Goal: Task Accomplishment & Management: Manage account settings

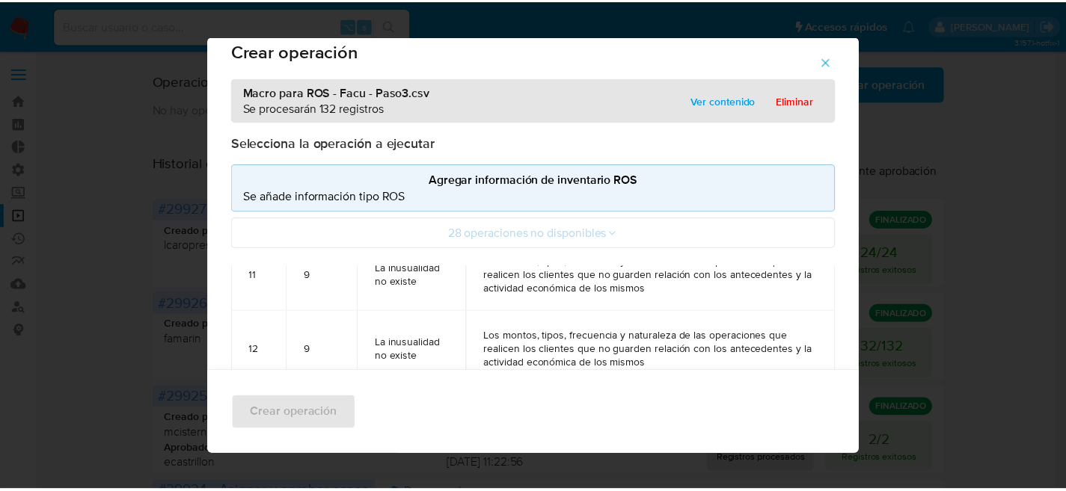
scroll to position [916, 0]
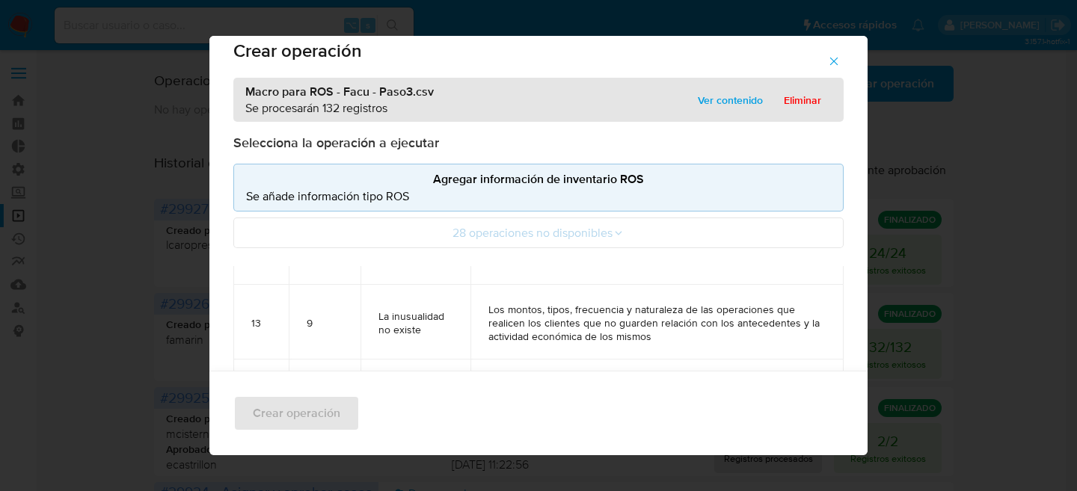
click at [799, 87] on div "Macro para ROS - Facu - Paso3.csv Se procesarán 132 registros Ver contenido Eli…" at bounding box center [538, 100] width 610 height 44
click at [811, 93] on span "Eliminar" at bounding box center [802, 100] width 37 height 21
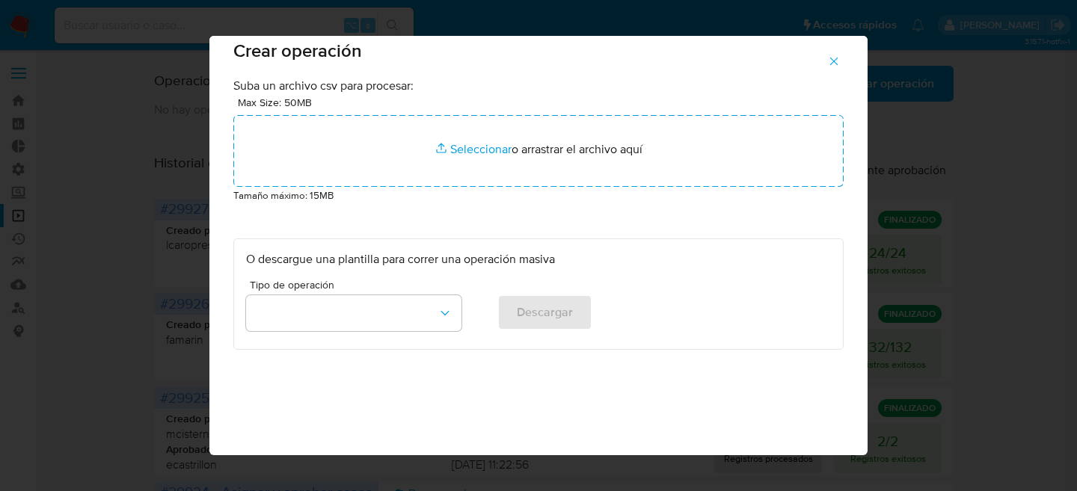
click at [841, 59] on icon "button" at bounding box center [833, 61] width 13 height 13
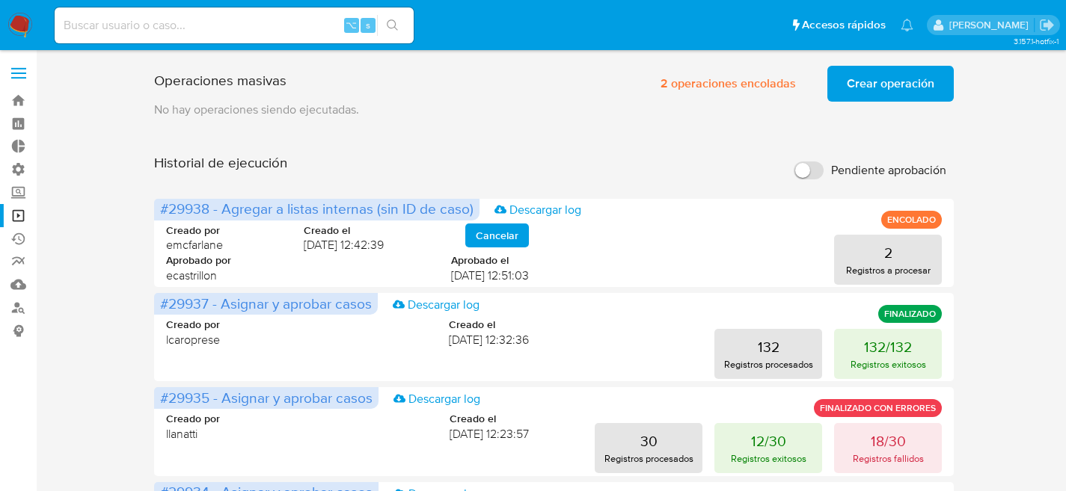
click at [896, 82] on span "Crear operación" at bounding box center [891, 83] width 88 height 33
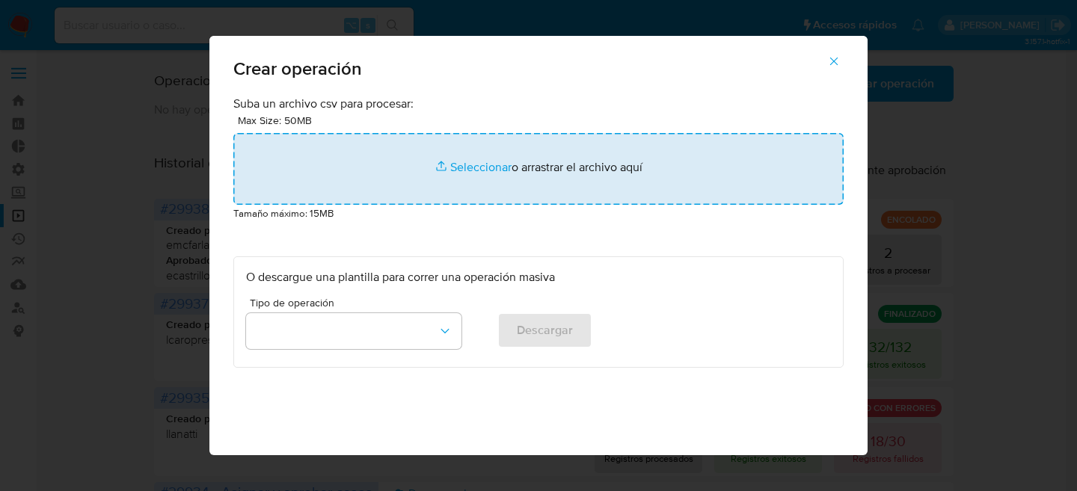
click at [543, 170] on input "file" at bounding box center [538, 169] width 610 height 72
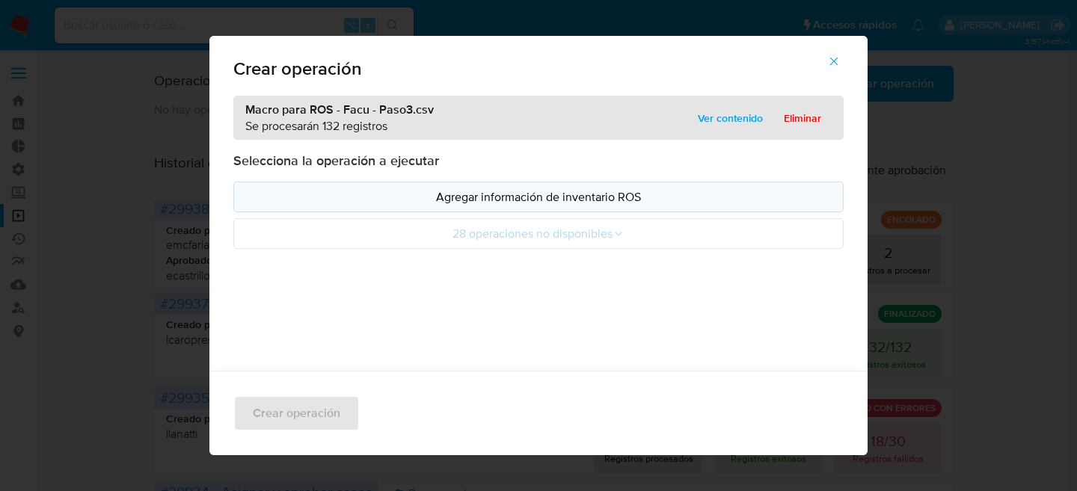
click at [466, 188] on button "Agregar información de inventario ROS" at bounding box center [538, 197] width 610 height 31
click at [467, 188] on button "Agregar información de inventario ROS" at bounding box center [538, 197] width 610 height 31
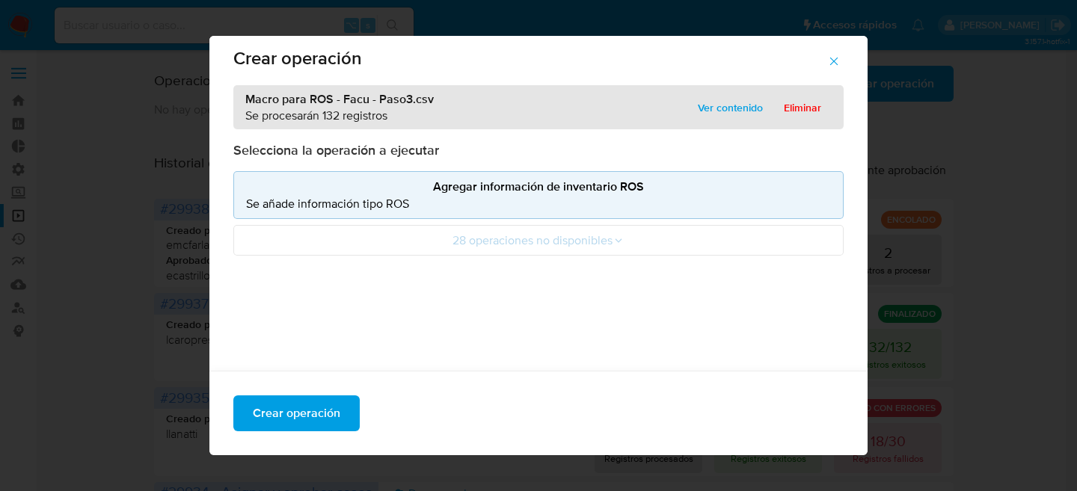
scroll to position [22, 0]
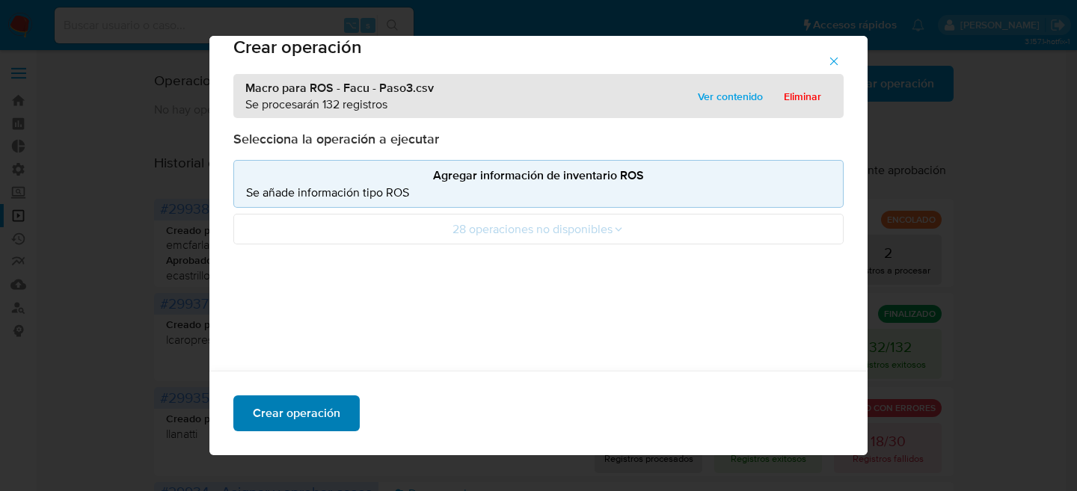
click at [322, 420] on span "Crear operación" at bounding box center [297, 413] width 88 height 33
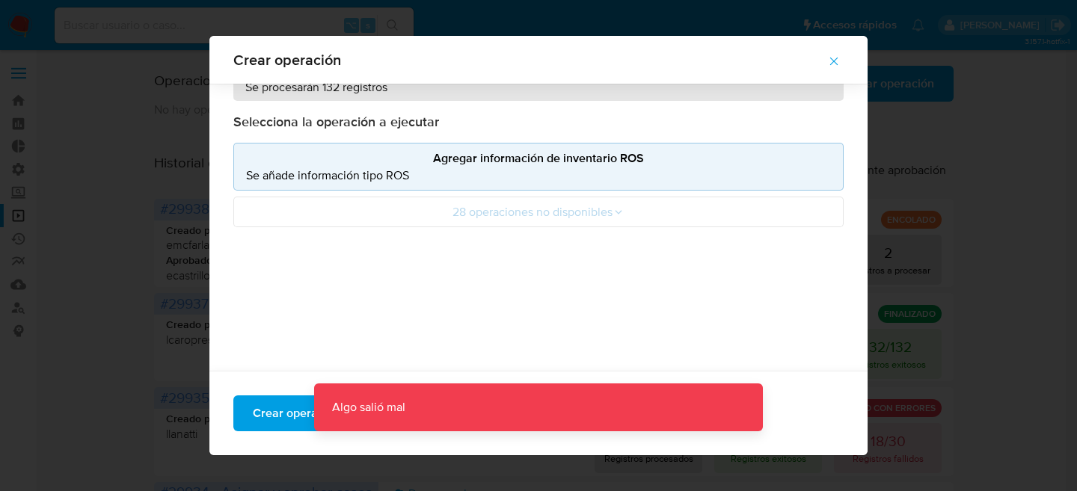
scroll to position [0, 0]
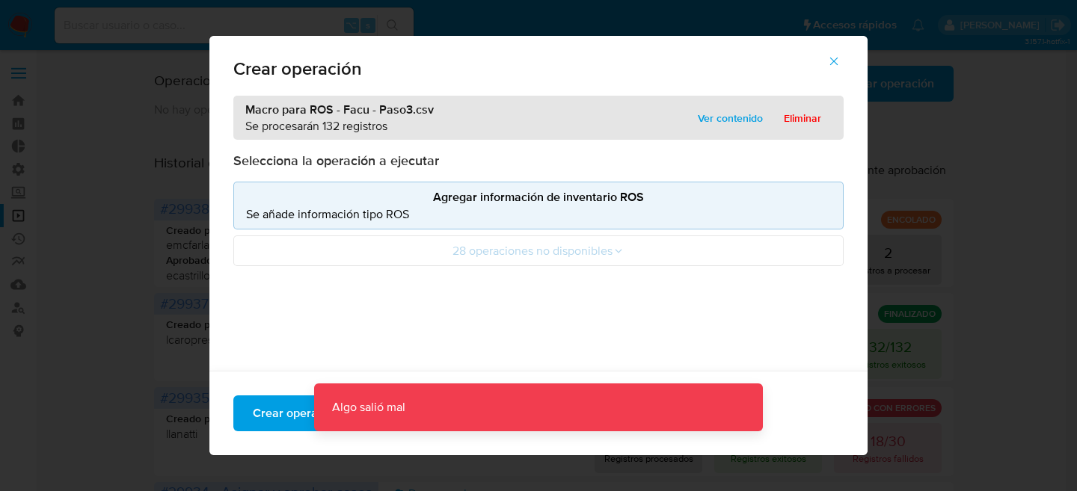
click at [441, 215] on p "Se añade información tipo ROS" at bounding box center [538, 214] width 585 height 17
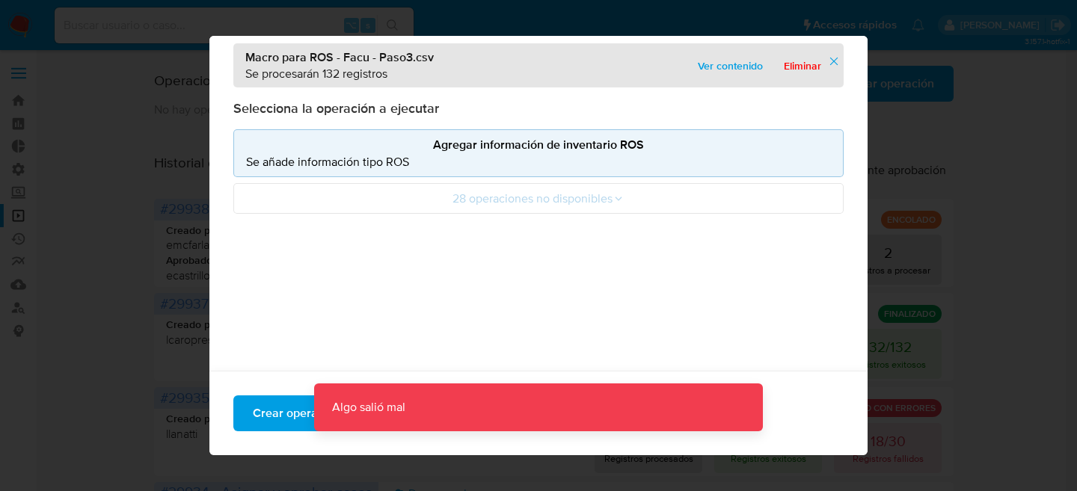
scroll to position [155, 0]
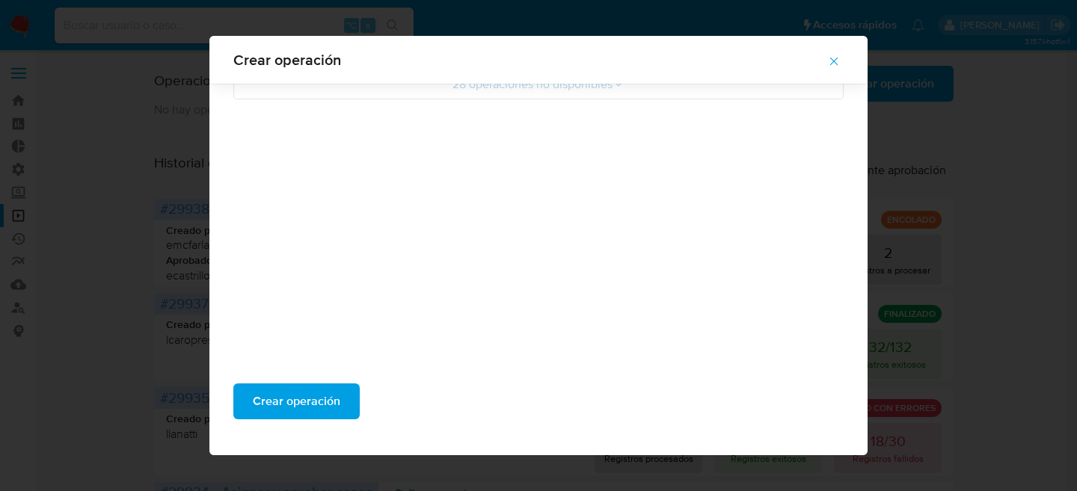
click at [353, 391] on div "Crear operación" at bounding box center [538, 408] width 658 height 96
click at [323, 396] on span "Crear operación" at bounding box center [297, 401] width 88 height 33
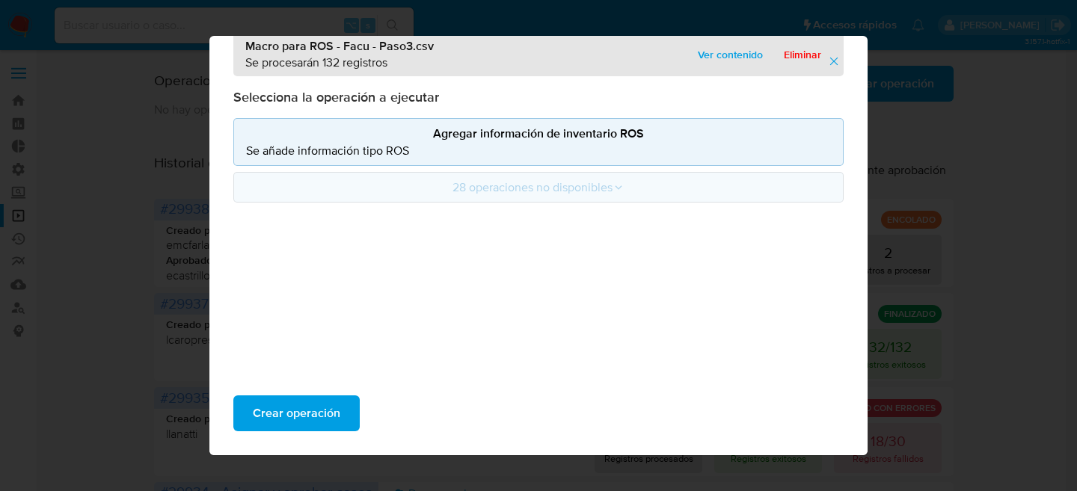
scroll to position [12, 0]
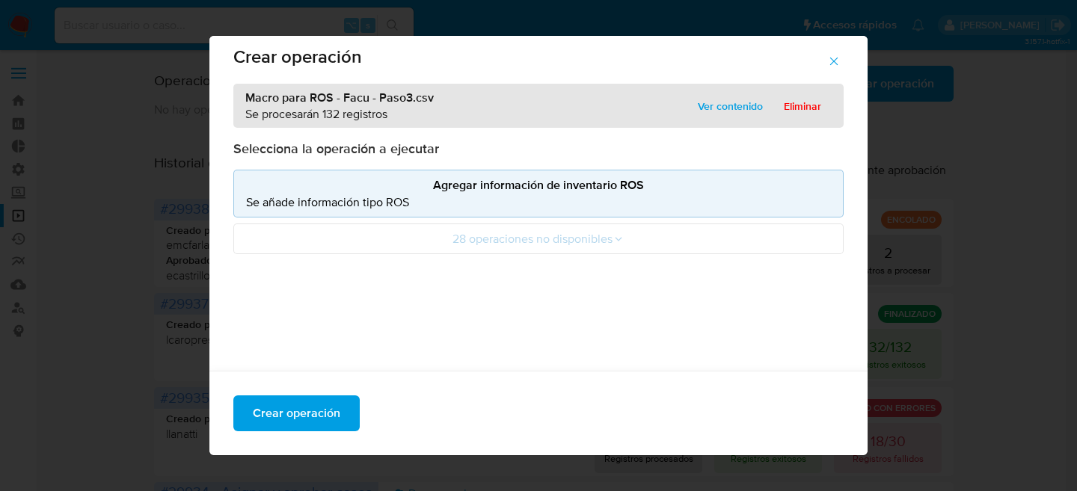
click at [440, 205] on p "Se añade información tipo ROS" at bounding box center [538, 202] width 585 height 17
click at [515, 164] on div "Selecciona la operación a ejecutar Agregar información de inventario ROS Se aña…" at bounding box center [538, 197] width 610 height 114
click at [498, 190] on p "Agregar información de inventario ROS" at bounding box center [538, 184] width 585 height 17
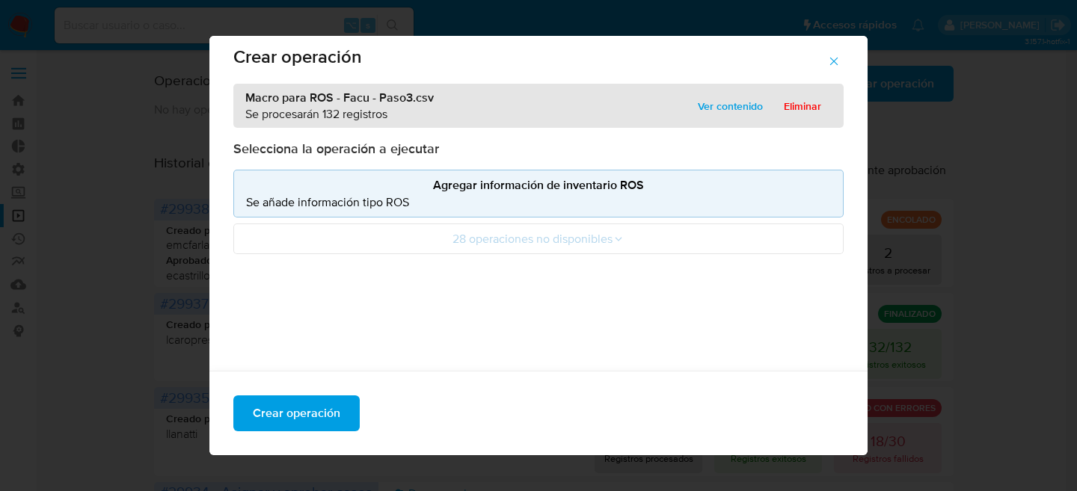
click at [498, 190] on p "Agregar información de inventario ROS" at bounding box center [538, 184] width 585 height 17
click at [801, 148] on p "Selecciona la operación a ejecutar" at bounding box center [538, 149] width 610 height 18
click at [700, 105] on span "Ver contenido" at bounding box center [730, 106] width 65 height 21
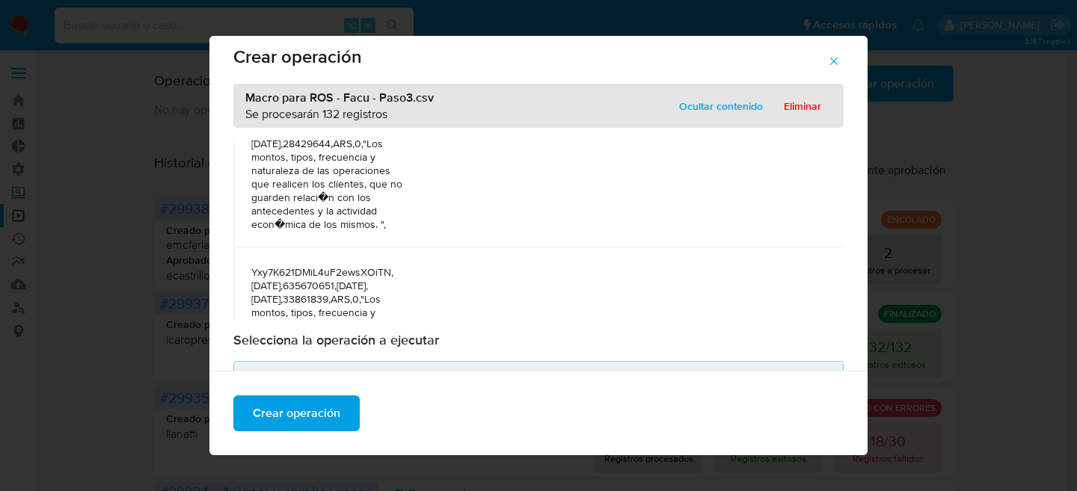
scroll to position [0, 0]
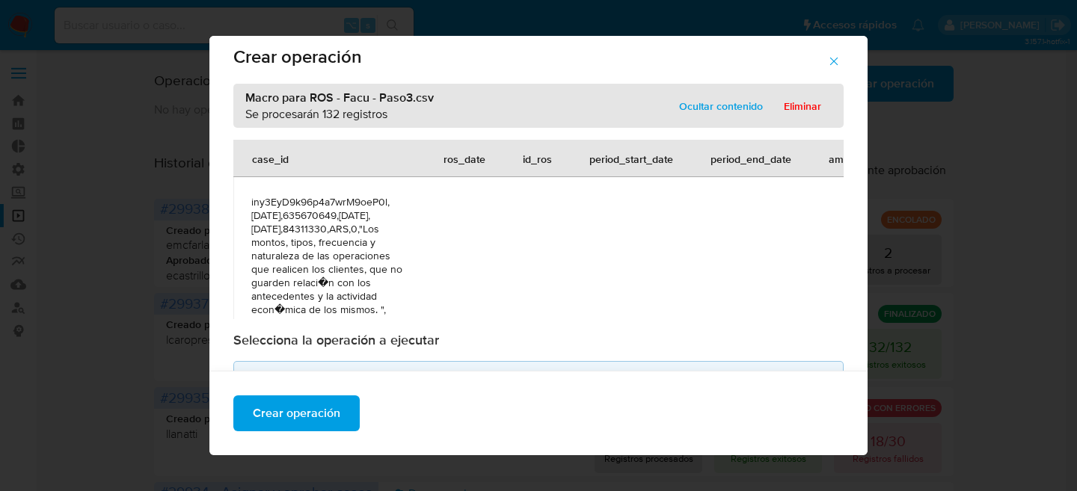
click at [833, 59] on icon "button" at bounding box center [833, 61] width 13 height 13
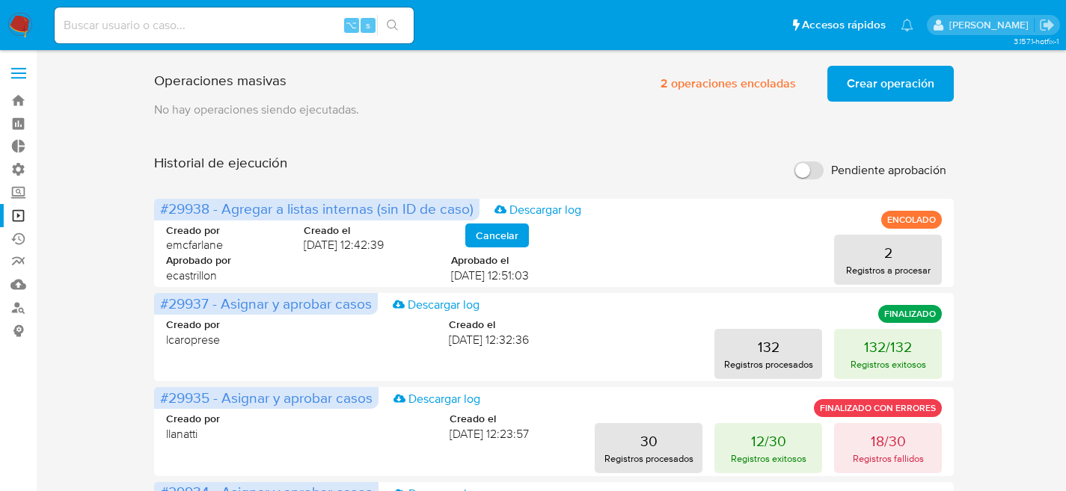
click at [822, 77] on div "2 operaciones encoladas Crear operación Sólo puede haber hasta un máximo de 5 o…" at bounding box center [797, 84] width 313 height 36
click at [853, 76] on span "Crear operación" at bounding box center [891, 83] width 88 height 33
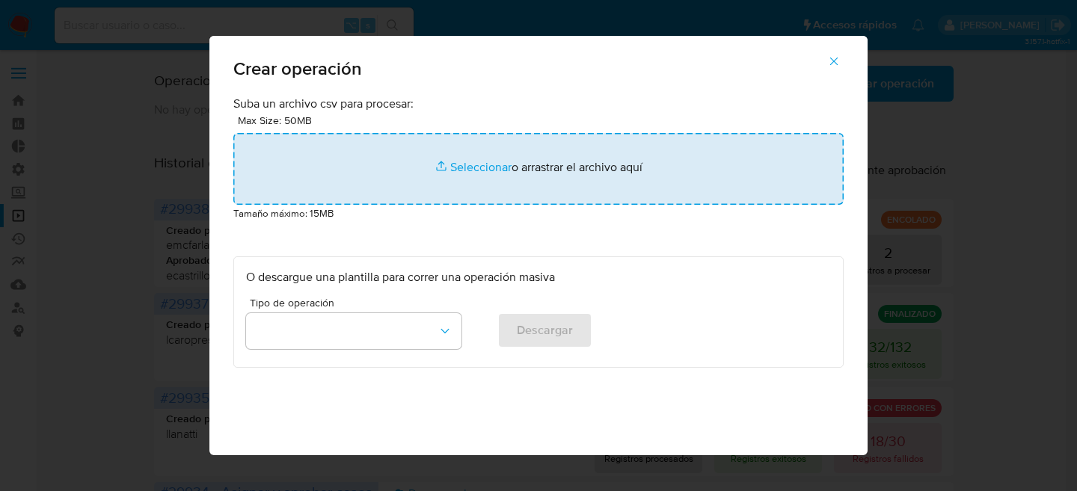
click at [319, 179] on input "file" at bounding box center [538, 169] width 610 height 72
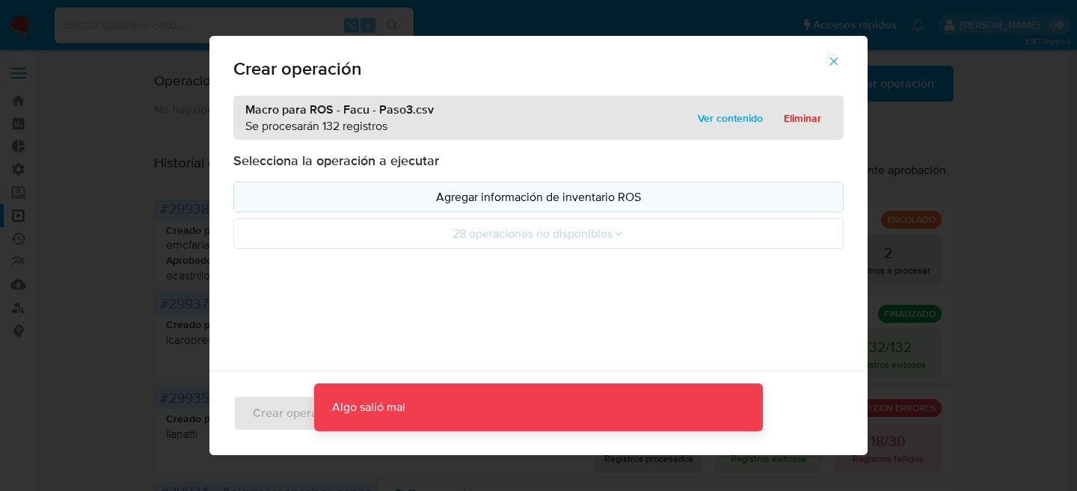
click at [613, 206] on button "Agregar información de inventario ROS" at bounding box center [538, 197] width 610 height 31
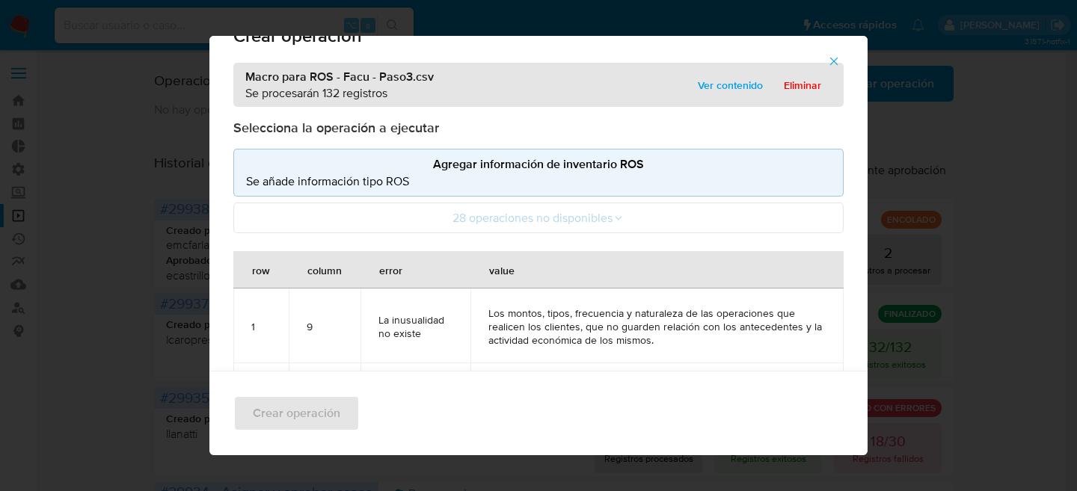
click at [378, 325] on span "La inusualidad no existe" at bounding box center [415, 326] width 74 height 27
click at [810, 79] on span "Eliminar" at bounding box center [802, 85] width 37 height 21
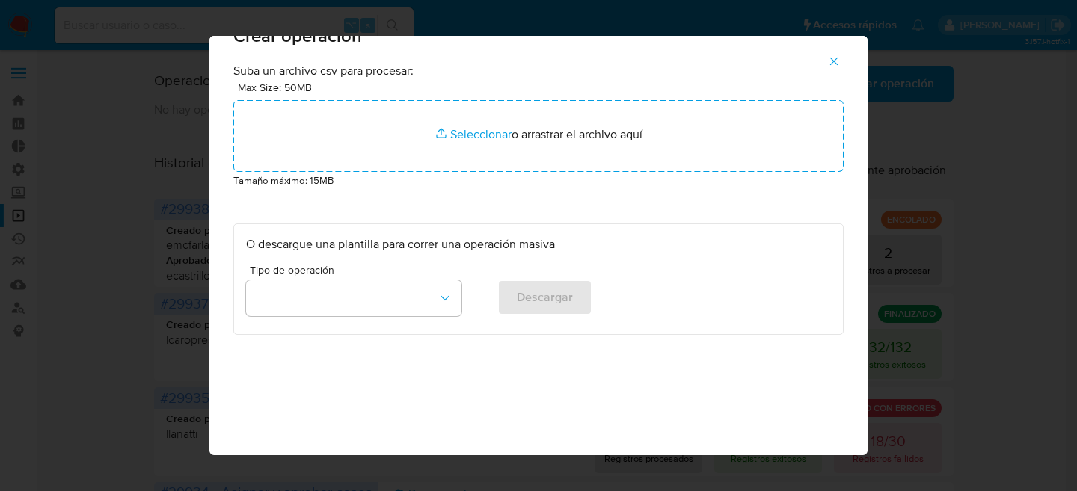
click at [835, 55] on icon "button" at bounding box center [833, 61] width 13 height 13
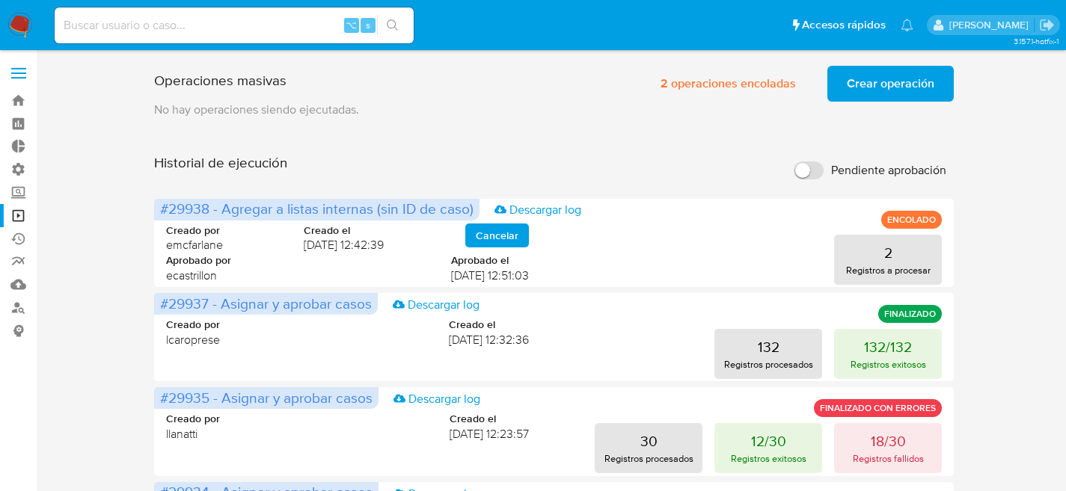
click at [831, 71] on button "Crear operación" at bounding box center [890, 84] width 126 height 36
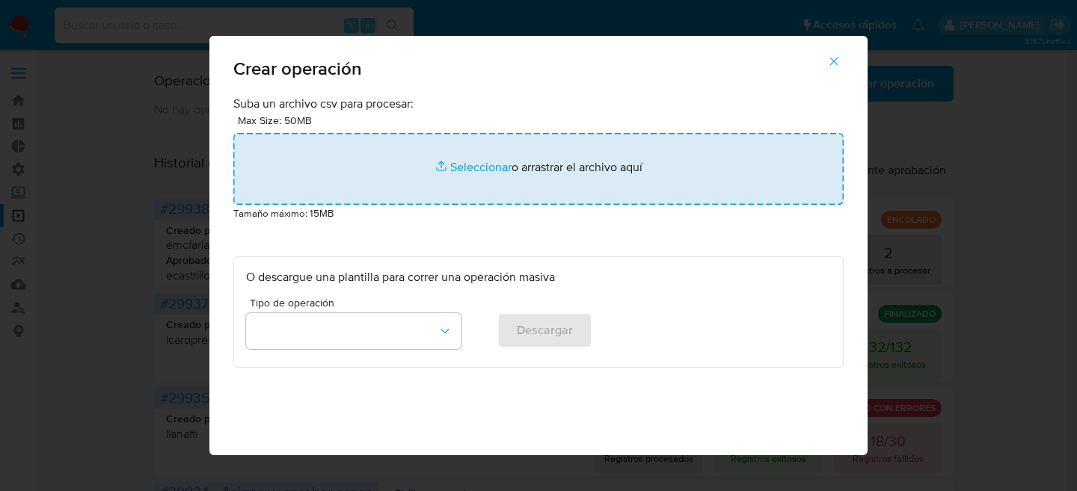
click at [535, 170] on input "file" at bounding box center [538, 169] width 610 height 72
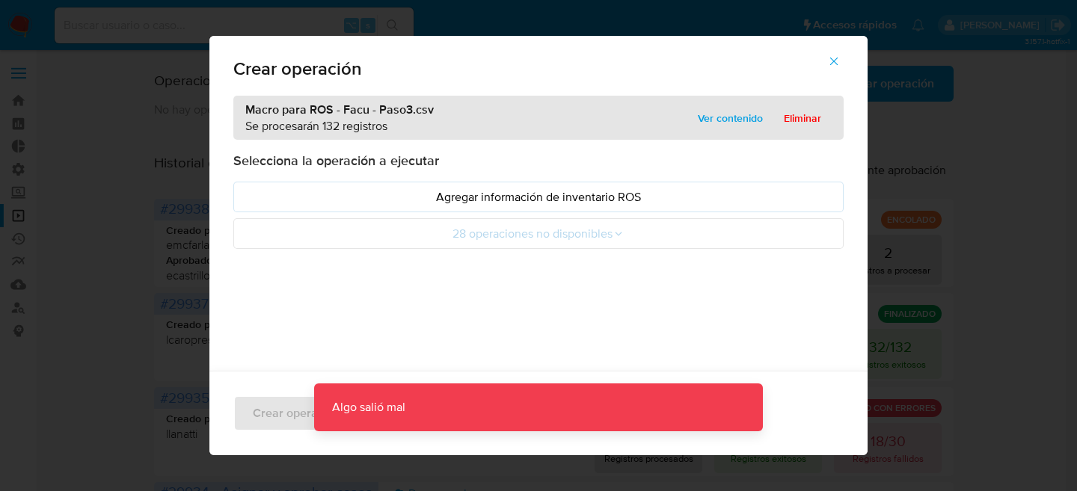
click at [500, 203] on p "Agregar información de inventario ROS" at bounding box center [538, 196] width 585 height 17
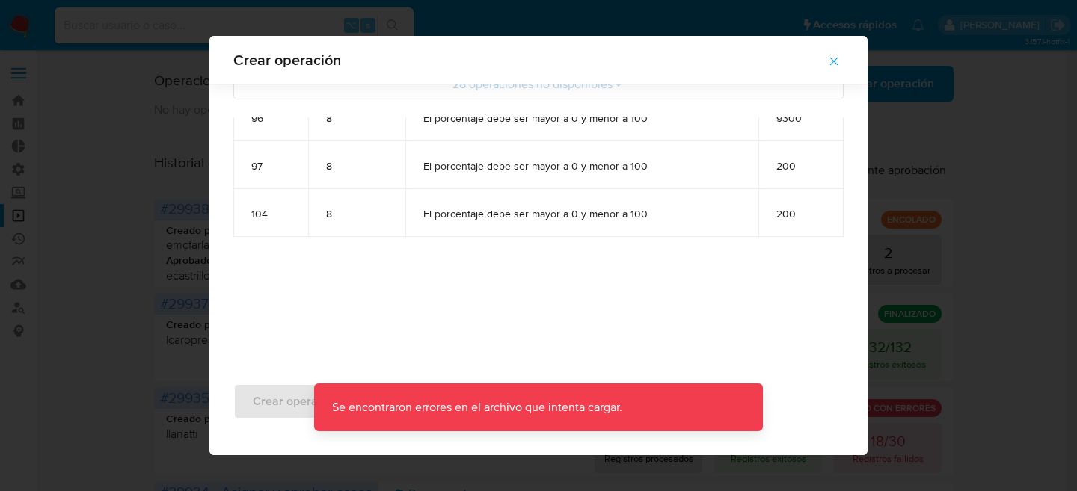
scroll to position [156, 0]
click at [856, 61] on button "button" at bounding box center [834, 61] width 52 height 36
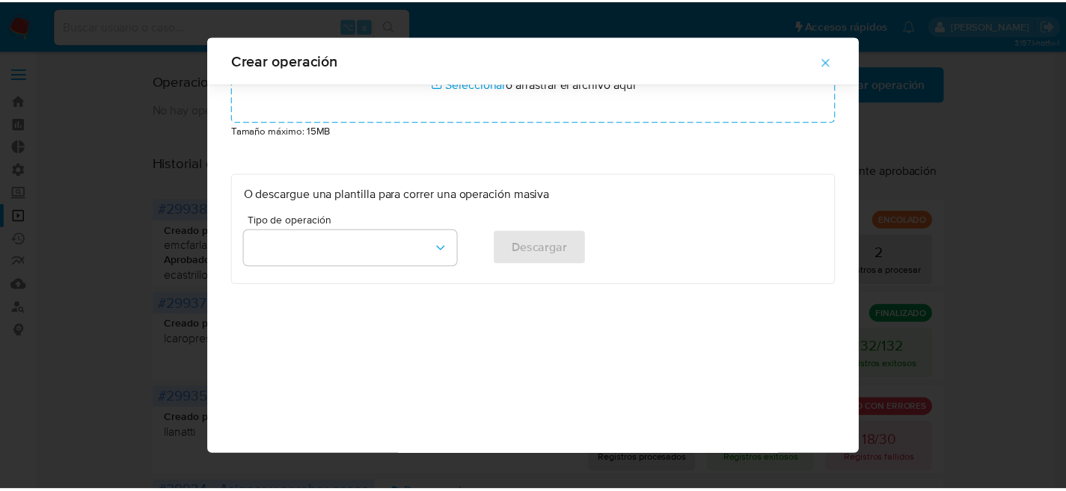
scroll to position [71, 0]
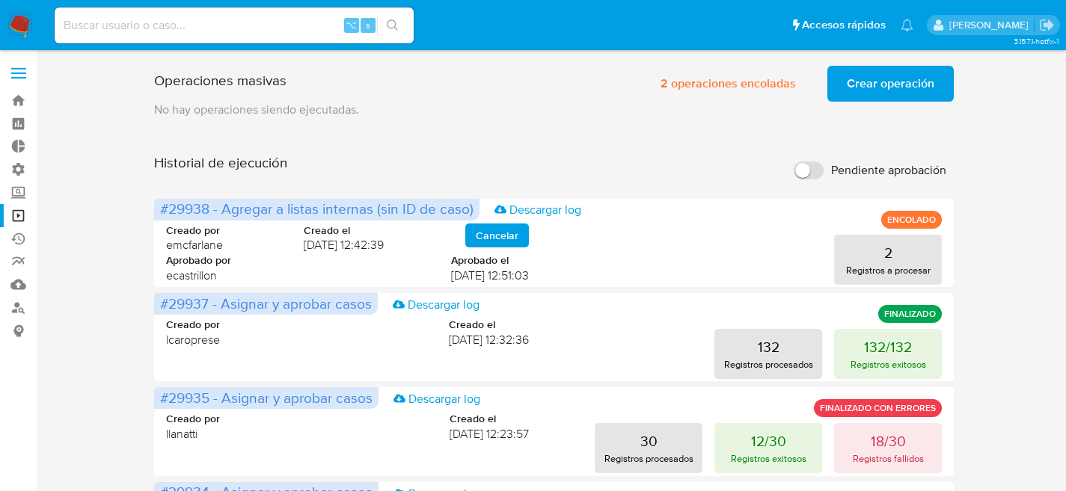
click at [928, 81] on span "Crear operación" at bounding box center [891, 83] width 88 height 33
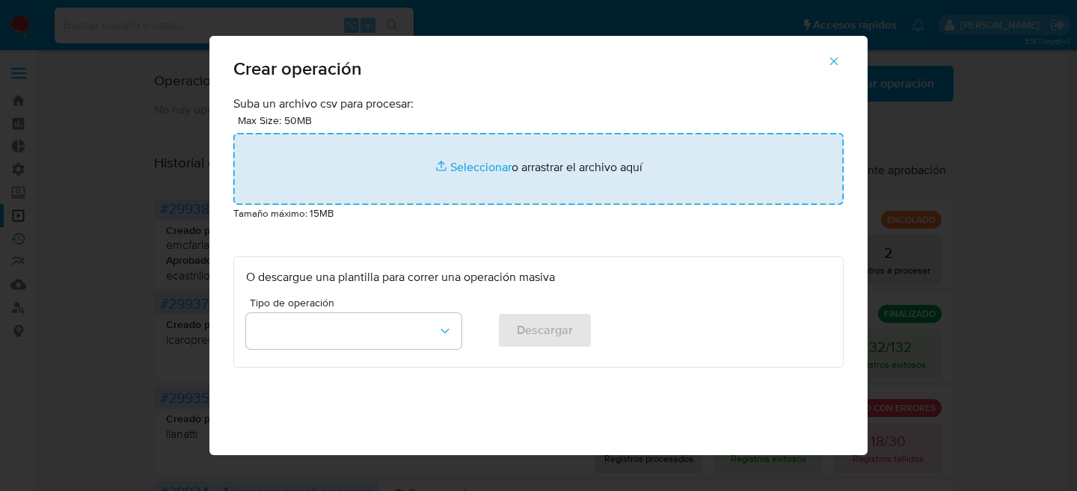
click at [460, 176] on input "file" at bounding box center [538, 169] width 610 height 72
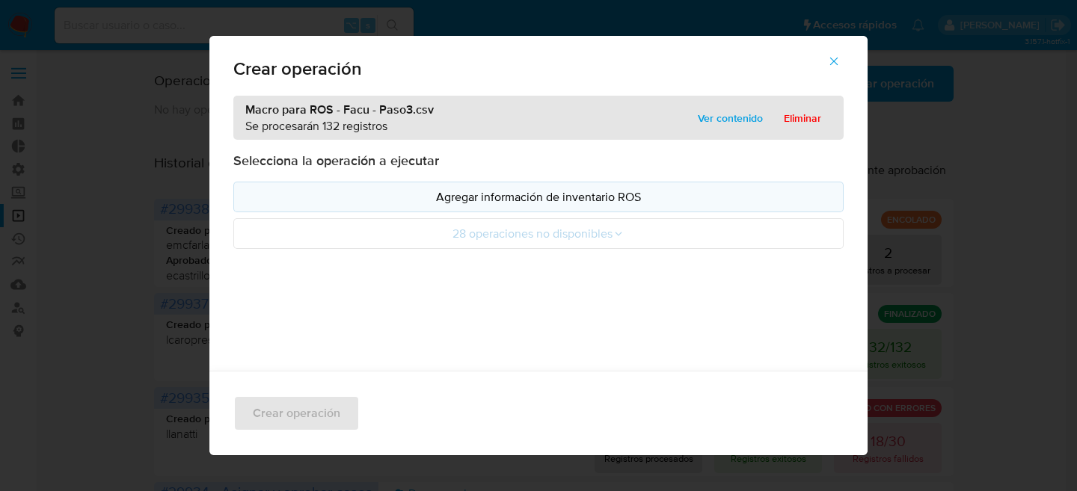
click at [508, 182] on button "Agregar información de inventario ROS" at bounding box center [538, 197] width 610 height 31
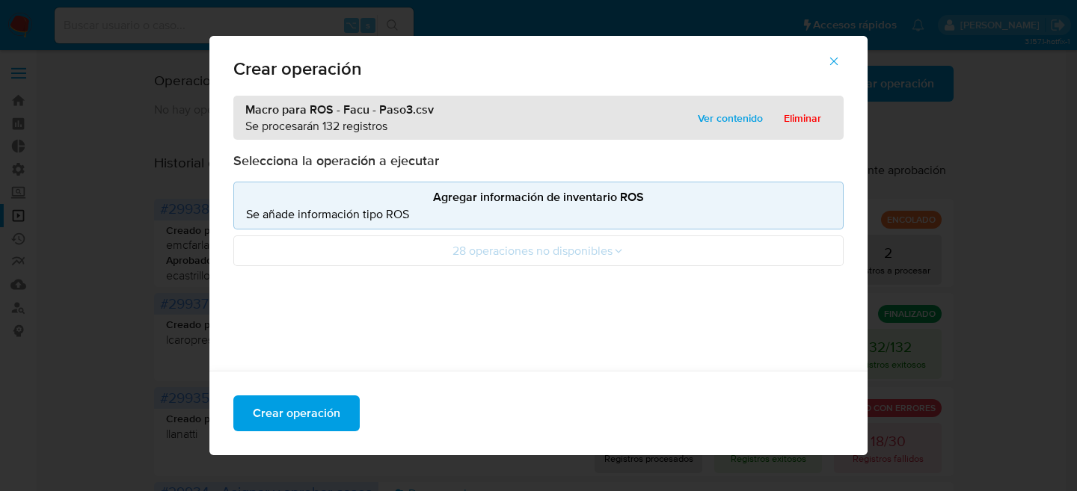
click at [429, 214] on p "Se añade información tipo ROS" at bounding box center [538, 214] width 585 height 17
click at [381, 224] on button "Agregar información de inventario ROS Se añade información tipo ROS" at bounding box center [538, 206] width 610 height 48
click at [396, 189] on p "Agregar información de inventario ROS" at bounding box center [538, 196] width 585 height 17
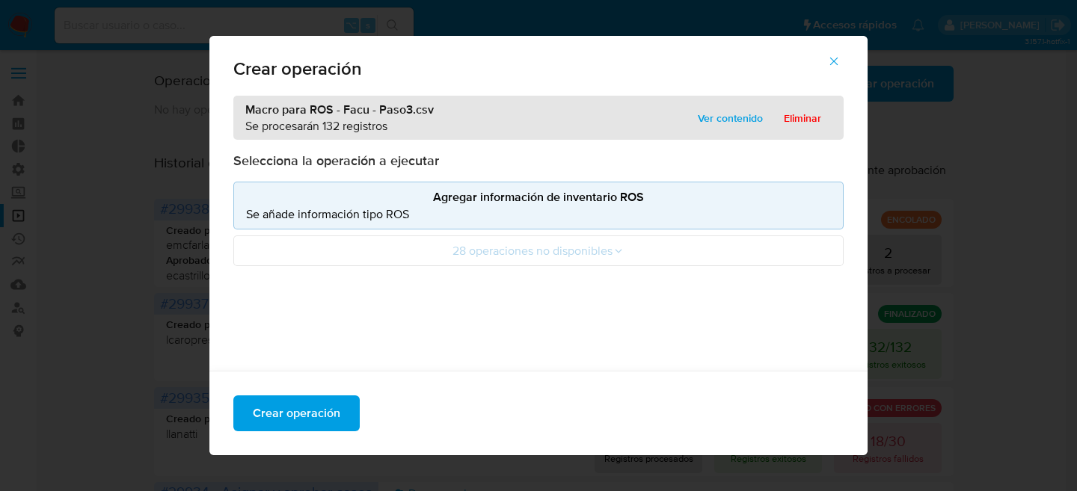
click at [396, 189] on p "Agregar información de inventario ROS" at bounding box center [538, 196] width 585 height 17
click at [470, 278] on div "Macro para ROS - Facu - Paso3.csv Se procesarán 132 registros Ver contenido Eli…" at bounding box center [538, 317] width 658 height 443
click at [316, 378] on div "Crear operación" at bounding box center [538, 413] width 658 height 85
click at [313, 397] on span "Crear operación" at bounding box center [297, 413] width 88 height 33
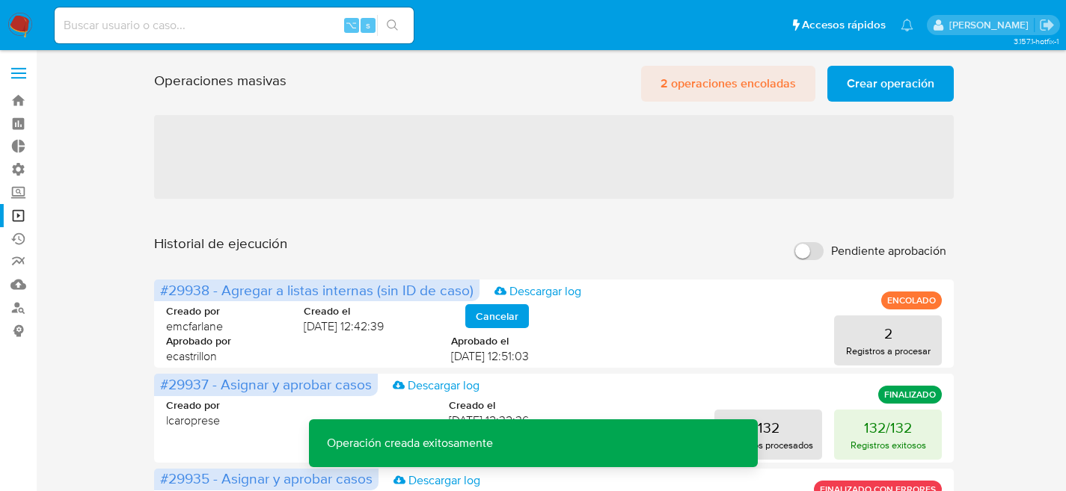
click at [729, 81] on span "2 operaciones encoladas" at bounding box center [727, 83] width 135 height 33
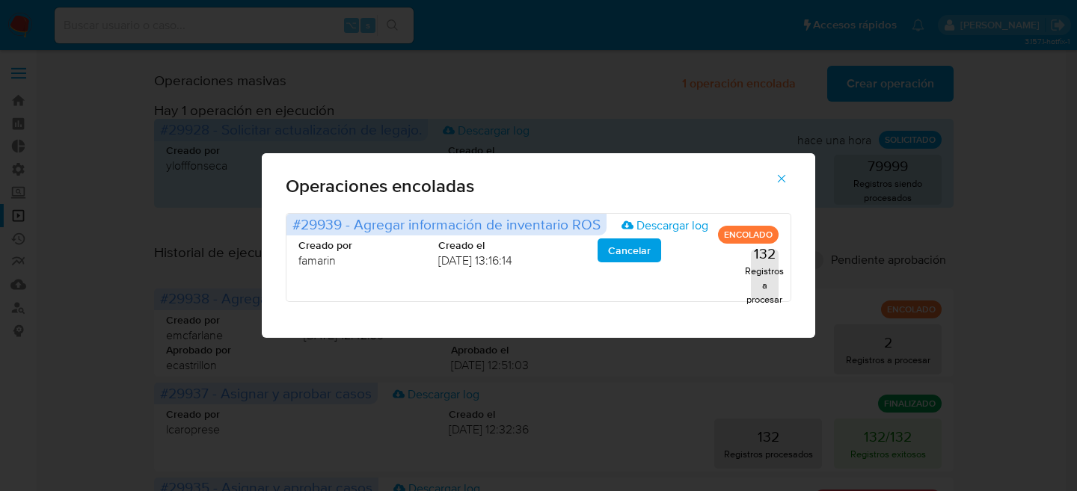
click at [782, 175] on icon "button" at bounding box center [781, 178] width 13 height 13
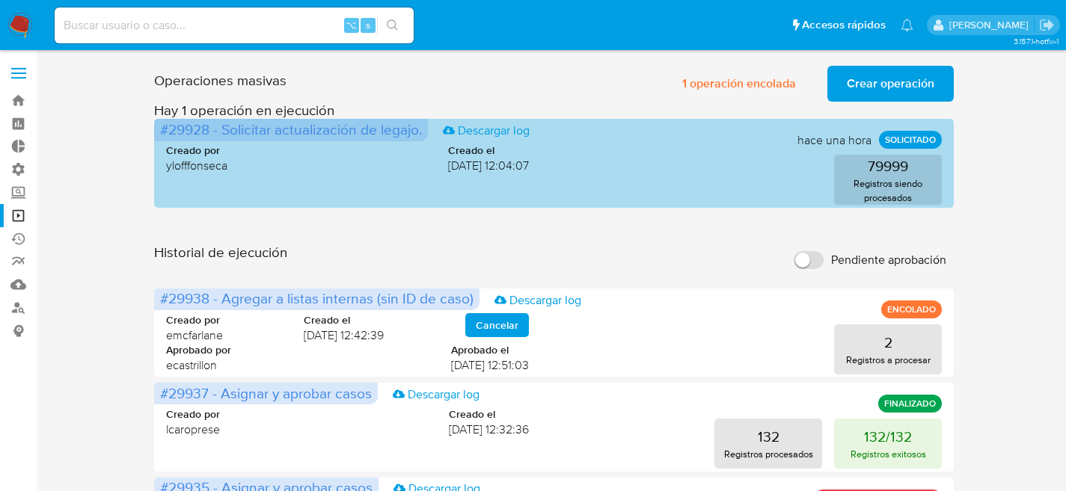
click at [907, 140] on p "SOLICITADO" at bounding box center [910, 140] width 63 height 18
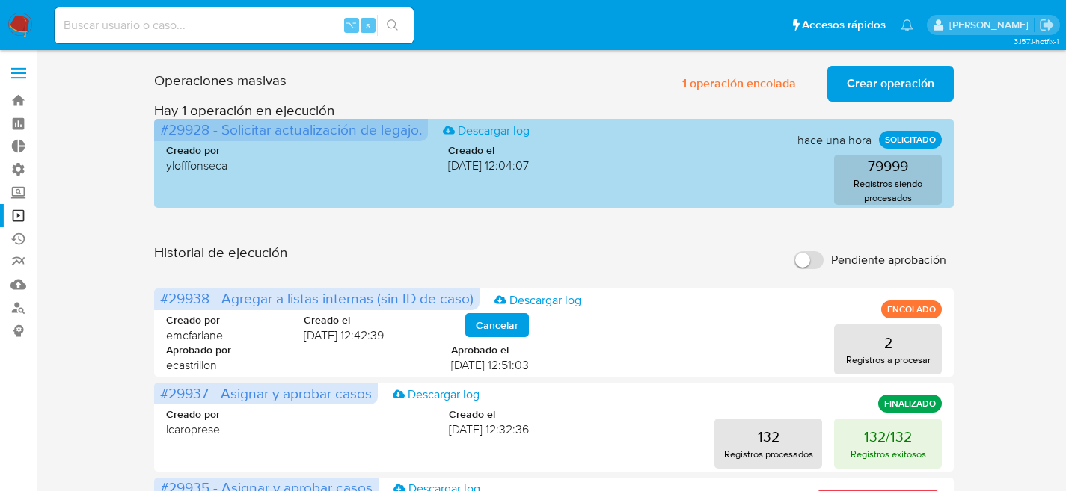
click at [432, 132] on div "Creado por ylofffonseca Creado el 29/08/2025 12:04:07 79999 Registros siendo pr…" at bounding box center [554, 165] width 776 height 80
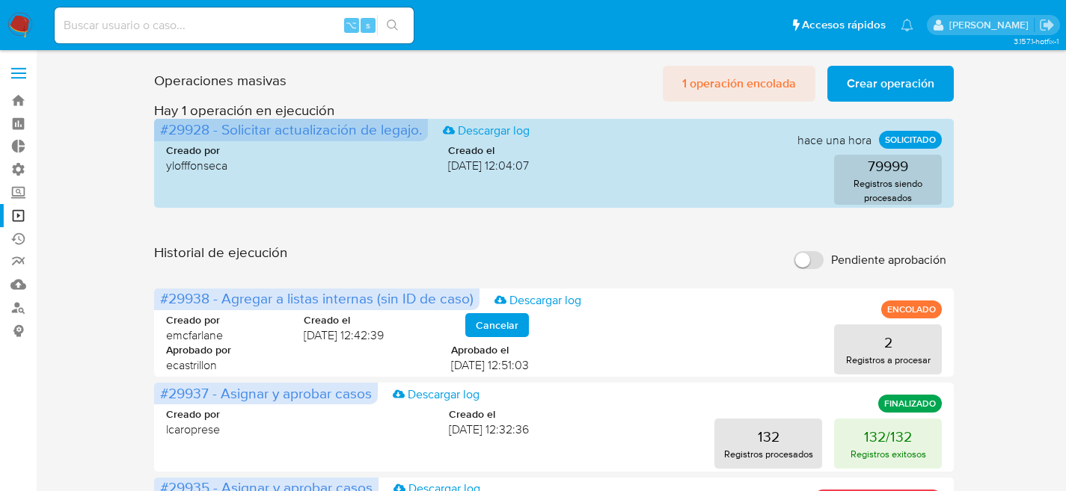
click at [686, 89] on span "1 operación encolada" at bounding box center [739, 83] width 114 height 33
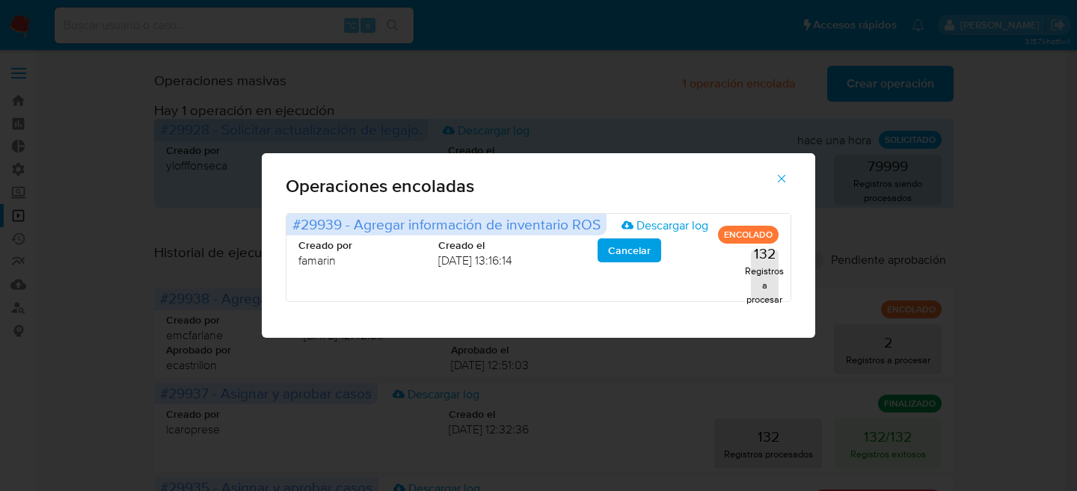
click at [197, 168] on div "Operaciones encoladas #29939 - Agregar información de inventario ROS Descargar …" at bounding box center [538, 245] width 1077 height 491
click at [770, 170] on button "button" at bounding box center [781, 179] width 52 height 36
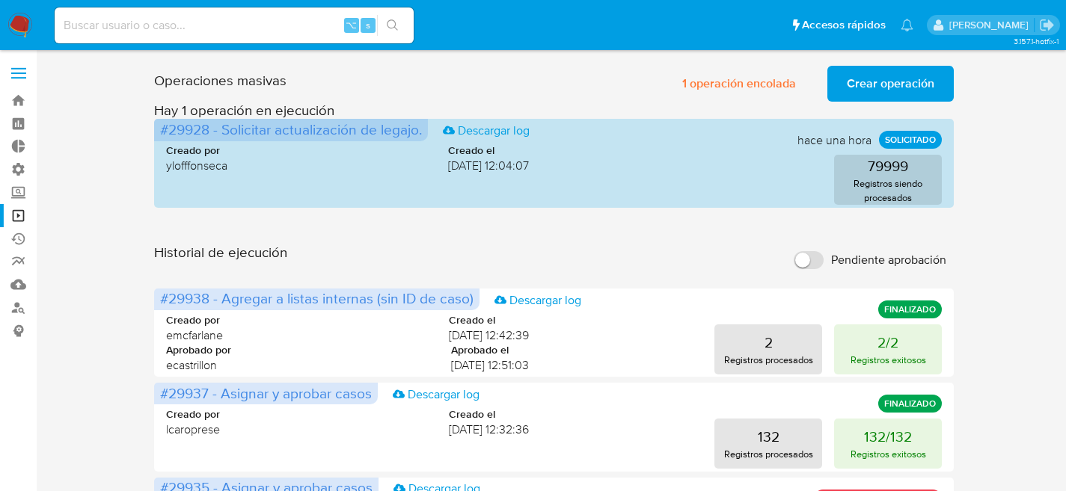
click at [855, 440] on button "132/132 Registros exitosos" at bounding box center [888, 444] width 108 height 50
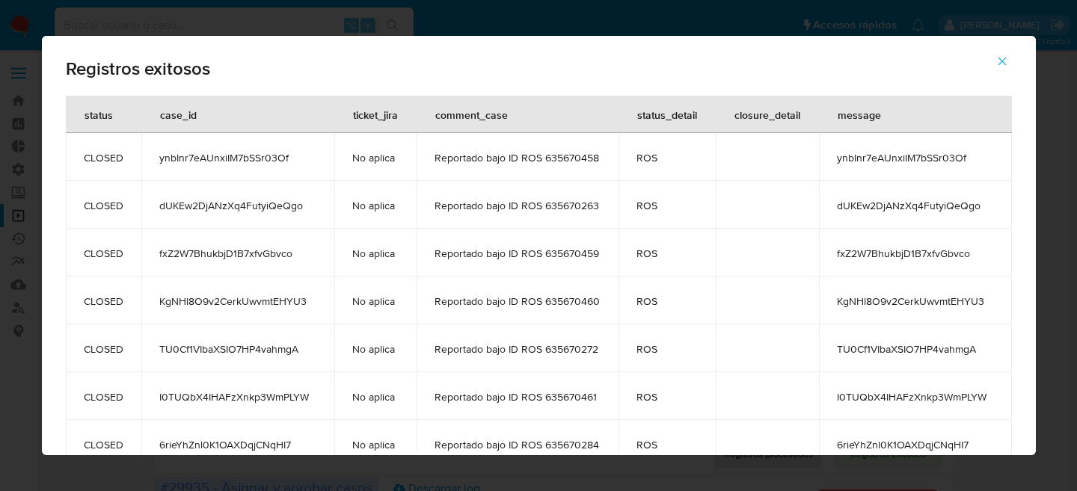
click at [561, 165] on td "Reportado bajo ID ROS 635670458" at bounding box center [518, 157] width 202 height 48
click at [578, 153] on span "Reportado bajo ID ROS 635670458" at bounding box center [518, 157] width 166 height 13
click at [1005, 65] on icon "button" at bounding box center [1001, 61] width 13 height 13
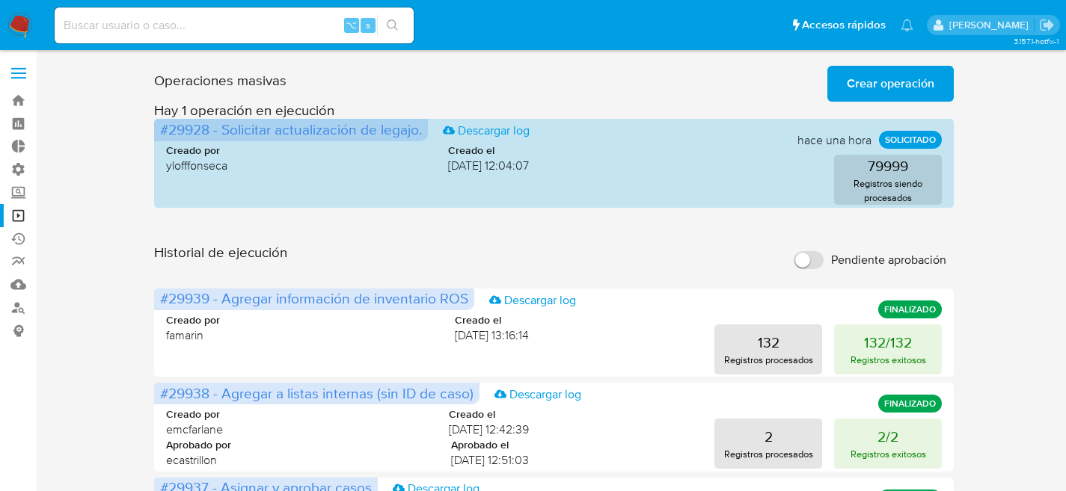
click at [864, 94] on span "Crear operación" at bounding box center [891, 83] width 88 height 33
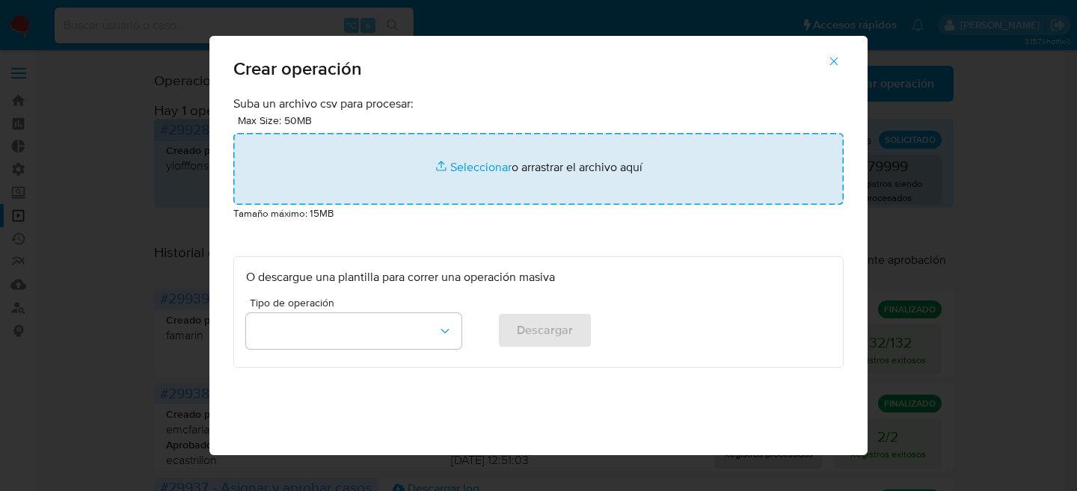
click at [438, 136] on input "file" at bounding box center [538, 169] width 610 height 72
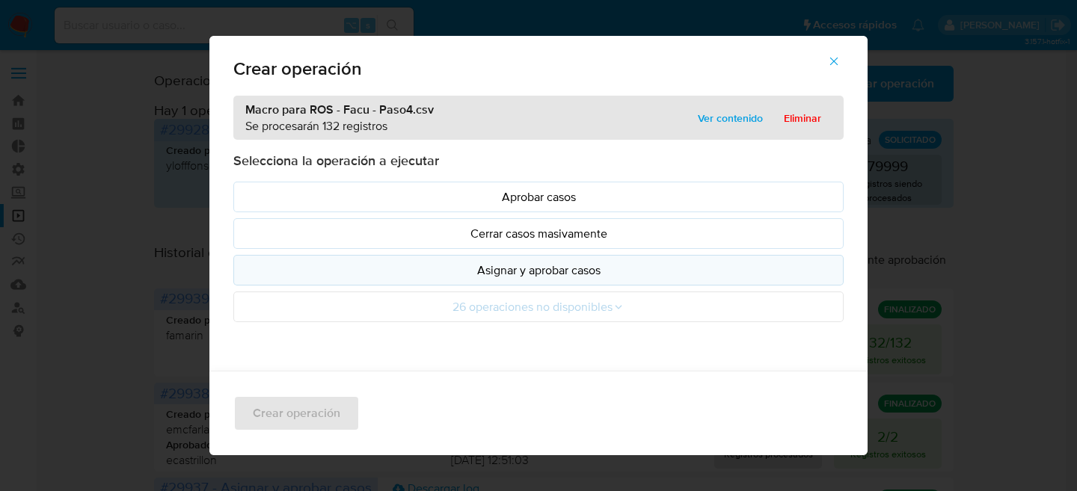
click at [538, 276] on p "Asignar y aprobar casos" at bounding box center [538, 270] width 585 height 17
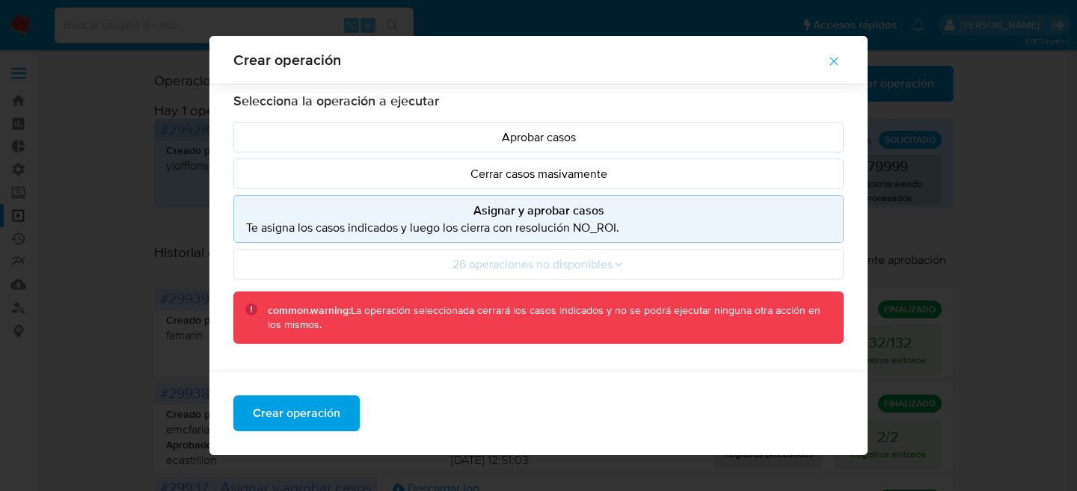
scroll to position [111, 0]
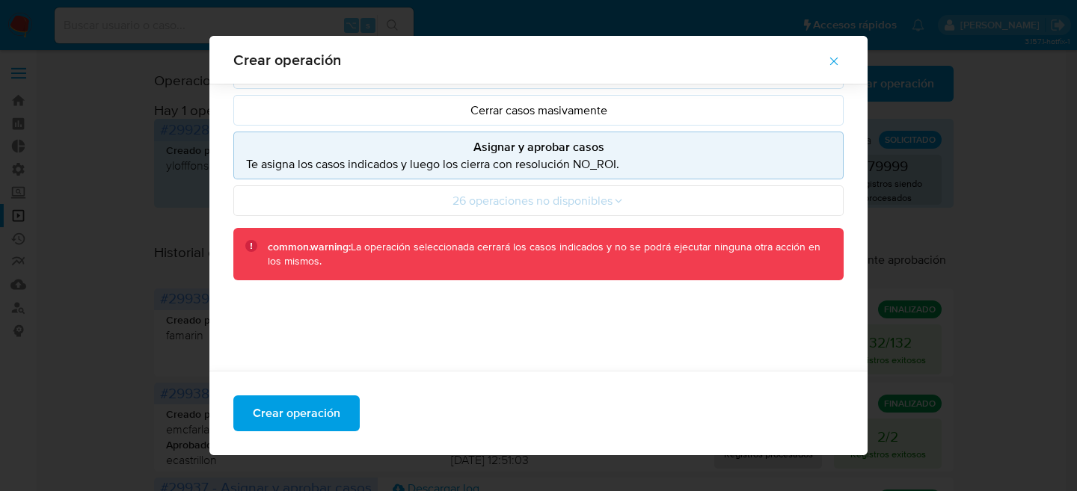
click at [329, 395] on div "Crear operación" at bounding box center [538, 413] width 658 height 85
click at [330, 402] on span "Crear operación" at bounding box center [297, 413] width 88 height 33
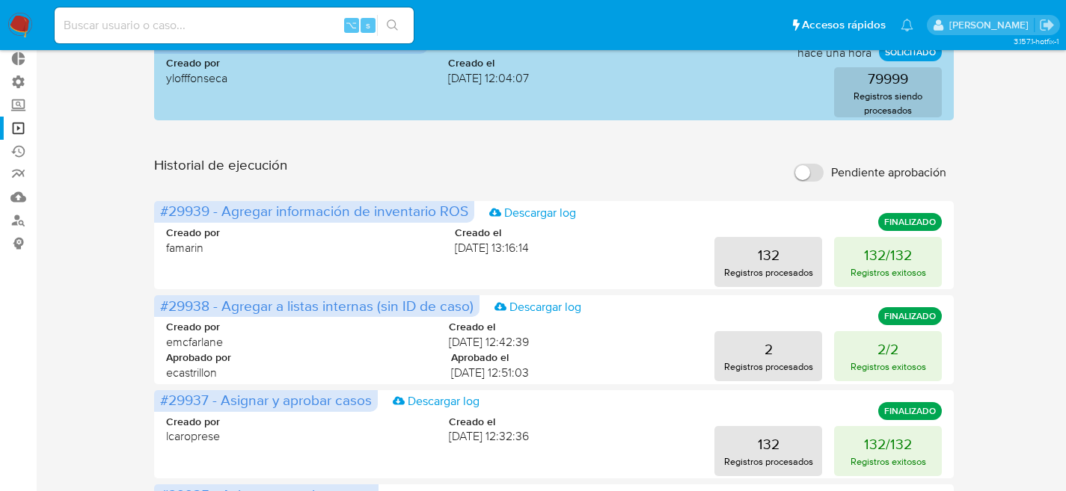
scroll to position [0, 0]
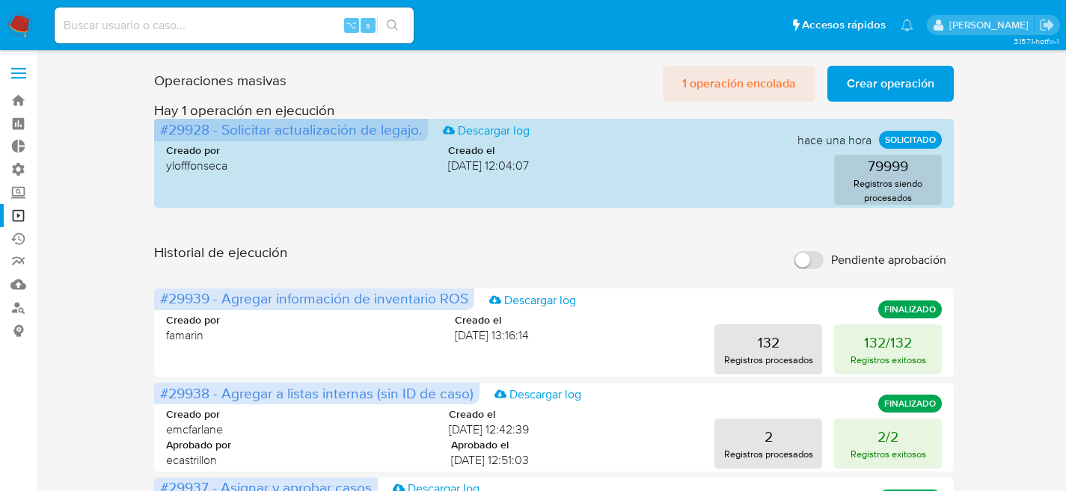
click at [717, 82] on span "1 operación encolada" at bounding box center [739, 83] width 114 height 33
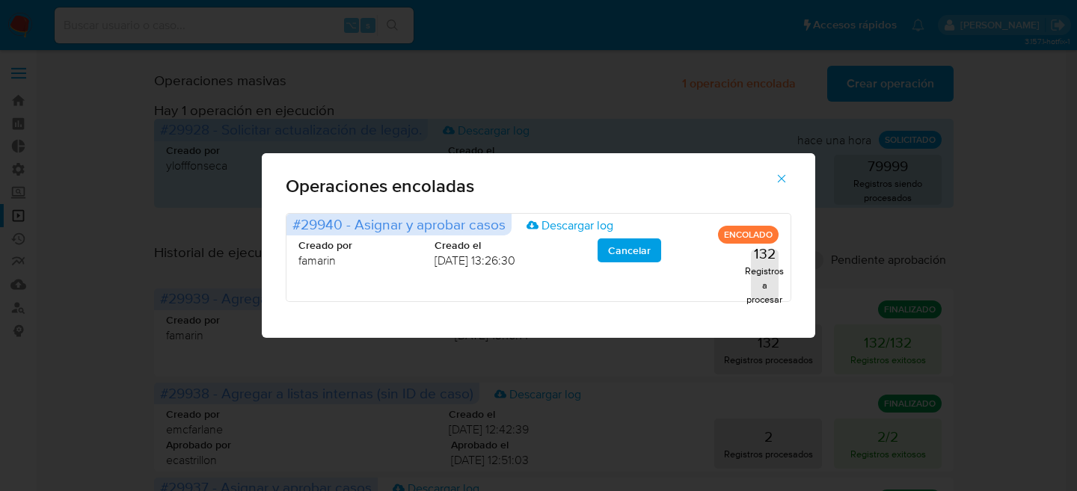
click at [733, 93] on div "Operaciones encoladas #29940 - Asignar y aprobar casos Descargar log ENCOLADO C…" at bounding box center [538, 245] width 1077 height 491
click at [785, 174] on icon "button" at bounding box center [781, 178] width 13 height 13
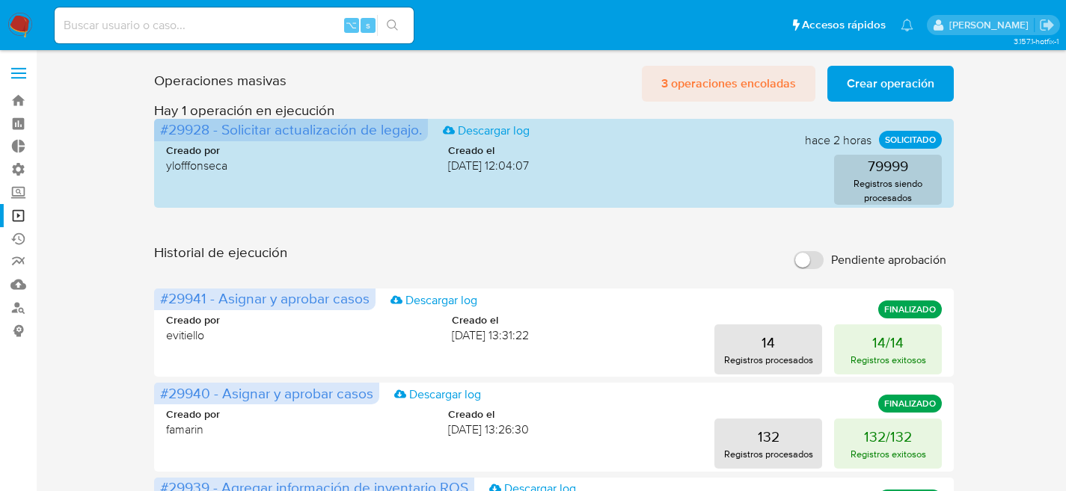
click at [737, 75] on span "3 operaciones encoladas" at bounding box center [728, 83] width 135 height 33
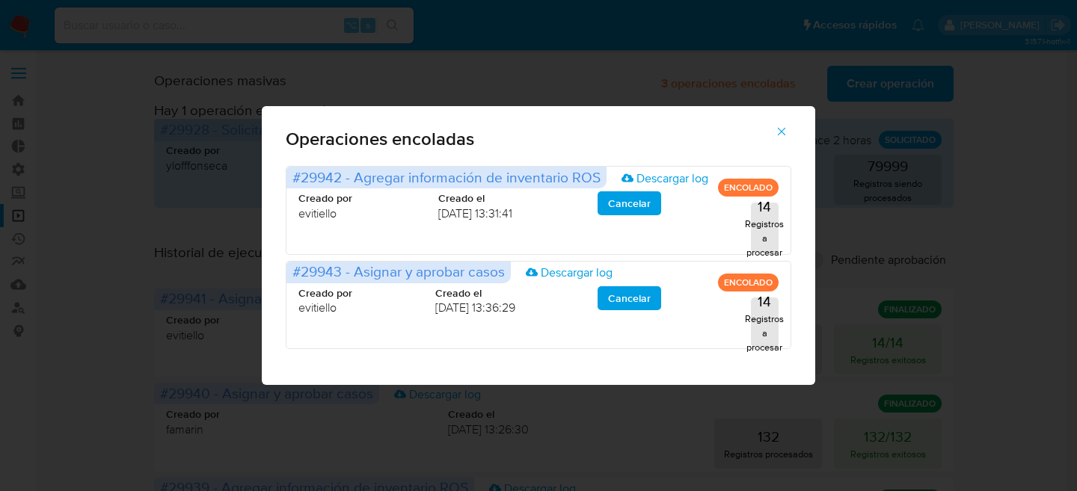
click at [783, 135] on icon "button" at bounding box center [781, 131] width 13 height 13
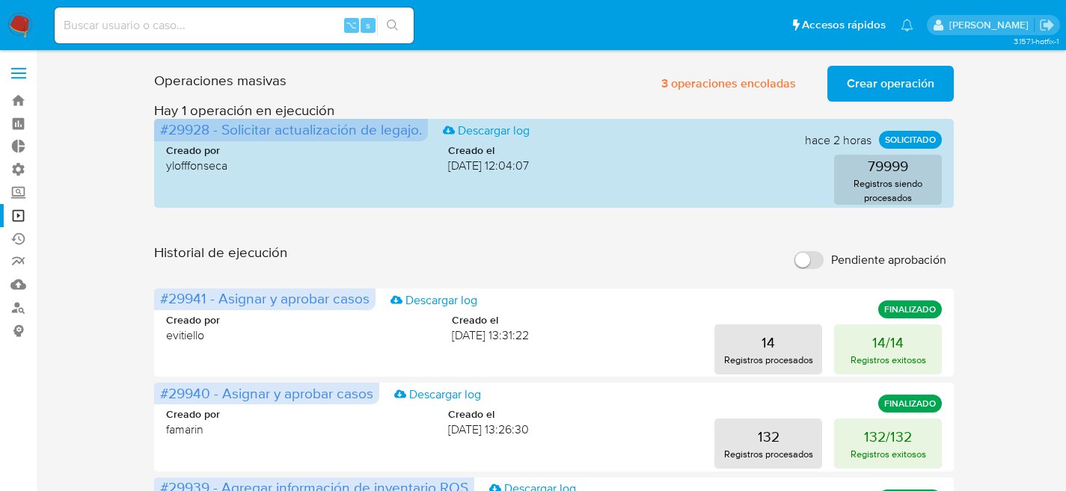
click at [31, 31] on img at bounding box center [19, 25] width 25 height 25
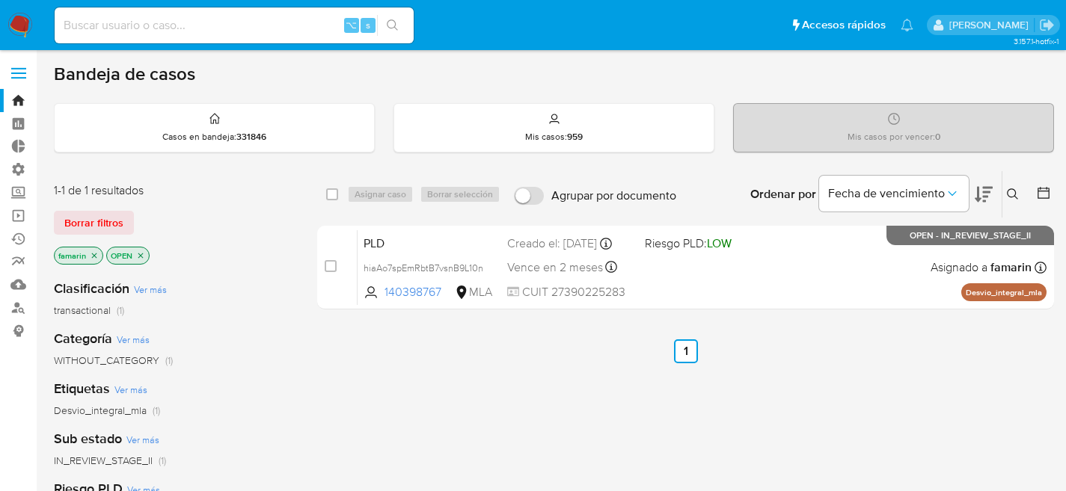
click at [232, 28] on input at bounding box center [234, 25] width 359 height 19
paste input "iny3EyD9k96p4a7wrM9oeP0l"
type input "iny3EyD9k96p4a7wrM9oeP0l"
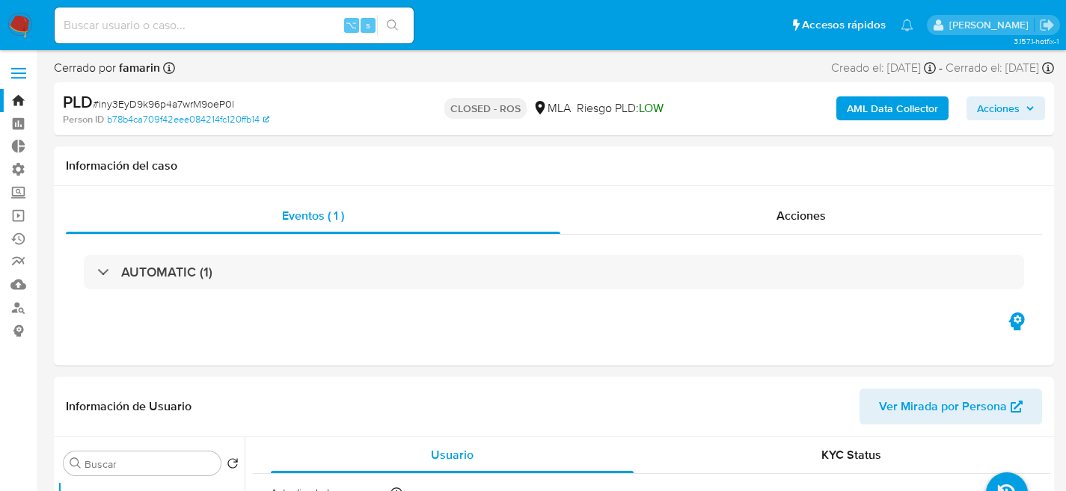
click at [298, 13] on div "⌥ s" at bounding box center [234, 25] width 359 height 36
select select "10"
click at [263, 16] on input at bounding box center [234, 25] width 359 height 19
paste input "dhs1N7gIrPyeE3KYJsIFEWfW"
type input "dhs1N7gIrPyeE3KYJsIFEWfW"
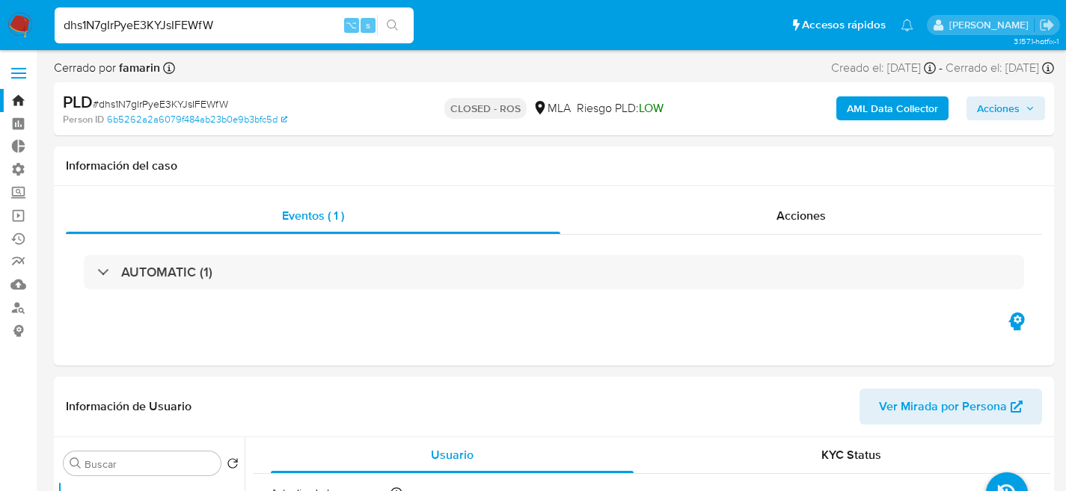
select select "10"
click at [276, 25] on input "dhs1N7gIrPyeE3KYJsIFEWfW" at bounding box center [234, 25] width 359 height 19
paste input "vgcwr3LVY0JrTFWQcWhP0Vmg"
type input "vgcwr3LVY0JrTFWQcWhP0Vmg"
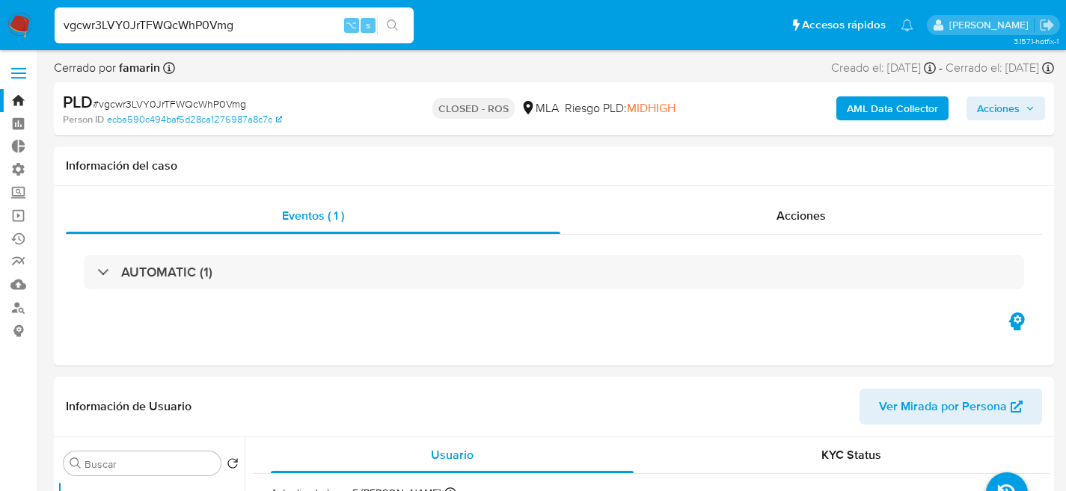
select select "10"
click at [221, 33] on input "vgcwr3LVY0JrTFWQcWhP0Vmg" at bounding box center [234, 25] width 359 height 19
paste input "3rhwZVe5LMz8NMA9uXu0G2yN"
type input "3rhwZVe5LMz8NMA9uXu0G2yN"
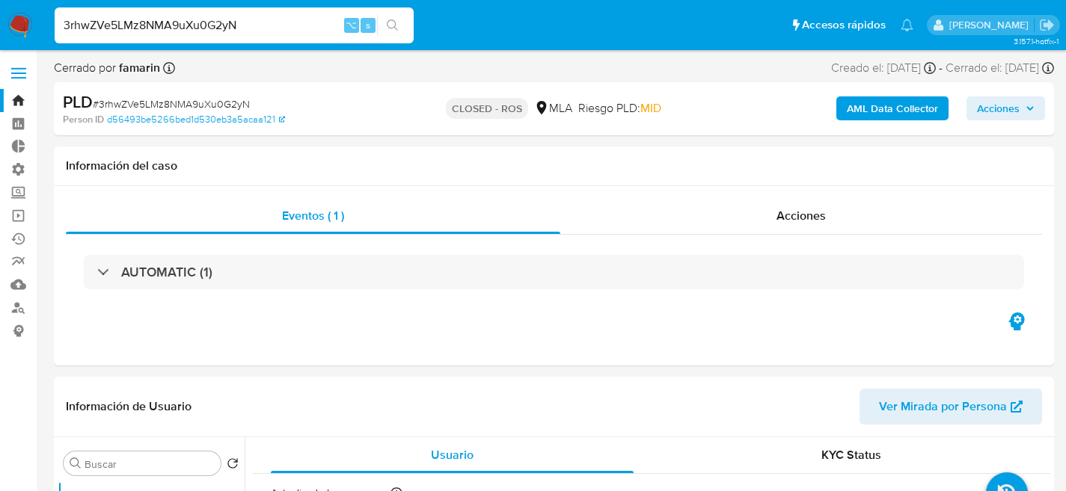
select select "10"
click at [218, 28] on input "3rhwZVe5LMz8NMA9uXu0G2yN" at bounding box center [234, 25] width 359 height 19
click at [794, 220] on span "Acciones" at bounding box center [800, 215] width 49 height 17
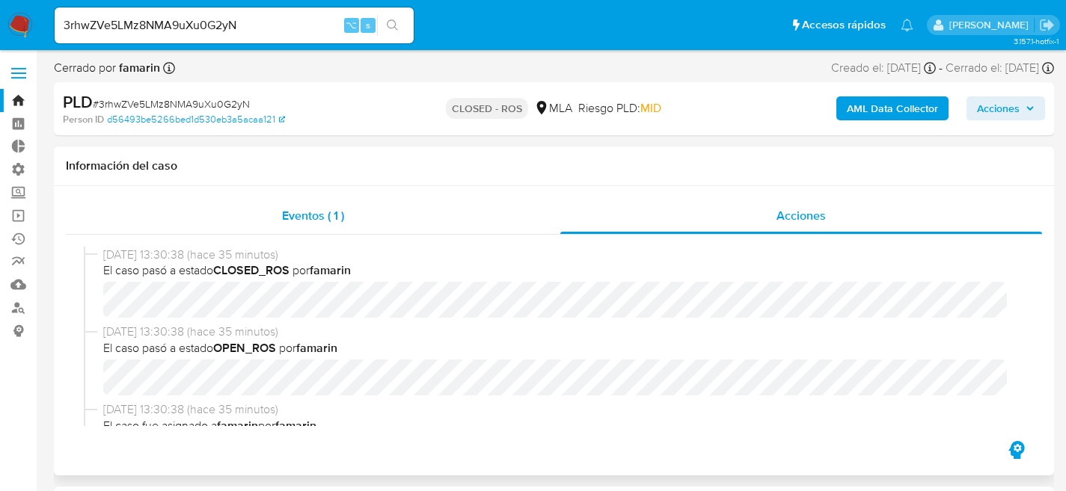
click at [306, 206] on div "Eventos ( 1 )" at bounding box center [313, 216] width 494 height 36
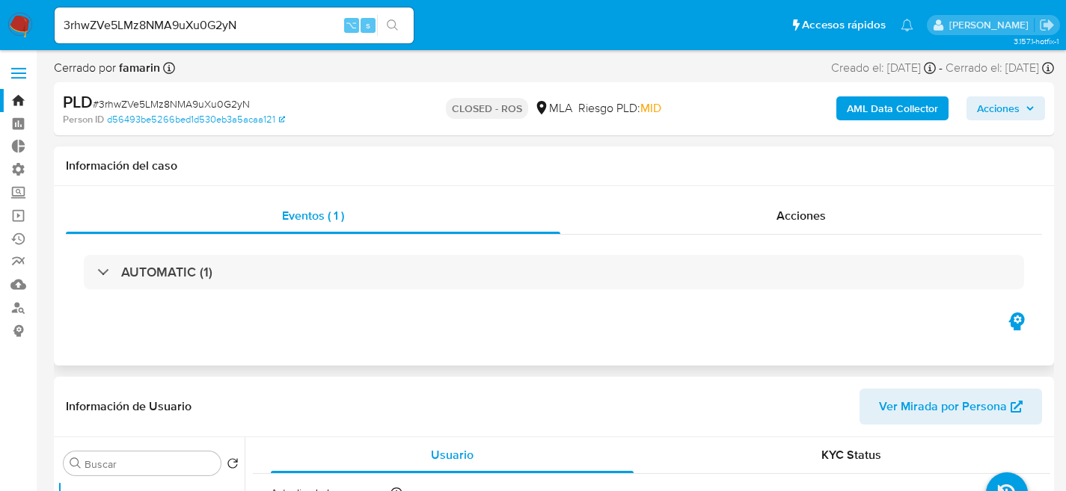
click at [496, 168] on h1 "Información del caso" at bounding box center [554, 166] width 976 height 15
click at [215, 28] on input "3rhwZVe5LMz8NMA9uXu0G2yN" at bounding box center [234, 25] width 359 height 19
click at [168, 32] on input "3rhwZVe5LMz8NMA9uXu0G2yN" at bounding box center [234, 25] width 359 height 19
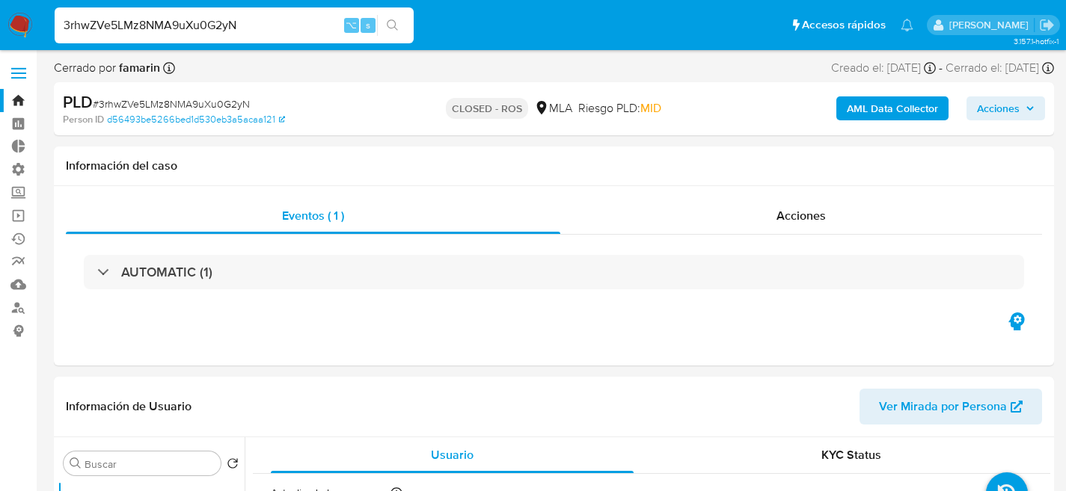
paste input "KufWjQoNrh0mWw5Pcklc9vzO"
type input "KufWjQoNrh0mWw5Pcklc9vzO"
select select "10"
click at [234, 37] on div "KufWjQoNrh0mWw5Pcklc9vzO ⌥ s" at bounding box center [234, 25] width 359 height 36
click at [233, 35] on div "KufWjQoNrh0mWw5Pcklc9vzO ⌥ s" at bounding box center [234, 25] width 359 height 36
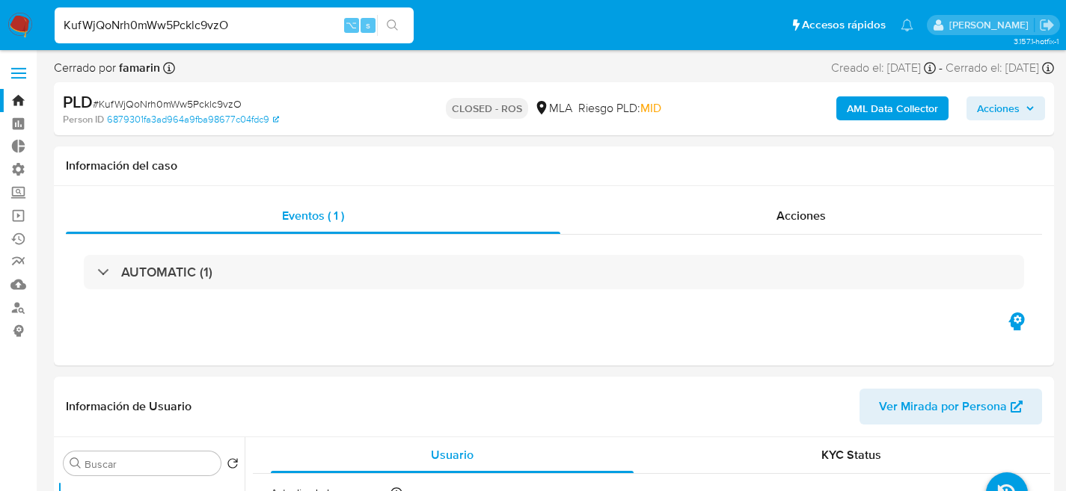
click at [235, 31] on input "KufWjQoNrh0mWw5Pcklc9vzO" at bounding box center [234, 25] width 359 height 19
paste input "3rhwZVe5LMz8NMA9uXu0G2yN"
type input "3rhwZVe5LMz8NMA9uXu0G2yN"
select select "10"
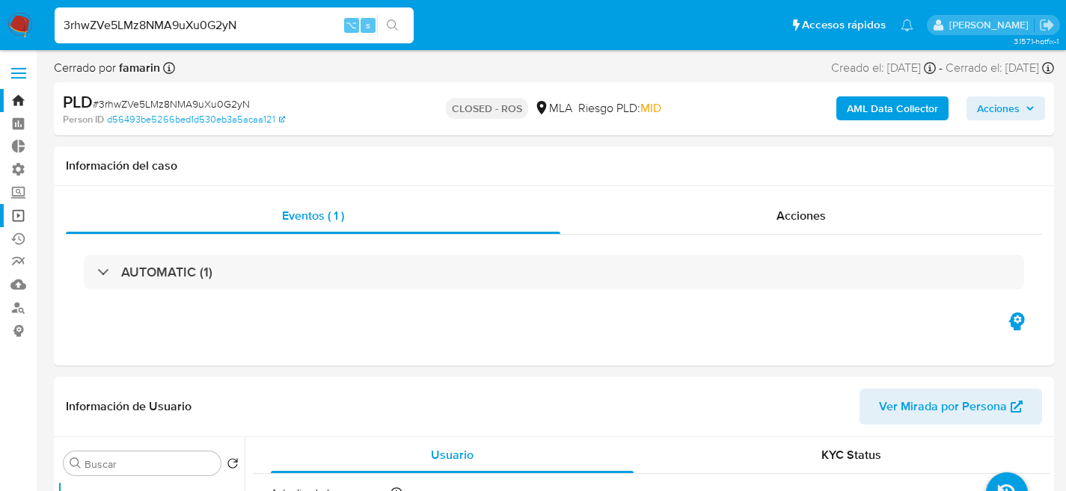
click at [14, 215] on link "Operaciones masivas" at bounding box center [89, 215] width 178 height 23
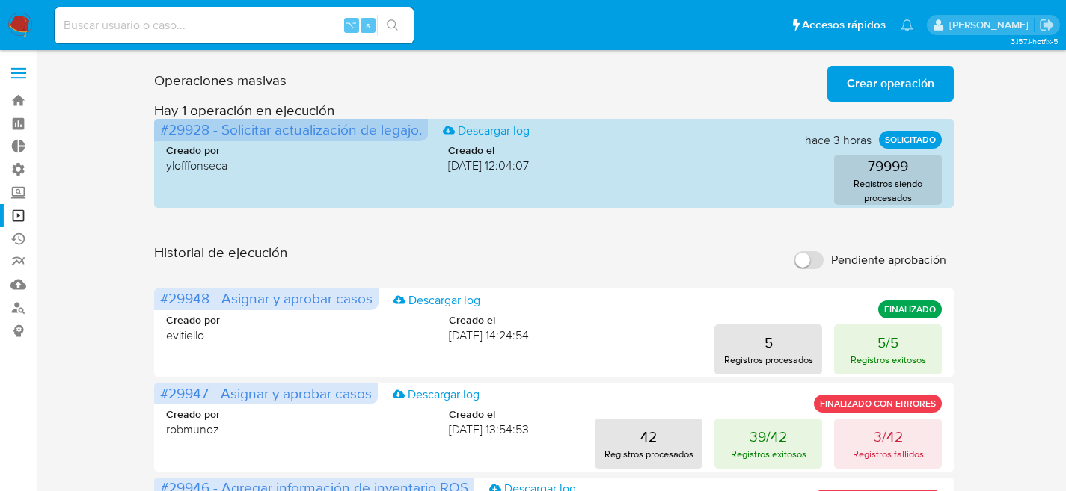
click at [861, 70] on span "Crear operación" at bounding box center [891, 83] width 88 height 33
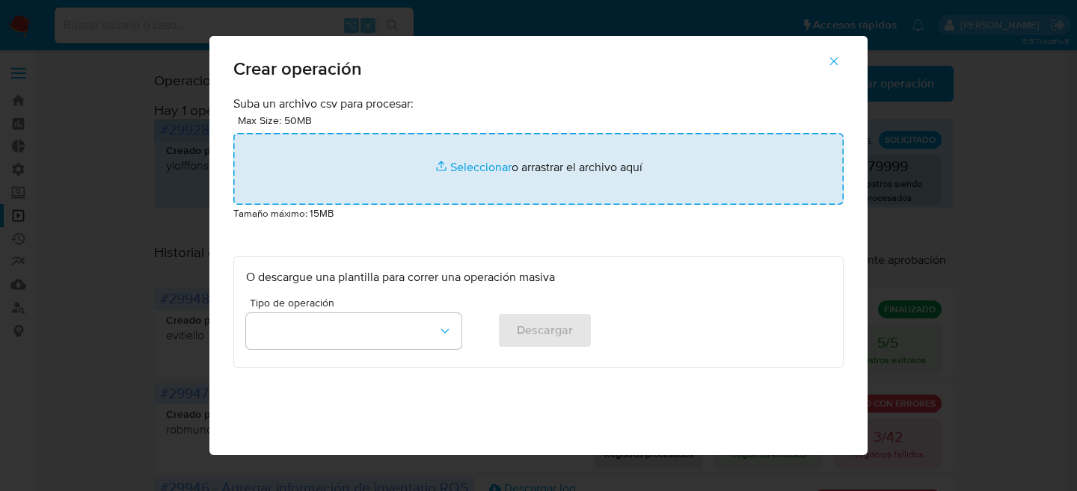
click at [473, 191] on input "file" at bounding box center [538, 169] width 610 height 72
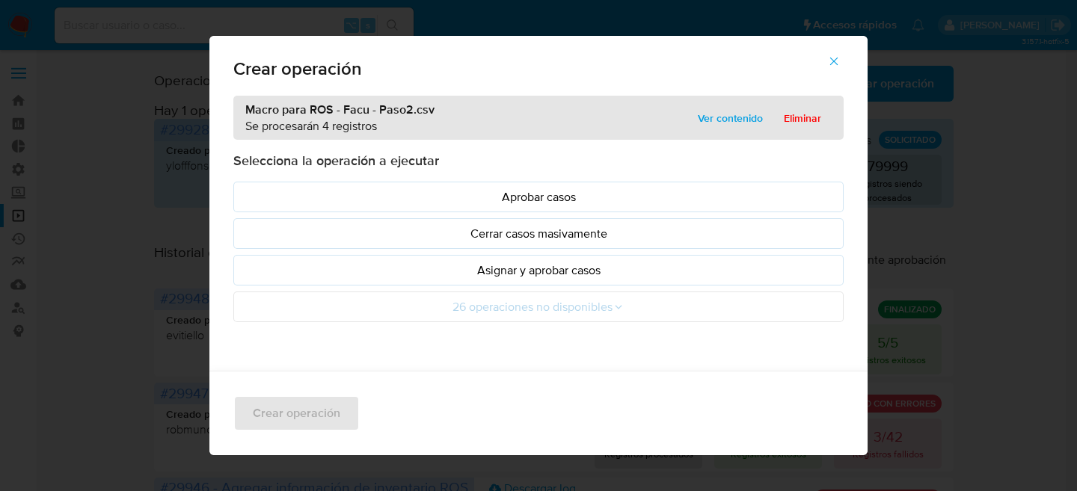
click at [547, 271] on p "Asignar y aprobar casos" at bounding box center [538, 270] width 585 height 17
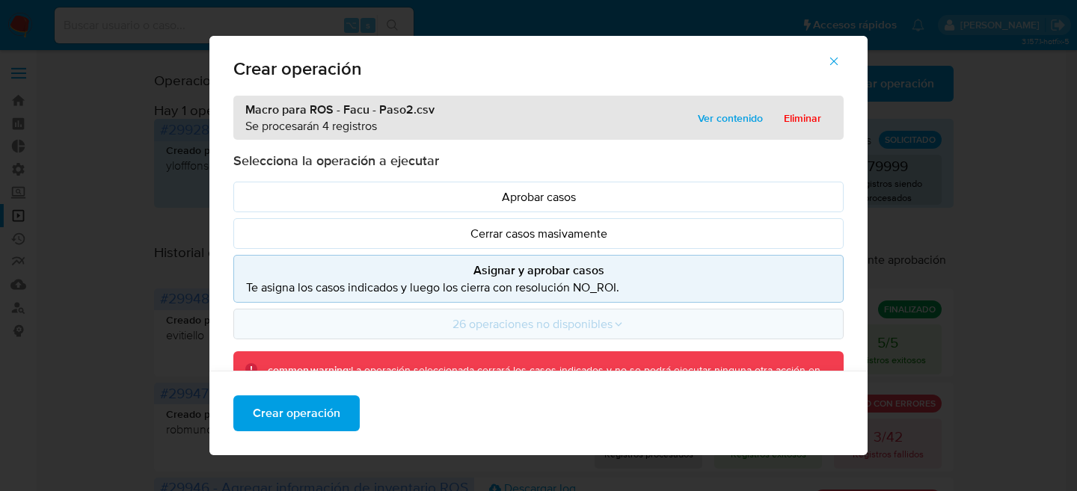
scroll to position [156, 0]
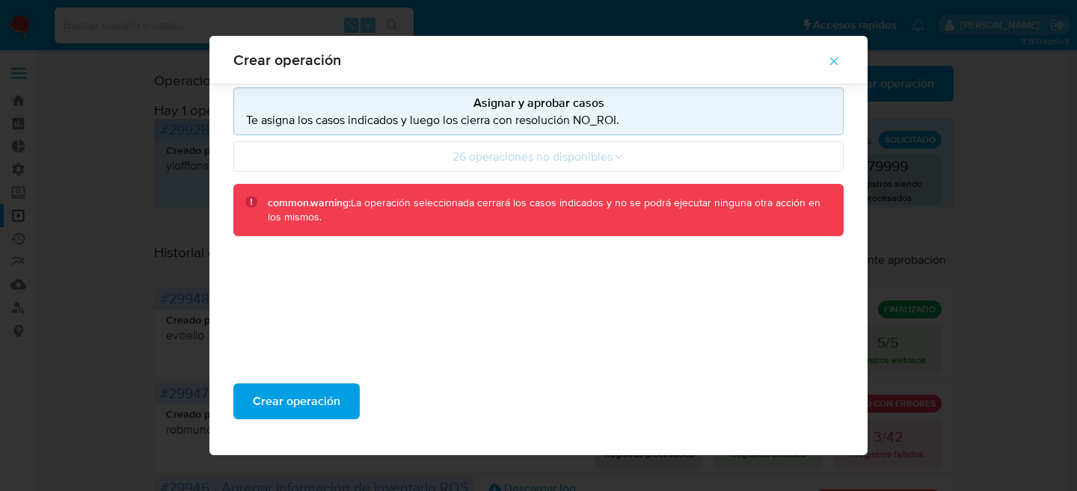
click at [298, 433] on div "Crear operación" at bounding box center [538, 408] width 658 height 96
click at [316, 399] on span "Crear operación" at bounding box center [297, 401] width 88 height 33
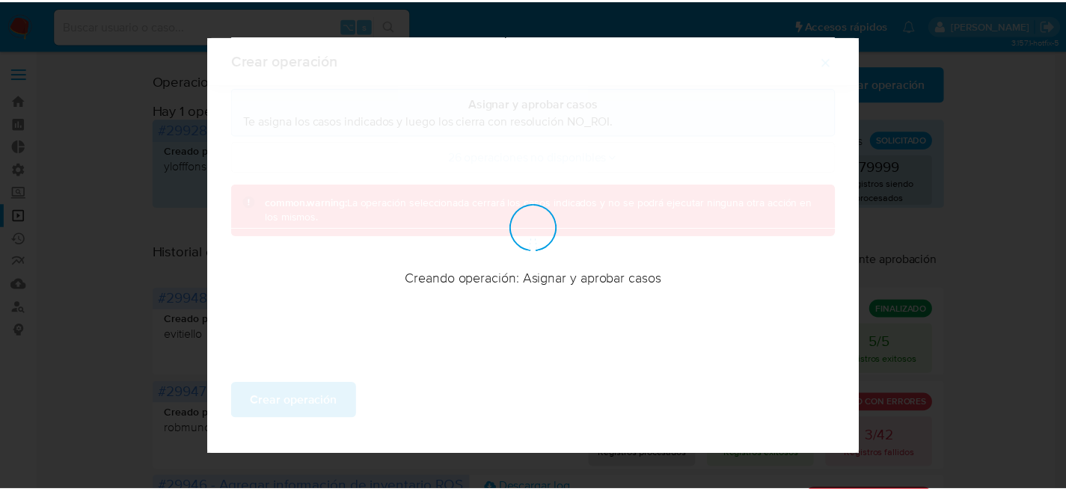
scroll to position [71, 0]
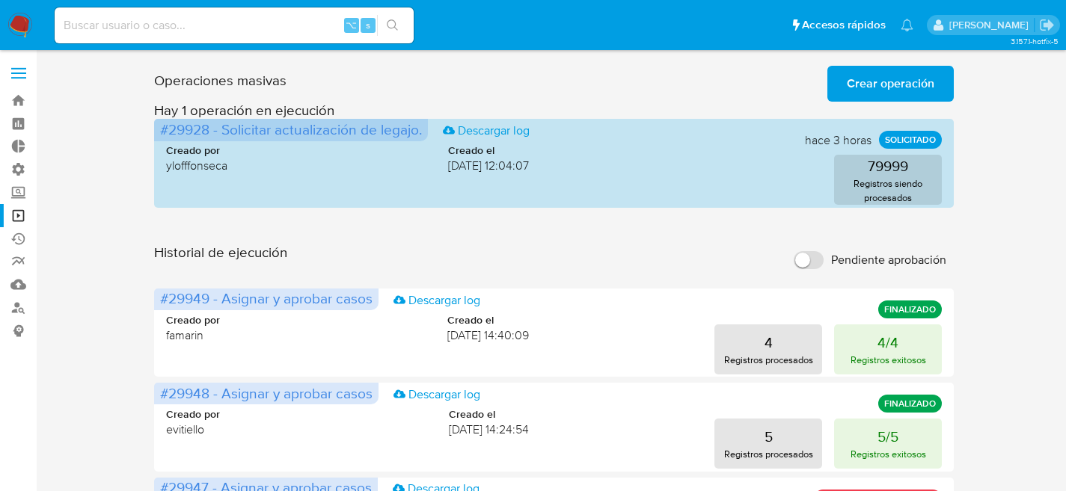
click at [841, 78] on button "Crear operación" at bounding box center [890, 84] width 126 height 36
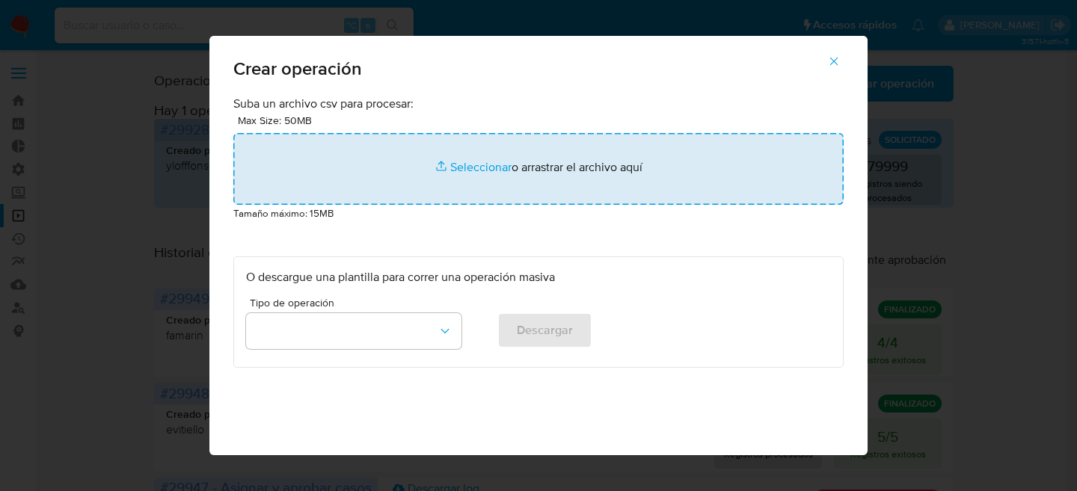
click at [533, 147] on input "file" at bounding box center [538, 169] width 610 height 72
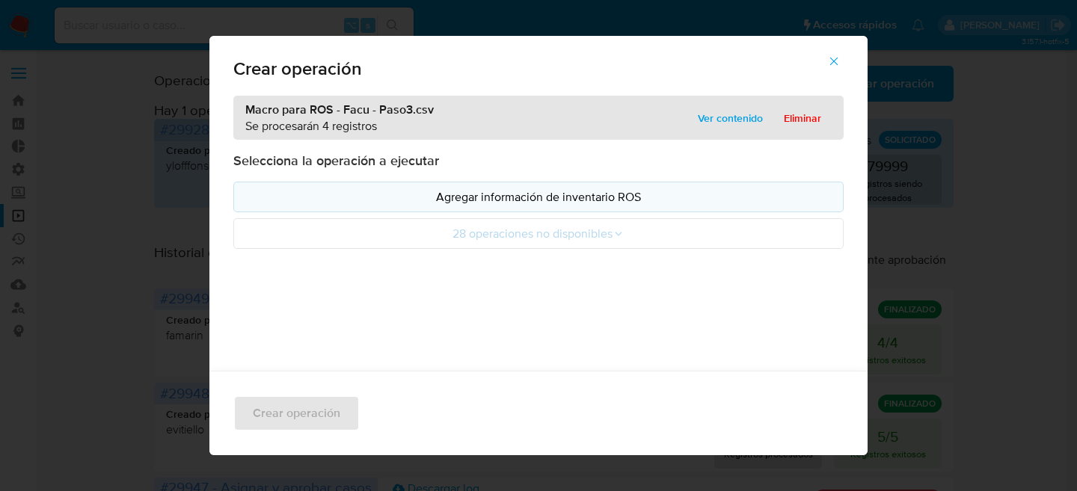
click at [524, 198] on p "Agregar información de inventario ROS" at bounding box center [538, 196] width 585 height 17
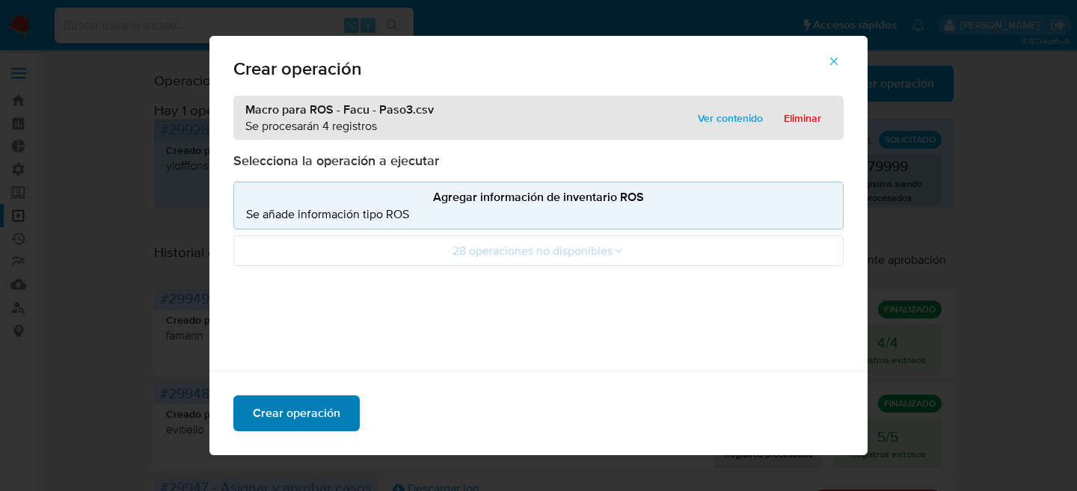
click at [325, 419] on span "Crear operación" at bounding box center [297, 413] width 88 height 33
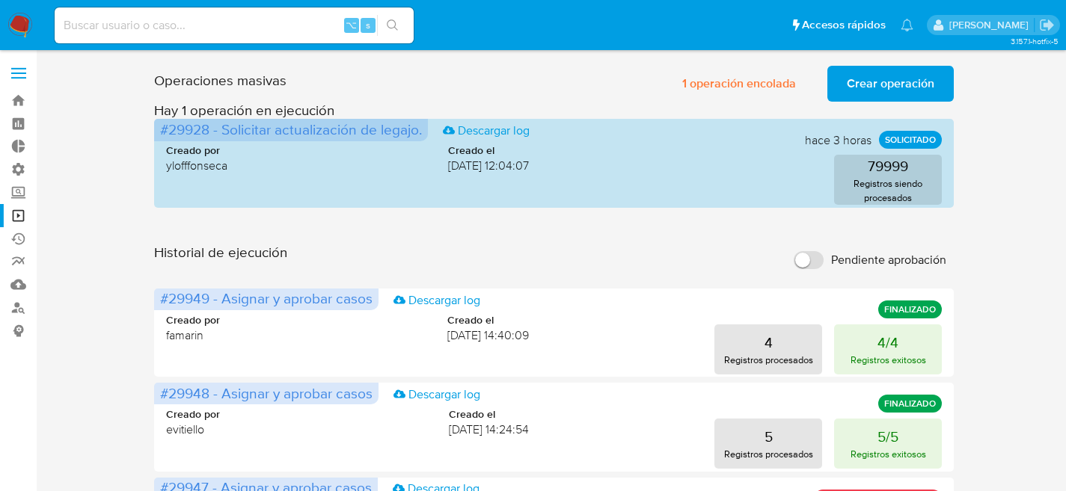
click at [764, 85] on span "1 operación encolada" at bounding box center [739, 83] width 114 height 33
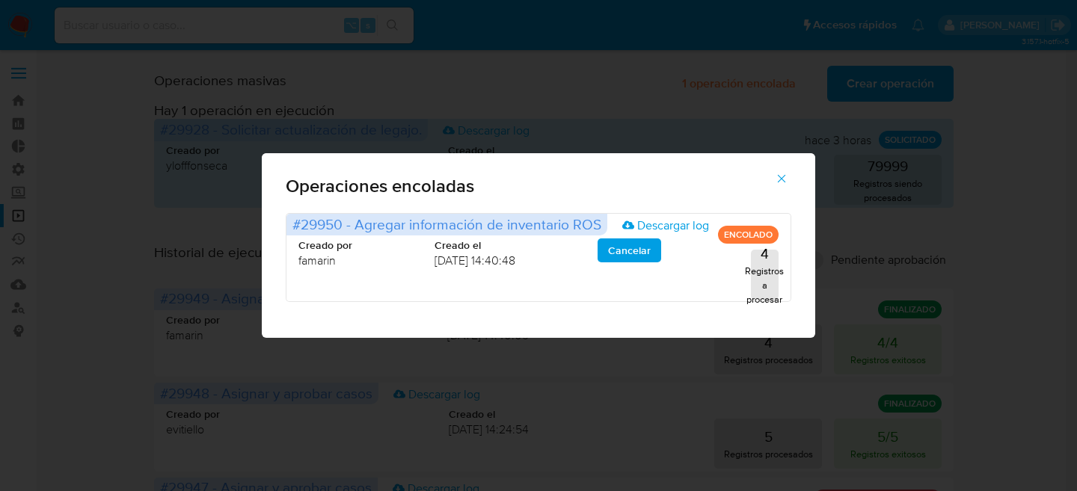
click at [790, 175] on button "button" at bounding box center [781, 179] width 52 height 36
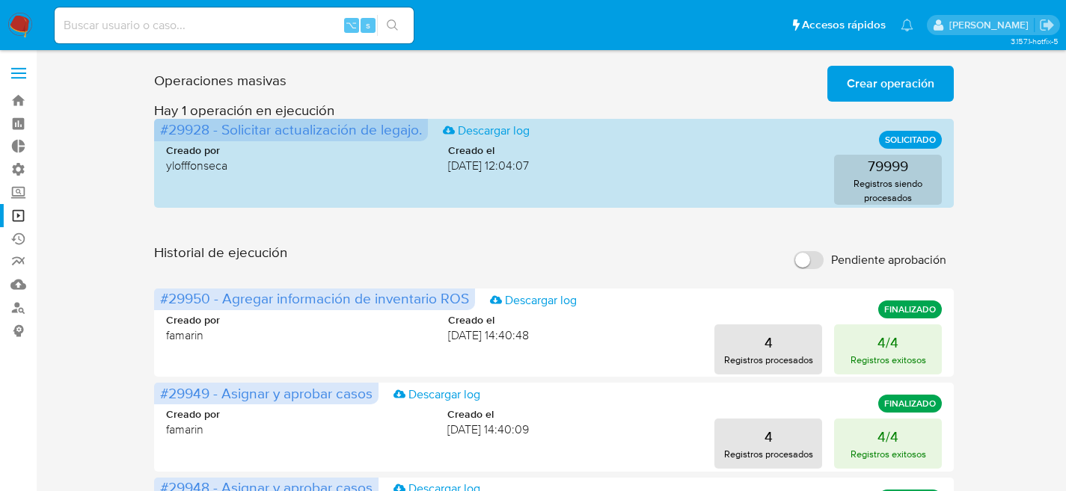
click at [868, 67] on span "Crear operación" at bounding box center [891, 83] width 88 height 33
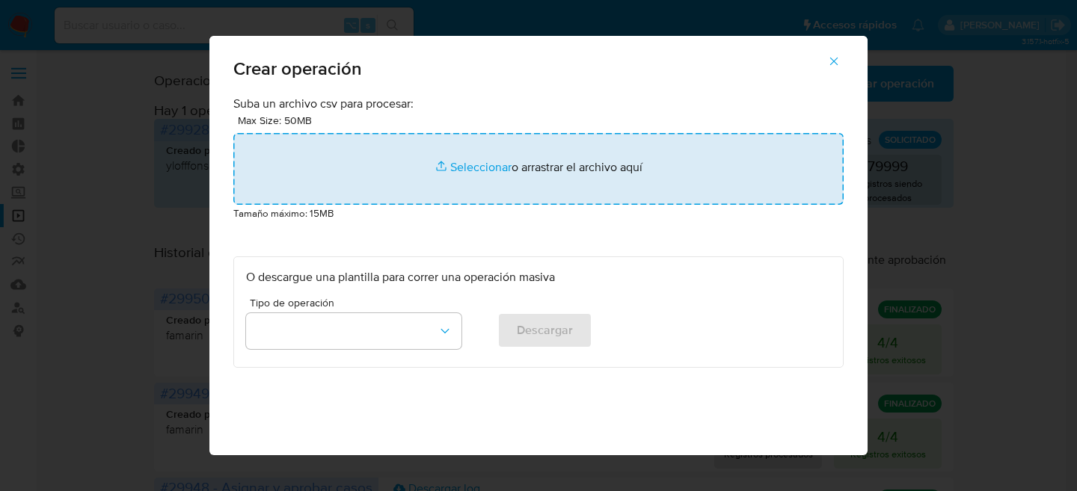
click at [449, 169] on input "file" at bounding box center [538, 169] width 610 height 72
type input "C:\fakepath\Macro para ROS - Facu - Paso4.csv"
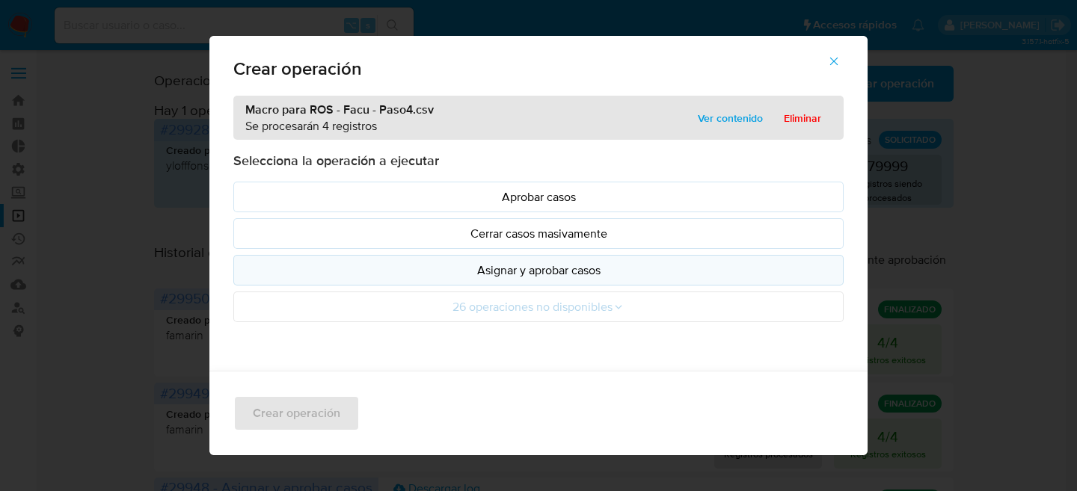
click at [466, 267] on p "Asignar y aprobar casos" at bounding box center [538, 270] width 585 height 17
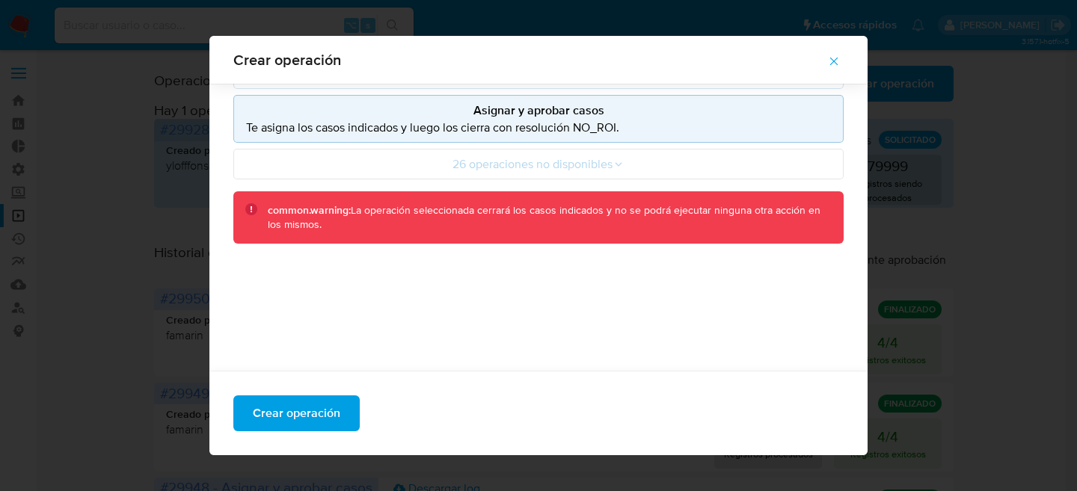
scroll to position [156, 0]
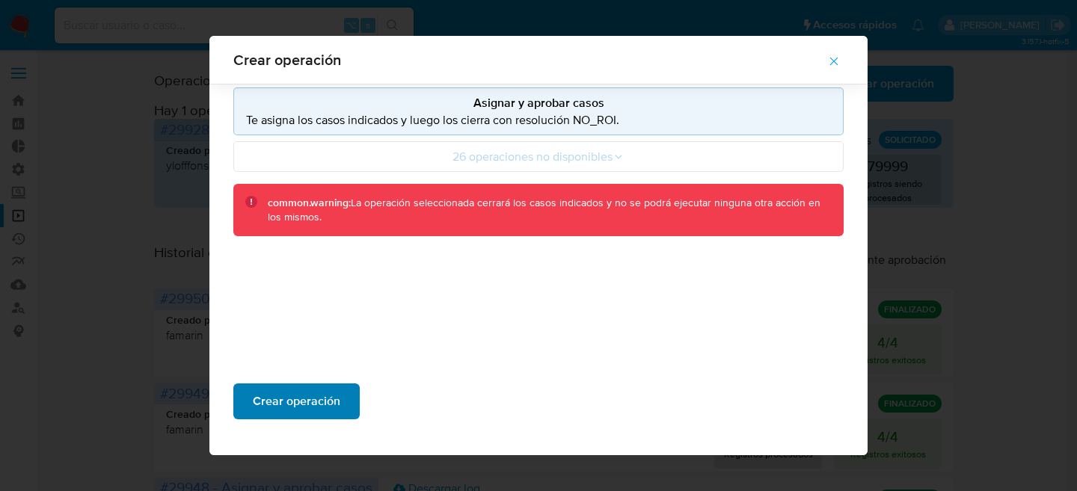
click at [290, 404] on span "Crear operación" at bounding box center [297, 401] width 88 height 33
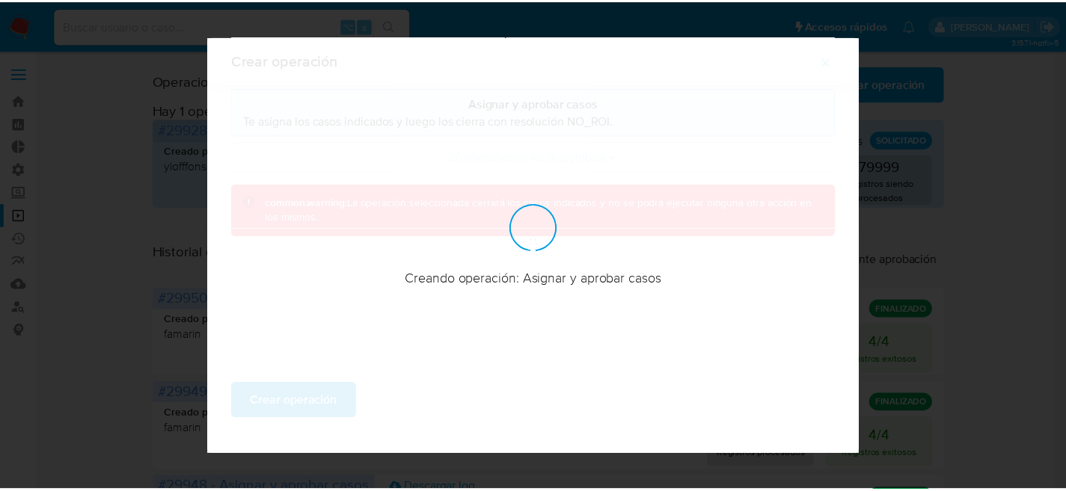
scroll to position [71, 0]
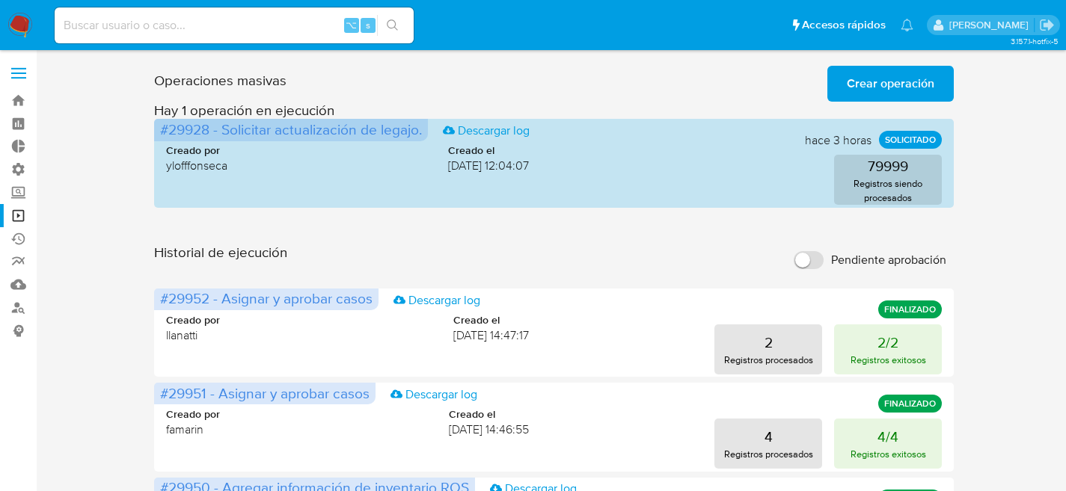
click at [16, 13] on img at bounding box center [19, 25] width 25 height 25
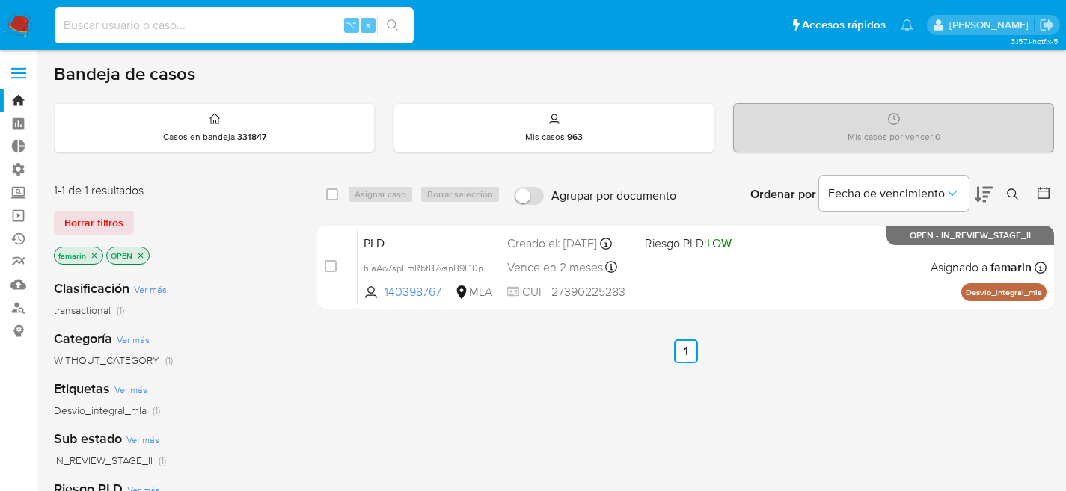
click at [258, 25] on input at bounding box center [234, 25] width 359 height 19
paste input "Nt1ZCTrz2BwoESs9ljYD6B8W"
type input "Nt1ZCTrz2BwoESs9ljYD6B8W"
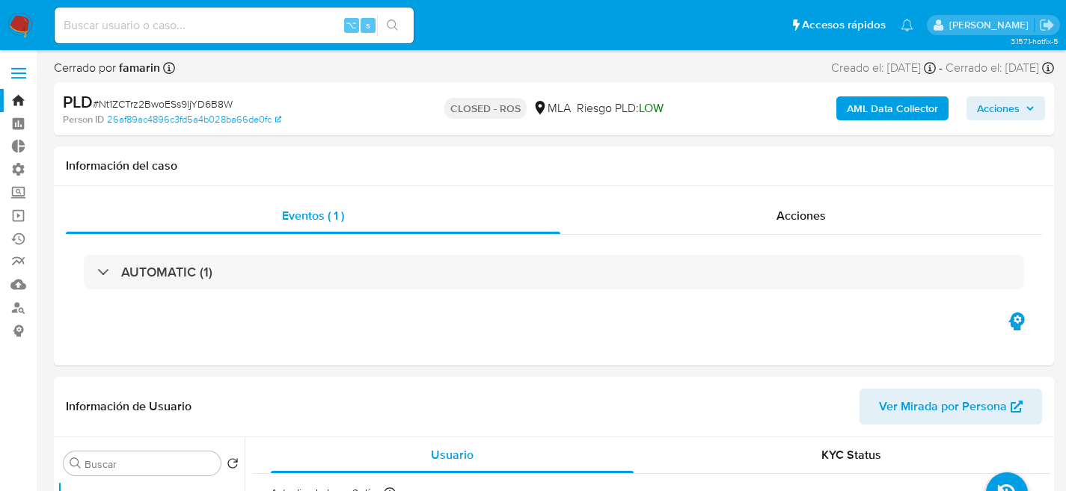
select select "10"
click at [268, 33] on input at bounding box center [234, 25] width 359 height 19
paste input "VYbAMkbdUW4l4zSzTILWbErv"
type input "VYbAMkbdUW4l4zSzTILWbErv"
select select "10"
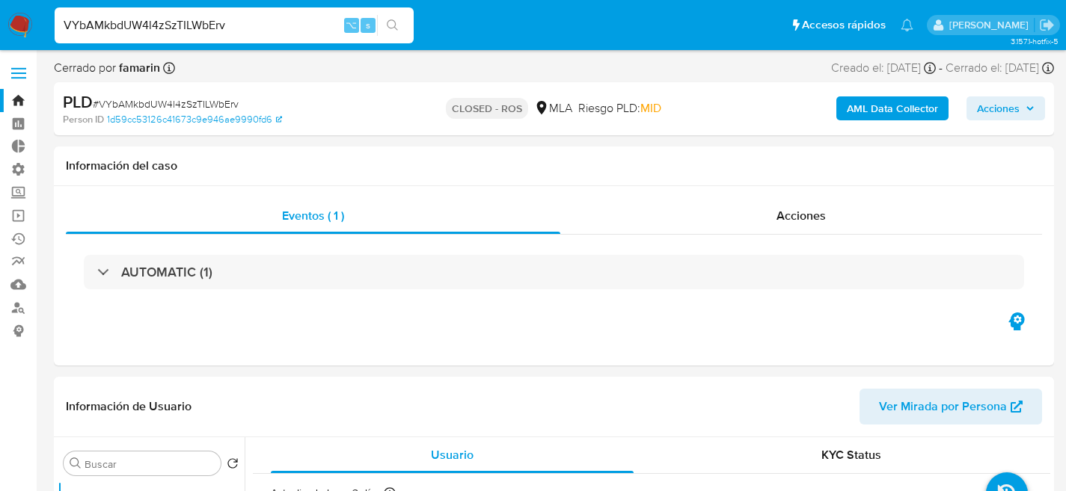
click at [251, 34] on input "VYbAMkbdUW4l4zSzTILWbErv" at bounding box center [234, 25] width 359 height 19
paste input "M6rQzkny3jS5WB0JtQ8jO9mY"
type input "M6rQzkny3jS5WB0JtQ8jO9mY"
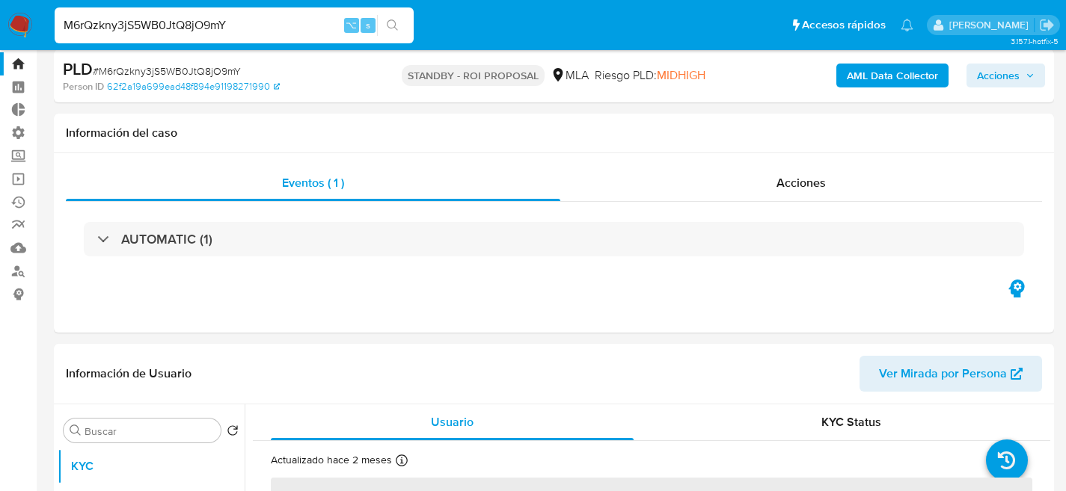
scroll to position [123, 0]
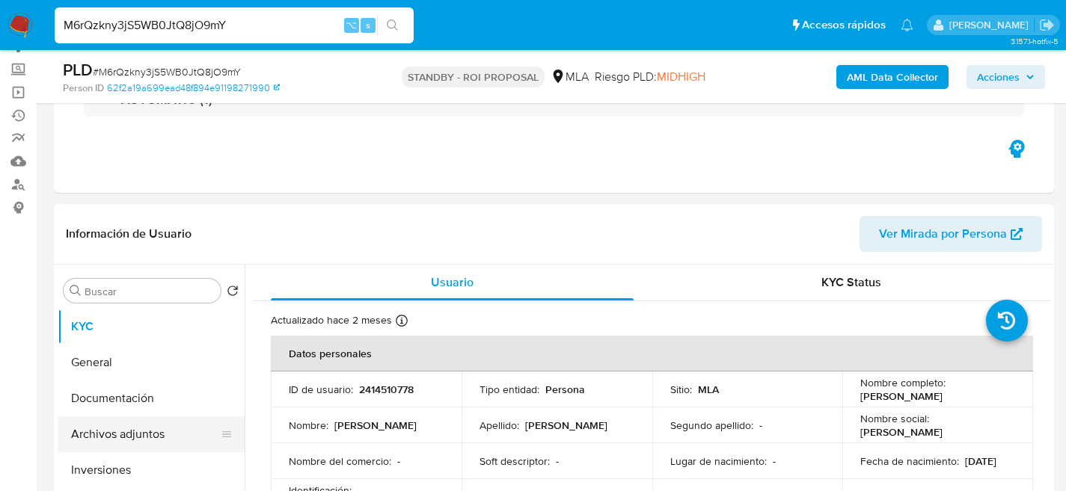
select select "10"
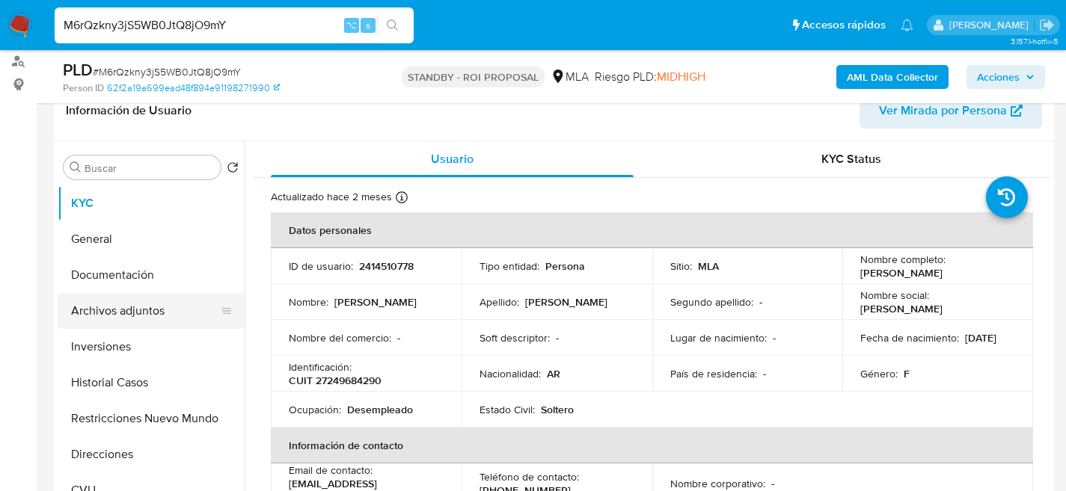
scroll to position [247, 0]
click at [85, 308] on button "Archivos adjuntos" at bounding box center [145, 311] width 175 height 36
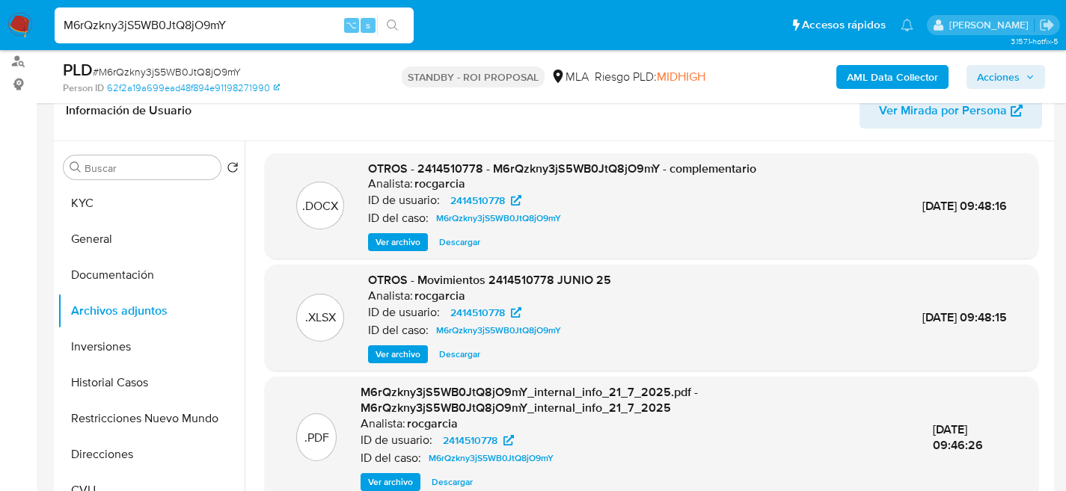
click at [467, 244] on span "Descargar" at bounding box center [459, 242] width 41 height 15
drag, startPoint x: 119, startPoint y: 346, endPoint x: 122, endPoint y: 379, distance: 33.0
click at [119, 347] on button "Inversiones" at bounding box center [151, 347] width 187 height 36
click at [123, 384] on button "Historial Casos" at bounding box center [145, 383] width 175 height 36
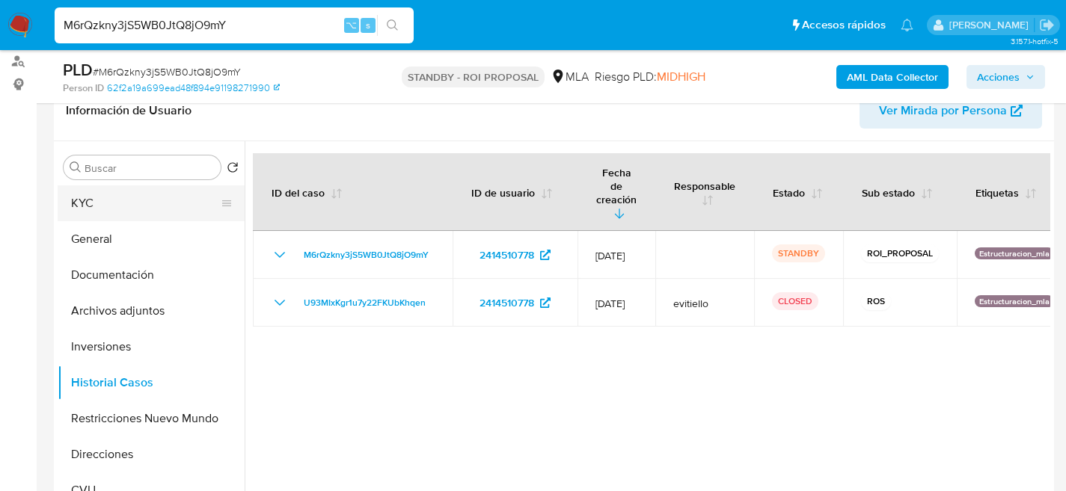
click at [98, 199] on button "KYC" at bounding box center [145, 203] width 175 height 36
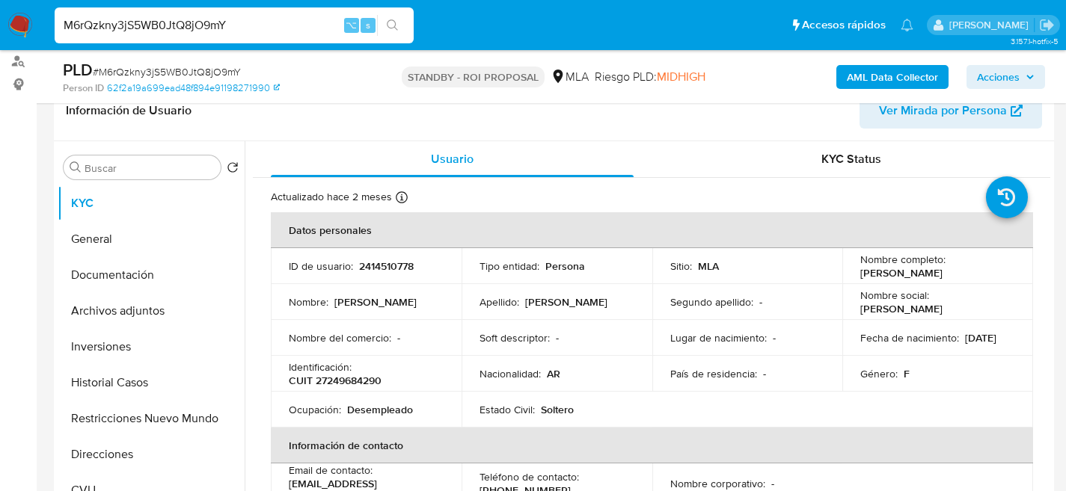
click at [211, 24] on input "M6rQzkny3jS5WB0JtQ8jO9mY" at bounding box center [234, 25] width 359 height 19
paste input "jGVVupourDkEXziVxg3SygvQ"
type input "jGVVupourDkEXziVxg3SygvQ"
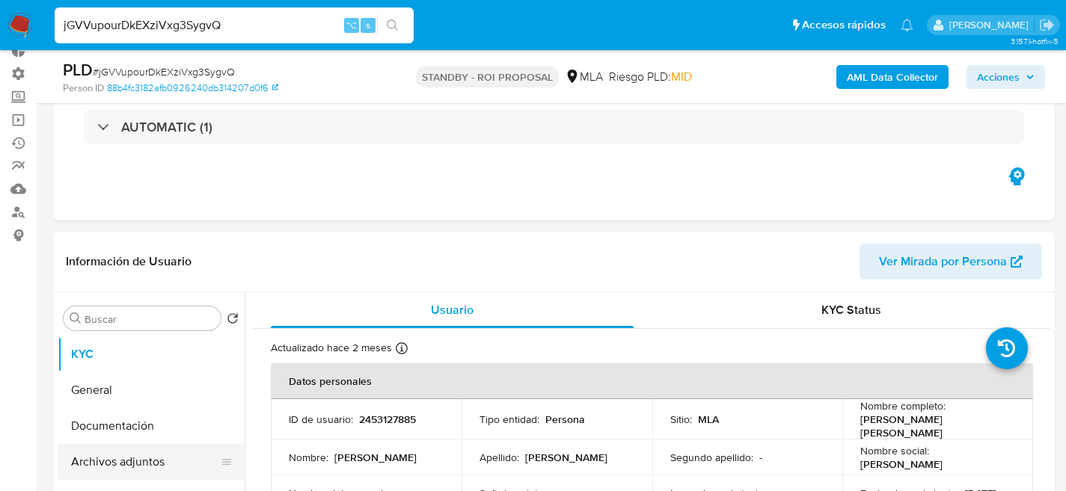
click at [98, 458] on button "Archivos adjuntos" at bounding box center [145, 462] width 175 height 36
select select "10"
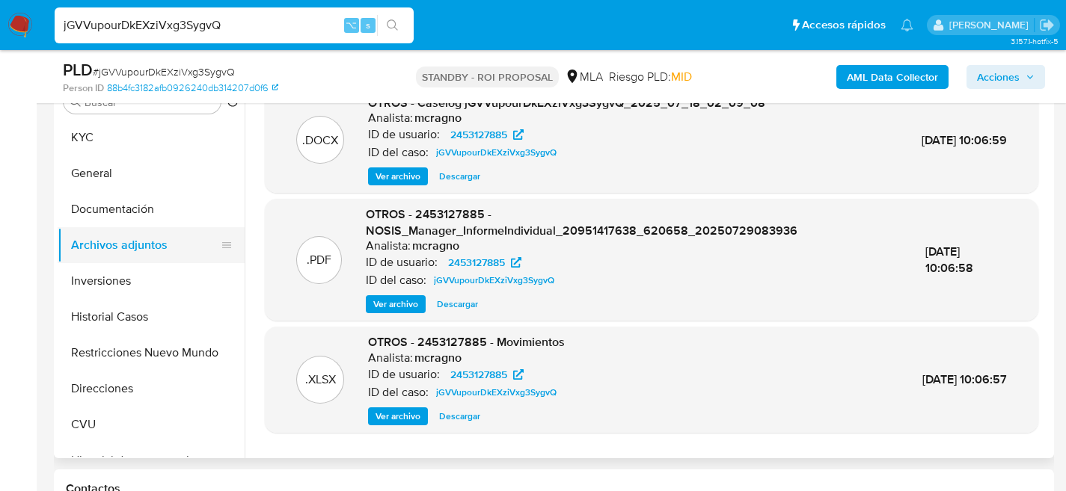
scroll to position [301, 0]
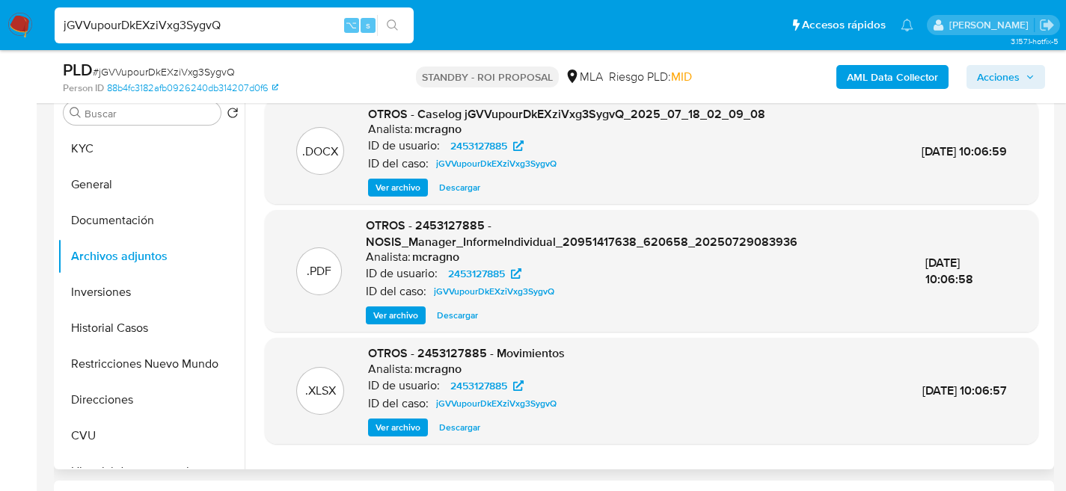
click at [466, 186] on span "Descargar" at bounding box center [459, 187] width 41 height 15
click at [79, 139] on button "KYC" at bounding box center [145, 149] width 175 height 36
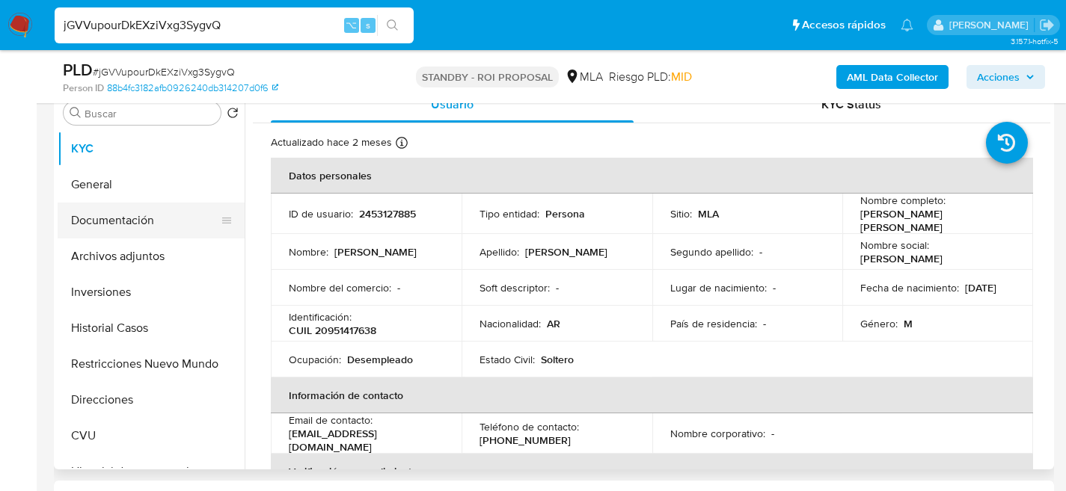
click at [117, 222] on button "Documentación" at bounding box center [145, 221] width 175 height 36
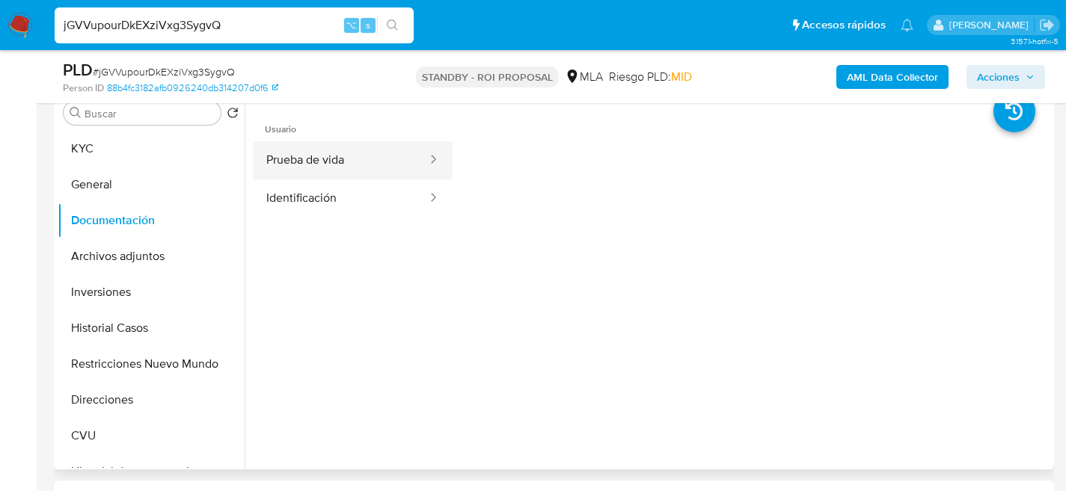
click at [307, 169] on button "Prueba de vida" at bounding box center [341, 160] width 176 height 38
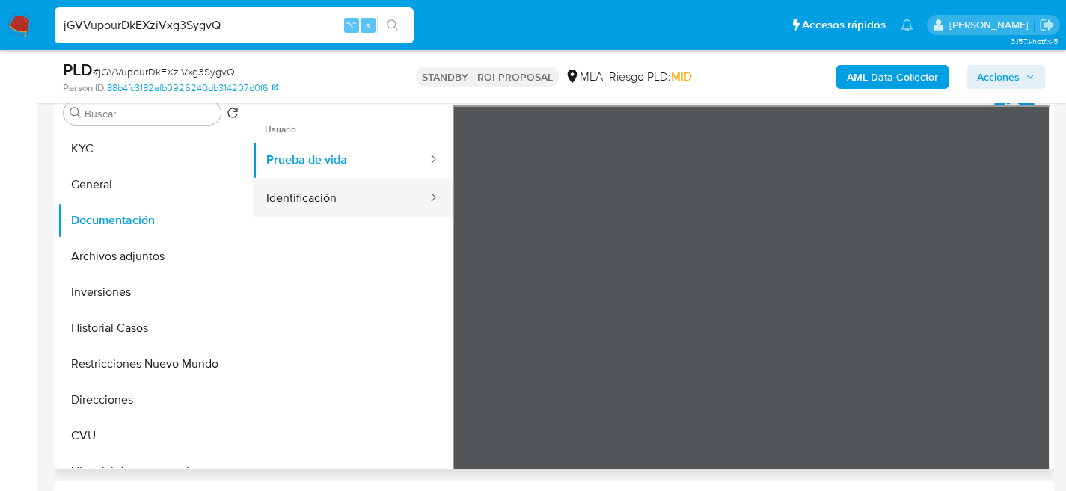
click at [335, 192] on button "Identificación" at bounding box center [341, 198] width 176 height 38
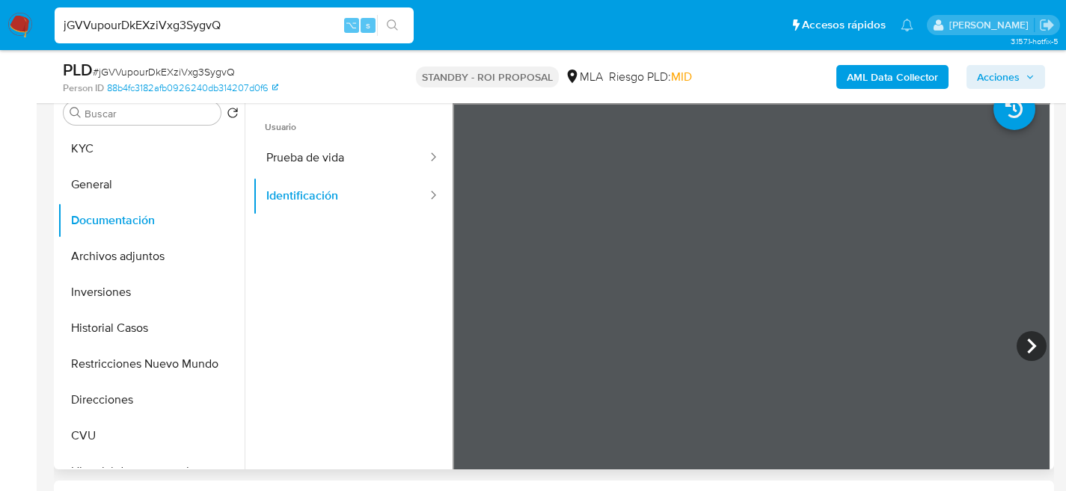
scroll to position [3, 0]
click at [1022, 346] on icon at bounding box center [1031, 346] width 30 height 30
click at [463, 342] on icon at bounding box center [471, 346] width 30 height 30
click at [1019, 352] on icon at bounding box center [1031, 346] width 30 height 30
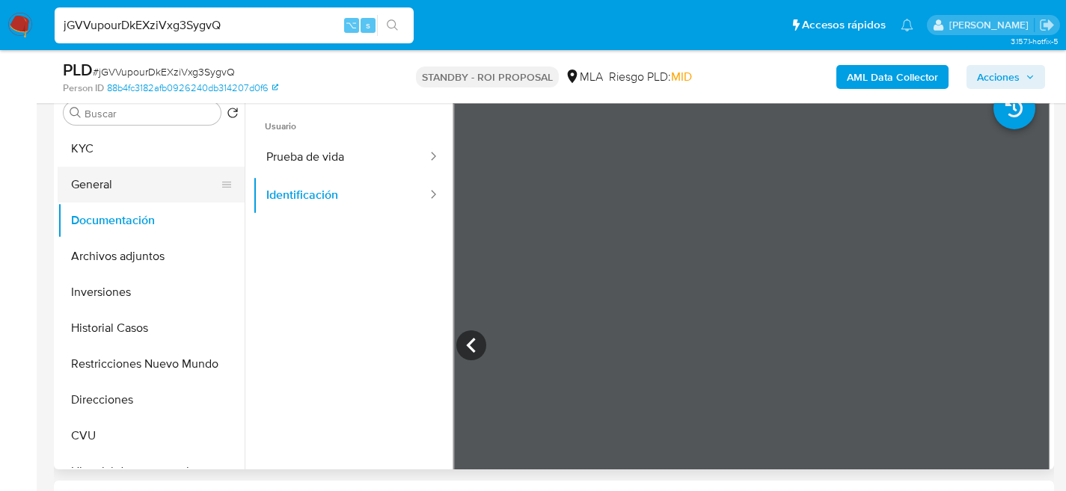
click at [108, 185] on button "General" at bounding box center [145, 185] width 175 height 36
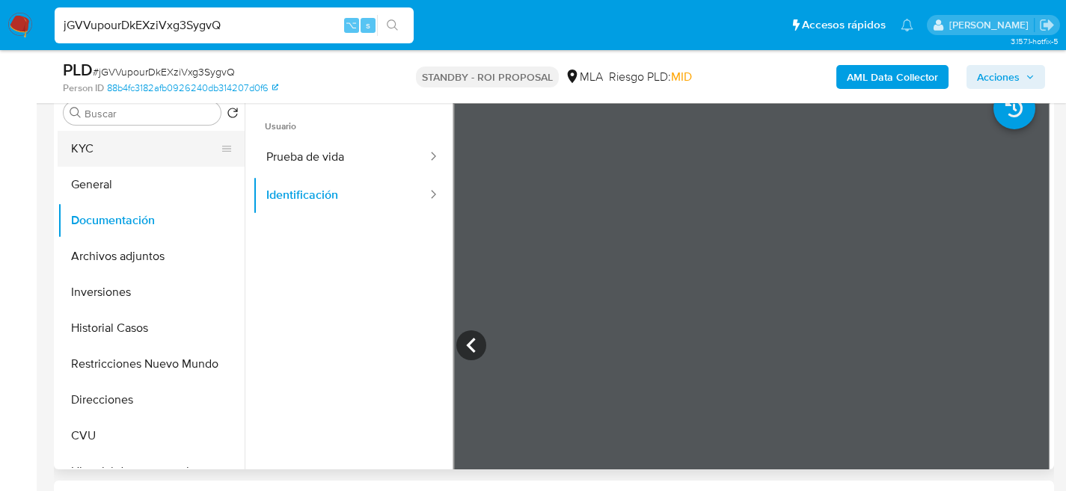
scroll to position [0, 0]
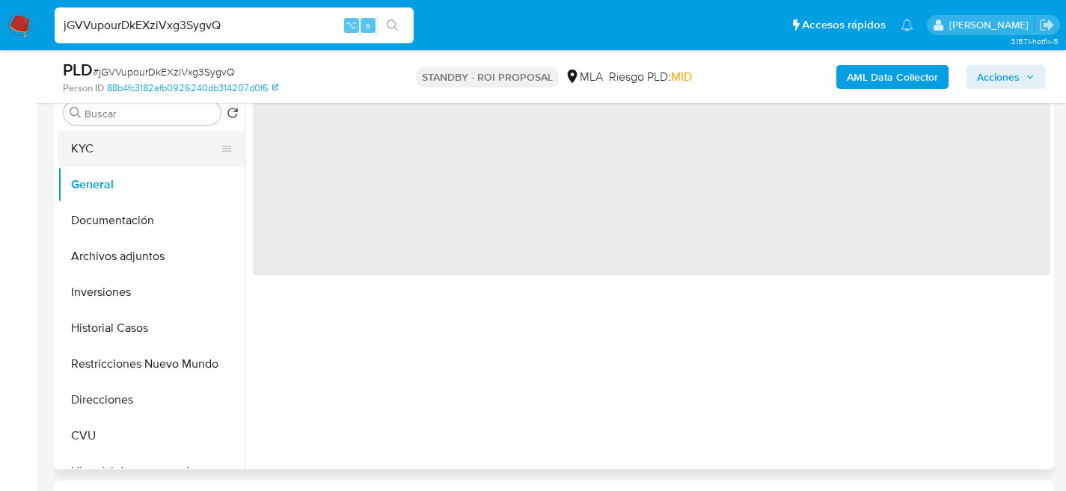
click at [108, 152] on button "KYC" at bounding box center [145, 149] width 175 height 36
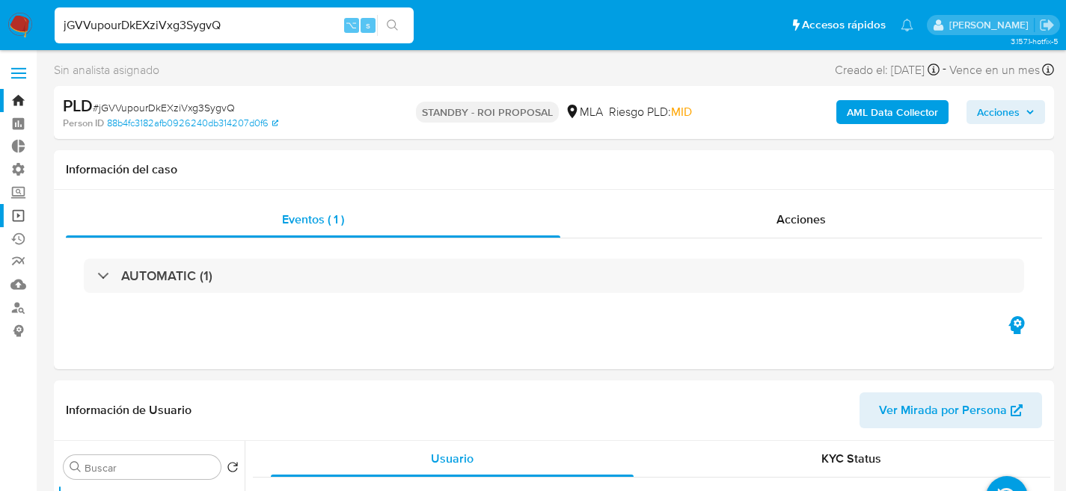
click at [22, 215] on link "Operaciones masivas" at bounding box center [89, 215] width 178 height 23
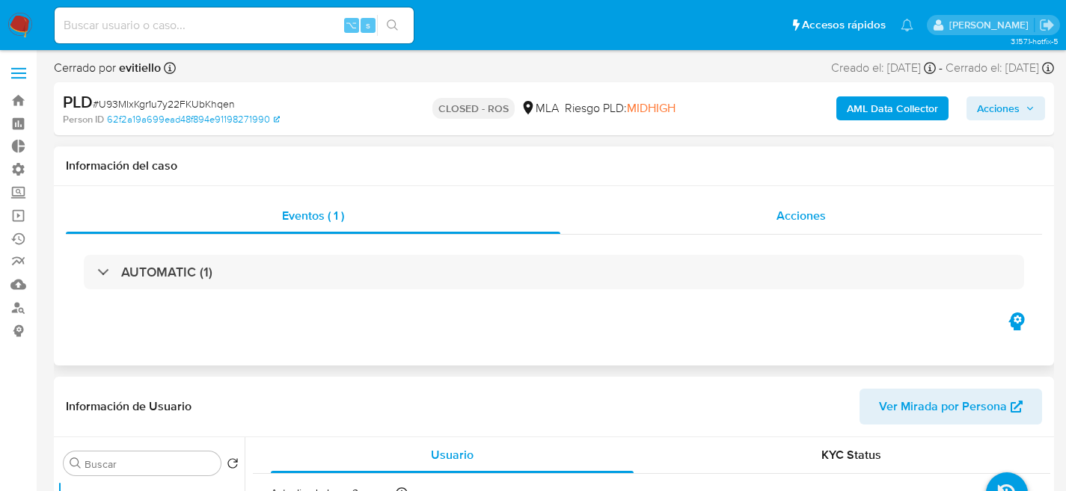
click at [704, 210] on div "Acciones" at bounding box center [801, 216] width 482 height 36
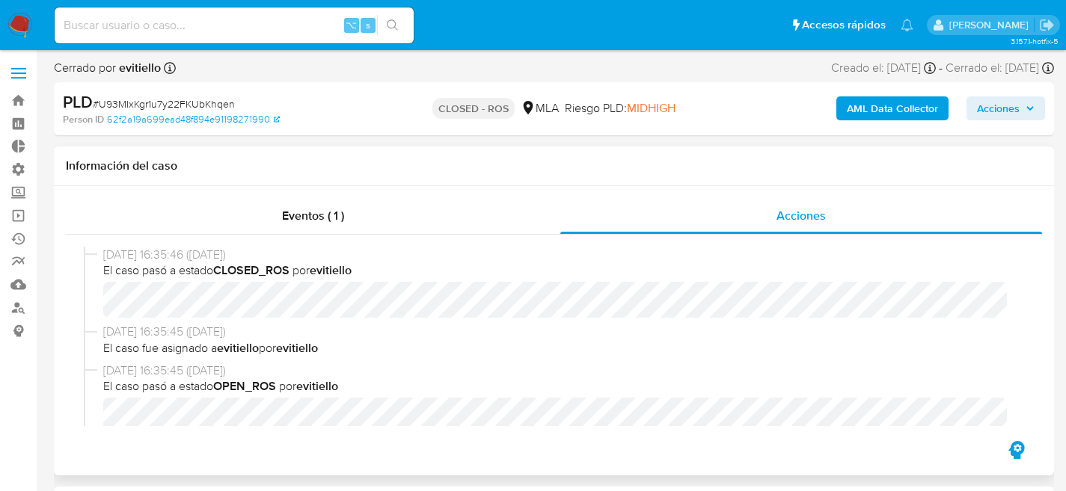
select select "10"
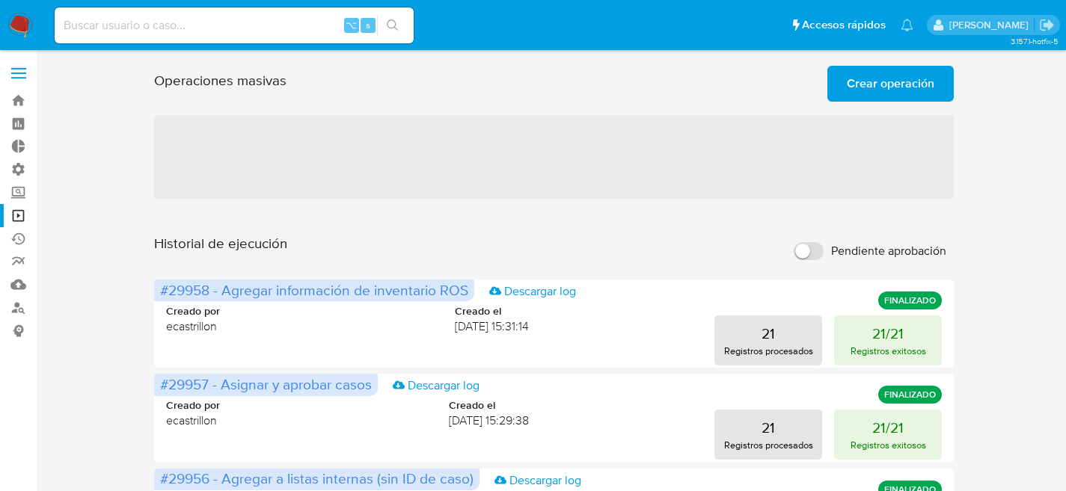
click at [865, 90] on span "Crear operación" at bounding box center [891, 83] width 88 height 33
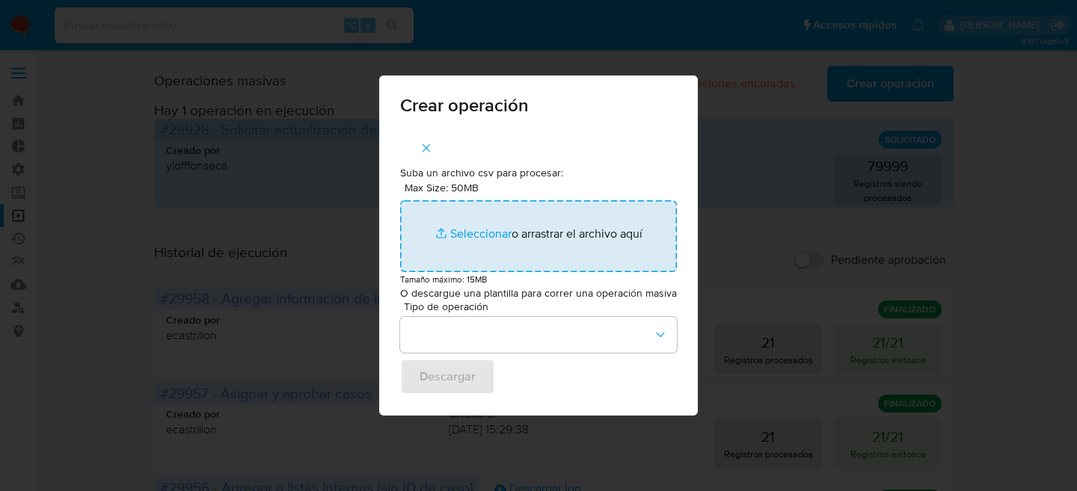
click at [456, 228] on input "Max Size: 50MB Seleccionar archivos" at bounding box center [538, 236] width 277 height 72
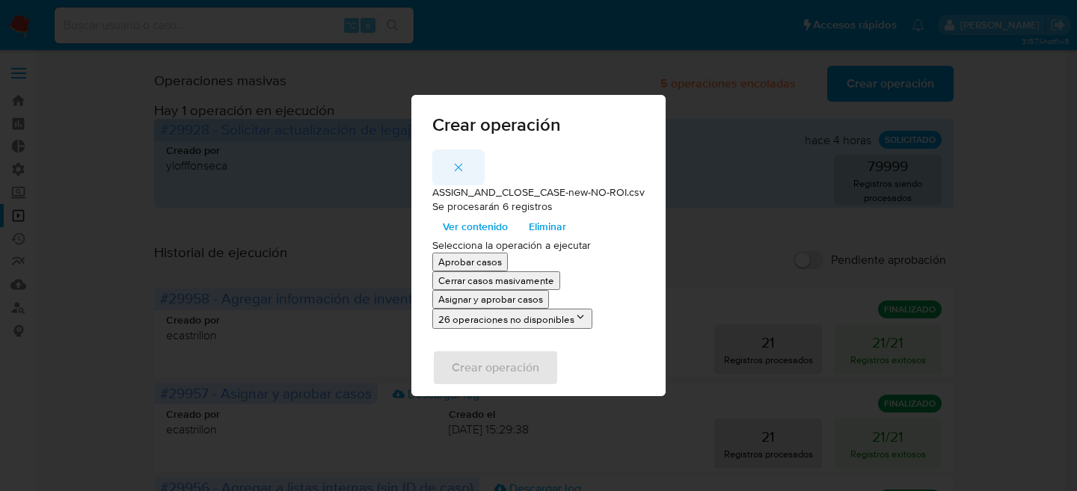
drag, startPoint x: 462, startPoint y: 219, endPoint x: 483, endPoint y: 168, distance: 55.7
click at [483, 168] on div "ASSIGN_AND_CLOSE_CASE-new-NO-ROI.csv Se procesarán 6 registros Ver contenido El…" at bounding box center [538, 245] width 254 height 191
click at [462, 302] on p "Asignar y aprobar casos" at bounding box center [490, 299] width 105 height 14
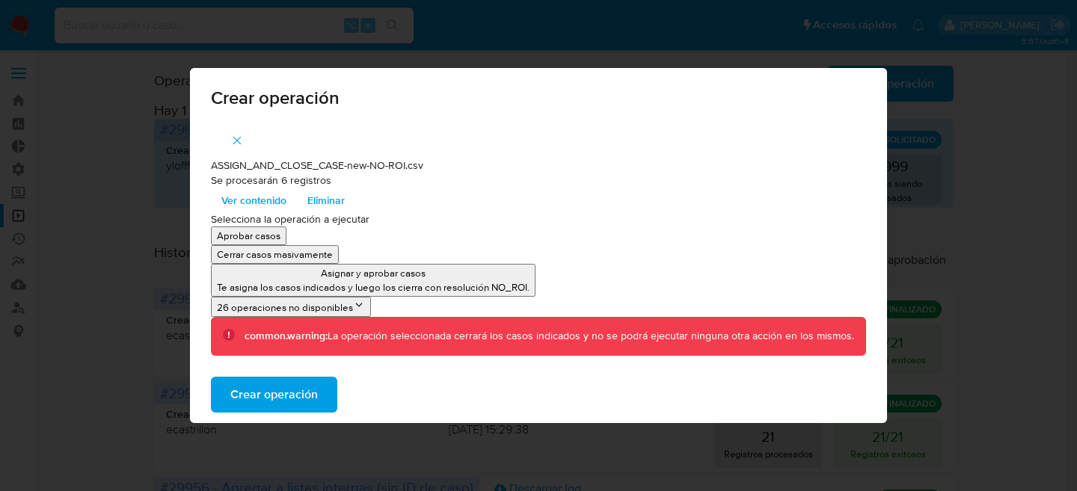
click at [298, 407] on span "Crear operación" at bounding box center [274, 394] width 88 height 33
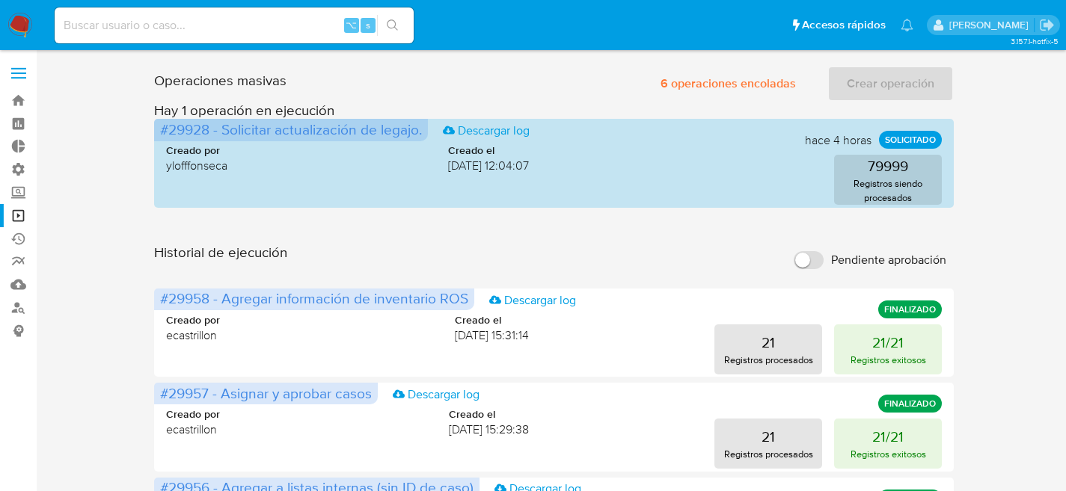
click at [742, 94] on span "6 operaciones encoladas" at bounding box center [727, 83] width 135 height 33
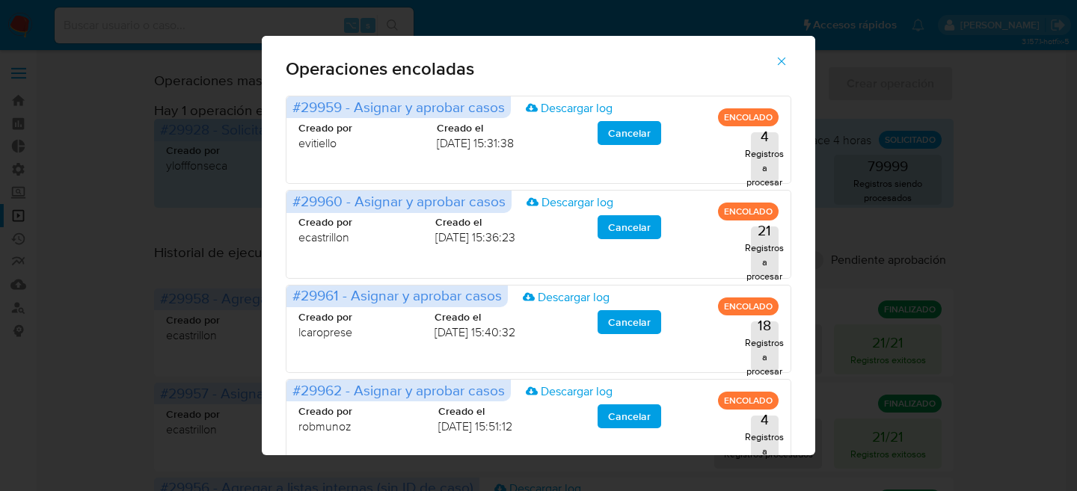
click at [788, 61] on icon "button" at bounding box center [781, 61] width 13 height 13
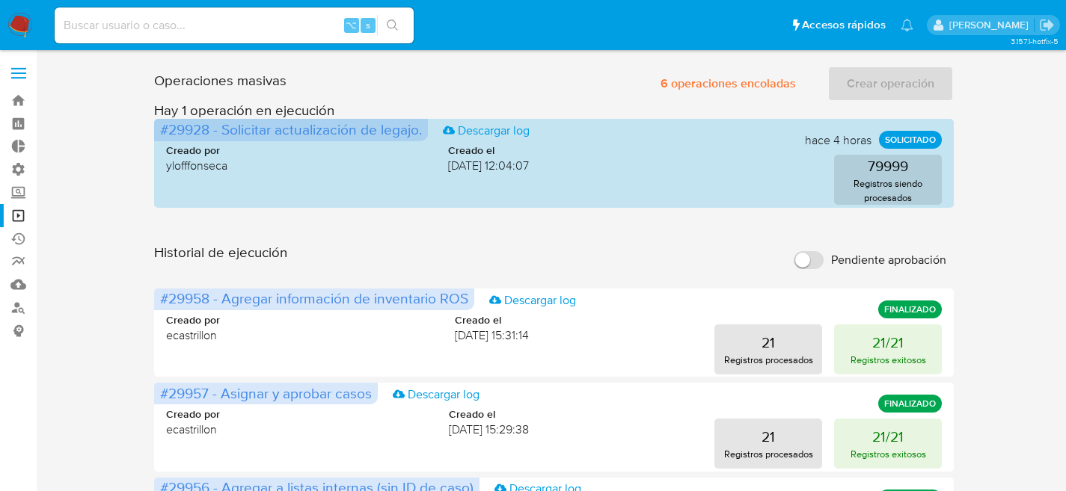
click at [19, 224] on link "Operaciones masivas" at bounding box center [89, 215] width 178 height 23
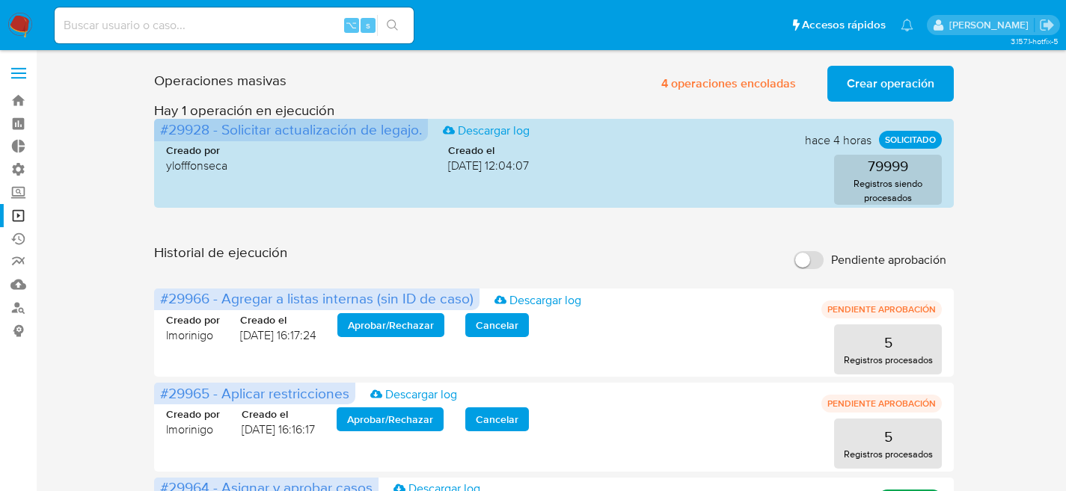
click at [900, 81] on span "Crear operación" at bounding box center [891, 83] width 88 height 33
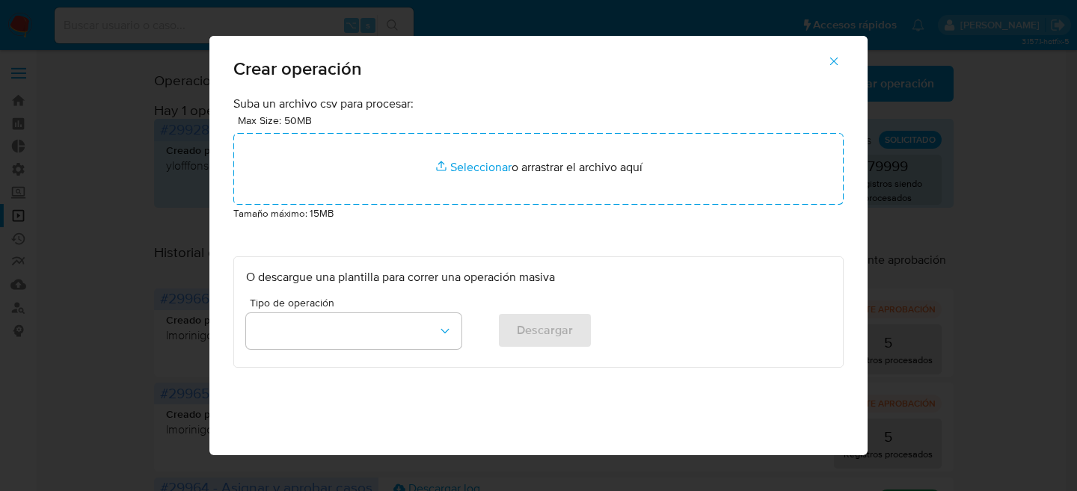
click at [477, 219] on p "Tamaño máximo: 15MB" at bounding box center [538, 213] width 610 height 16
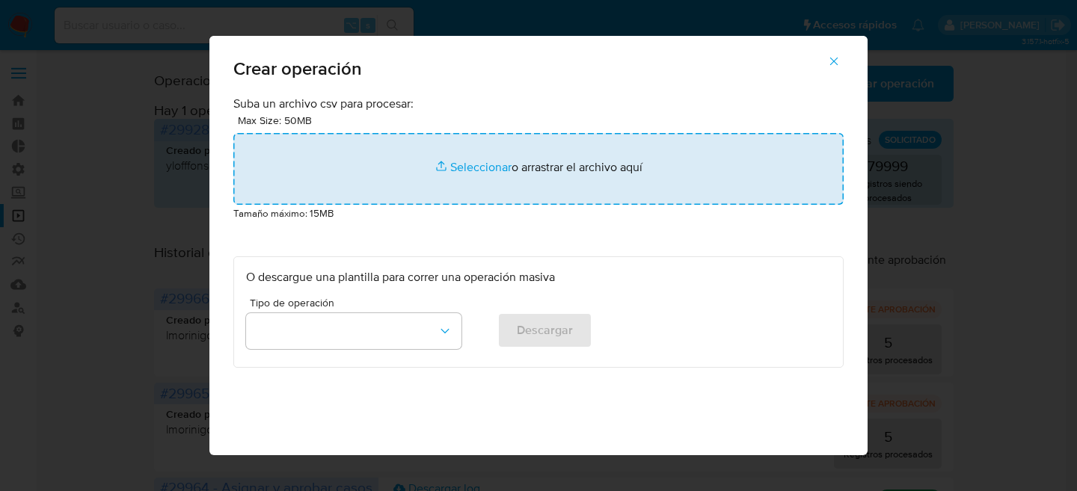
click at [490, 198] on input "file" at bounding box center [538, 169] width 610 height 72
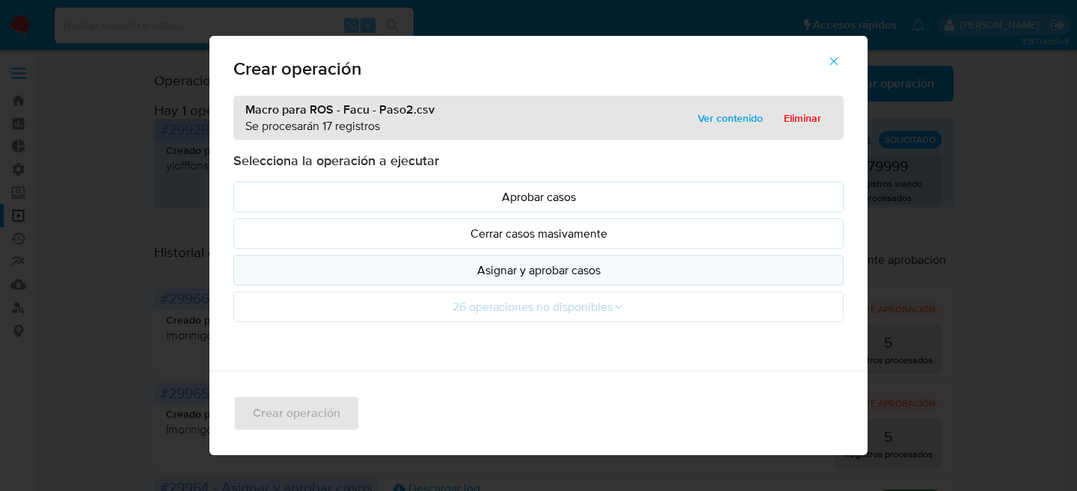
click at [476, 276] on p "Asignar y aprobar casos" at bounding box center [538, 270] width 585 height 17
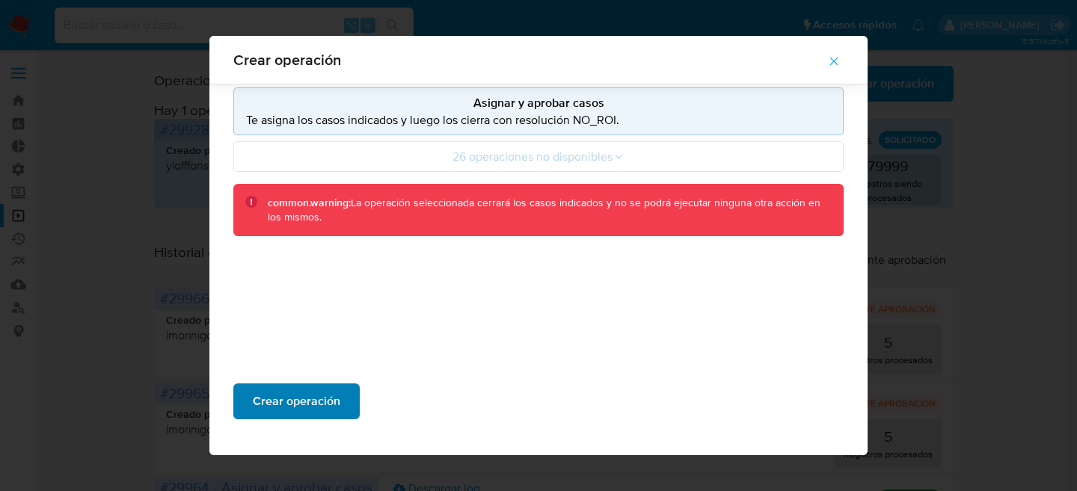
click at [284, 405] on span "Crear operación" at bounding box center [297, 401] width 88 height 33
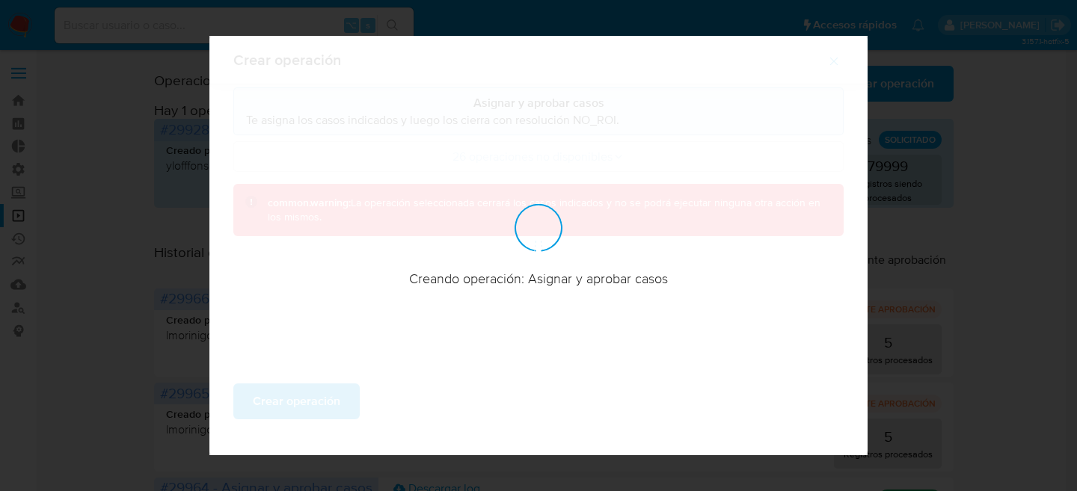
scroll to position [71, 0]
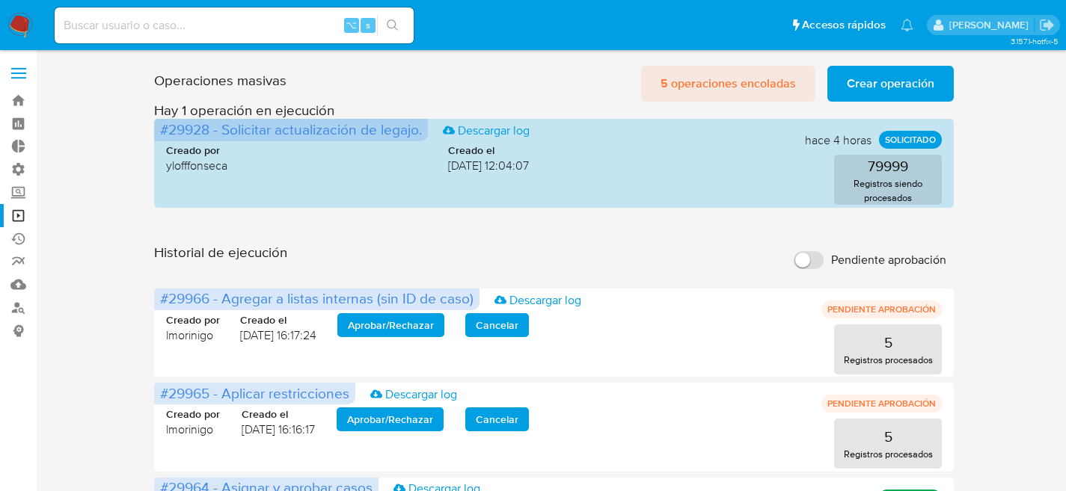
click at [785, 84] on span "5 operaciones encoladas" at bounding box center [727, 83] width 135 height 33
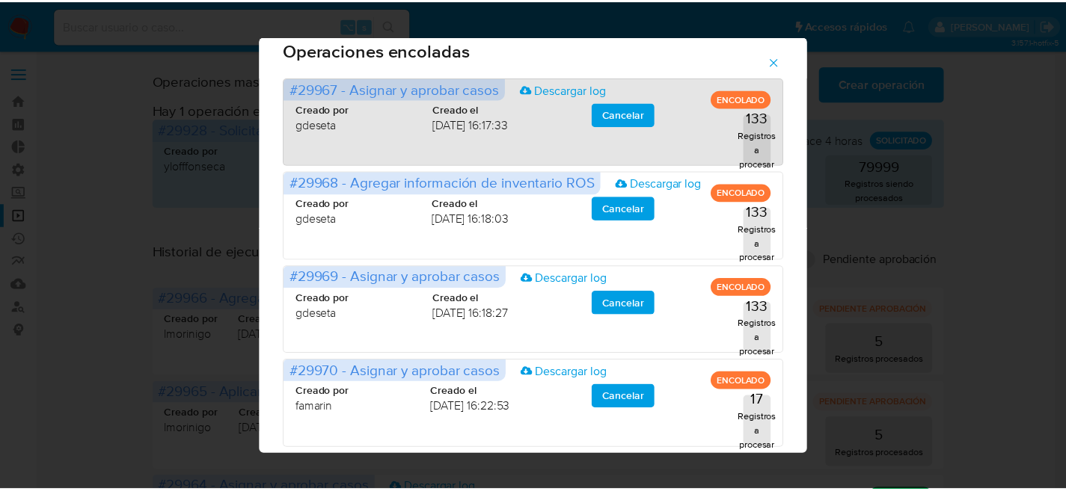
scroll to position [48, 0]
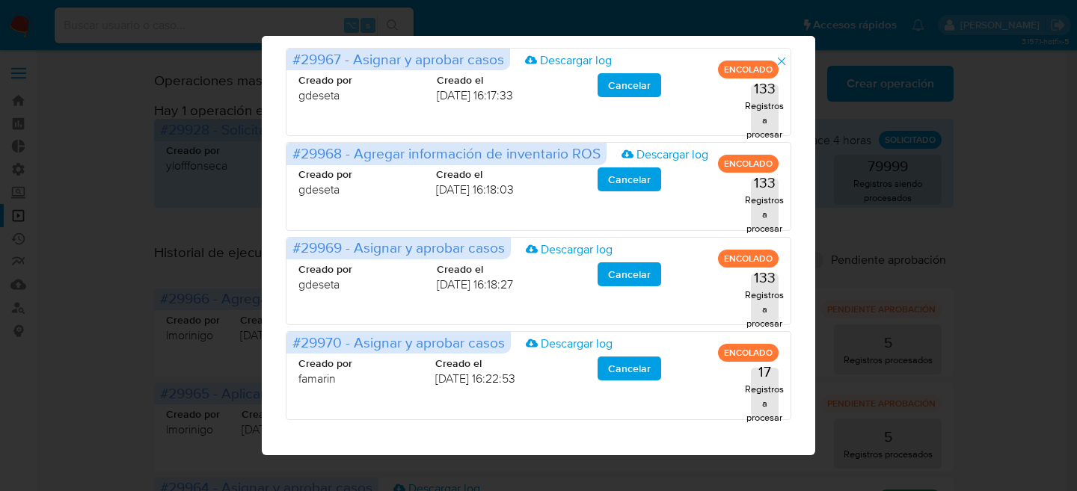
click at [951, 206] on div "Operaciones encoladas #29967 - Asignar y aprobar casos Descargar log ENCOLADO C…" at bounding box center [538, 245] width 1077 height 491
click at [788, 66] on icon "button" at bounding box center [781, 61] width 13 height 13
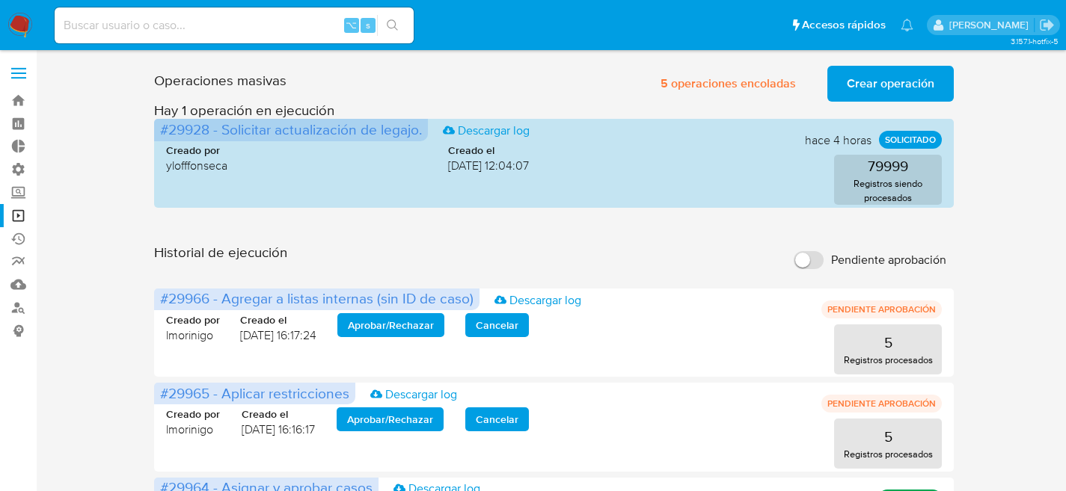
click at [890, 76] on span "Crear operación" at bounding box center [891, 83] width 88 height 33
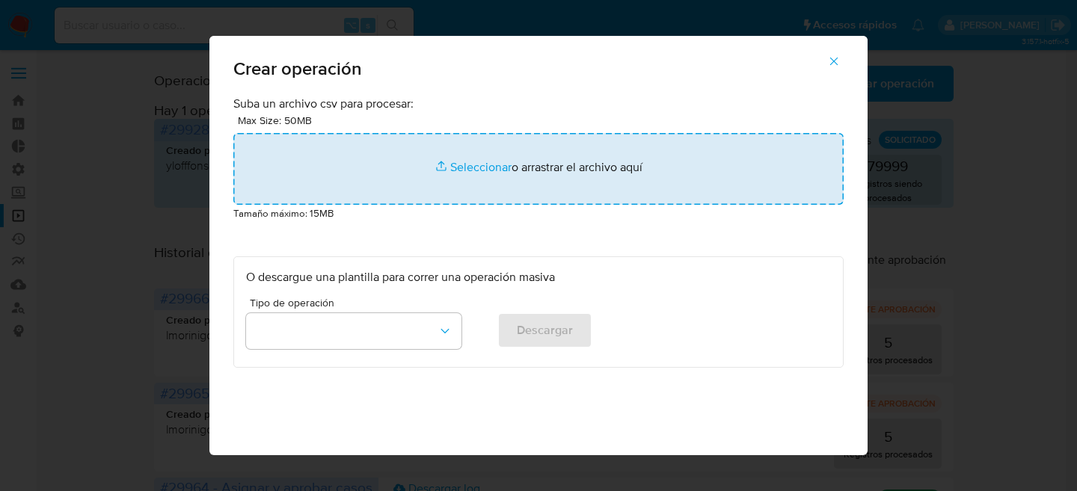
click at [491, 174] on input "file" at bounding box center [538, 169] width 610 height 72
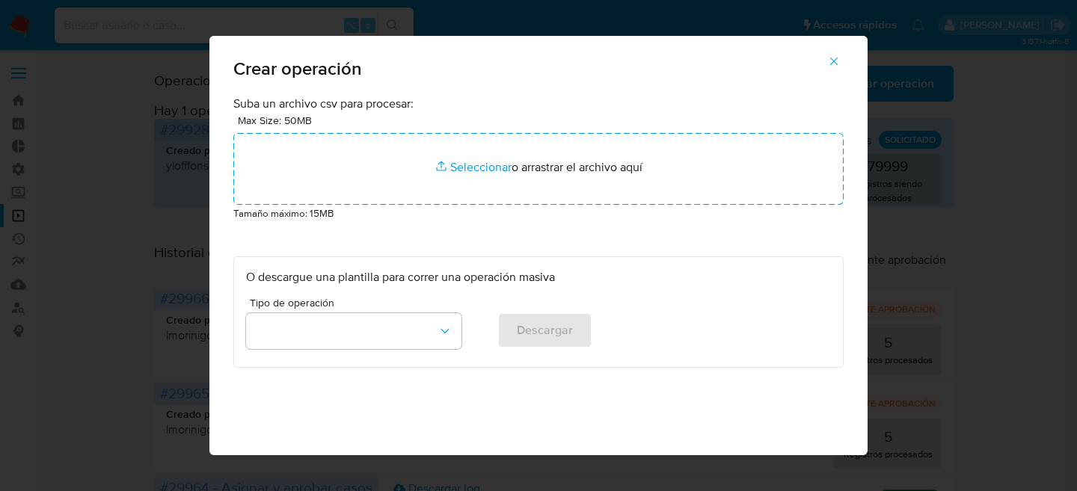
click at [828, 56] on button "button" at bounding box center [834, 61] width 52 height 36
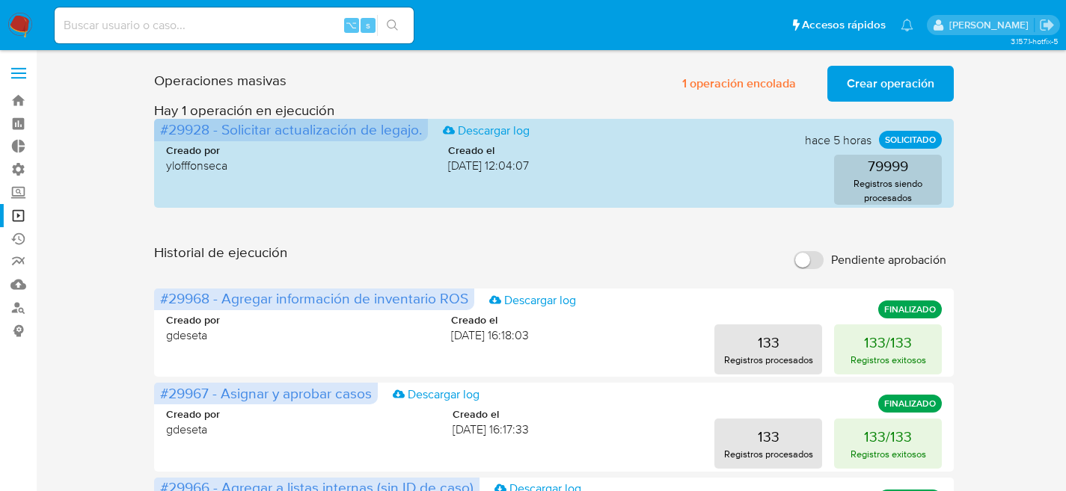
click at [209, 35] on div "⌥ s" at bounding box center [234, 25] width 359 height 36
click at [212, 27] on input at bounding box center [234, 25] width 359 height 19
paste input "767392304"
type input "767392304"
drag, startPoint x: 651, startPoint y: 85, endPoint x: 719, endPoint y: 86, distance: 67.3
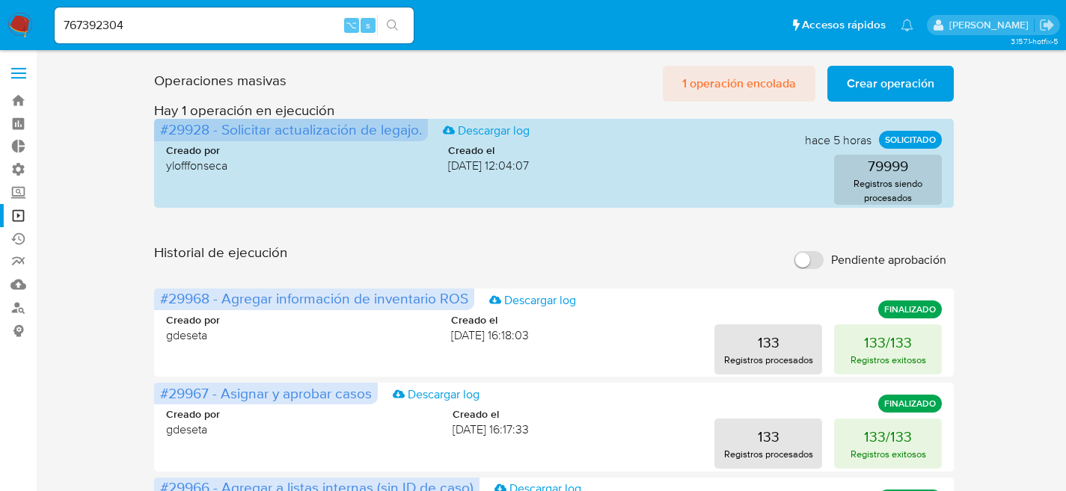
click at [651, 85] on div "Operaciones masivas 1 operación encolada Crear operación Sólo puede haber hasta…" at bounding box center [554, 81] width 800 height 42
click at [719, 86] on span "1 operación encolada" at bounding box center [739, 83] width 114 height 33
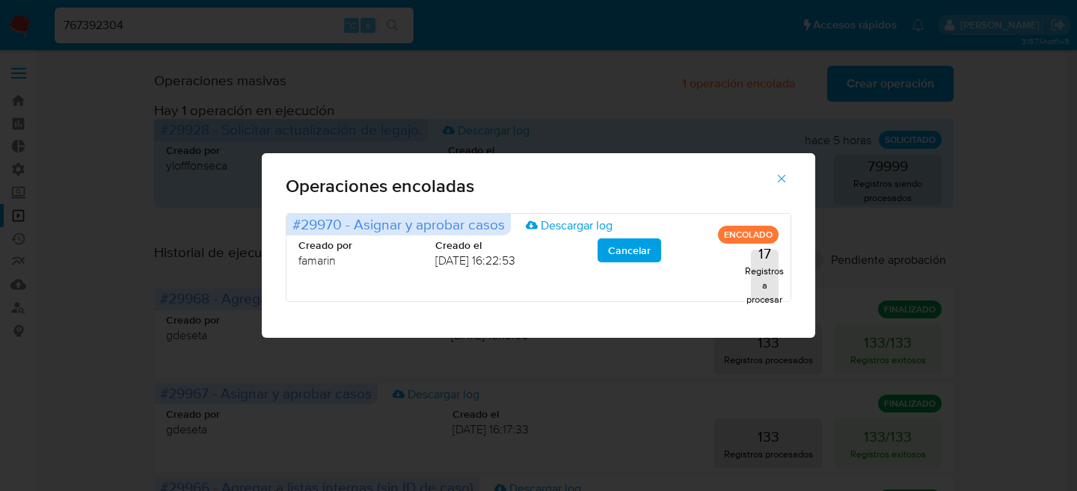
click at [795, 168] on button "button" at bounding box center [781, 179] width 52 height 36
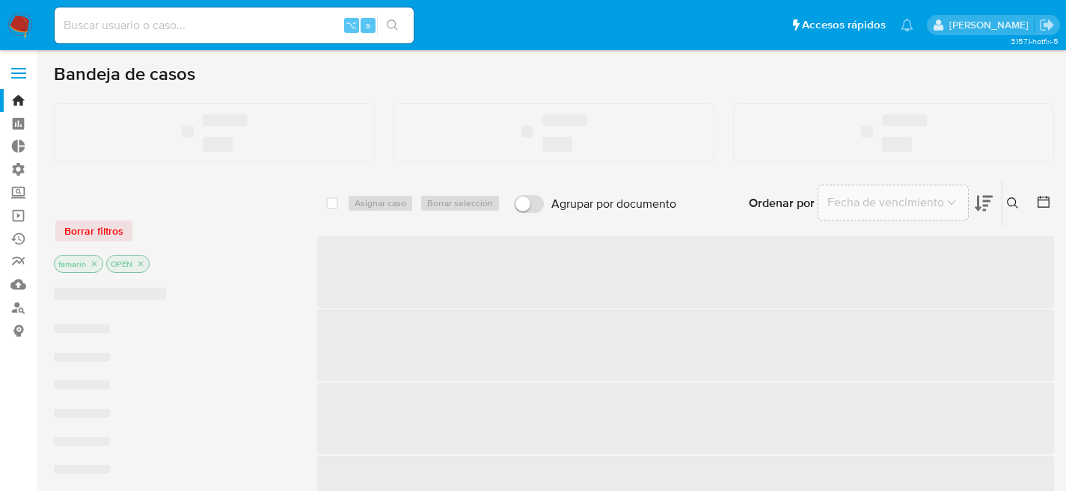
click at [226, 22] on input at bounding box center [234, 25] width 359 height 19
paste input "767392304"
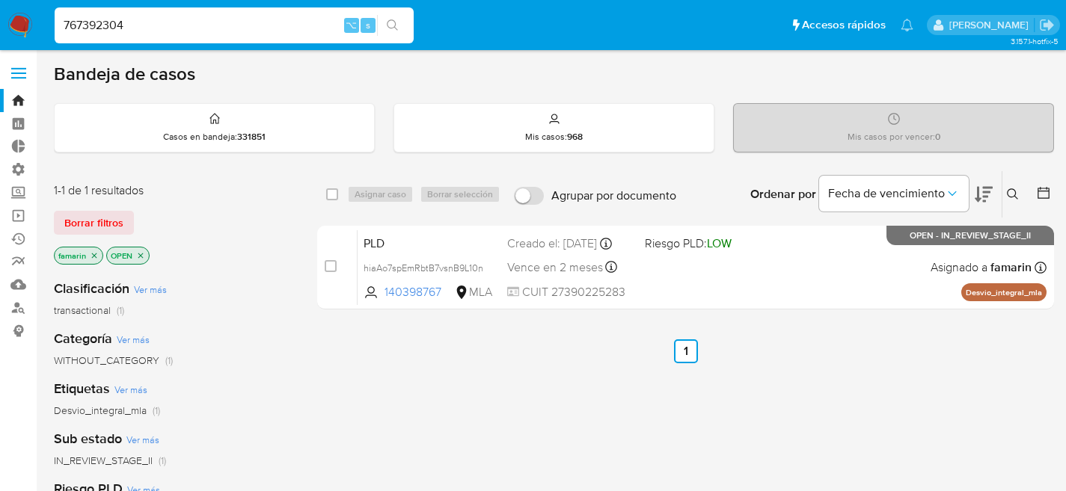
type input "767392304"
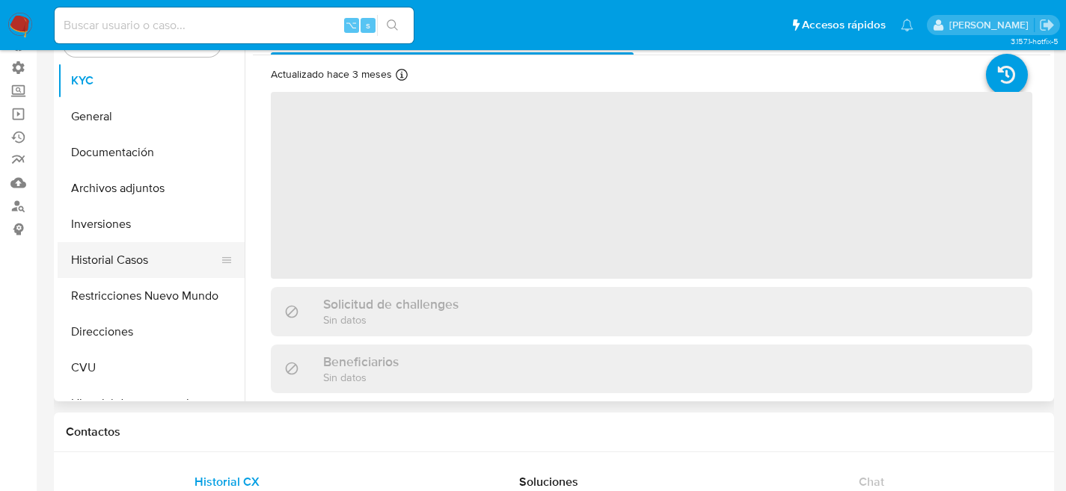
click at [92, 263] on button "Historial Casos" at bounding box center [145, 260] width 175 height 36
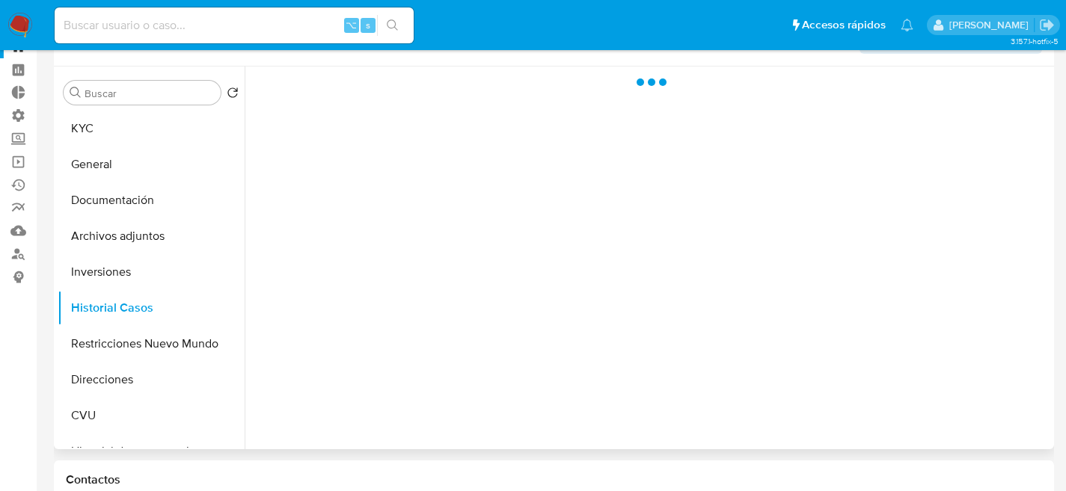
scroll to position [53, 0]
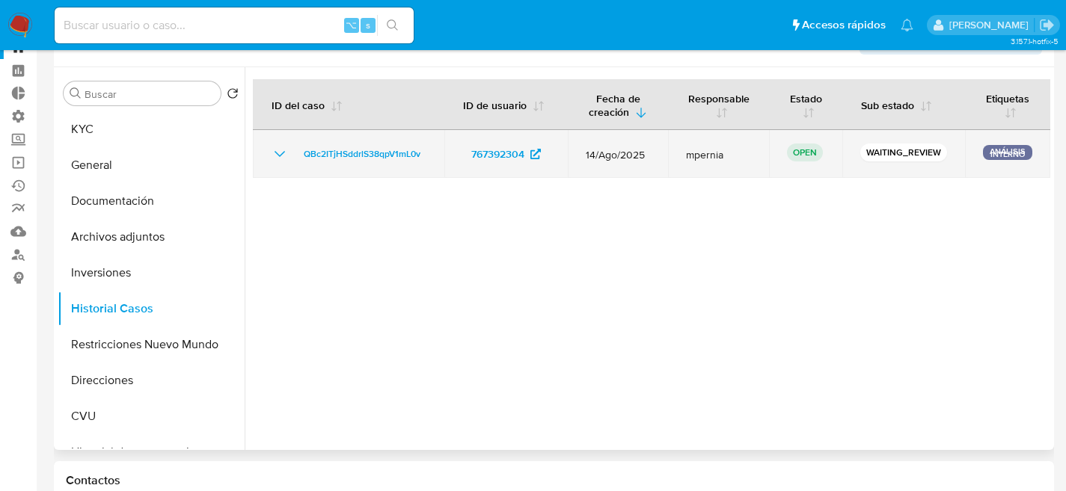
select select "10"
click at [338, 149] on span "QBc2ITjHSddrlS38qpV1mL0v" at bounding box center [362, 154] width 117 height 18
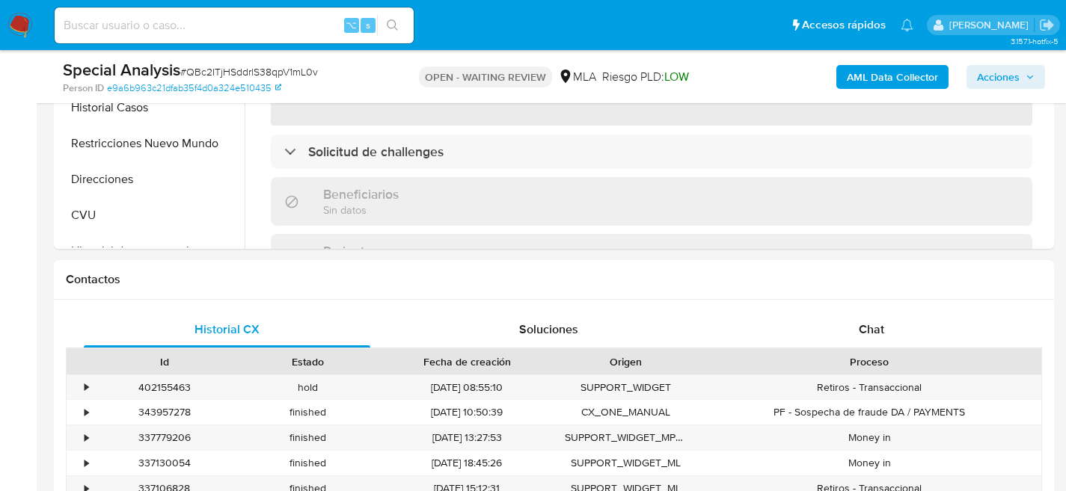
scroll to position [642, 0]
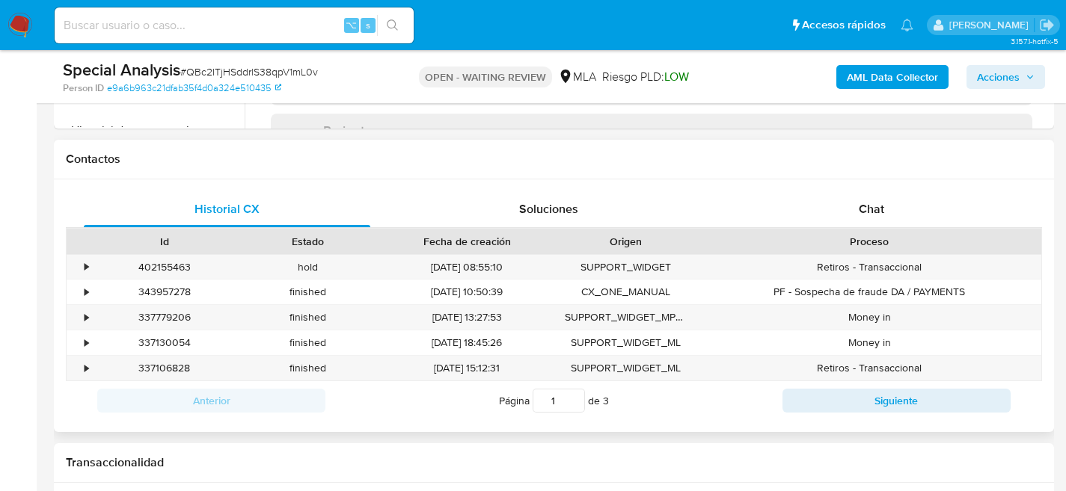
click at [900, 175] on div "Contactos" at bounding box center [554, 160] width 1000 height 40
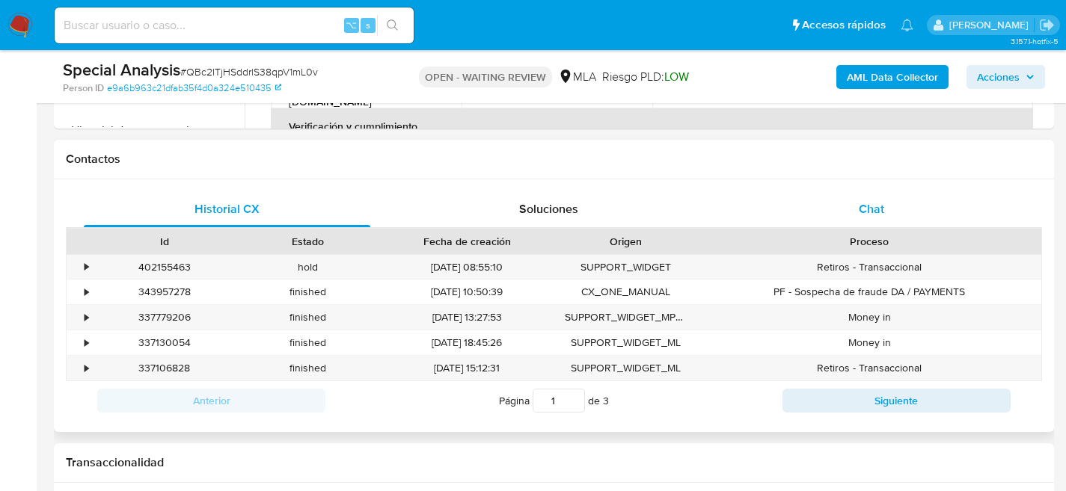
click at [876, 203] on span "Chat" at bounding box center [871, 208] width 25 height 17
select select "10"
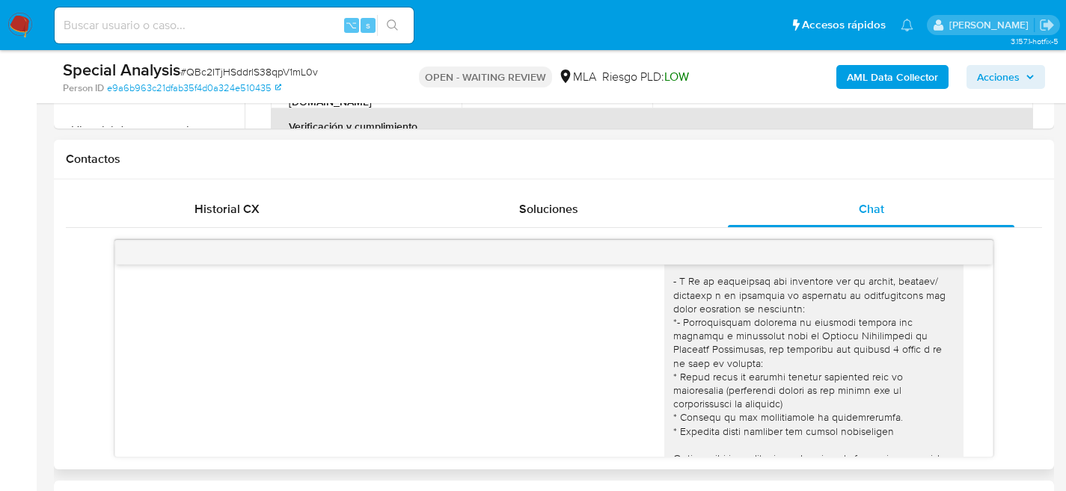
scroll to position [962, 0]
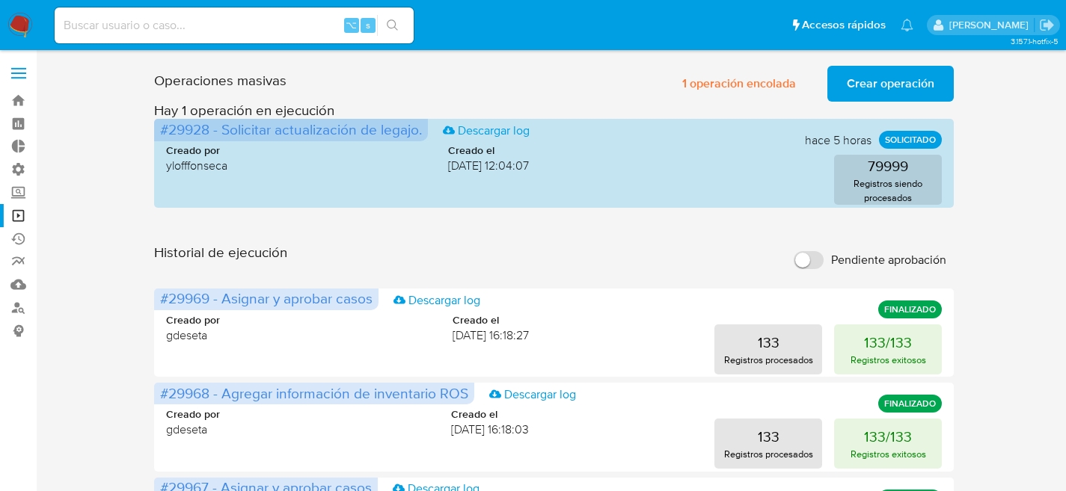
click at [584, 70] on div "Operaciones masivas 1 operación encolada Crear operación Sólo puede haber hasta…" at bounding box center [554, 81] width 800 height 42
click at [745, 85] on span "1 operación encolada" at bounding box center [739, 83] width 114 height 33
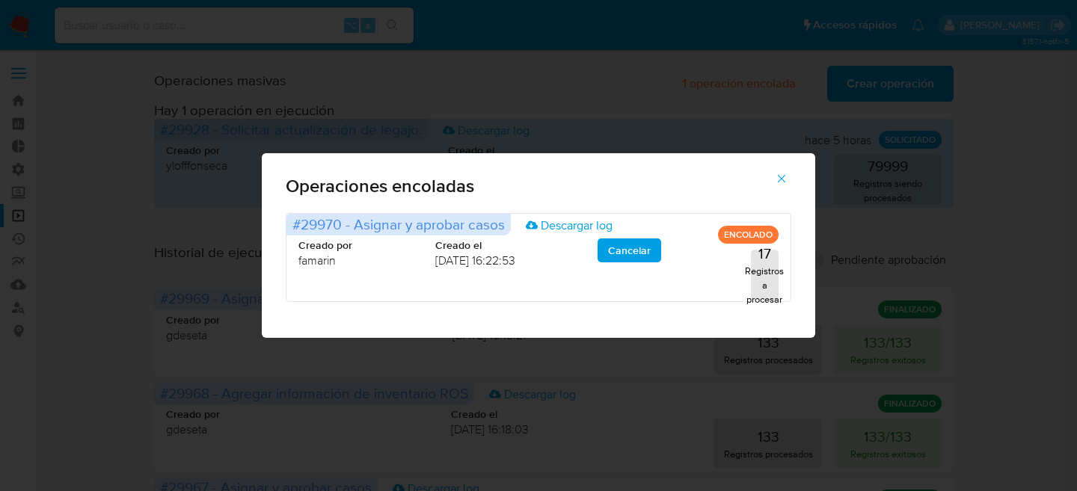
click at [785, 181] on icon "button" at bounding box center [781, 178] width 13 height 13
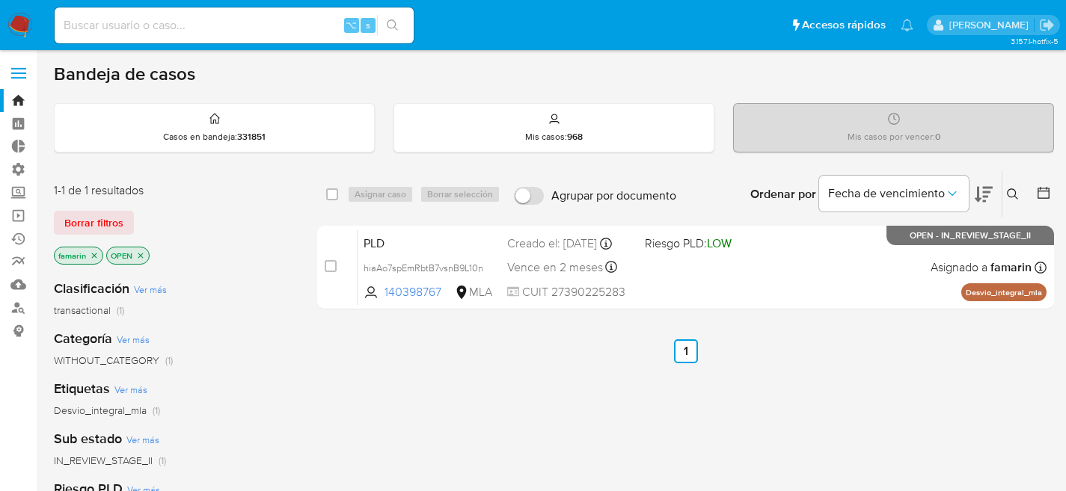
click at [200, 28] on input at bounding box center [234, 25] width 359 height 19
paste input "767392304"
type input "767392304"
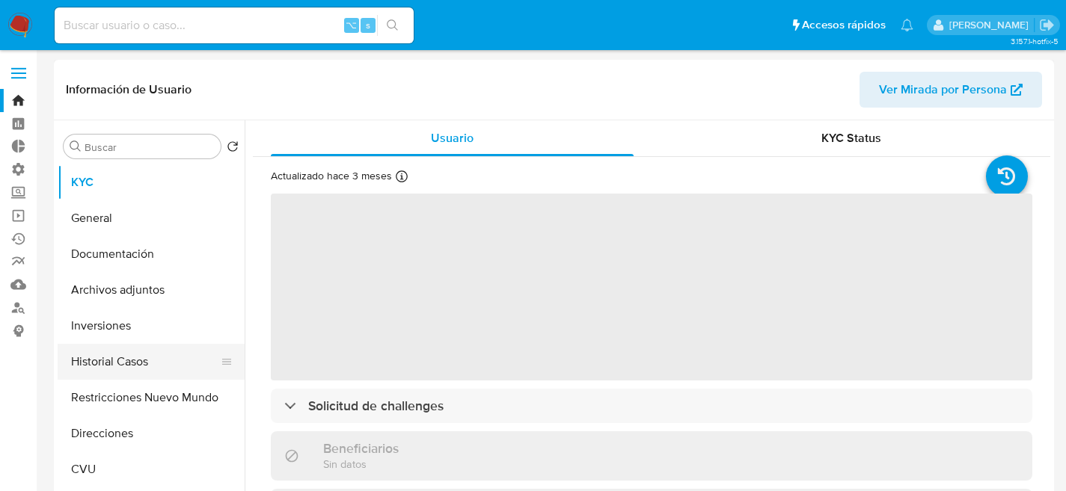
click at [96, 354] on button "Historial Casos" at bounding box center [145, 362] width 175 height 36
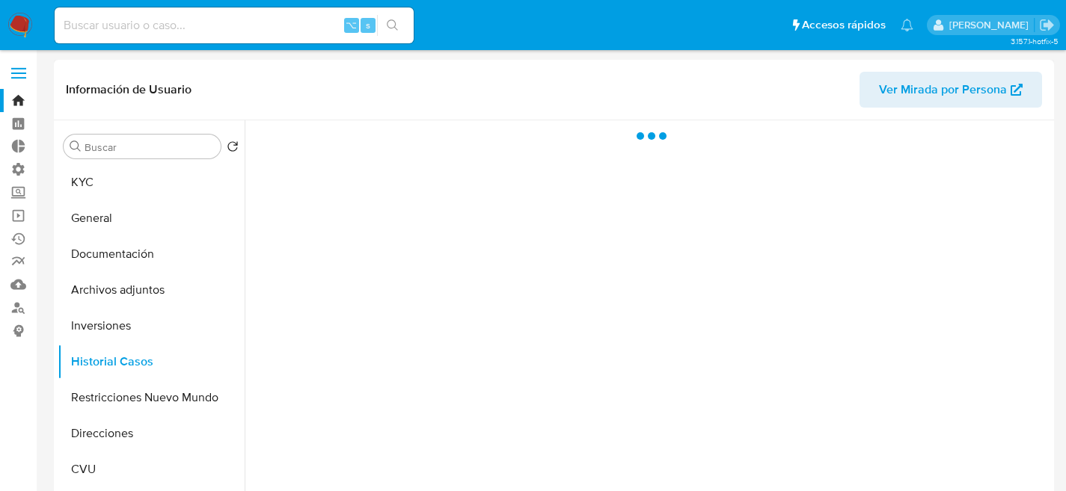
select select "10"
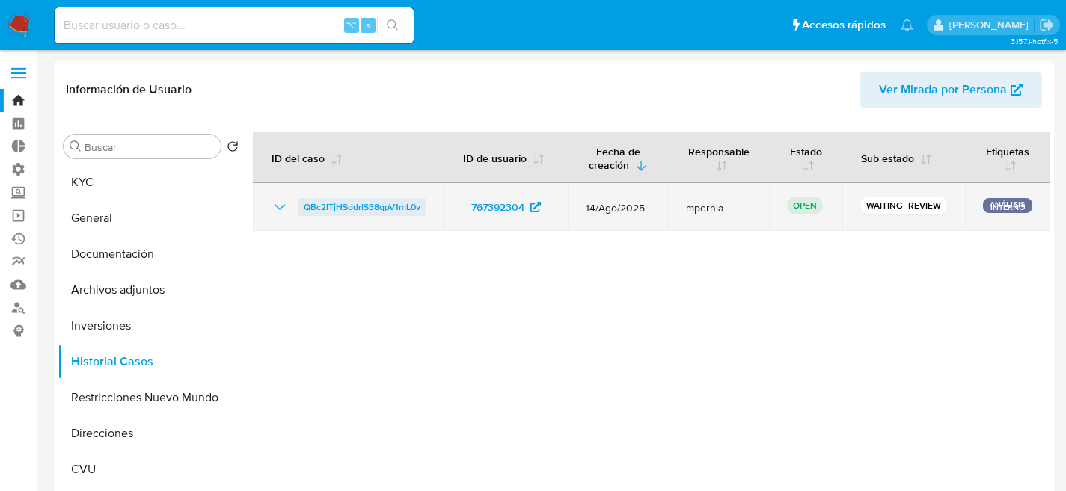
click at [328, 208] on span "QBc2ITjHSddrlS38qpV1mL0v" at bounding box center [362, 207] width 117 height 18
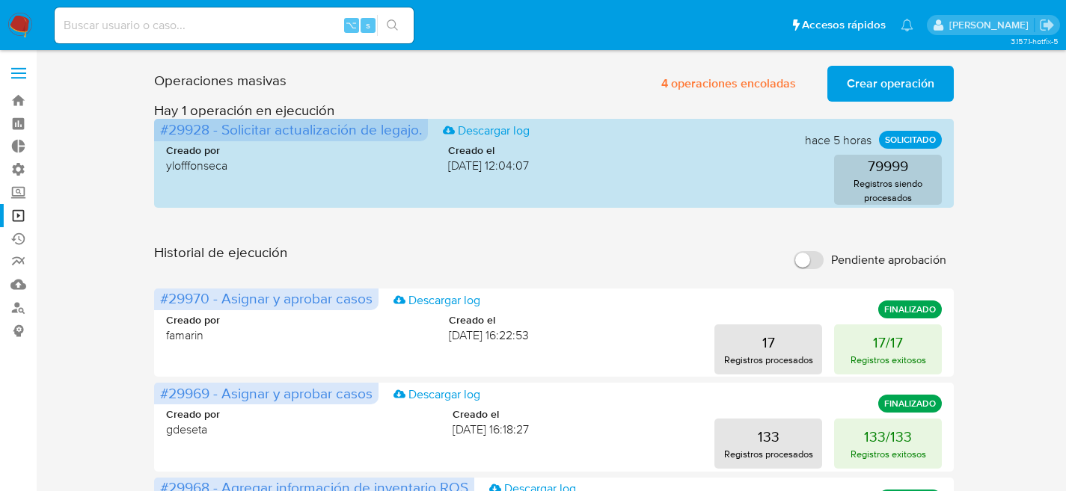
click at [850, 100] on span "Crear operación" at bounding box center [891, 83] width 88 height 33
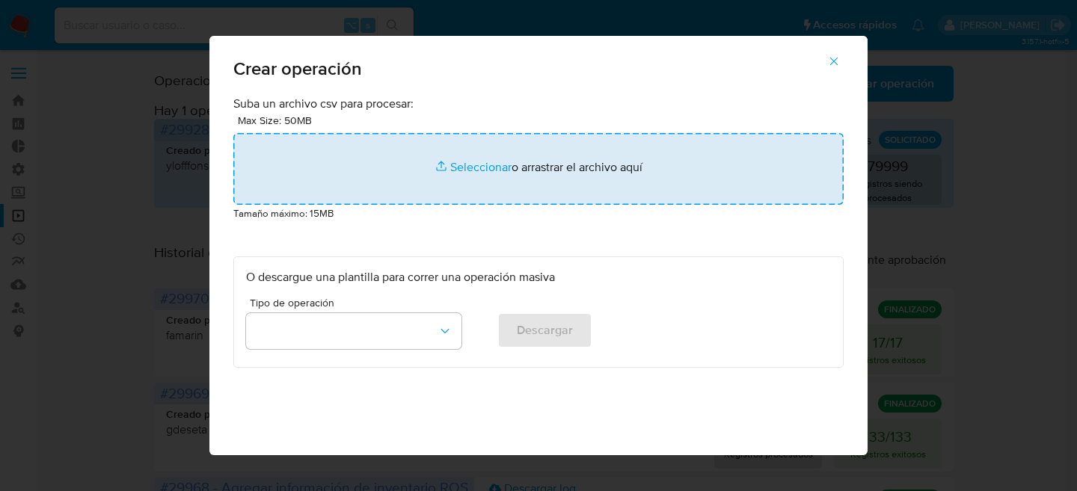
click at [438, 185] on input "file" at bounding box center [538, 169] width 610 height 72
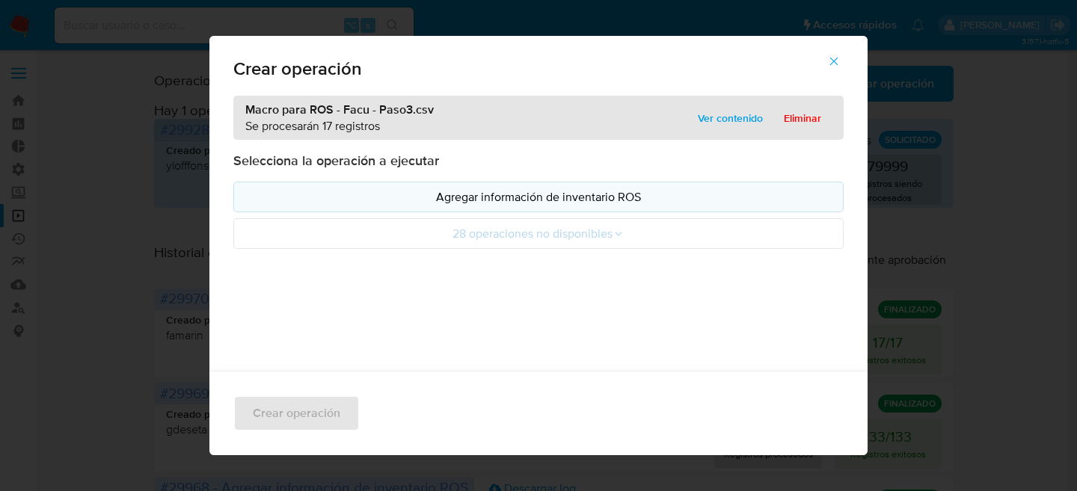
click at [376, 189] on p "Agregar información de inventario ROS" at bounding box center [538, 196] width 585 height 17
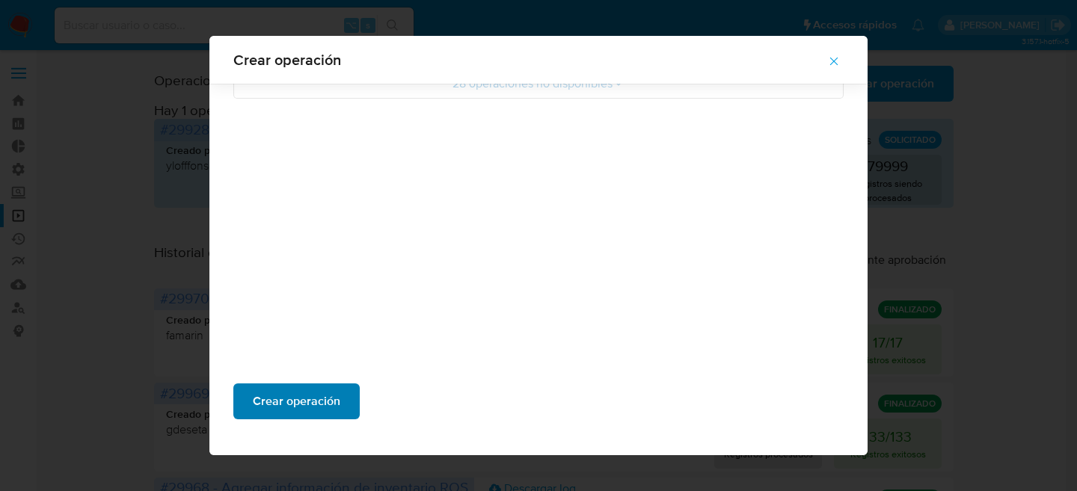
click at [295, 407] on span "Crear operación" at bounding box center [297, 401] width 88 height 33
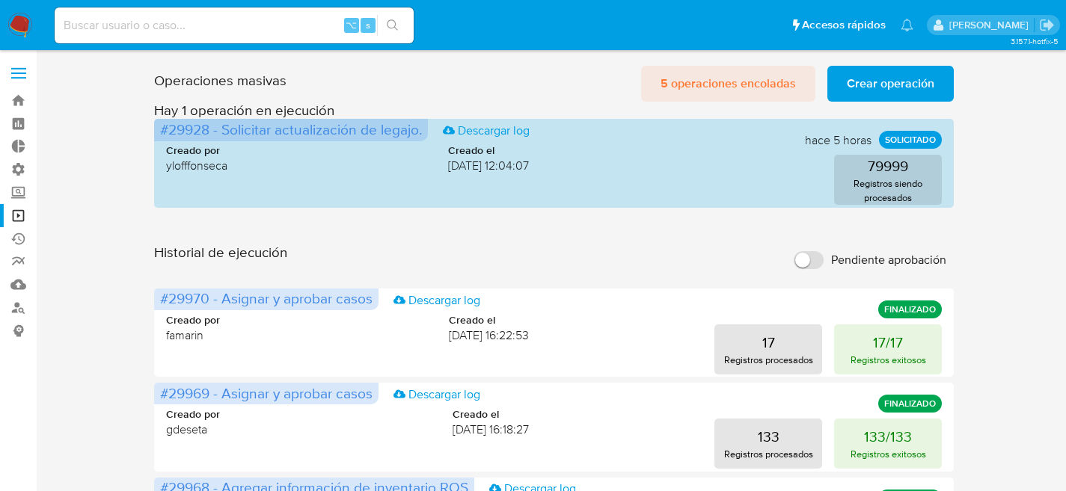
click at [716, 82] on span "5 operaciones encoladas" at bounding box center [727, 83] width 135 height 33
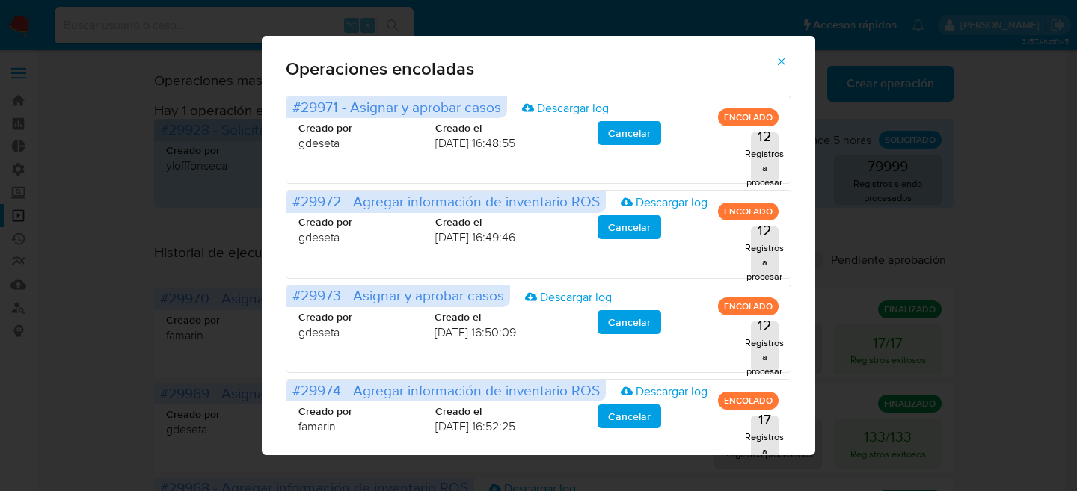
click at [788, 62] on icon "button" at bounding box center [781, 61] width 13 height 13
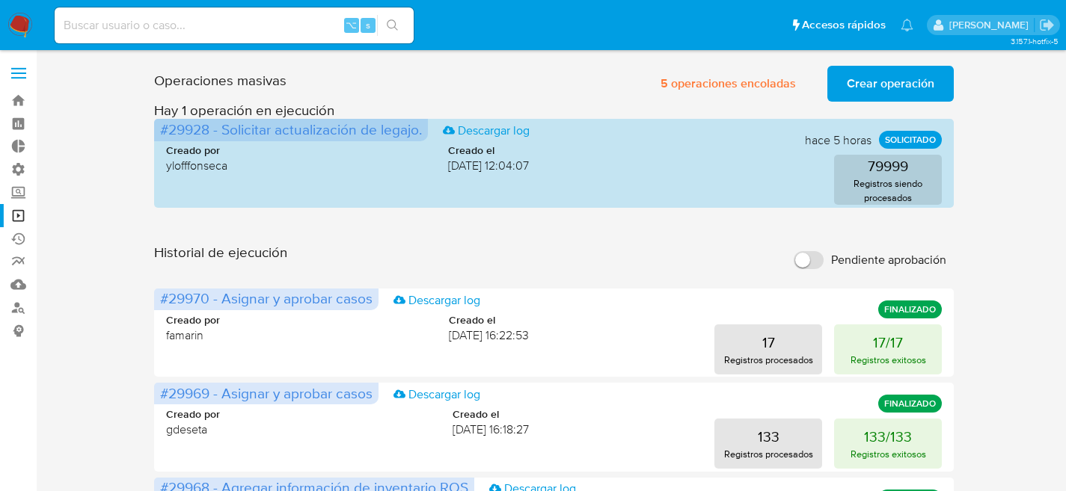
click at [855, 72] on span "Crear operación" at bounding box center [891, 83] width 88 height 33
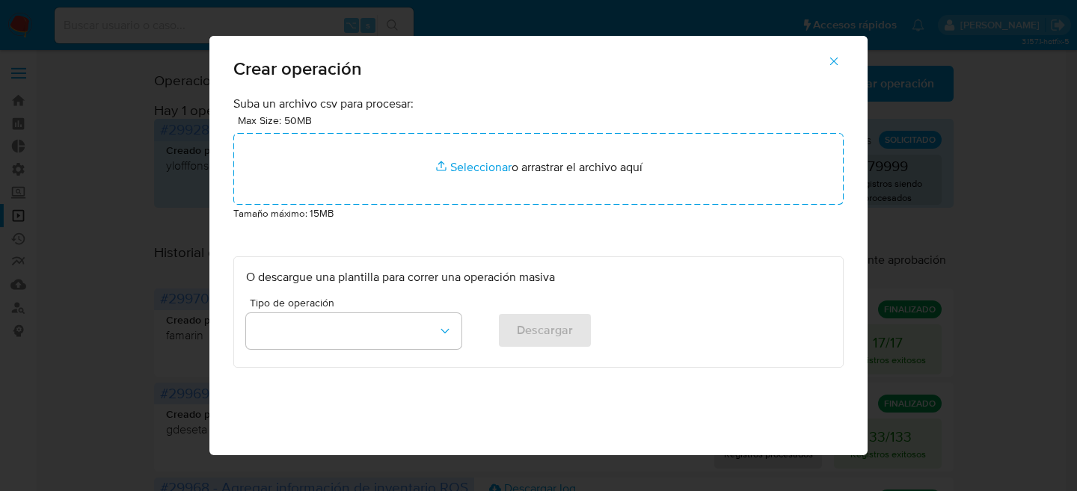
drag, startPoint x: 591, startPoint y: 78, endPoint x: 761, endPoint y: 63, distance: 171.2
click at [592, 78] on div "Crear operación" at bounding box center [538, 66] width 658 height 60
click at [833, 59] on icon "button" at bounding box center [833, 61] width 13 height 13
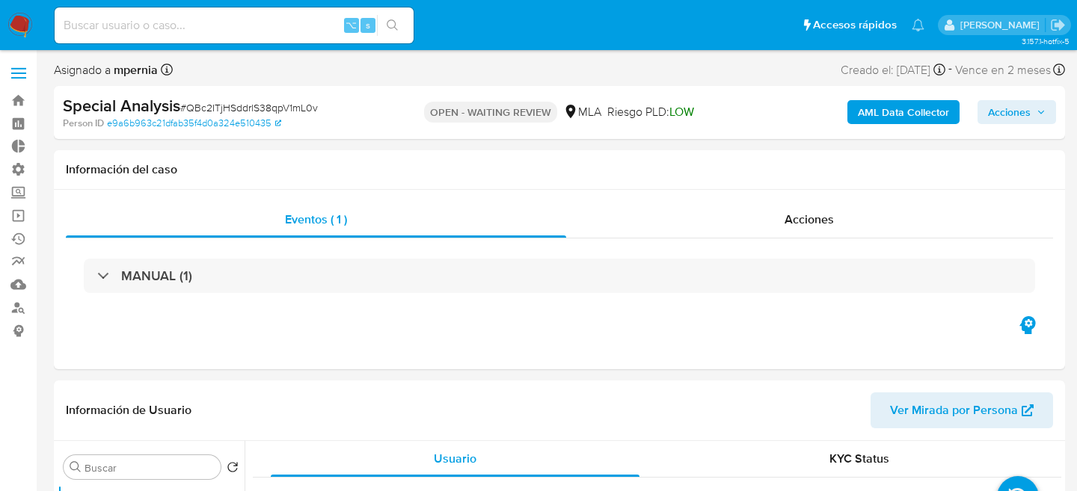
select select "10"
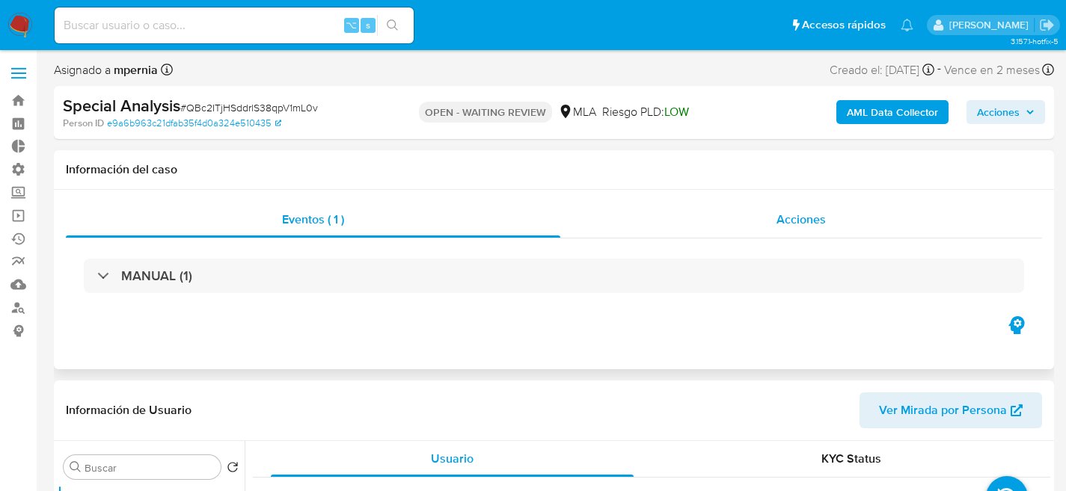
click at [747, 204] on div "Acciones" at bounding box center [801, 220] width 482 height 36
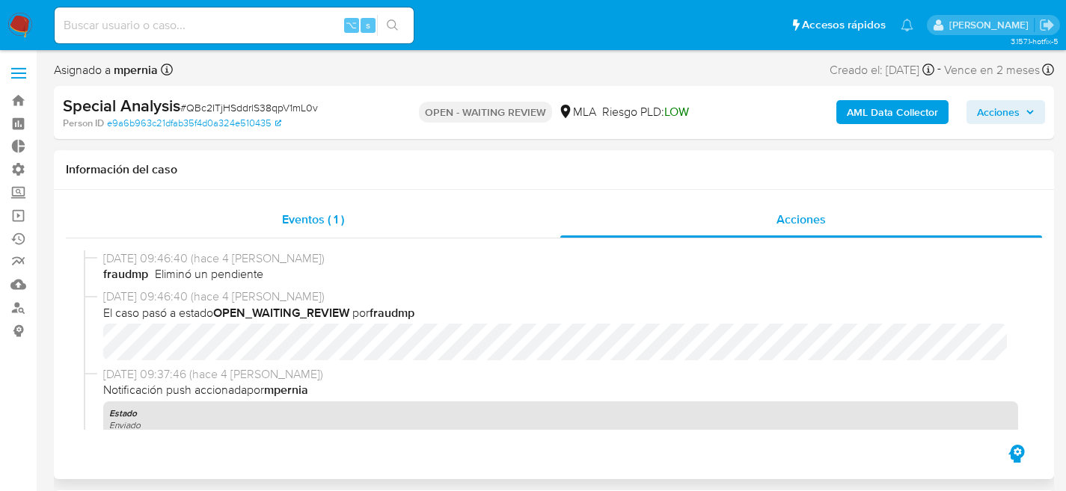
click at [308, 215] on span "Eventos ( 1 )" at bounding box center [313, 219] width 62 height 17
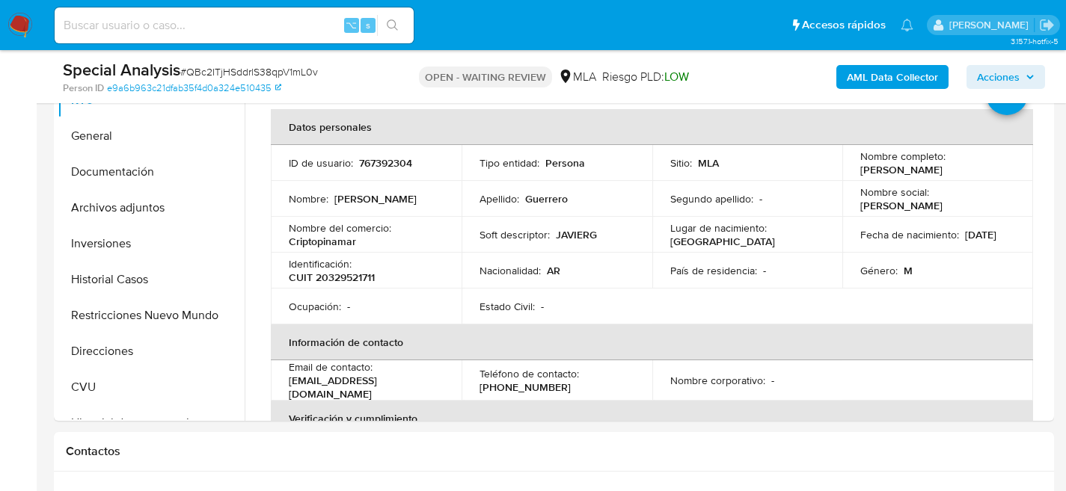
scroll to position [442, 0]
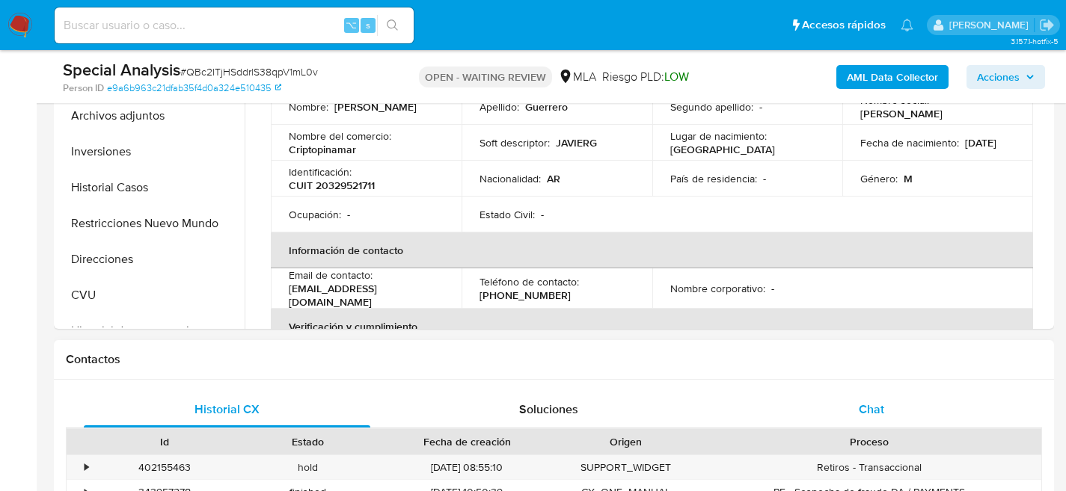
click at [845, 417] on div "Chat" at bounding box center [871, 410] width 286 height 36
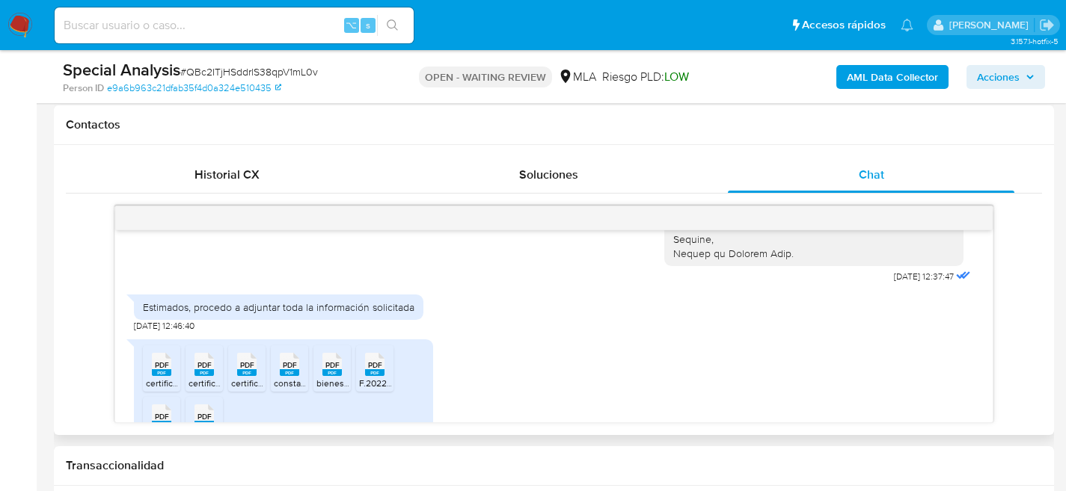
scroll to position [845, 0]
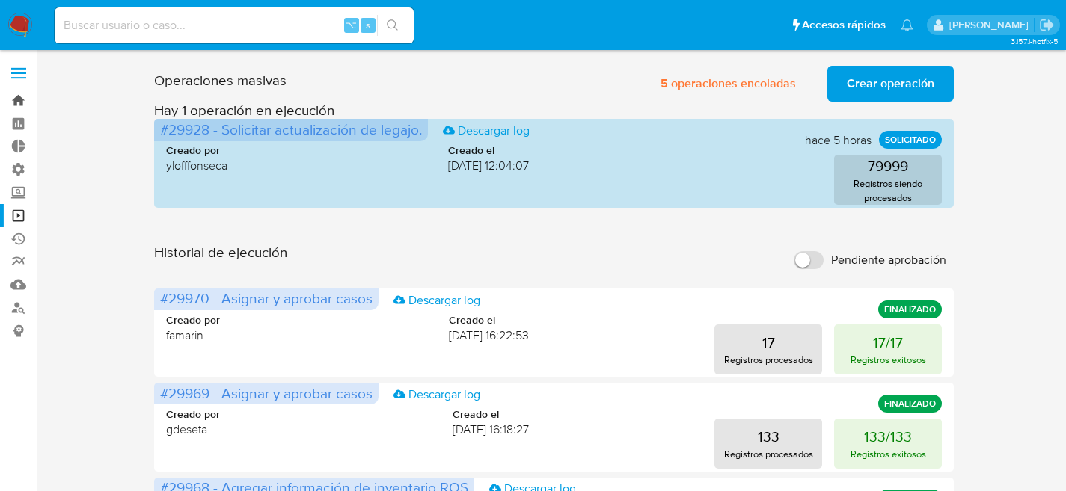
click at [13, 105] on link "Bandeja" at bounding box center [89, 100] width 178 height 23
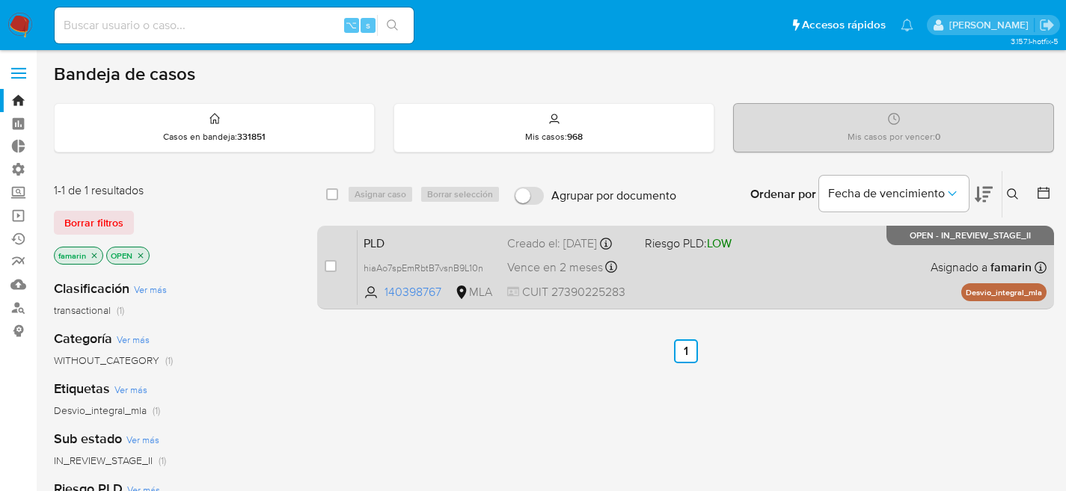
click at [392, 259] on div "PLD hiaAo7spEmRbtB7vsnB9L10n 140398767 MLA Riesgo PLD: LOW Creado el: [DATE] Cr…" at bounding box center [701, 268] width 689 height 76
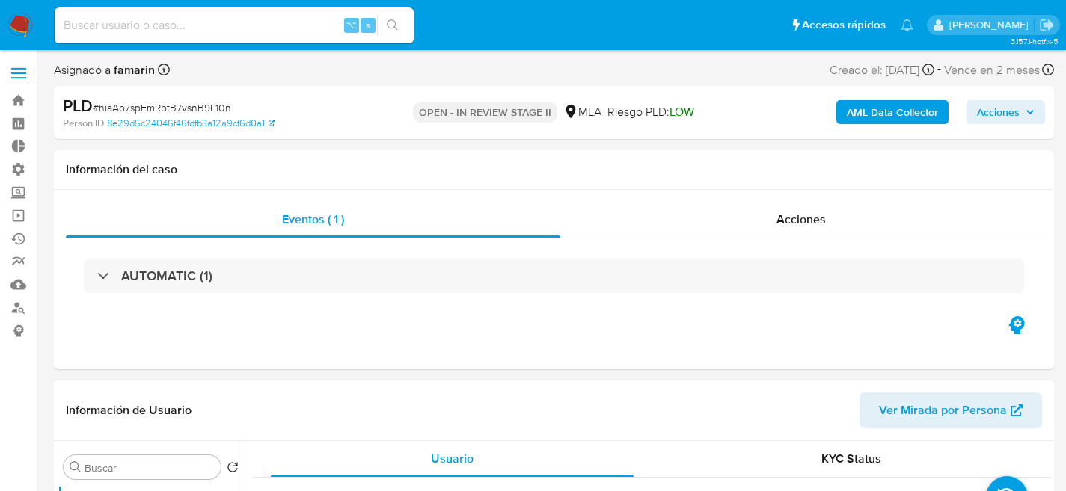
select select "10"
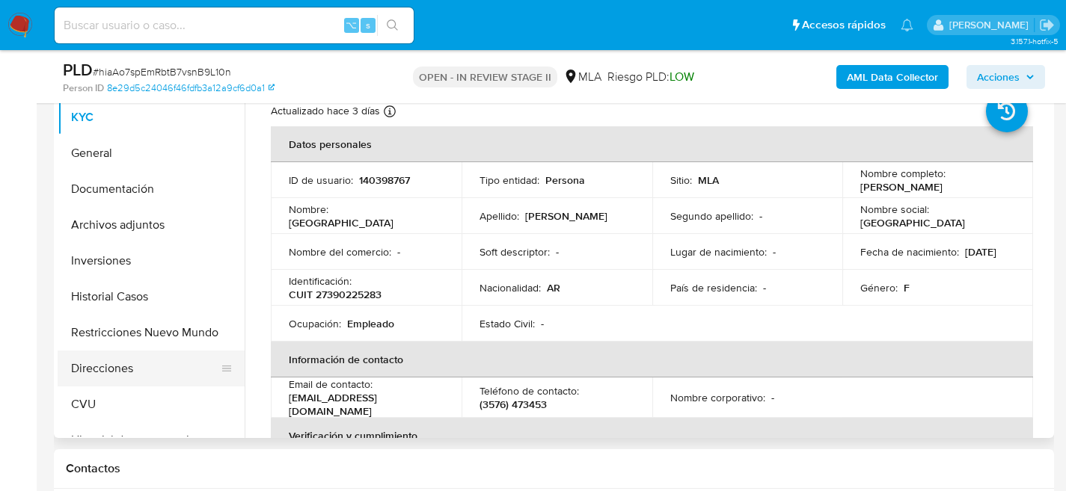
scroll to position [328, 0]
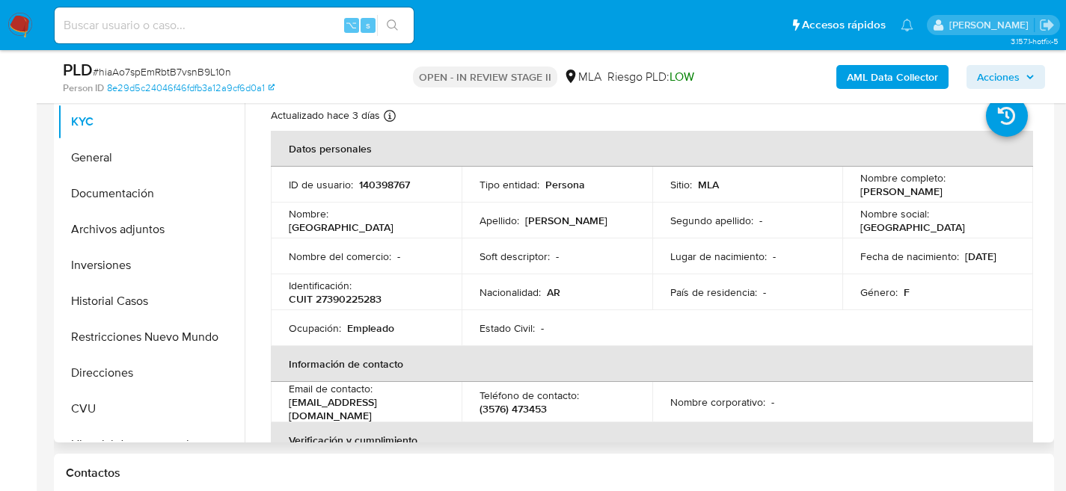
drag, startPoint x: 608, startPoint y: 218, endPoint x: 524, endPoint y: 221, distance: 84.6
click at [524, 221] on div "Apellido : Reinoso Oksdath" at bounding box center [556, 220] width 155 height 13
copy p "Reinoso Oksdath"
click at [346, 300] on p "CUIT 27390225283" at bounding box center [335, 298] width 93 height 13
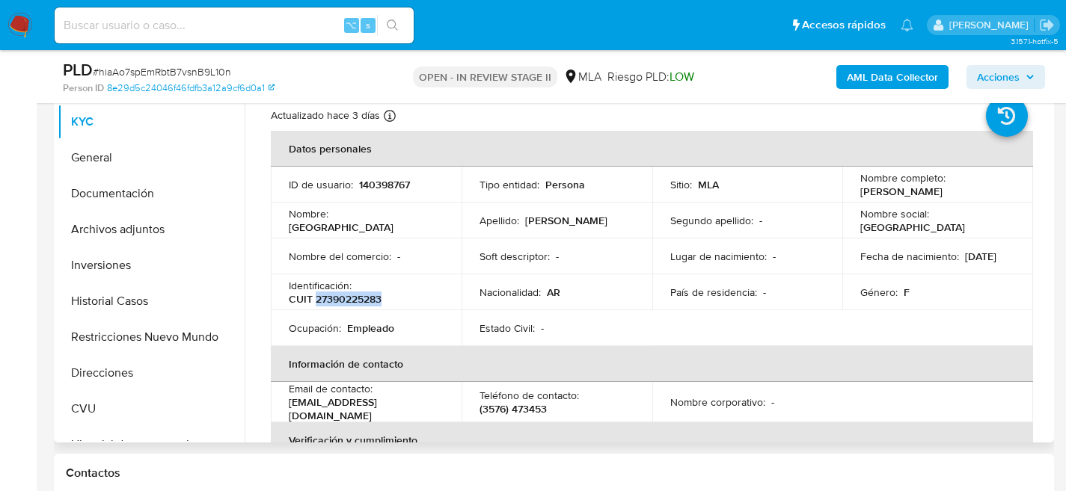
click at [346, 300] on p "CUIT 27390225283" at bounding box center [335, 298] width 93 height 13
click at [383, 173] on td "ID de usuario : 140398767" at bounding box center [366, 185] width 191 height 36
click at [386, 178] on p "140398767" at bounding box center [384, 184] width 51 height 13
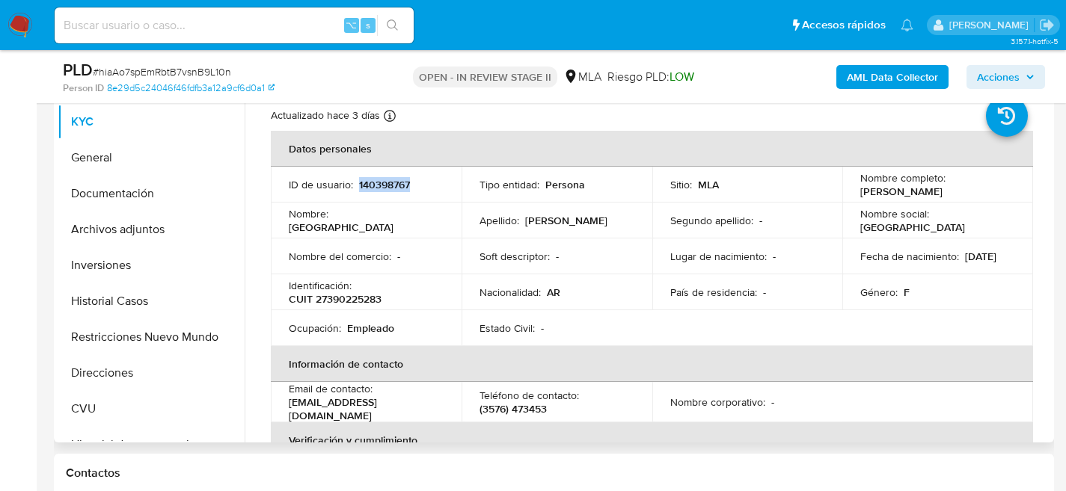
copy p "140398767"
click at [236, 488] on div "Contactos" at bounding box center [554, 474] width 1000 height 40
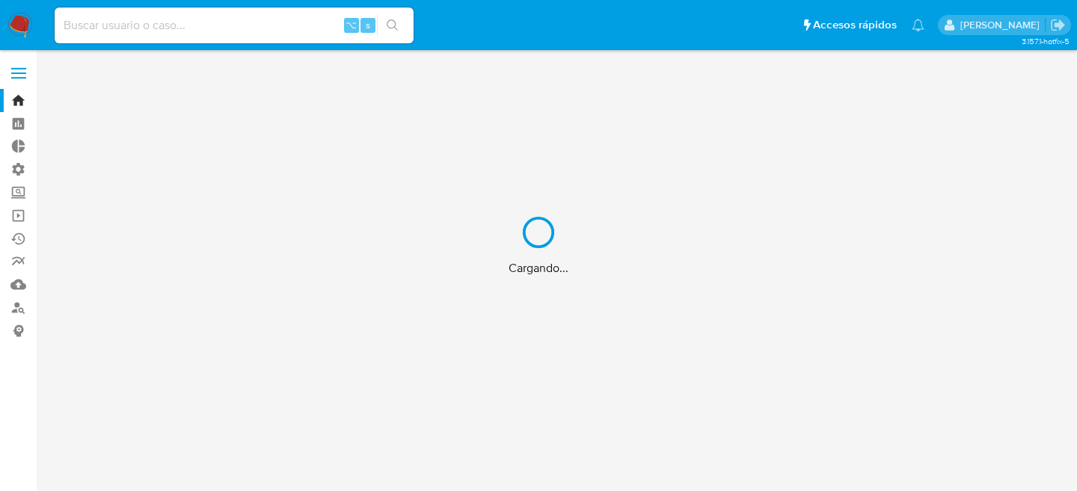
click at [22, 222] on div "Cargando..." at bounding box center [538, 245] width 1077 height 491
click at [21, 220] on div "Cargando..." at bounding box center [538, 245] width 1077 height 491
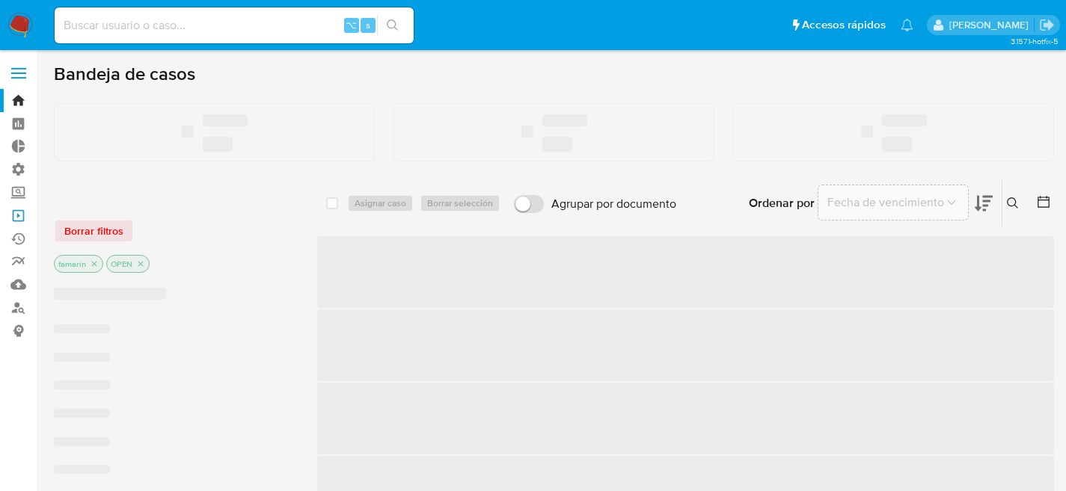
click at [19, 218] on link "Operaciones masivas" at bounding box center [89, 215] width 178 height 23
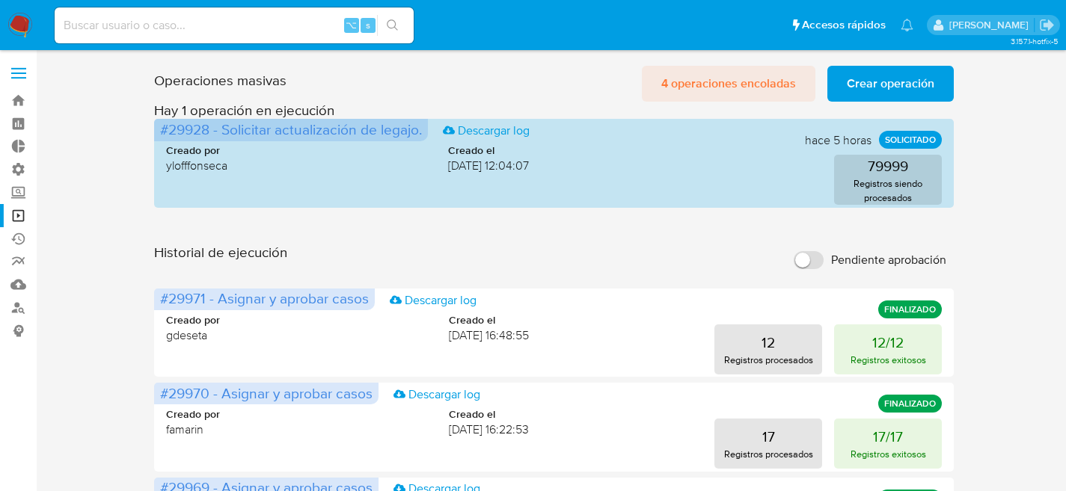
drag, startPoint x: 840, startPoint y: 81, endPoint x: 757, endPoint y: 83, distance: 83.0
click at [757, 83] on div "4 operaciones encoladas Crear operación Sólo puede haber hasta un máximo de 5 o…" at bounding box center [798, 84] width 312 height 36
click at [757, 83] on span "4 operaciones encoladas" at bounding box center [728, 83] width 135 height 33
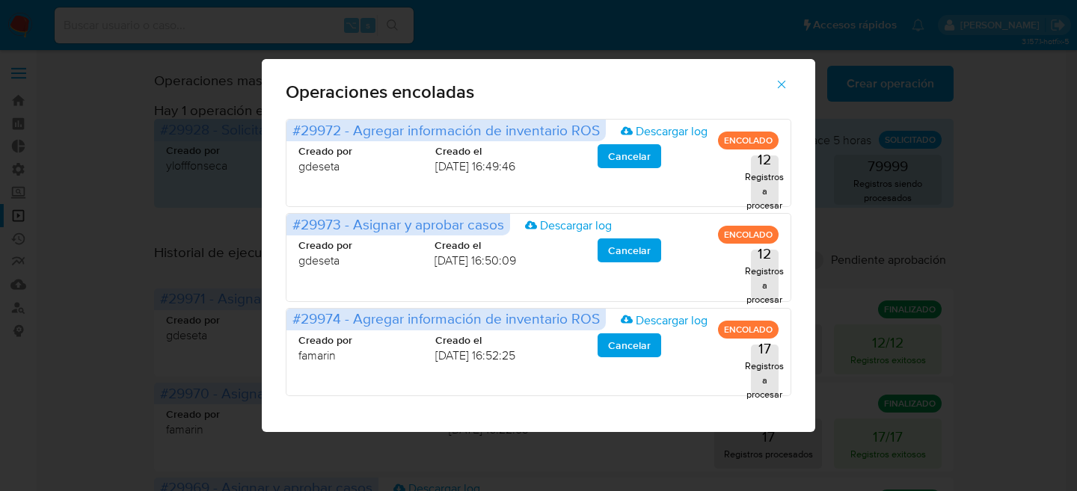
click at [791, 86] on button "button" at bounding box center [781, 85] width 52 height 36
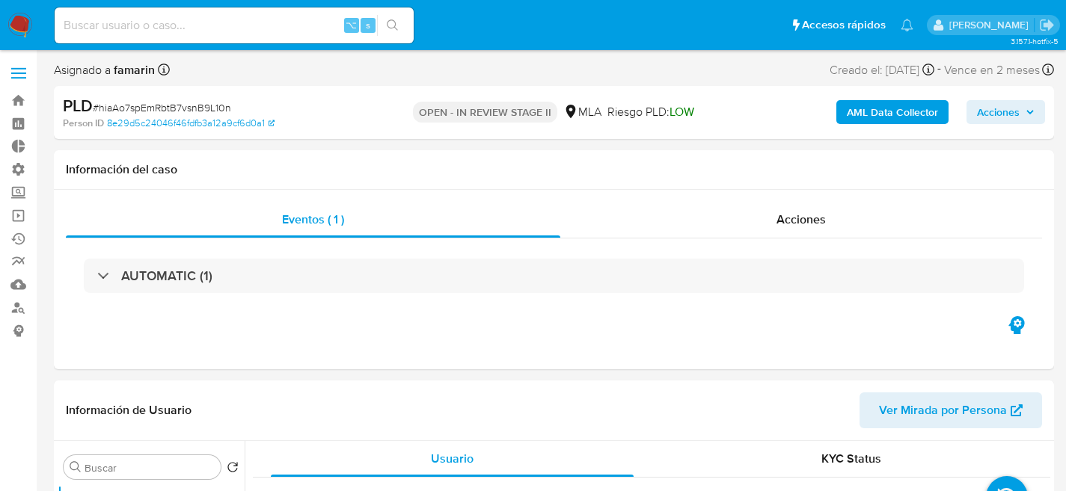
select select "10"
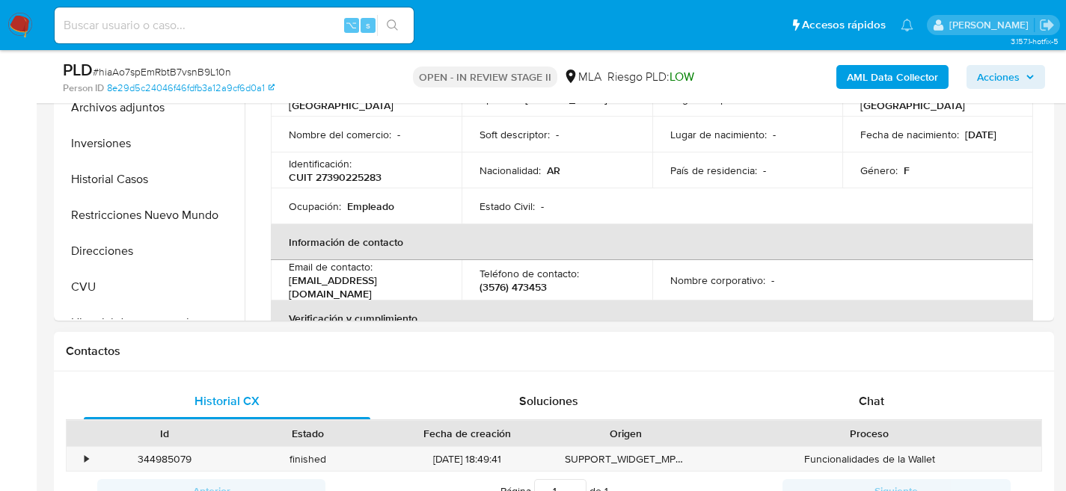
scroll to position [339, 0]
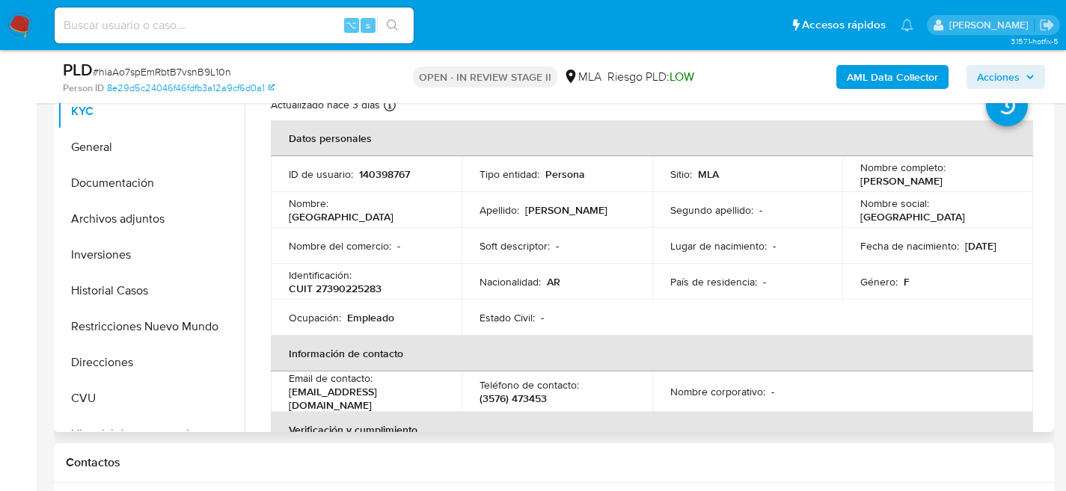
drag, startPoint x: 987, startPoint y: 186, endPoint x: 855, endPoint y: 188, distance: 132.4
click at [855, 188] on td "Nombre completo : Florencia Reinoso Oksdath" at bounding box center [937, 174] width 191 height 36
drag, startPoint x: 856, startPoint y: 185, endPoint x: 980, endPoint y: 176, distance: 125.3
click at [942, 176] on p "Florencia Reinoso Oksdath" at bounding box center [901, 180] width 82 height 13
copy p "Florencia Reinoso Oksdath"
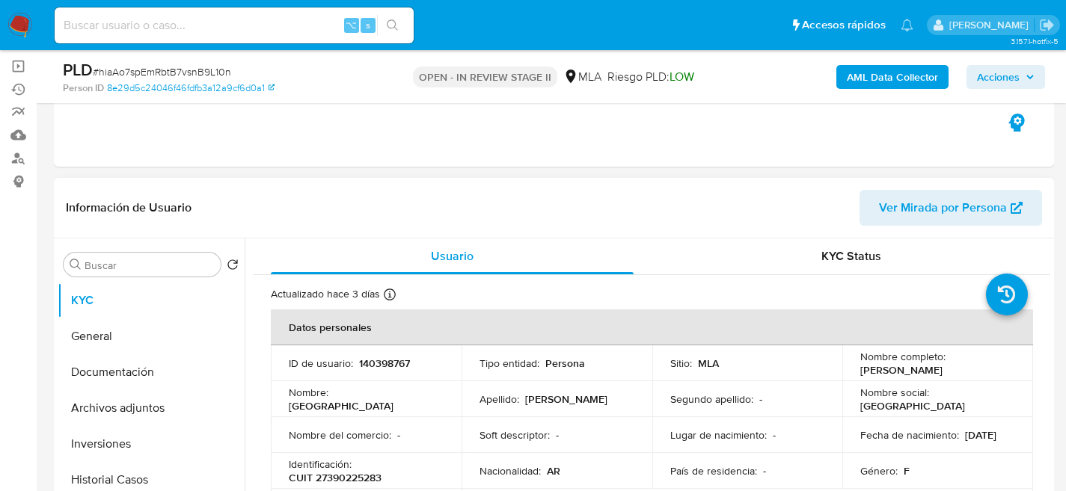
scroll to position [0, 0]
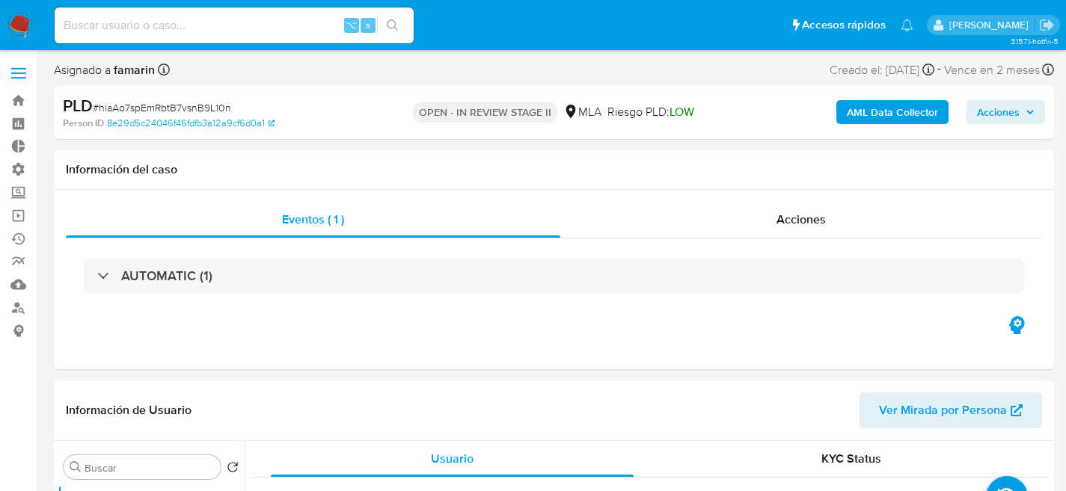
click at [889, 117] on b "AML Data Collector" at bounding box center [892, 112] width 91 height 24
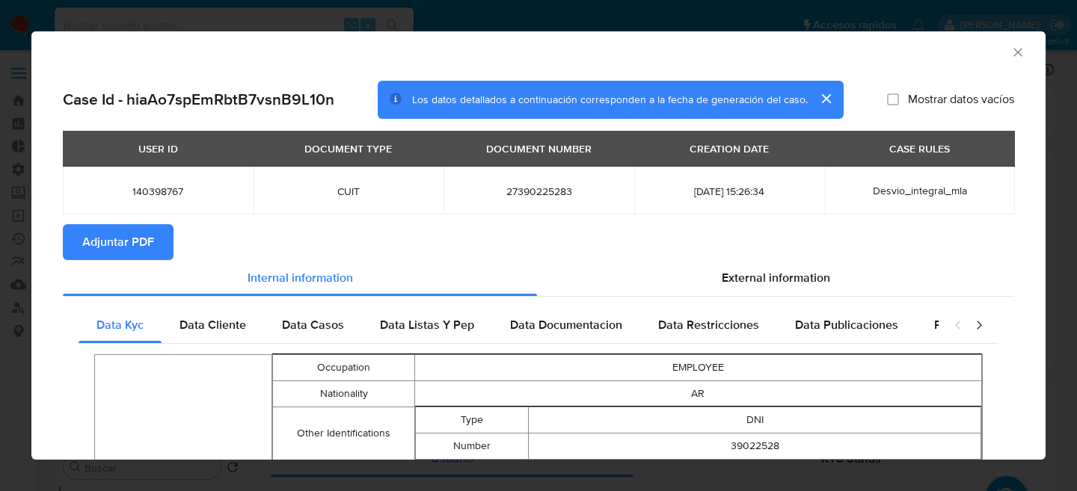
click at [141, 236] on span "Adjuntar PDF" at bounding box center [118, 242] width 72 height 33
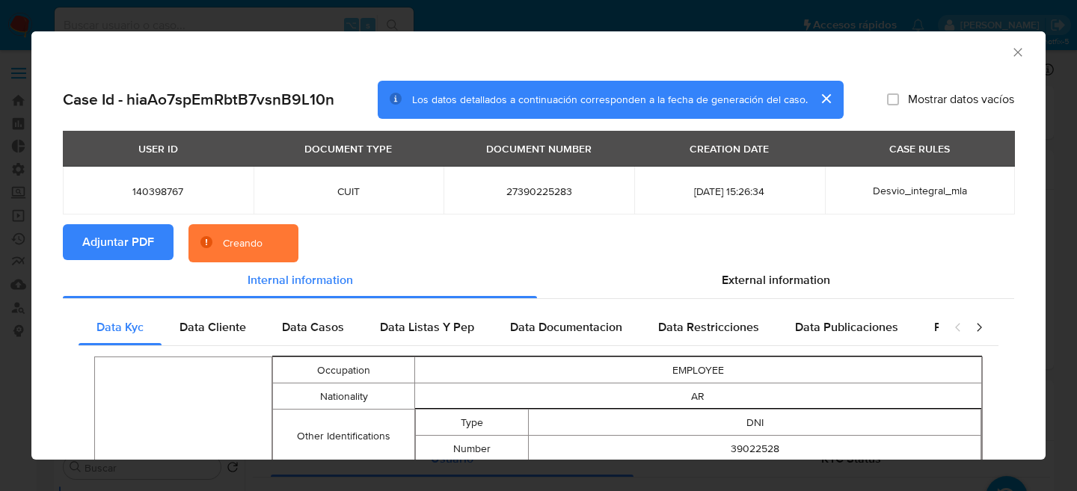
click at [1013, 50] on icon "Cerrar ventana" at bounding box center [1017, 52] width 8 height 8
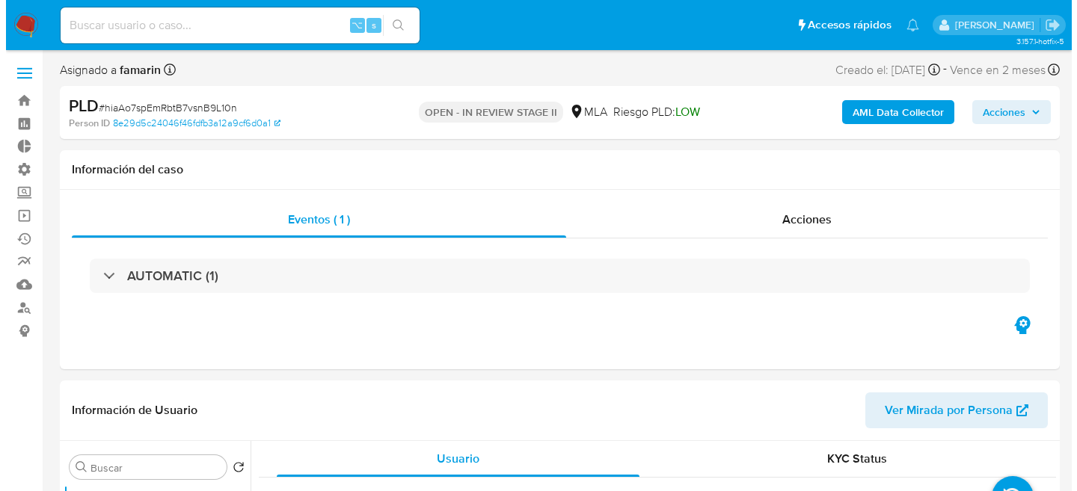
scroll to position [293, 0]
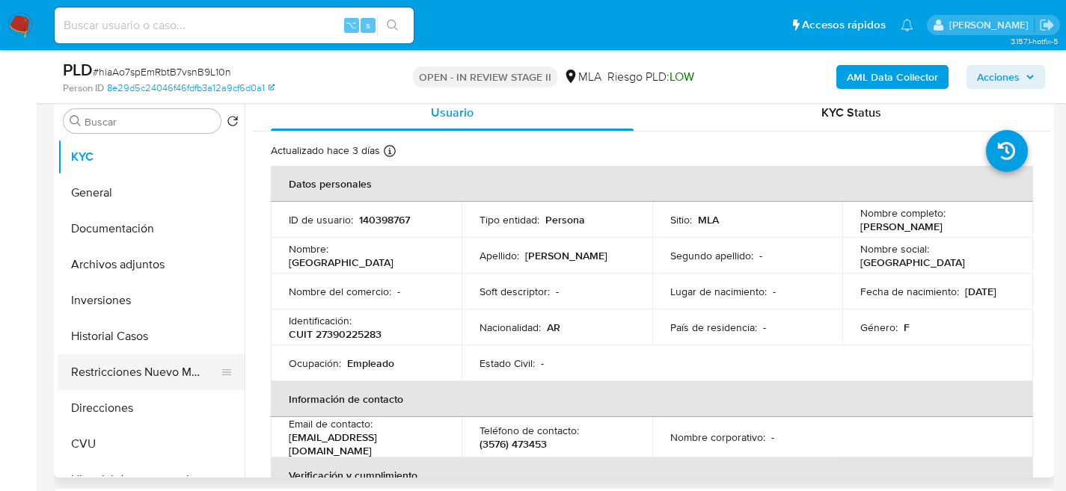
click at [111, 361] on button "Restricciones Nuevo Mundo" at bounding box center [145, 372] width 175 height 36
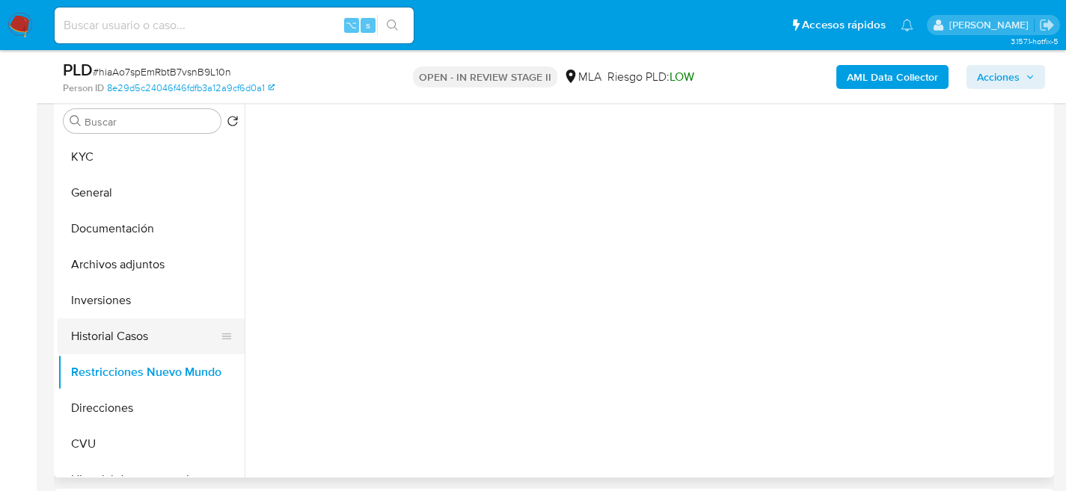
click at [115, 337] on button "Historial Casos" at bounding box center [145, 337] width 175 height 36
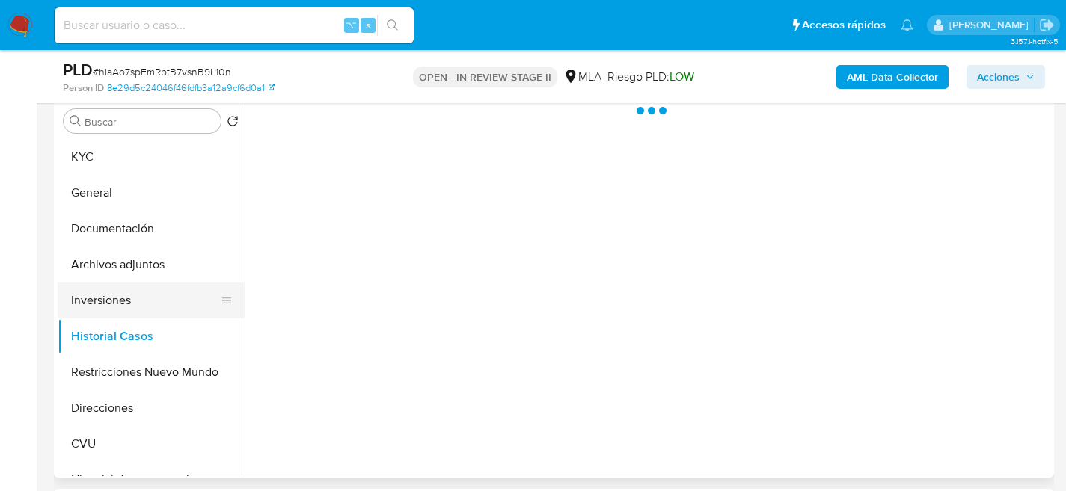
click at [117, 292] on button "Inversiones" at bounding box center [145, 301] width 175 height 36
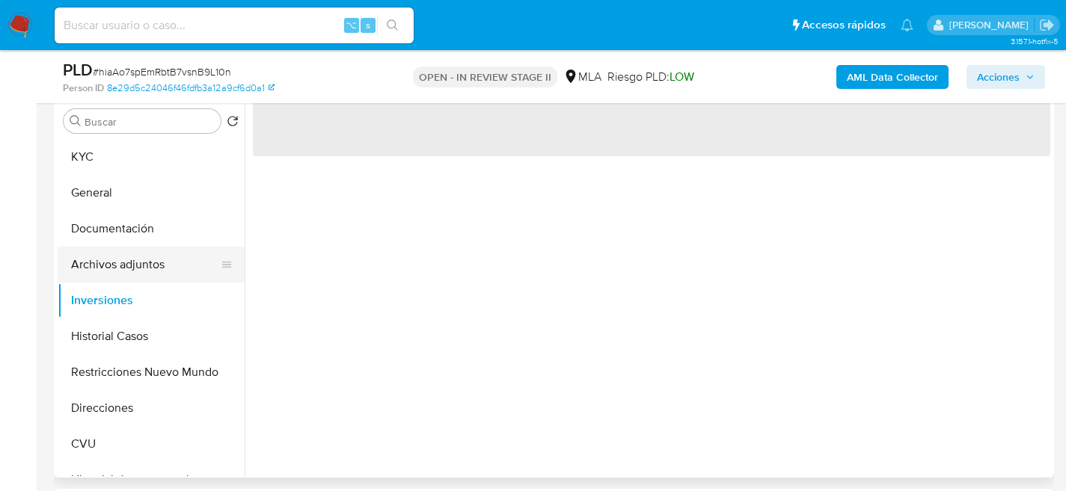
click at [118, 269] on button "Archivos adjuntos" at bounding box center [145, 265] width 175 height 36
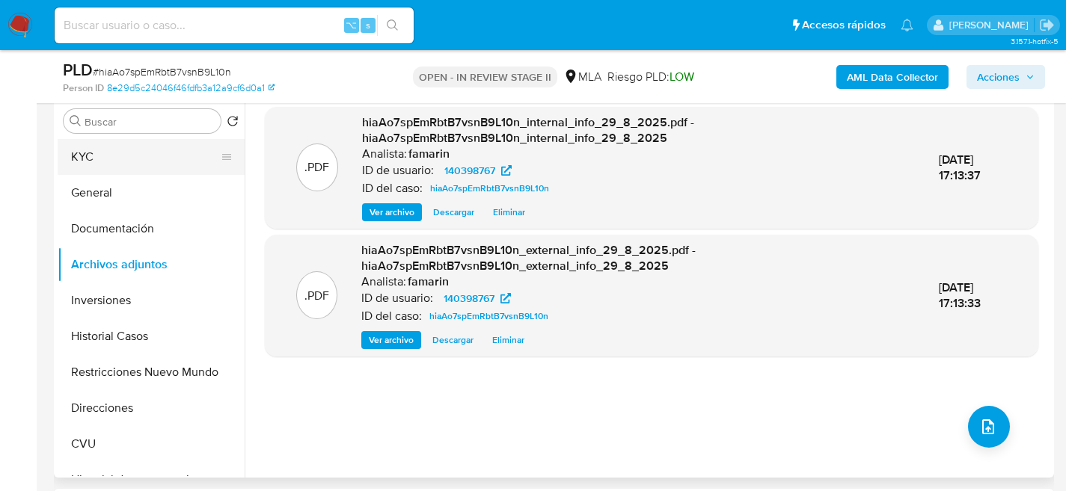
click at [85, 155] on button "KYC" at bounding box center [145, 157] width 175 height 36
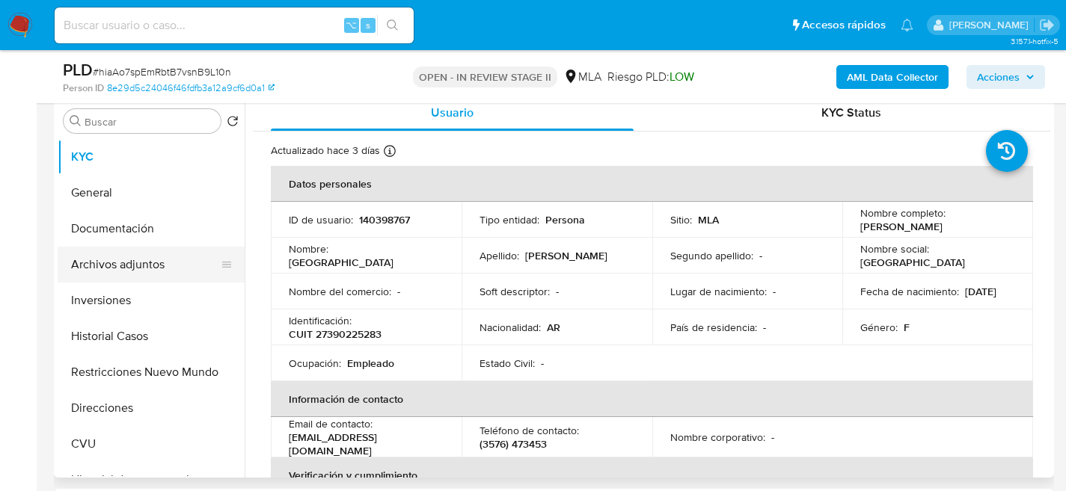
click at [127, 286] on button "Inversiones" at bounding box center [151, 301] width 187 height 36
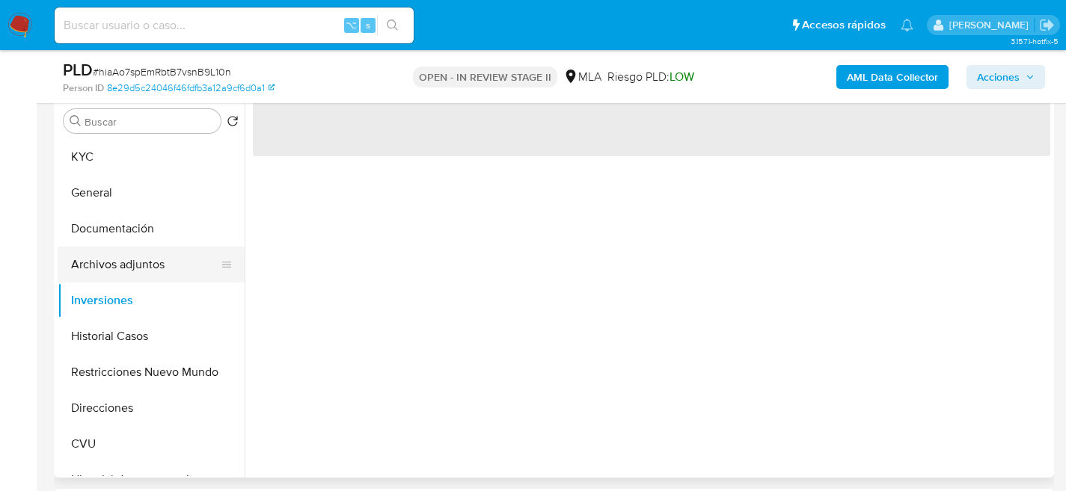
click at [129, 266] on button "Archivos adjuntos" at bounding box center [145, 265] width 175 height 36
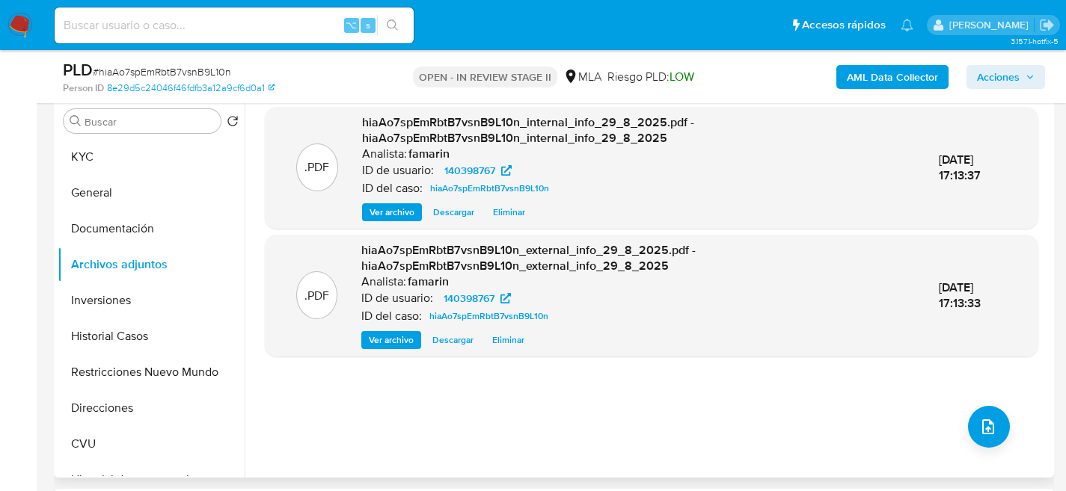
click at [919, 414] on div ".PDF hiaAo7spEmRbtB7vsnB9L10n_internal_info_29_8_2025.pdf - hiaAo7spEmRbtB7vsnB…" at bounding box center [651, 286] width 773 height 359
click at [968, 422] on button "upload-file" at bounding box center [989, 427] width 42 height 42
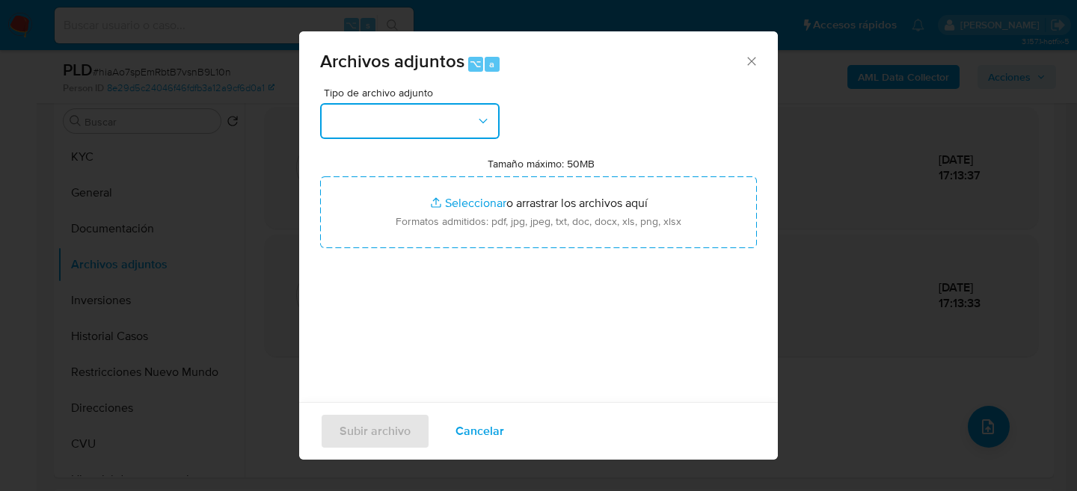
click at [470, 117] on button "button" at bounding box center [409, 121] width 179 height 36
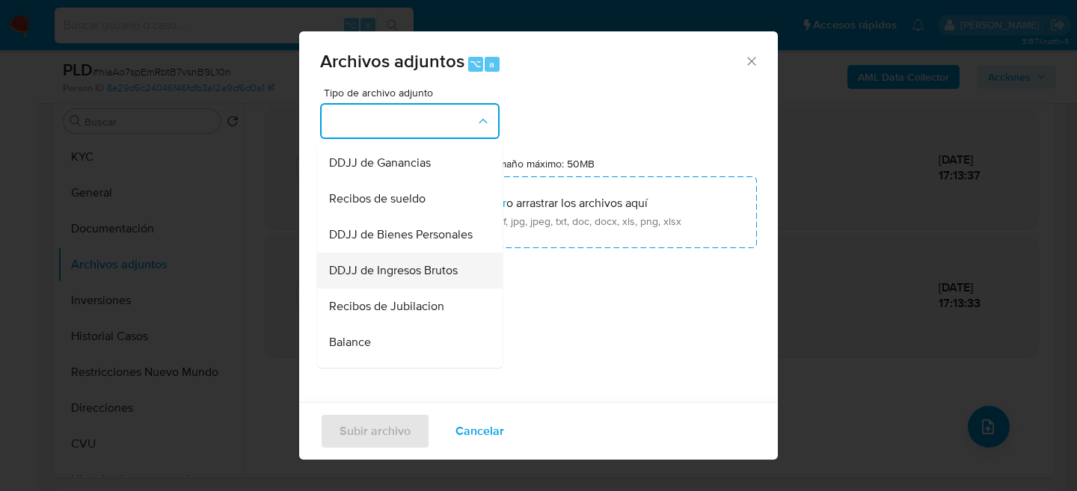
scroll to position [266, 0]
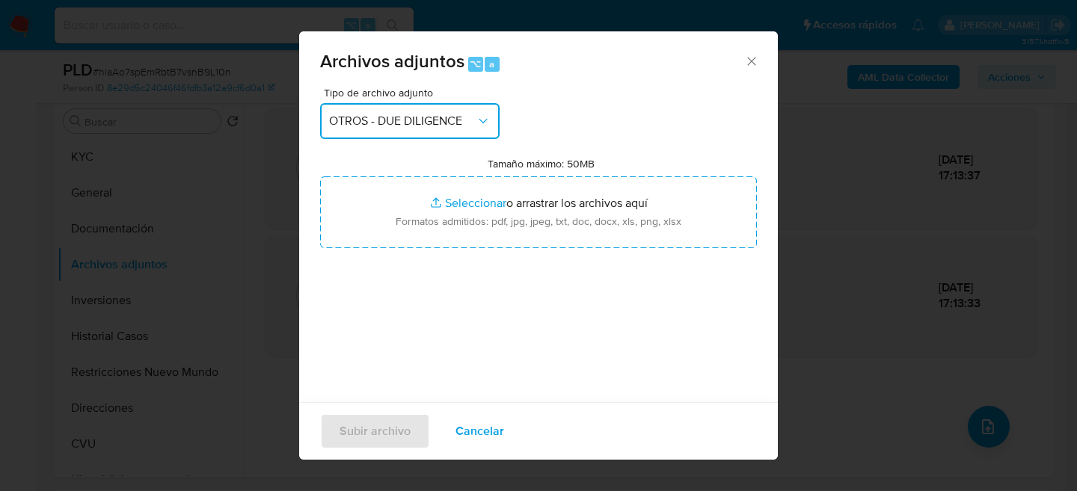
click at [378, 114] on span "OTROS - DUE DILIGENCE" at bounding box center [402, 121] width 147 height 15
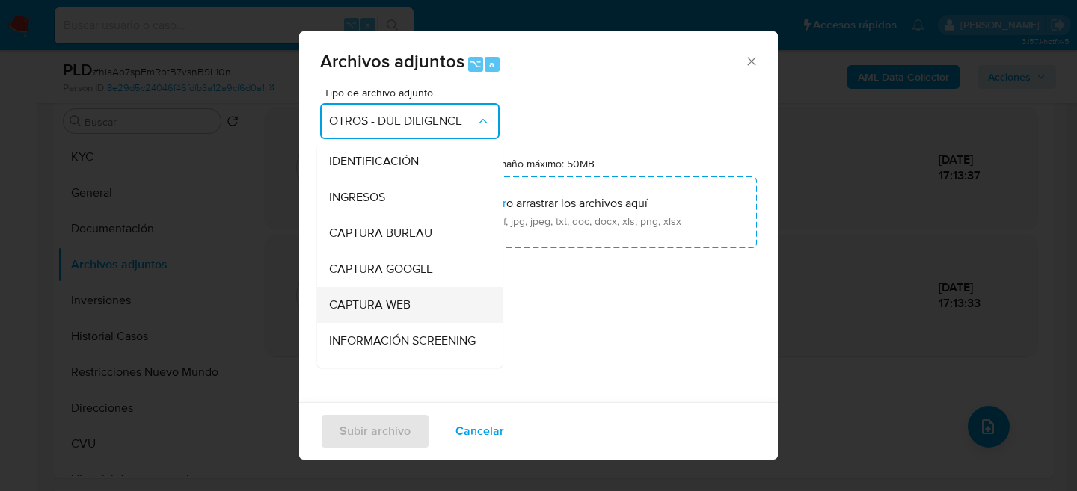
scroll to position [172, 0]
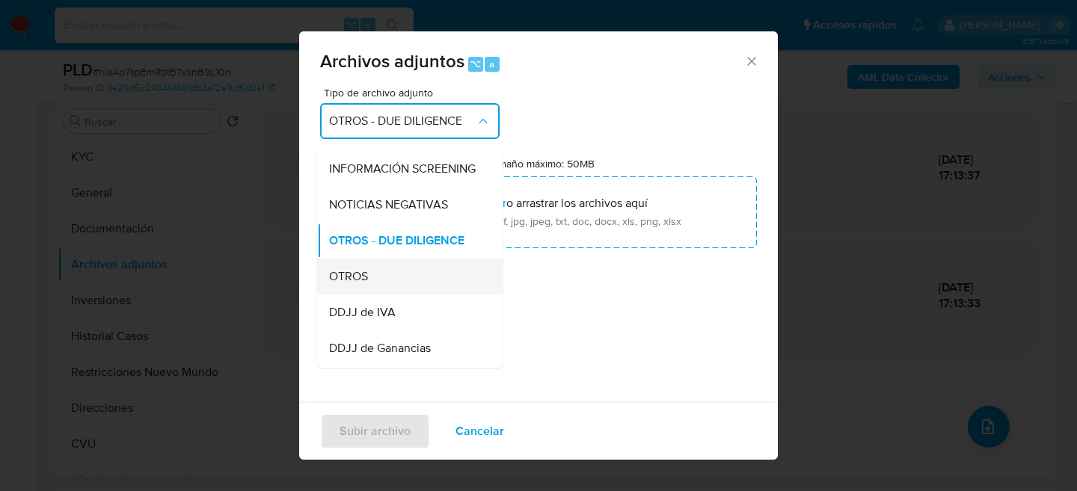
click at [397, 289] on div "OTROS" at bounding box center [405, 277] width 153 height 36
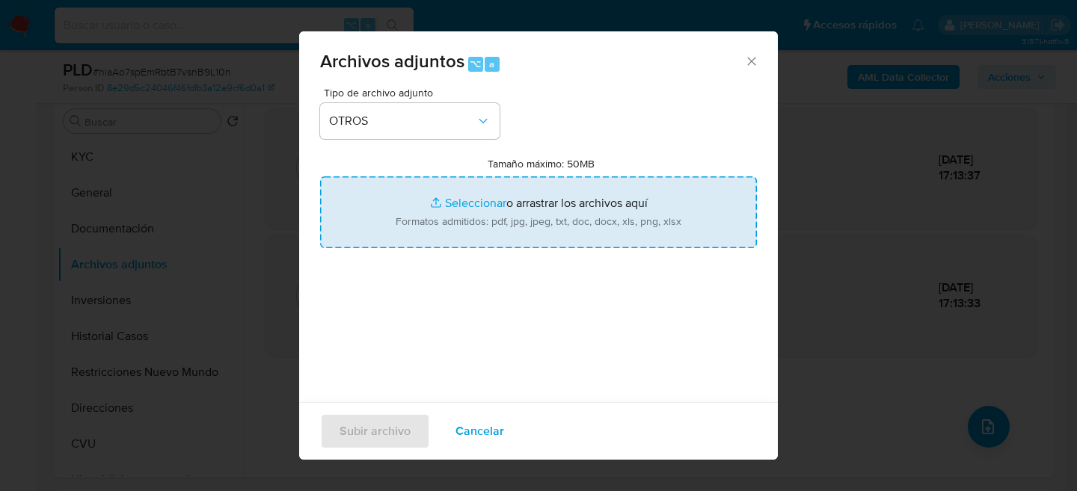
click at [526, 230] on input "Tamaño máximo: 50MB Seleccionar archivos" at bounding box center [538, 212] width 437 height 72
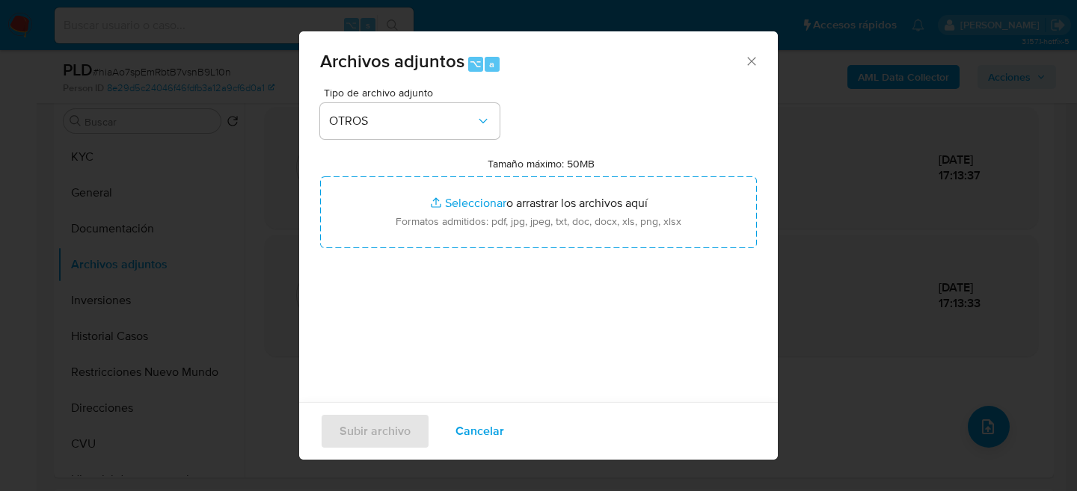
type input "C:\fakepath\Caselog hiaAo7spEmRbtB7vsnB9L10n_2025_08_19_20_48_52.docx"
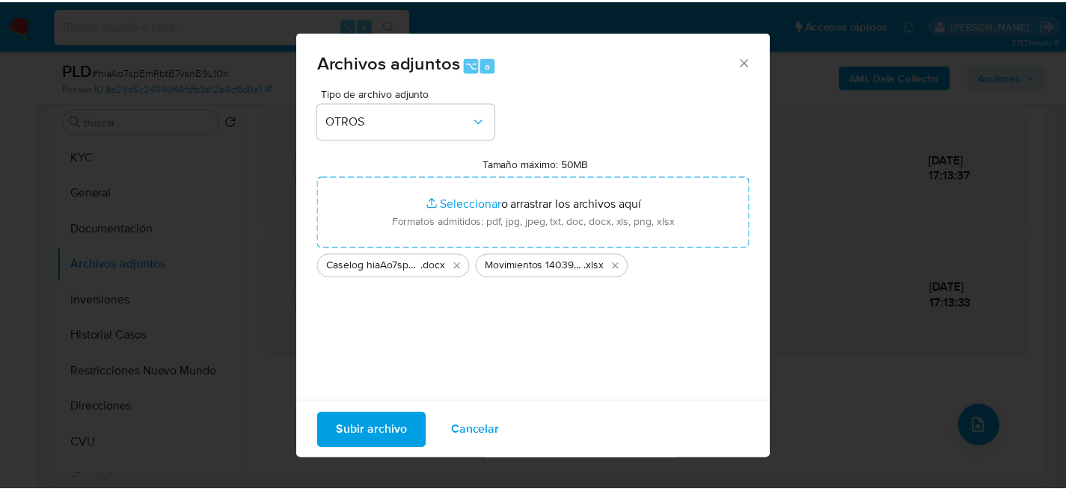
scroll to position [49, 0]
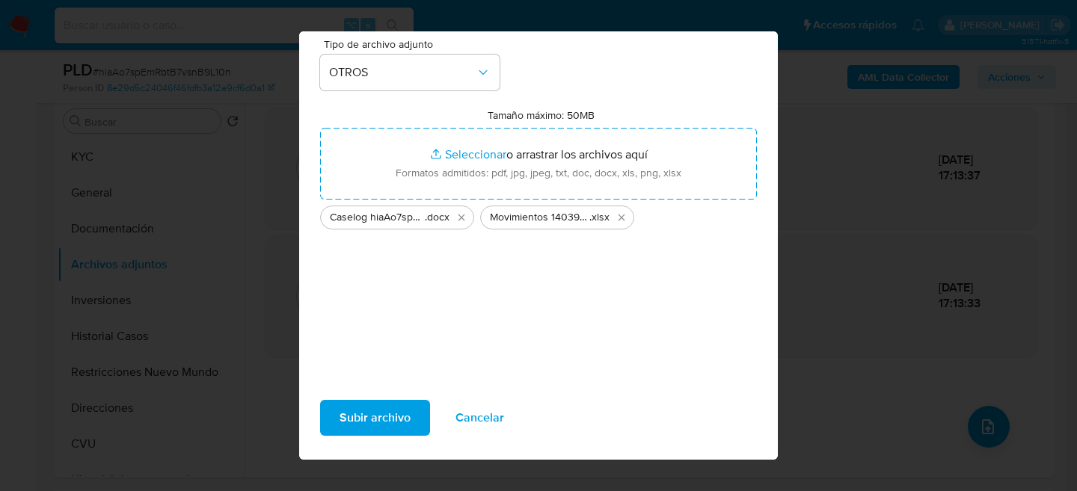
click at [384, 411] on span "Subir archivo" at bounding box center [375, 418] width 71 height 33
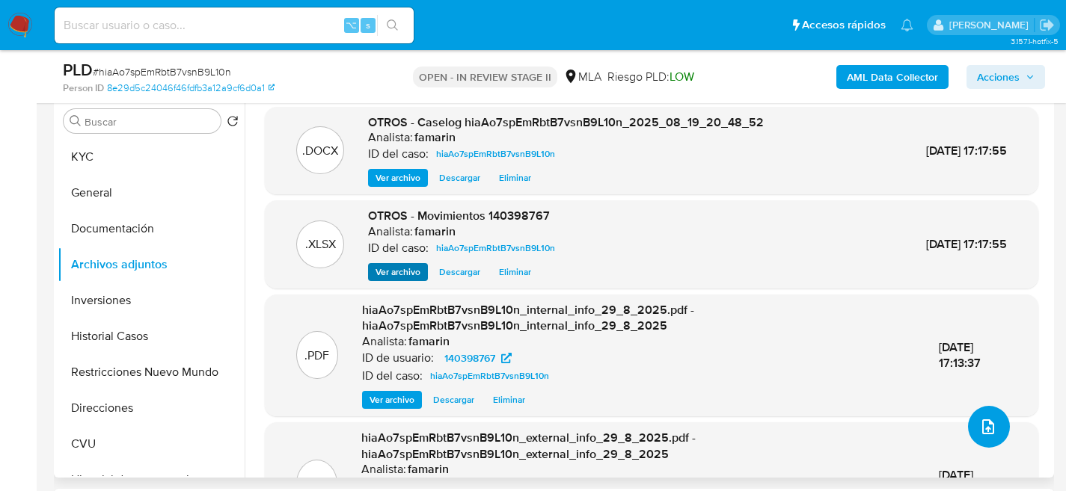
scroll to position [0, 0]
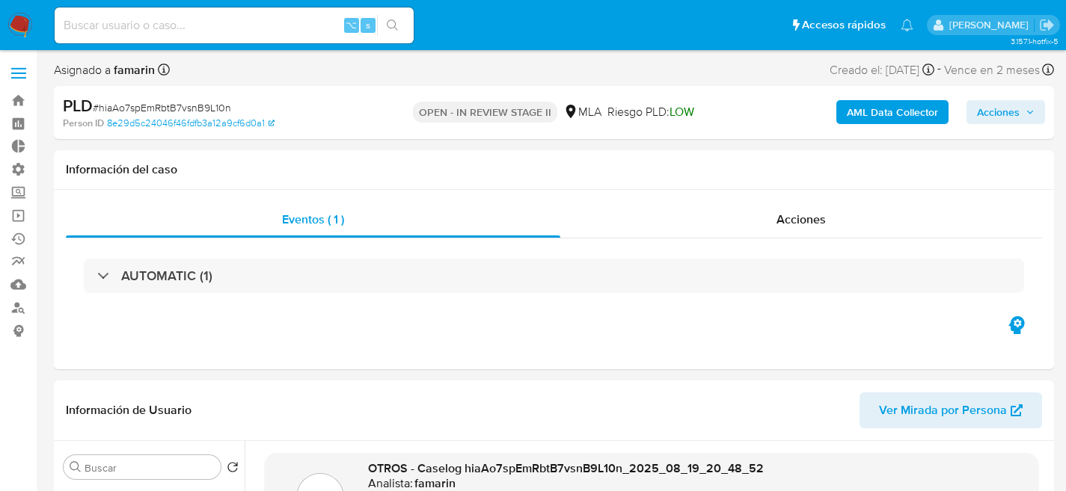
click at [1001, 107] on span "Acciones" at bounding box center [998, 112] width 43 height 24
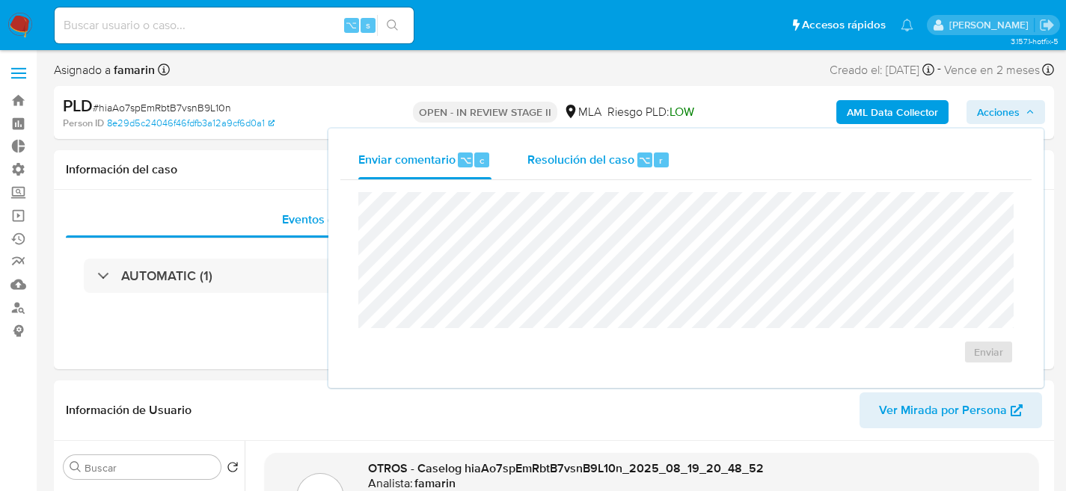
click at [580, 164] on span "Resolución del caso" at bounding box center [580, 159] width 107 height 17
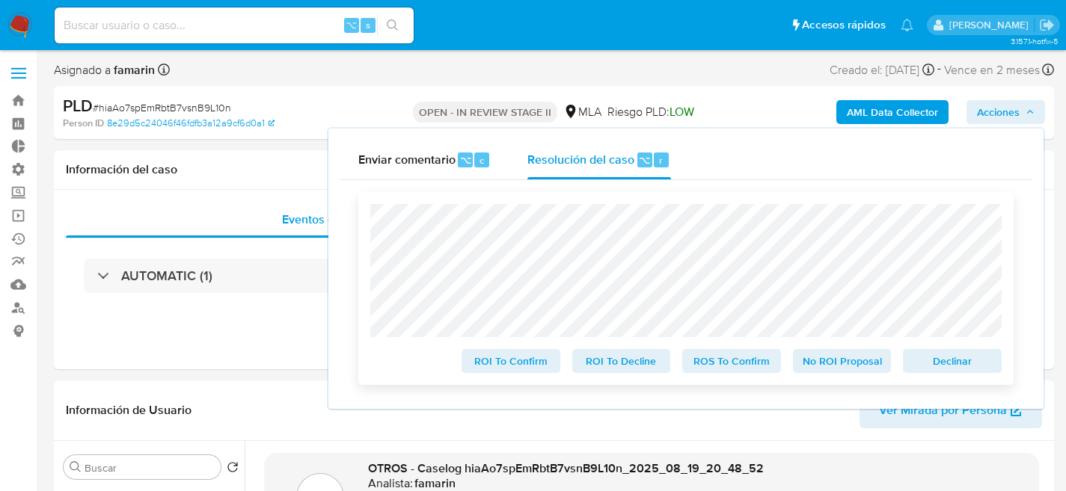
click at [853, 367] on span "No ROI Proposal" at bounding box center [842, 361] width 78 height 21
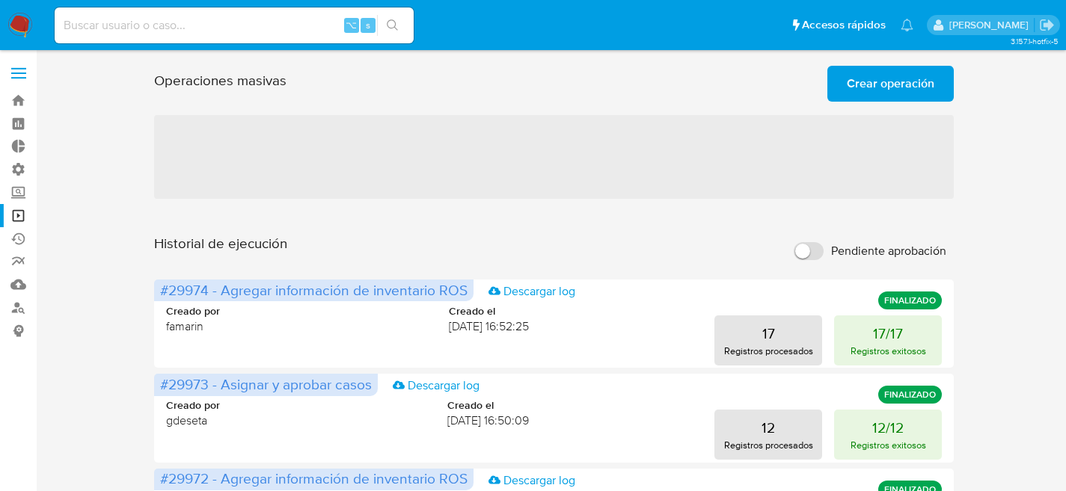
click at [873, 97] on span "Crear operación" at bounding box center [891, 83] width 88 height 33
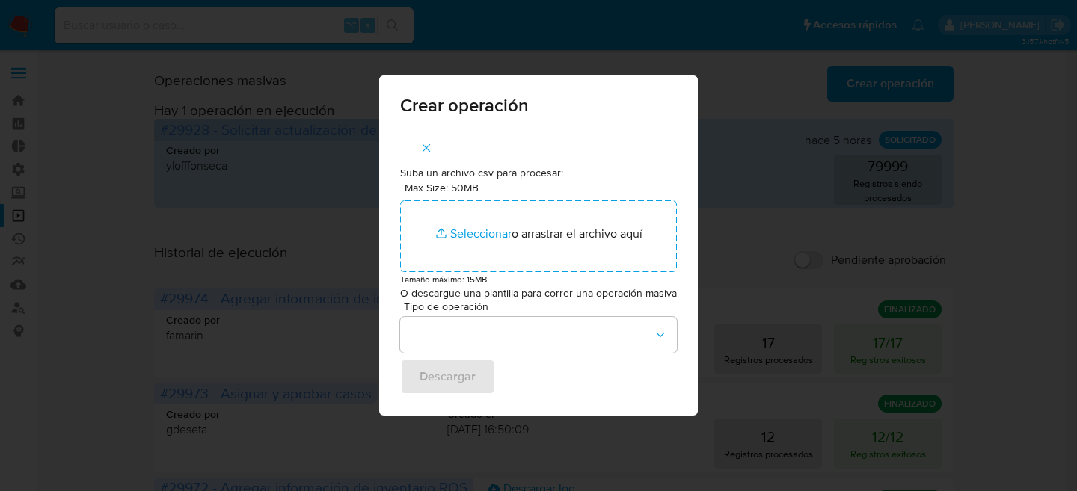
click at [784, 105] on div "Crear operación Suba un archivo csv para procesar: Max Size: 50MB Seleccionar a…" at bounding box center [538, 245] width 1077 height 491
click at [421, 143] on icon "button" at bounding box center [426, 147] width 13 height 13
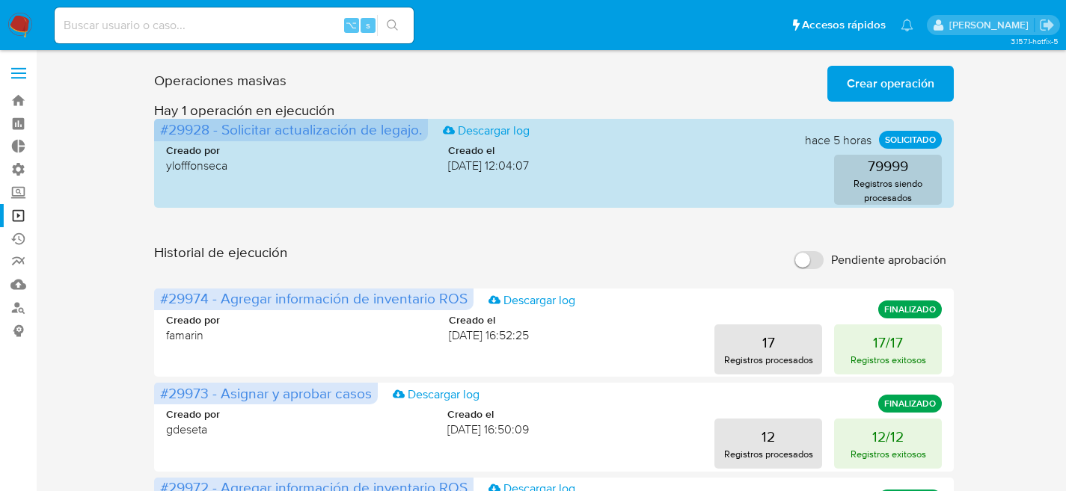
click at [888, 79] on span "Crear operación" at bounding box center [891, 83] width 88 height 33
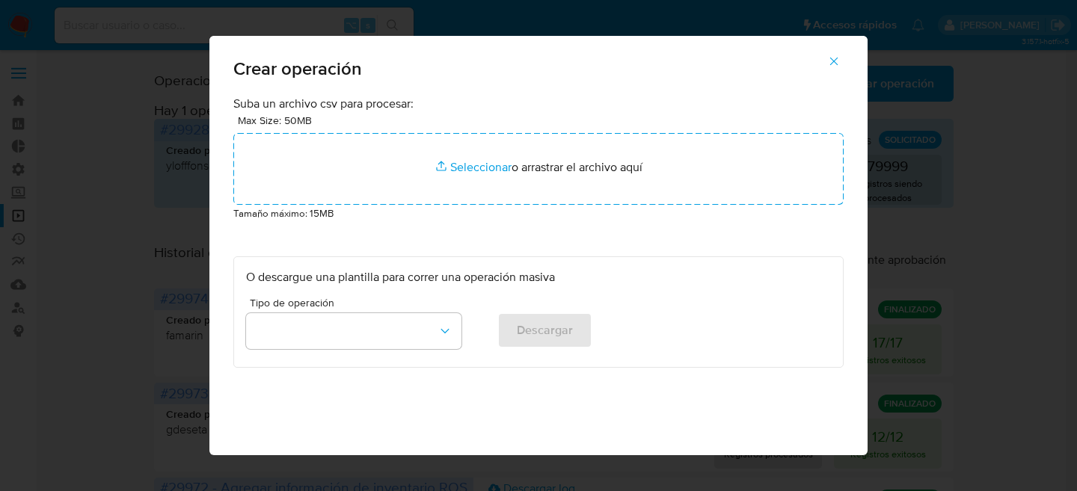
click at [406, 205] on p "Tamaño máximo: 15MB" at bounding box center [538, 213] width 610 height 16
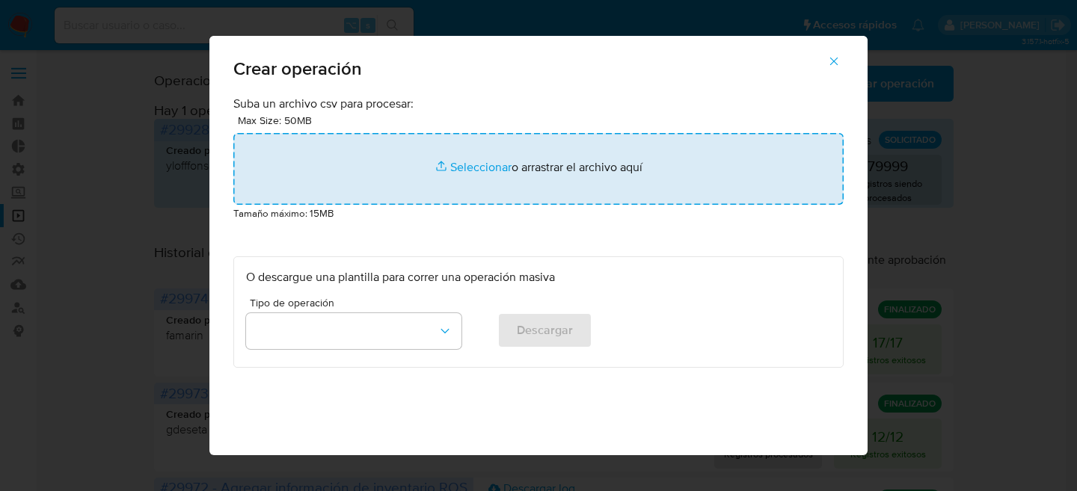
click at [422, 195] on input "file" at bounding box center [538, 169] width 610 height 72
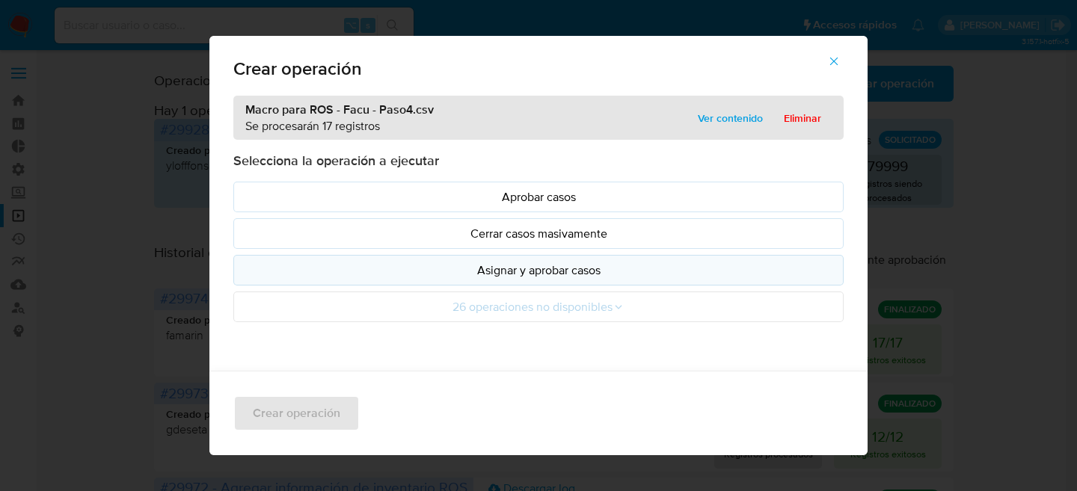
click at [512, 271] on p "Asignar y aprobar casos" at bounding box center [538, 270] width 585 height 17
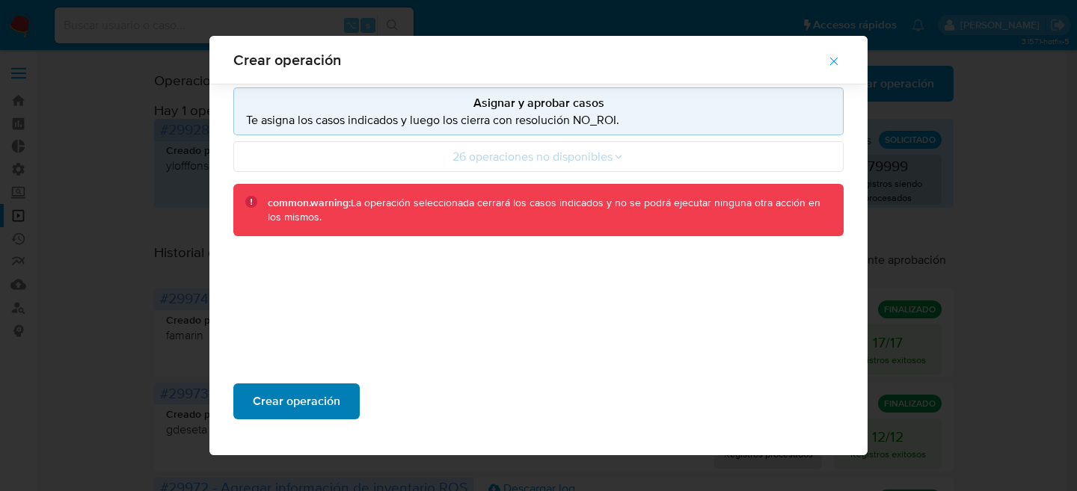
click at [297, 393] on span "Crear operación" at bounding box center [297, 401] width 88 height 33
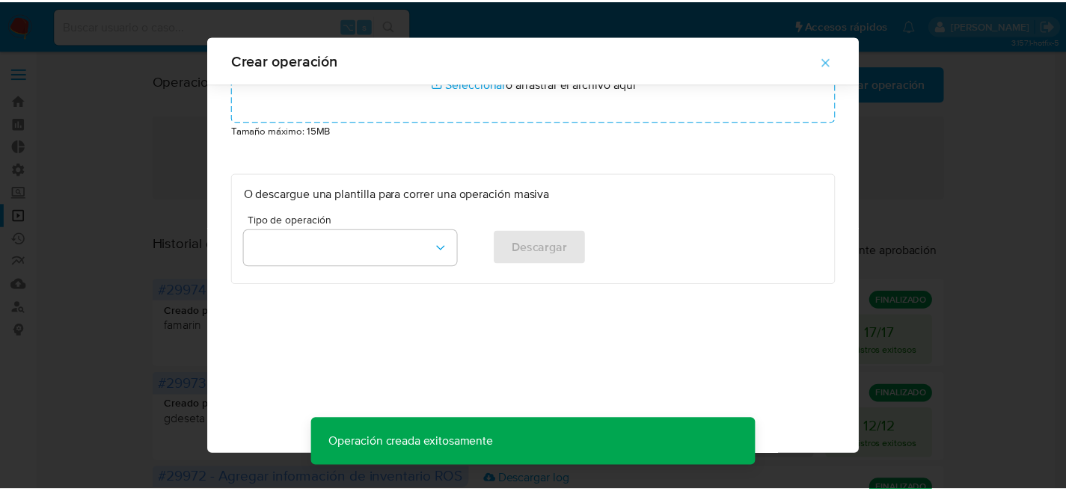
scroll to position [71, 0]
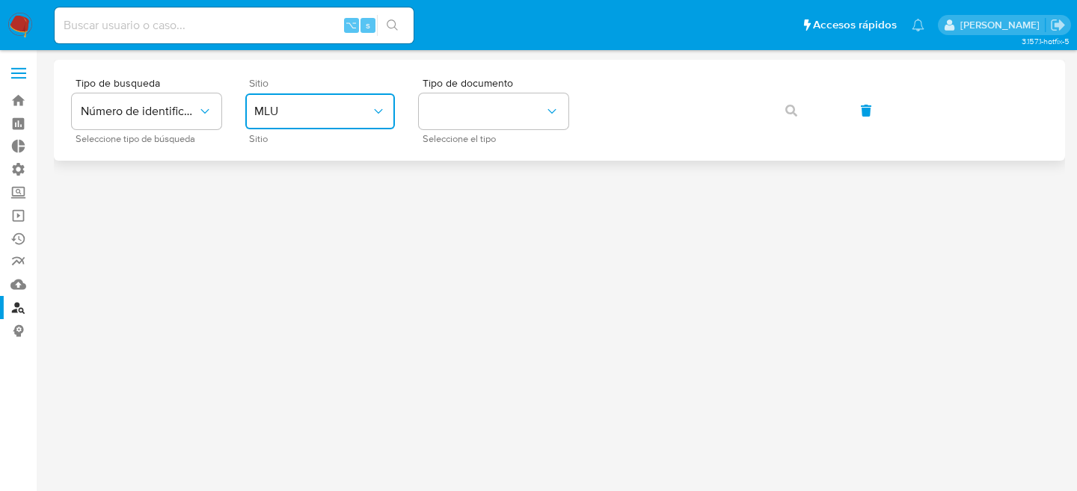
click at [303, 126] on button "MLU" at bounding box center [320, 111] width 150 height 36
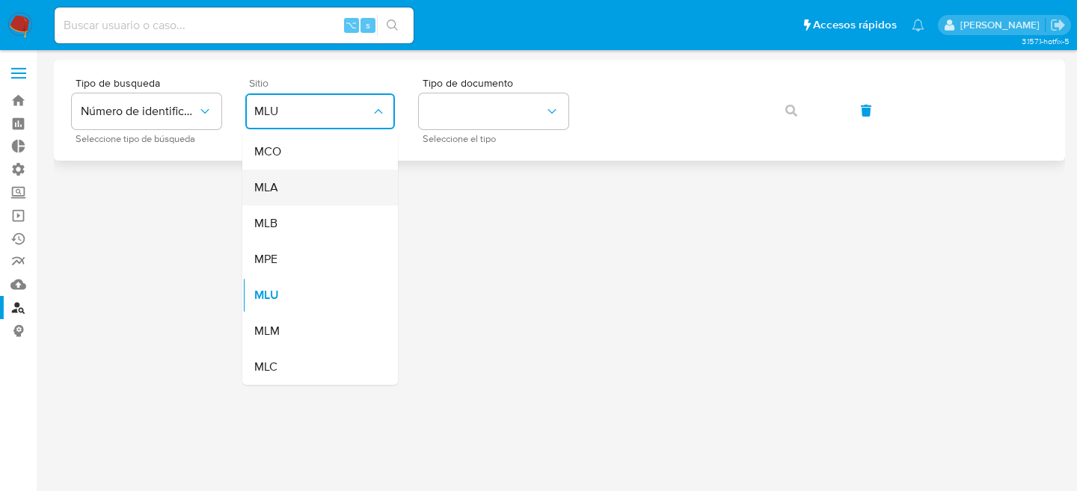
click at [288, 178] on div "MLA" at bounding box center [315, 188] width 123 height 36
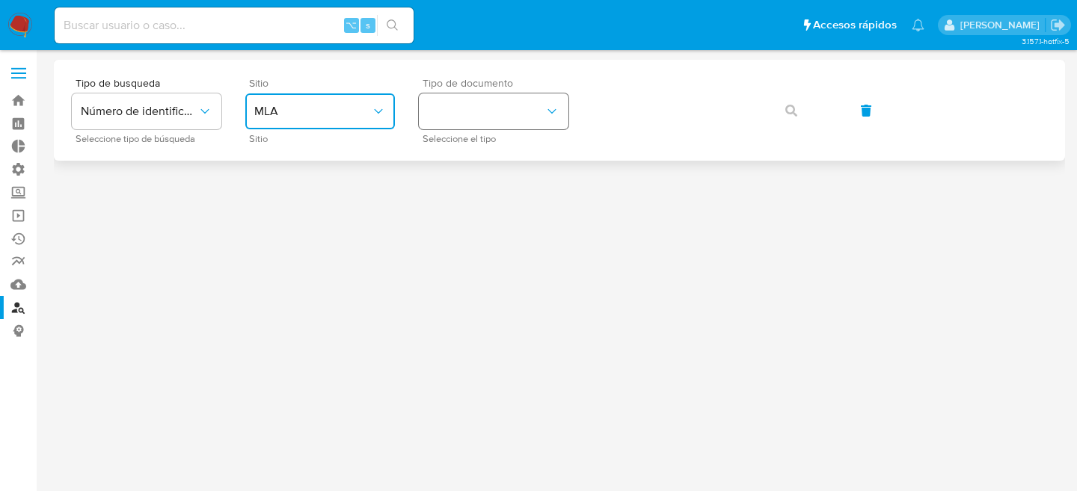
click at [485, 105] on button "identificationType" at bounding box center [494, 111] width 150 height 36
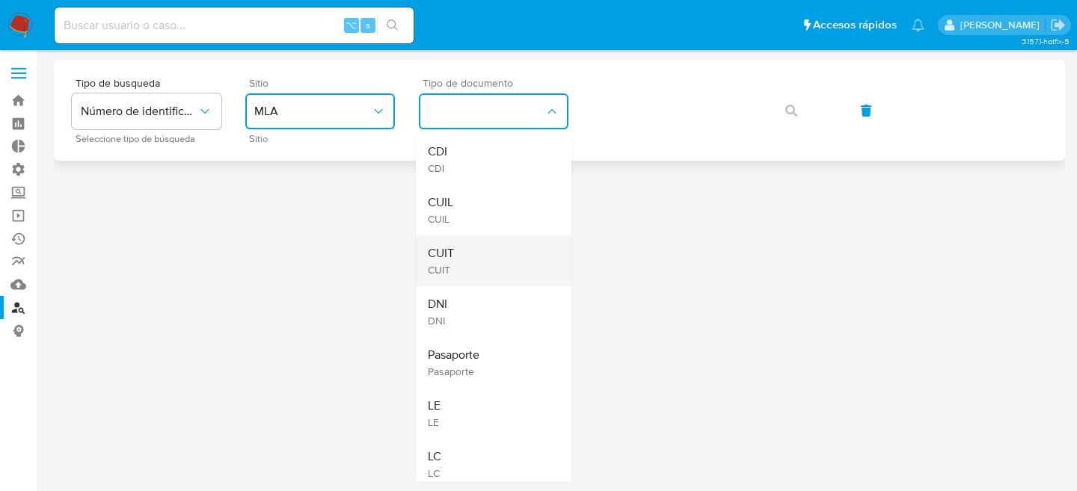
click at [475, 248] on div "CUIT CUIT" at bounding box center [489, 261] width 123 height 51
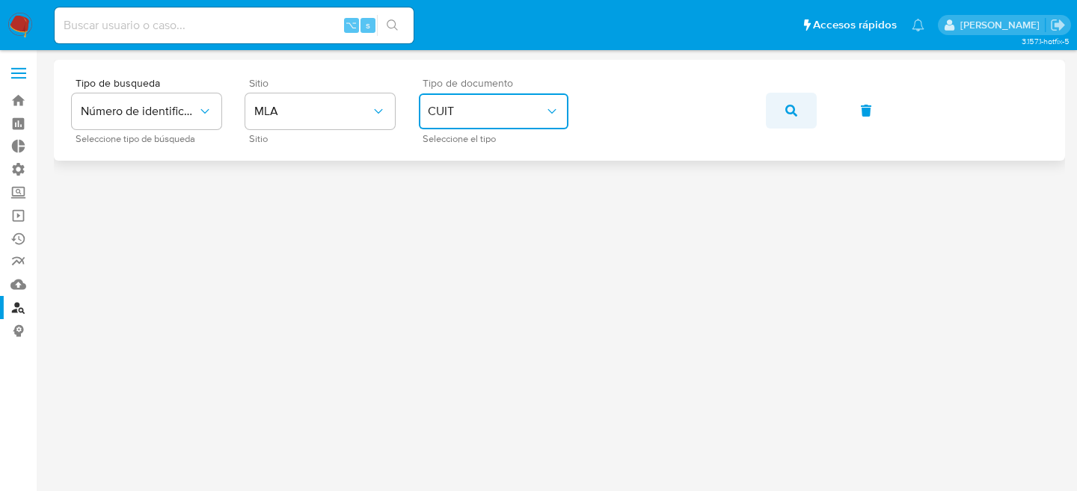
click at [793, 107] on icon "button" at bounding box center [791, 111] width 12 height 12
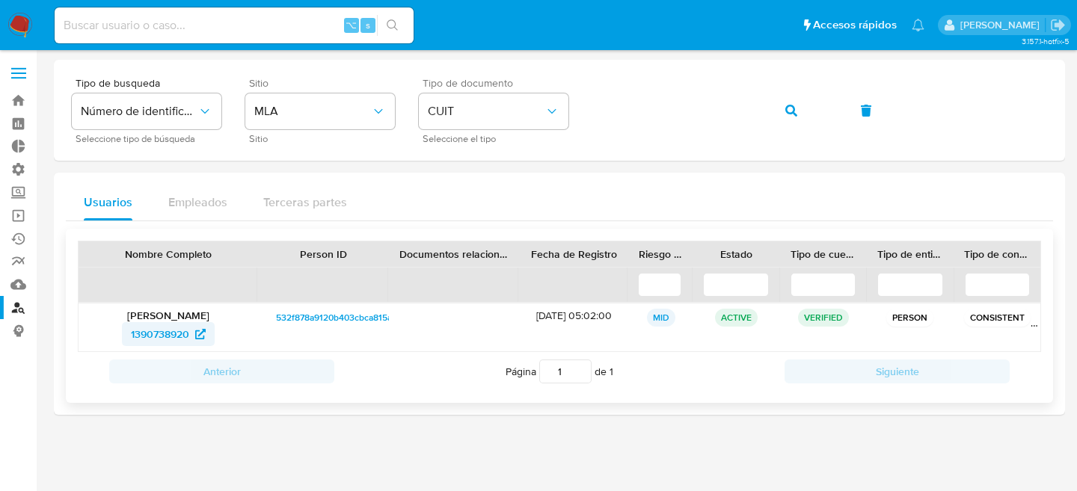
click at [173, 326] on span "1390738920" at bounding box center [160, 334] width 58 height 24
click at [785, 111] on icon "button" at bounding box center [791, 111] width 12 height 12
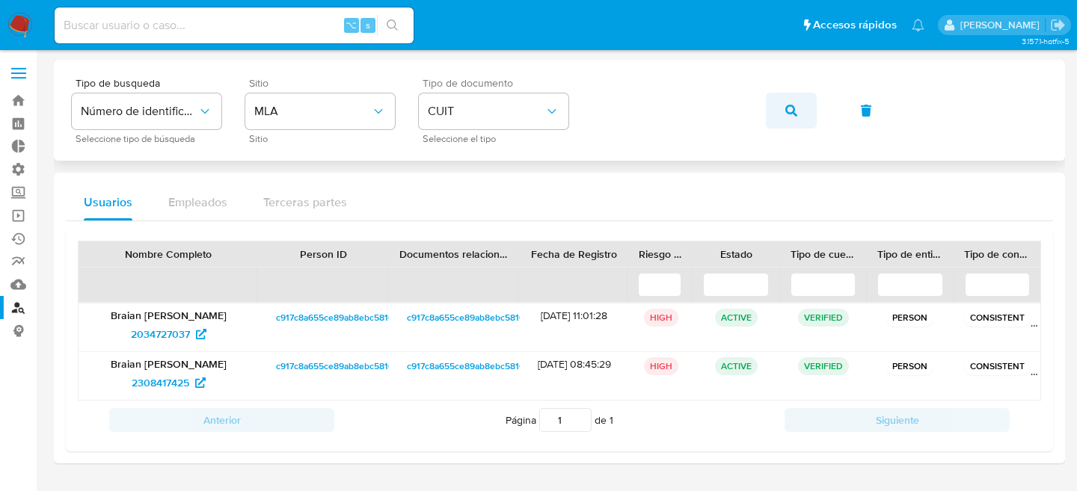
click at [783, 111] on button "button" at bounding box center [791, 111] width 51 height 36
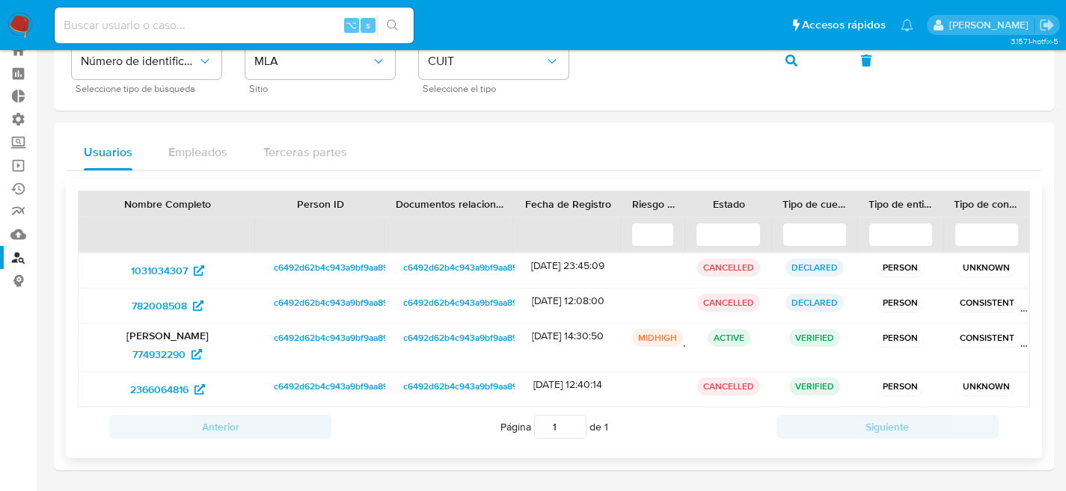
scroll to position [51, 0]
click at [779, 64] on button "button" at bounding box center [791, 60] width 51 height 36
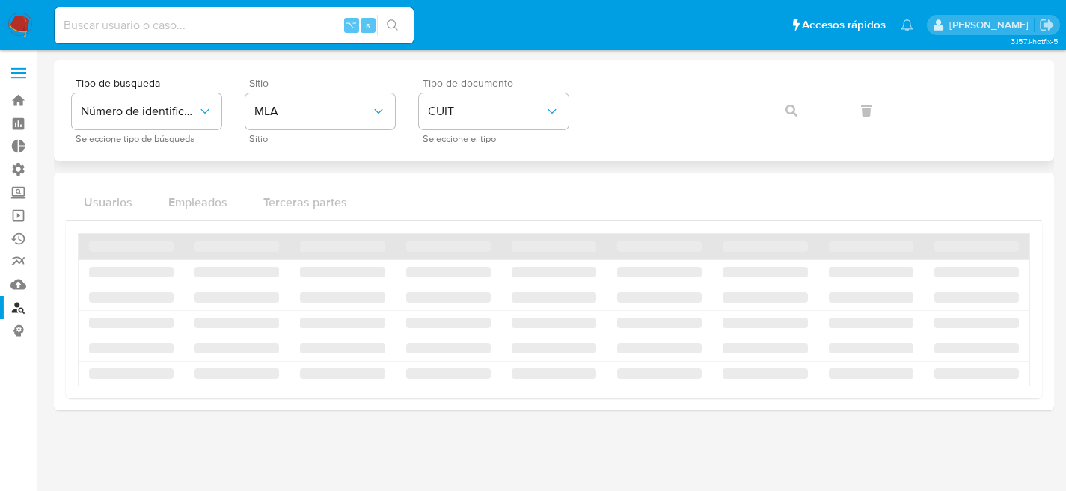
scroll to position [0, 0]
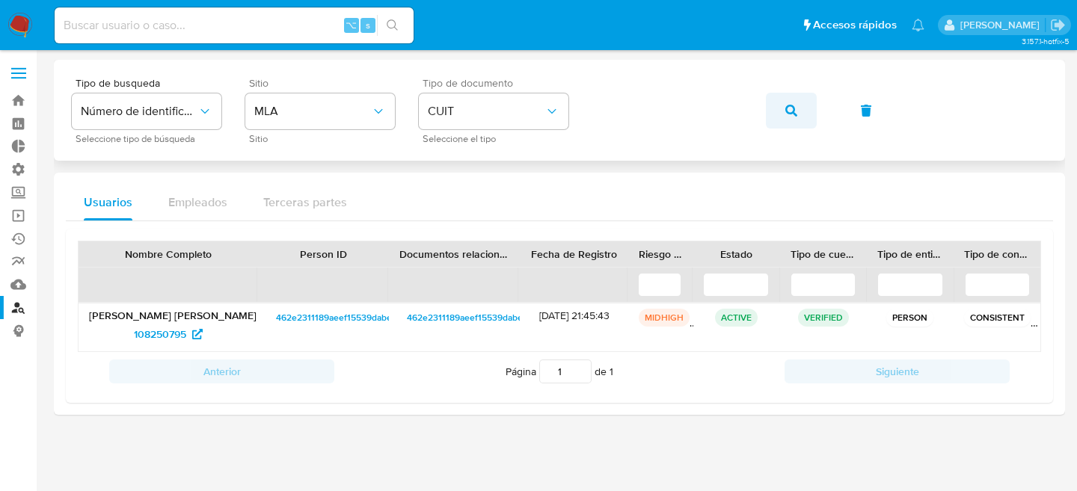
click at [770, 118] on button "button" at bounding box center [791, 111] width 51 height 36
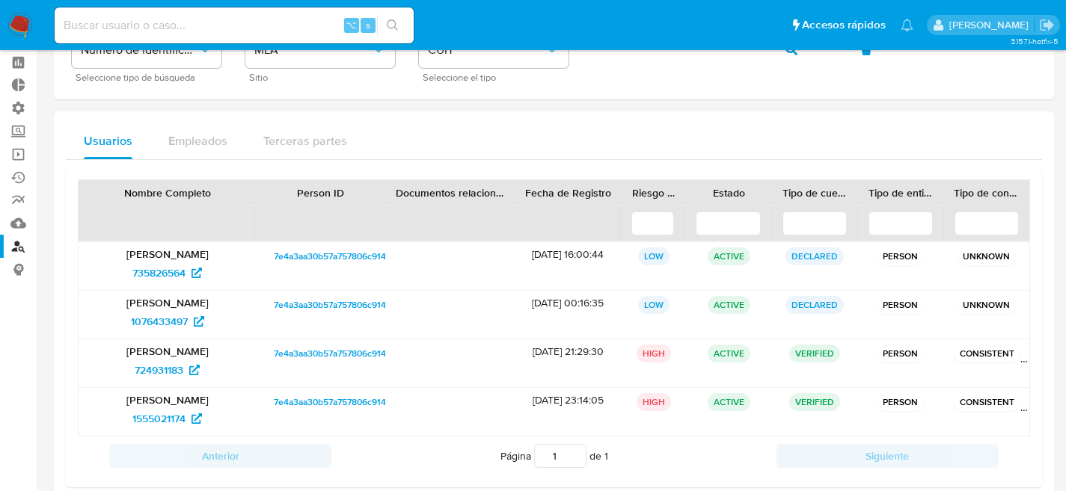
scroll to position [44, 0]
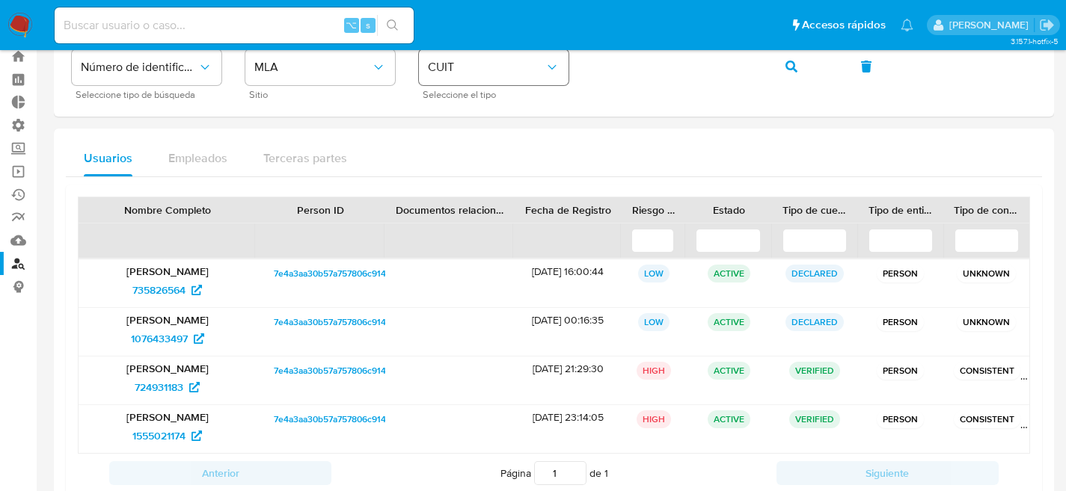
click at [489, 81] on button "CUIT" at bounding box center [494, 67] width 150 height 36
click at [797, 69] on button "button" at bounding box center [791, 67] width 51 height 36
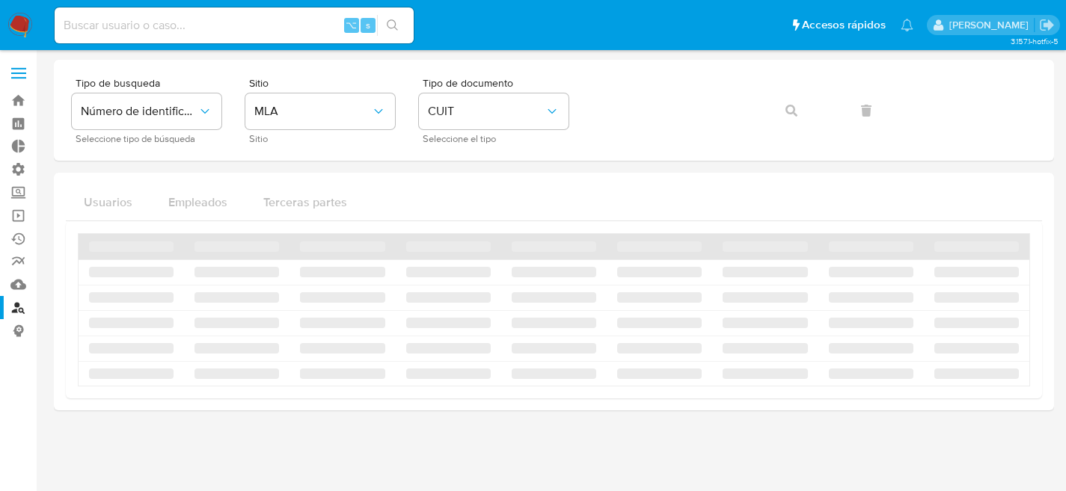
scroll to position [0, 0]
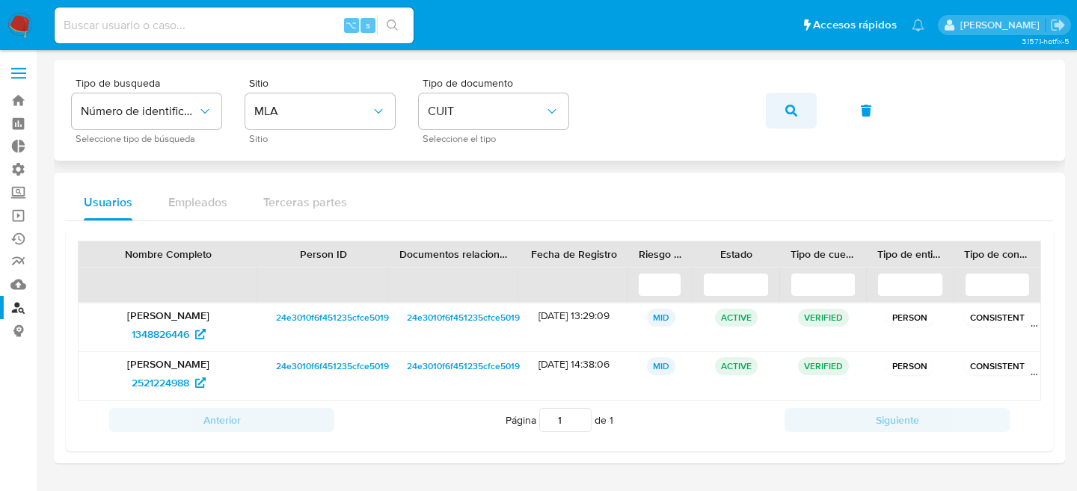
click at [806, 117] on button "button" at bounding box center [791, 111] width 51 height 36
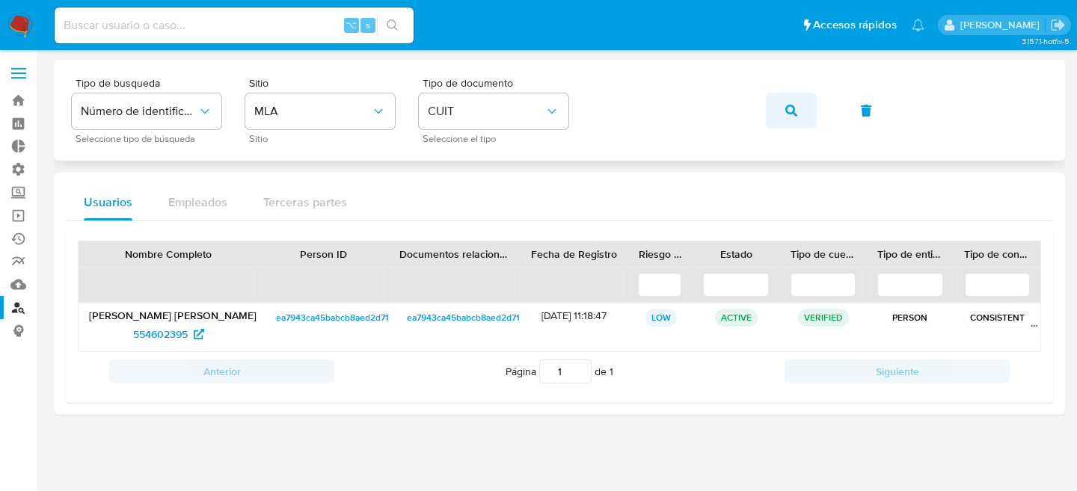
click at [785, 116] on button "button" at bounding box center [791, 111] width 51 height 36
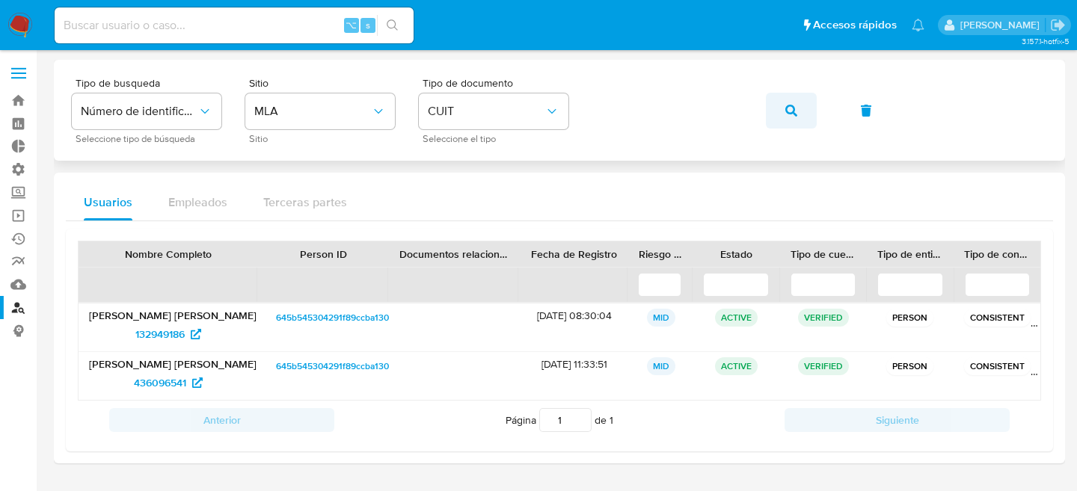
click at [781, 115] on button "button" at bounding box center [791, 111] width 51 height 36
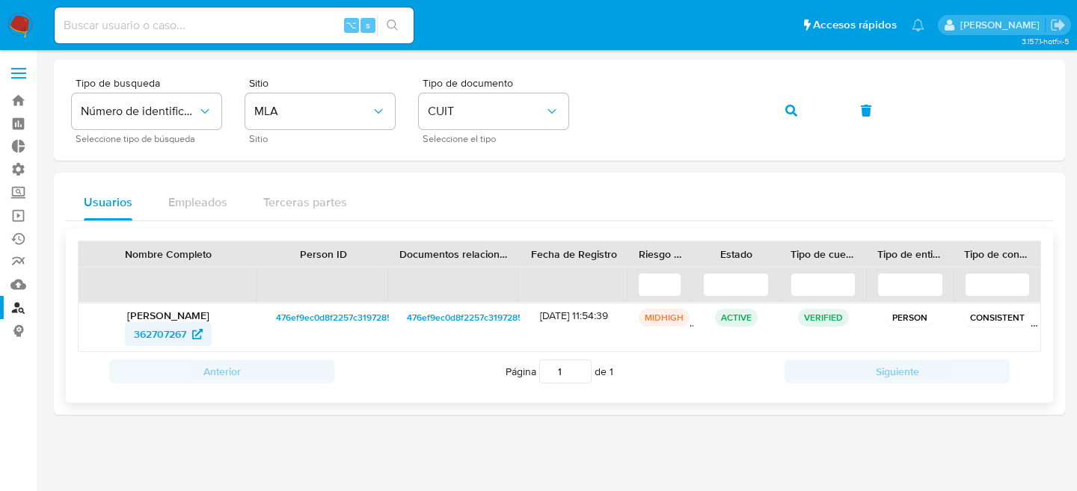
click at [166, 337] on span "362707267" at bounding box center [160, 334] width 52 height 24
click at [764, 108] on div "Tipo de busqueda Número de identificación Seleccione tipo de búsqueda Sitio MLA…" at bounding box center [559, 110] width 975 height 65
click at [778, 111] on button "button" at bounding box center [791, 111] width 51 height 36
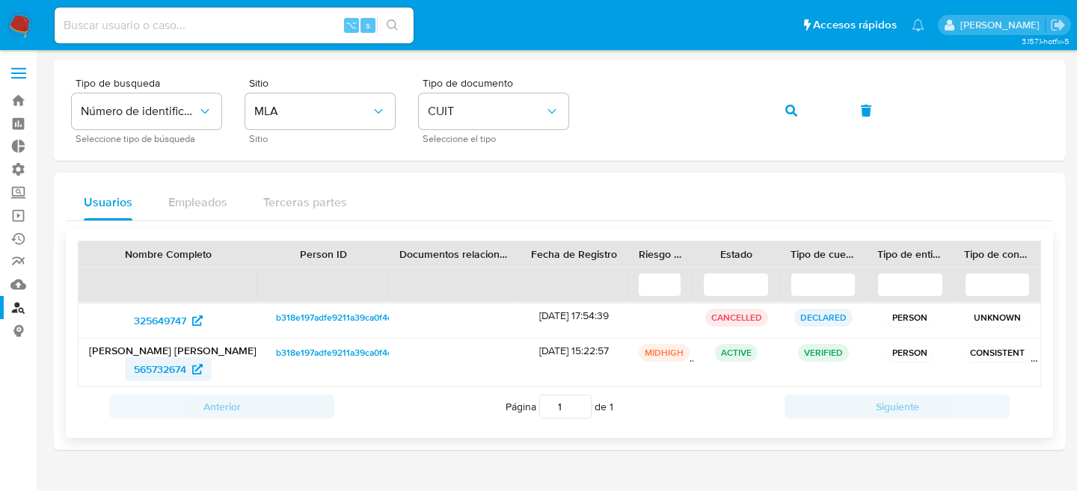
click at [172, 364] on span "565732674" at bounding box center [160, 369] width 52 height 24
click at [766, 93] on button "button" at bounding box center [791, 111] width 51 height 36
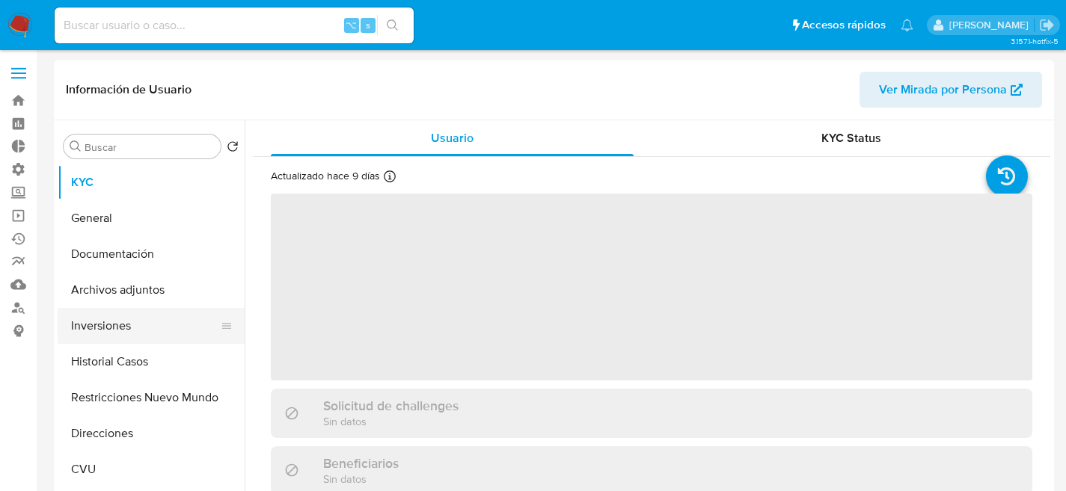
click at [93, 342] on button "Inversiones" at bounding box center [145, 326] width 175 height 36
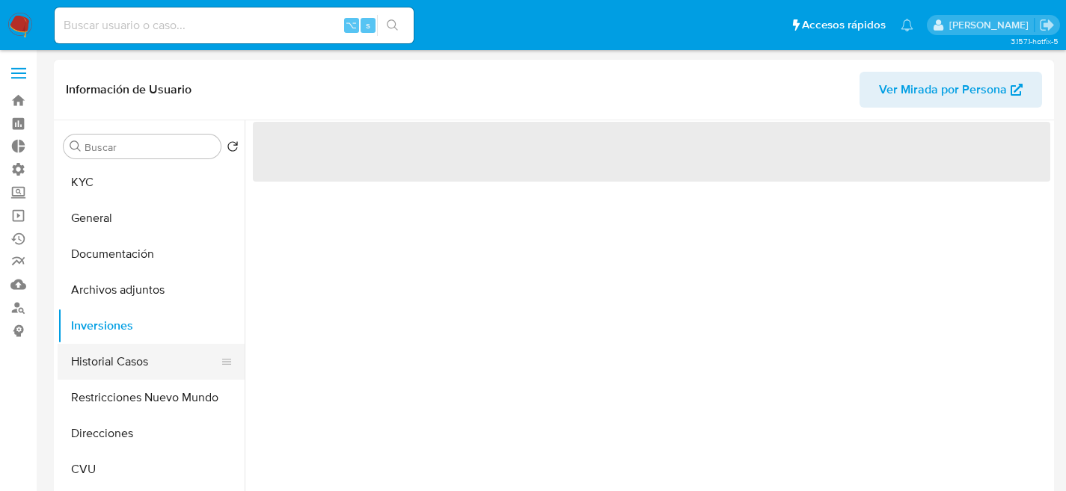
click at [96, 355] on button "Historial Casos" at bounding box center [145, 362] width 175 height 36
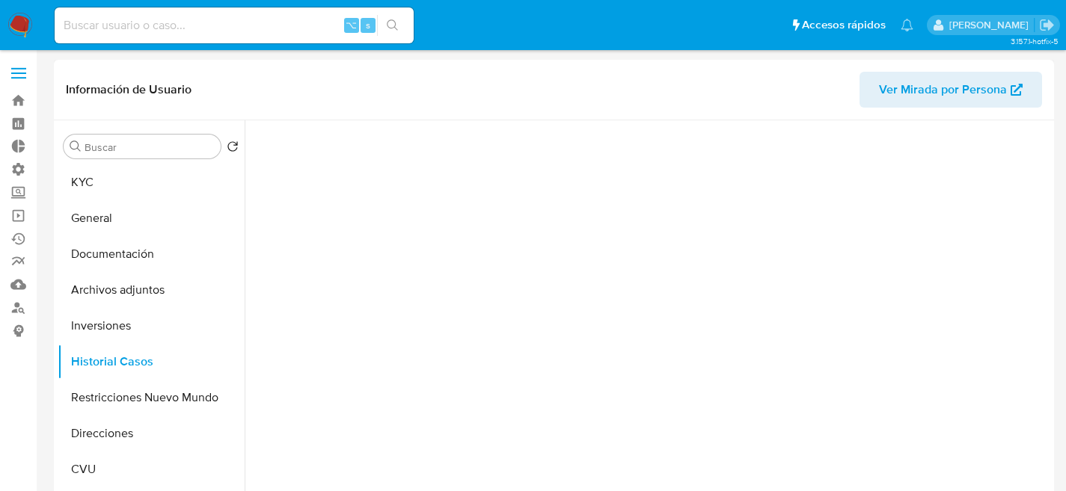
select select "10"
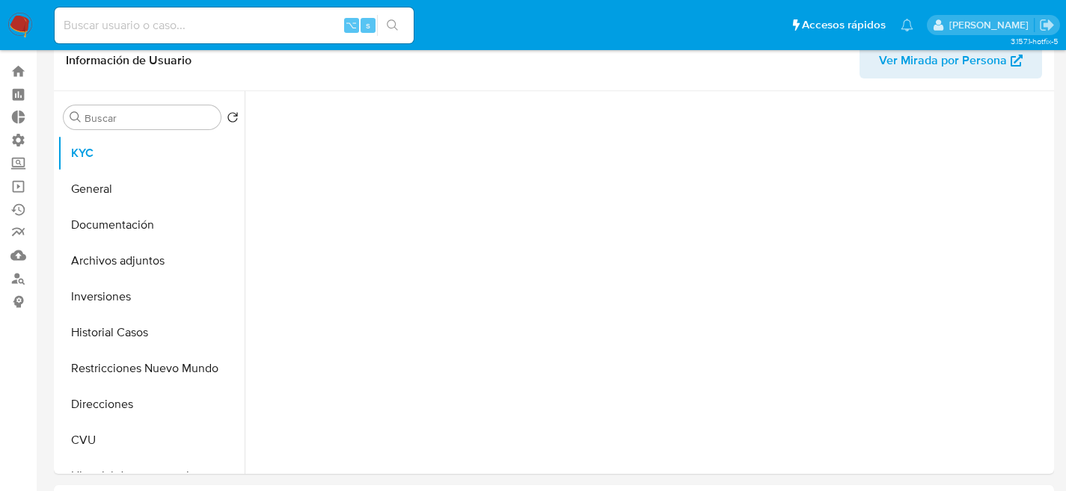
scroll to position [31, 0]
click at [76, 319] on button "Historial Casos" at bounding box center [145, 331] width 175 height 36
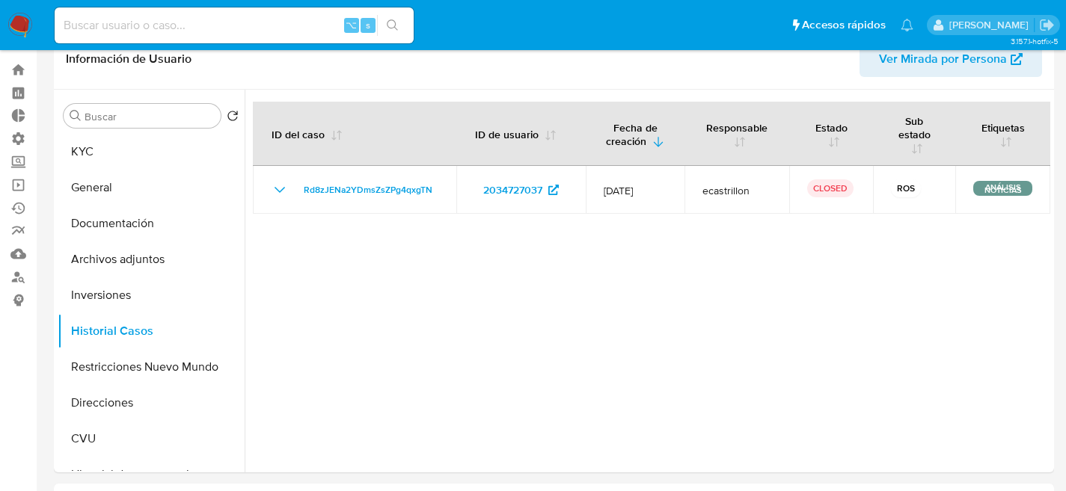
select select "10"
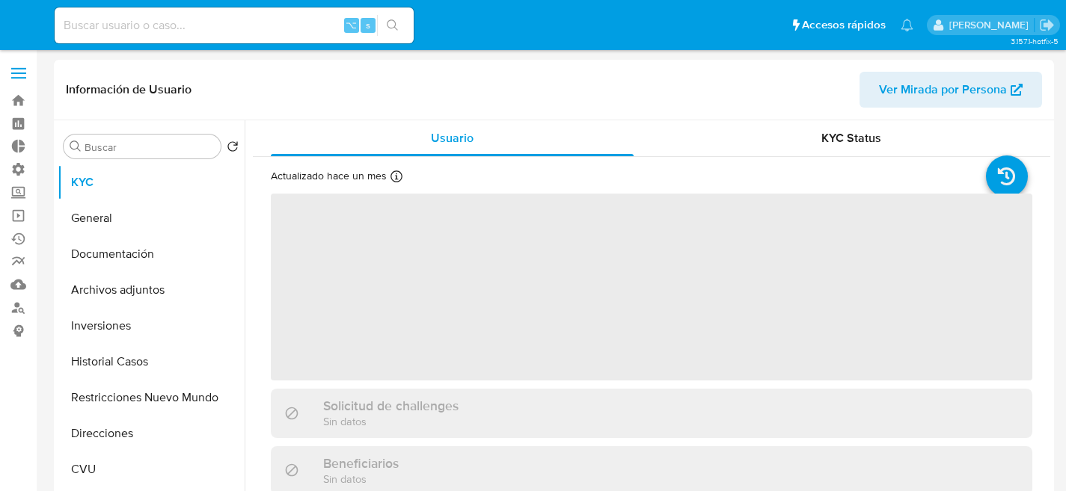
select select "10"
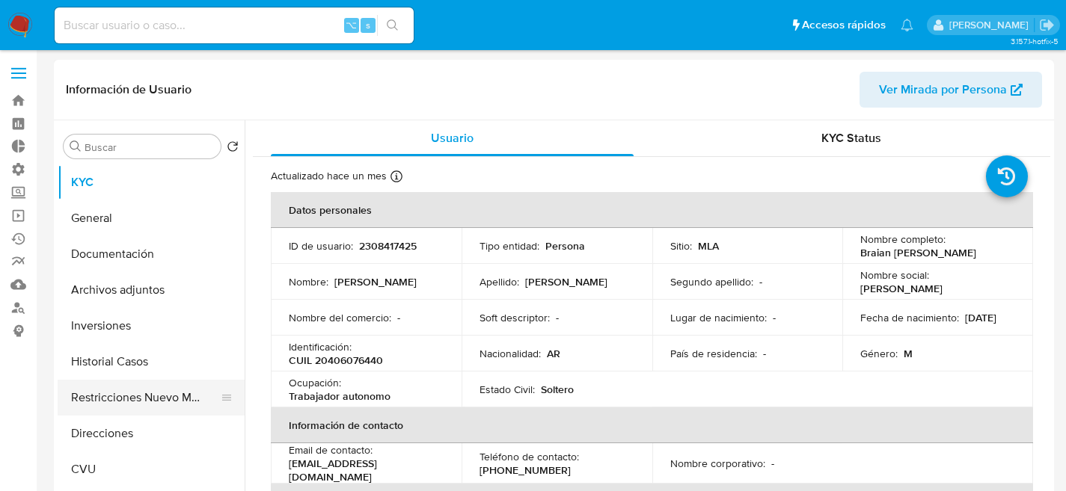
click at [104, 380] on button "Restricciones Nuevo Mundo" at bounding box center [145, 398] width 175 height 36
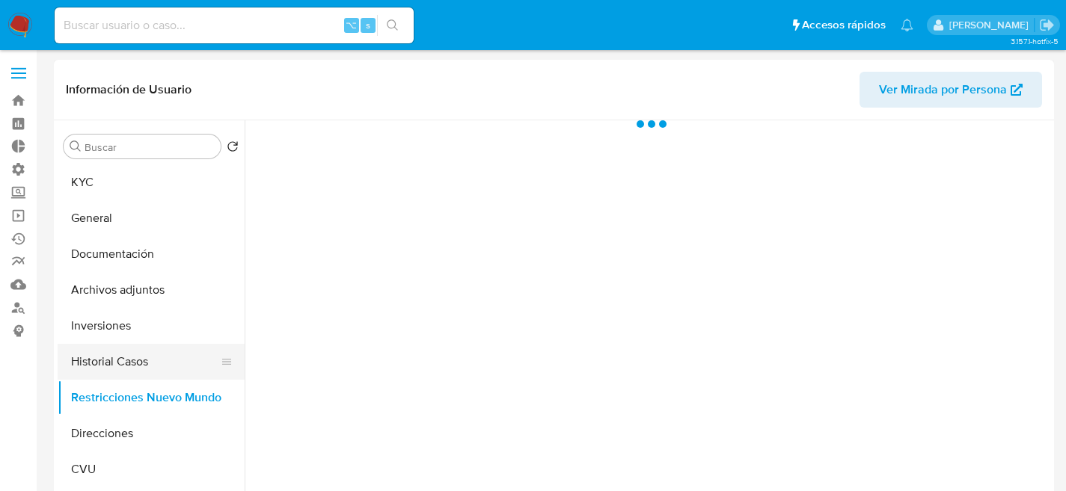
click at [108, 371] on button "Historial Casos" at bounding box center [145, 362] width 175 height 36
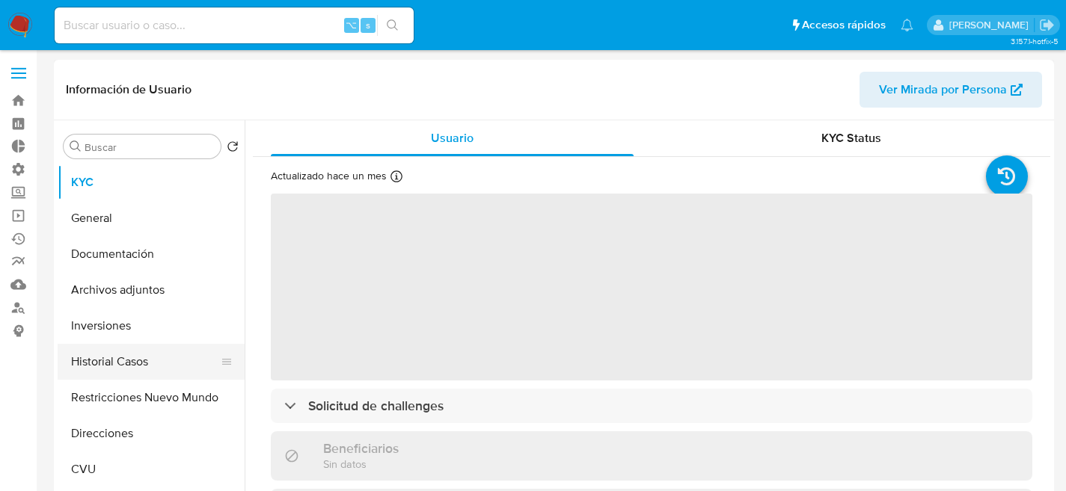
click at [103, 370] on button "Historial Casos" at bounding box center [145, 362] width 175 height 36
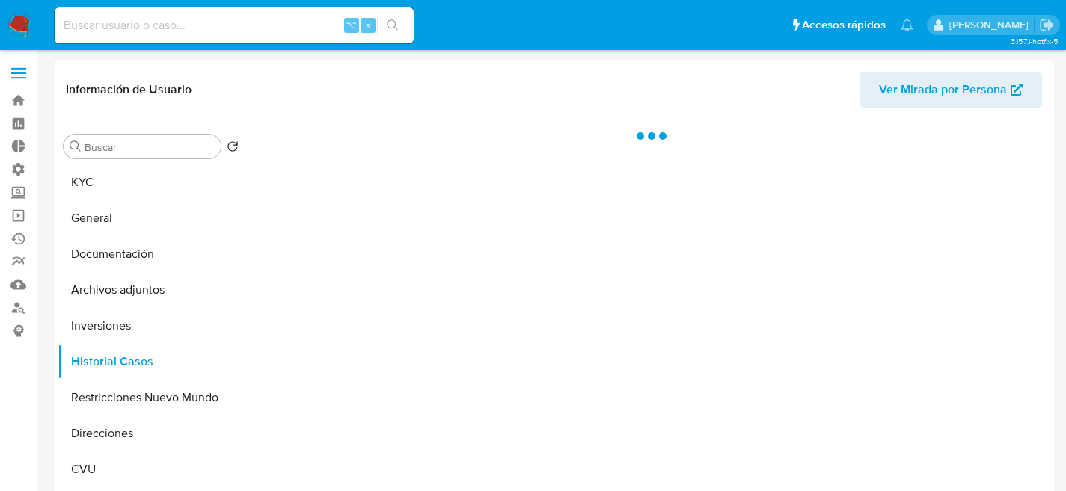
select select "10"
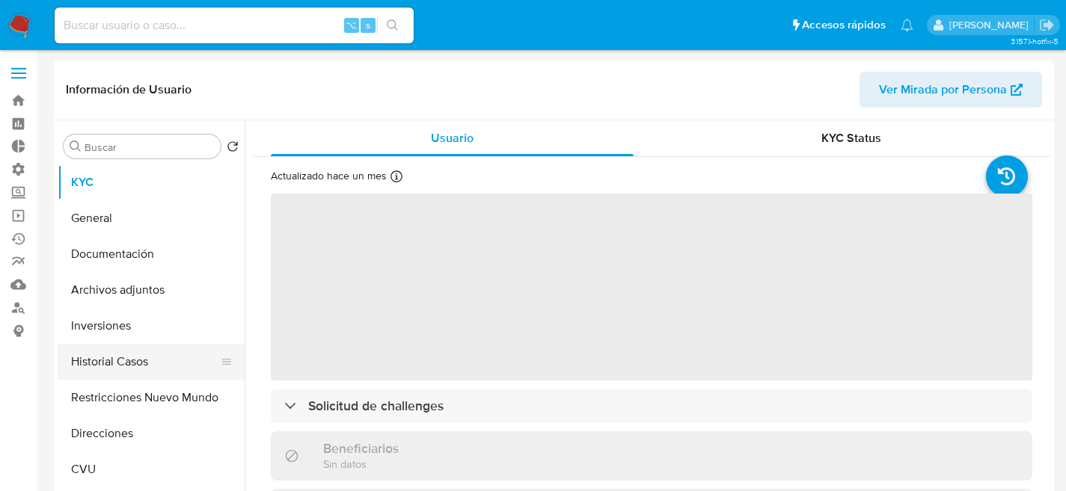
click at [111, 361] on button "Historial Casos" at bounding box center [145, 362] width 175 height 36
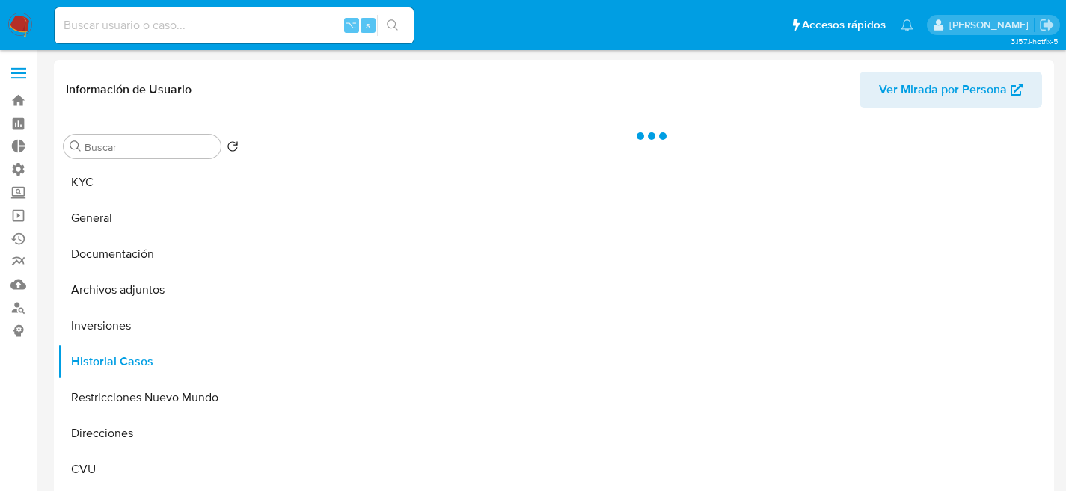
select select "10"
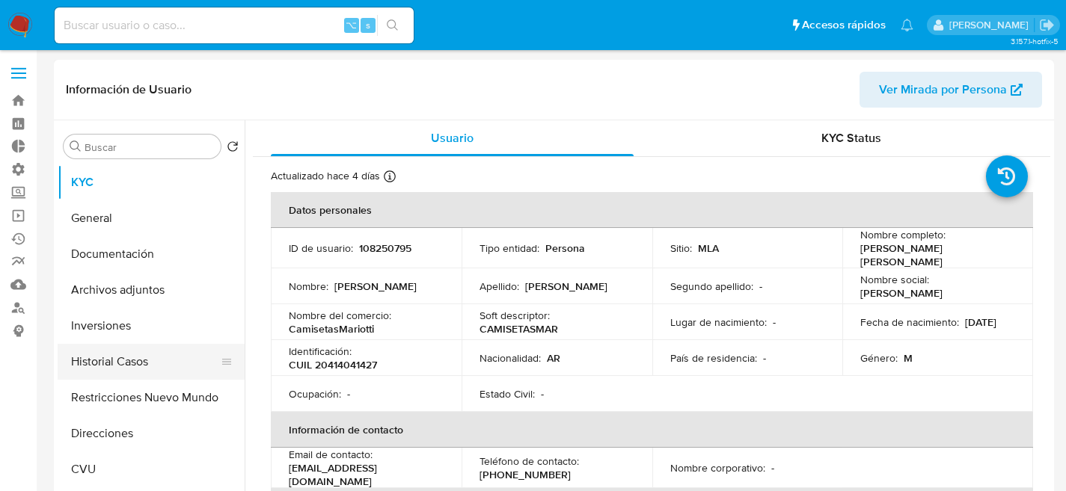
click at [175, 372] on button "Historial Casos" at bounding box center [145, 362] width 175 height 36
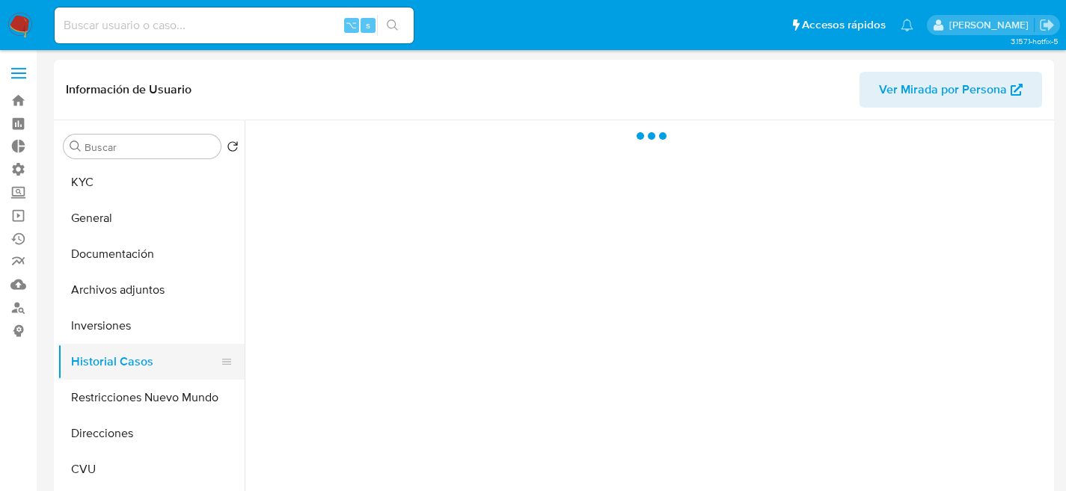
select select "10"
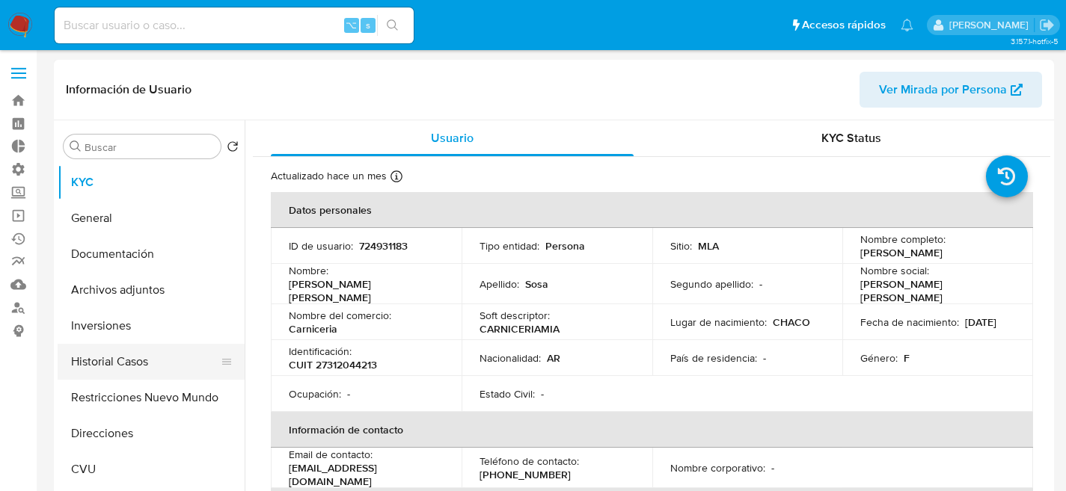
click at [160, 367] on button "Historial Casos" at bounding box center [145, 362] width 175 height 36
select select "10"
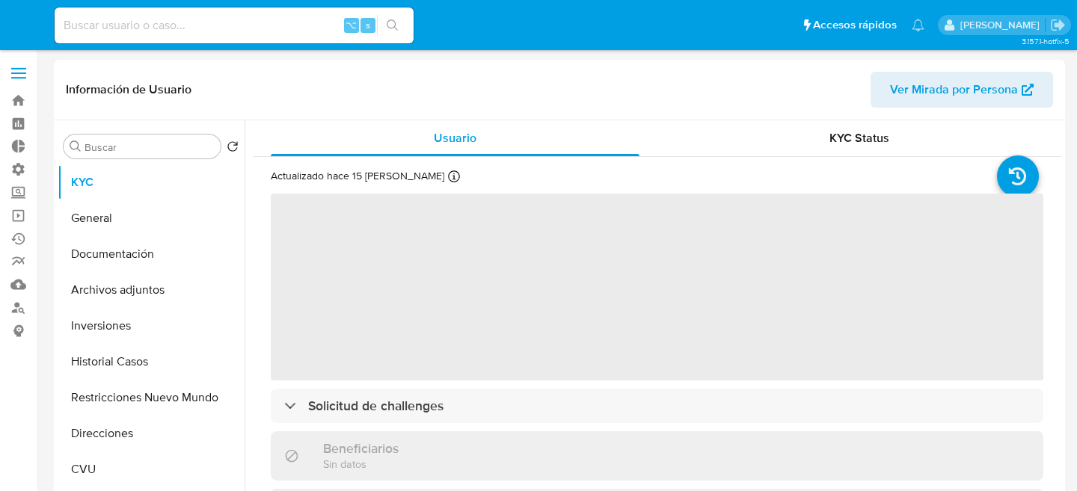
select select "10"
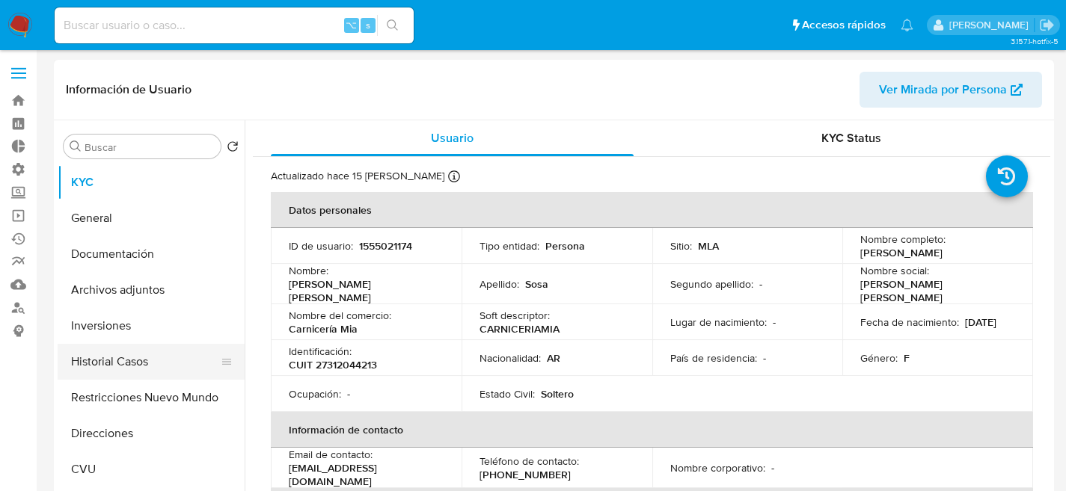
click at [136, 372] on button "Historial Casos" at bounding box center [145, 362] width 175 height 36
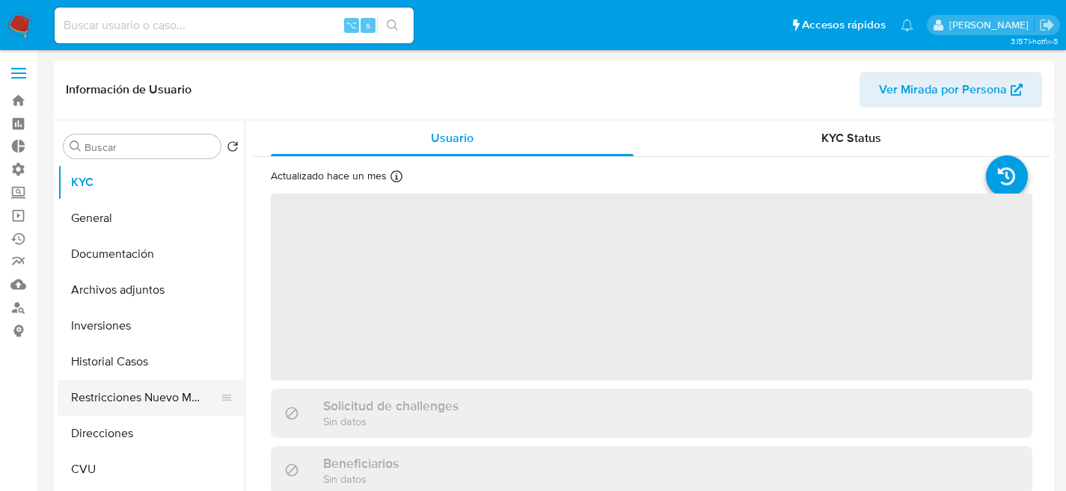
click at [117, 413] on button "Restricciones Nuevo Mundo" at bounding box center [145, 398] width 175 height 36
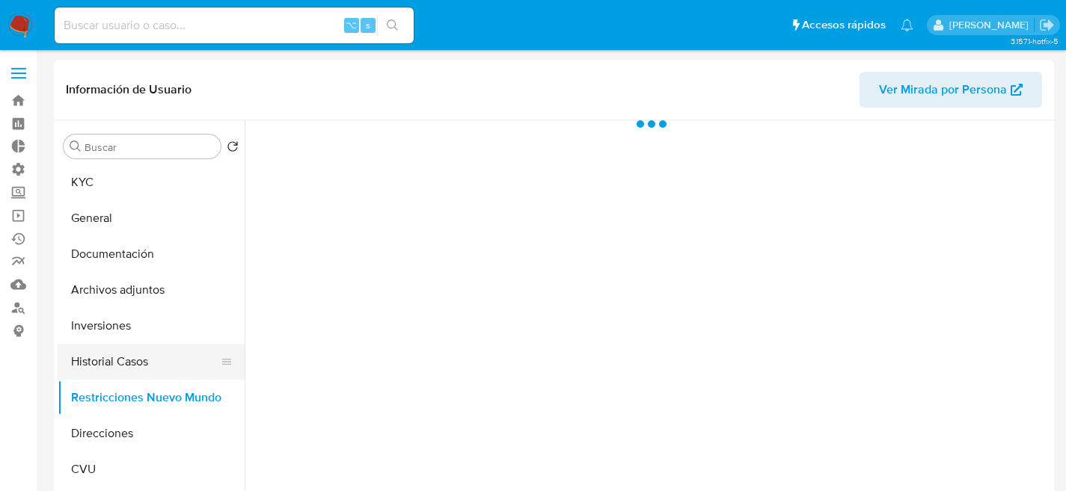
click at [114, 371] on button "Historial Casos" at bounding box center [145, 362] width 175 height 36
select select "10"
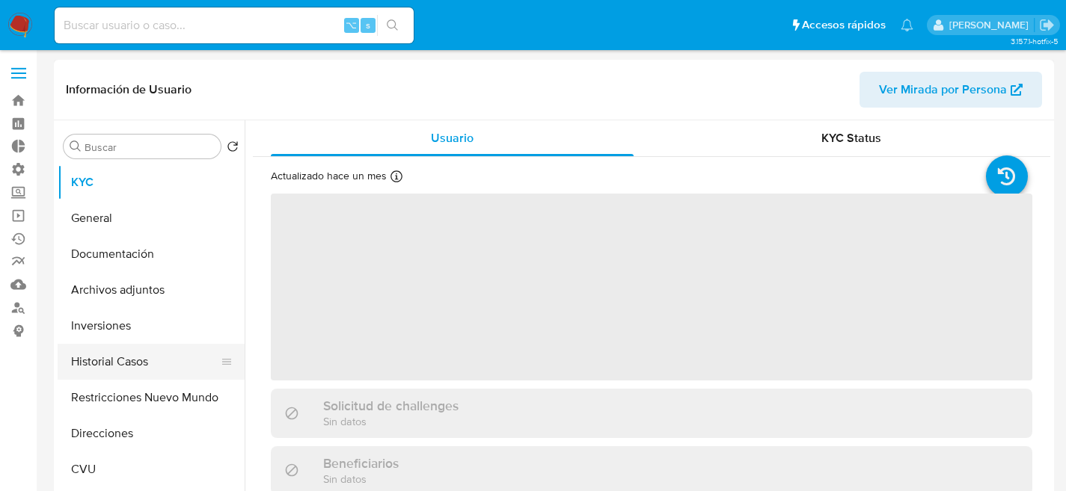
click at [123, 363] on button "Historial Casos" at bounding box center [145, 362] width 175 height 36
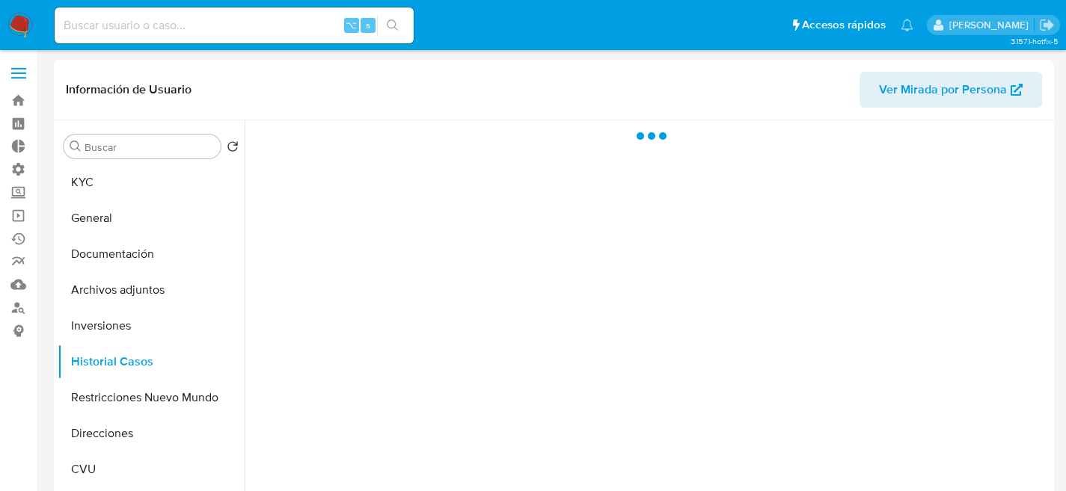
select select "10"
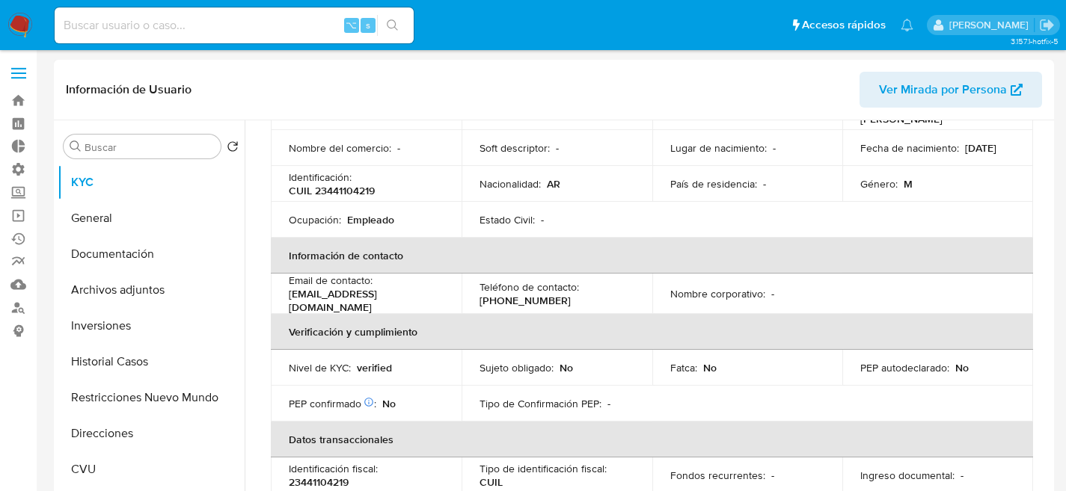
select select "10"
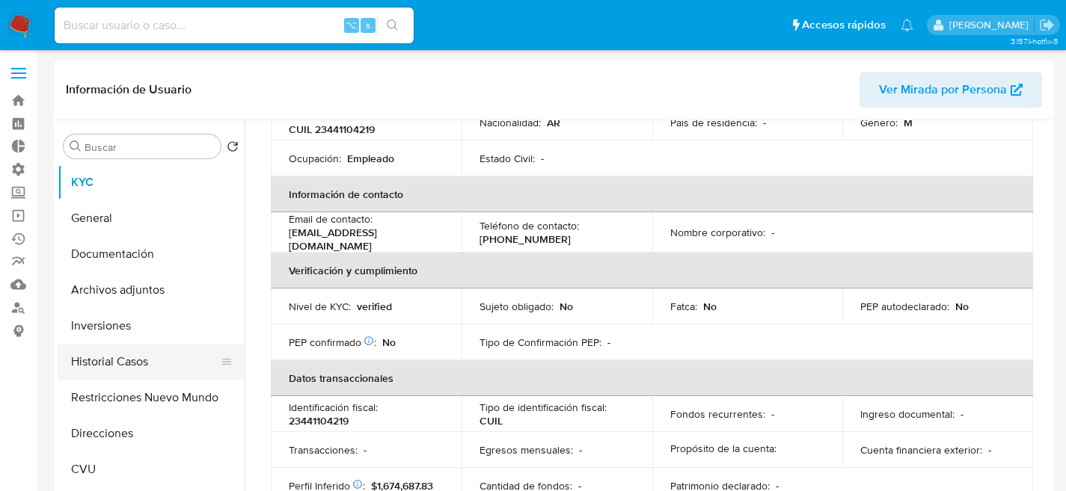
click at [132, 357] on button "Historial Casos" at bounding box center [145, 362] width 175 height 36
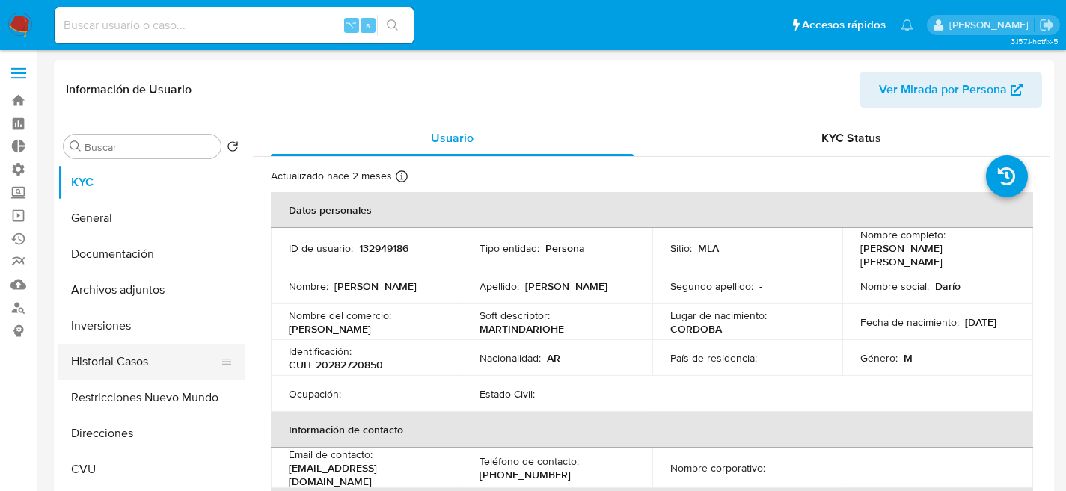
click at [117, 367] on button "Historial Casos" at bounding box center [145, 362] width 175 height 36
select select "10"
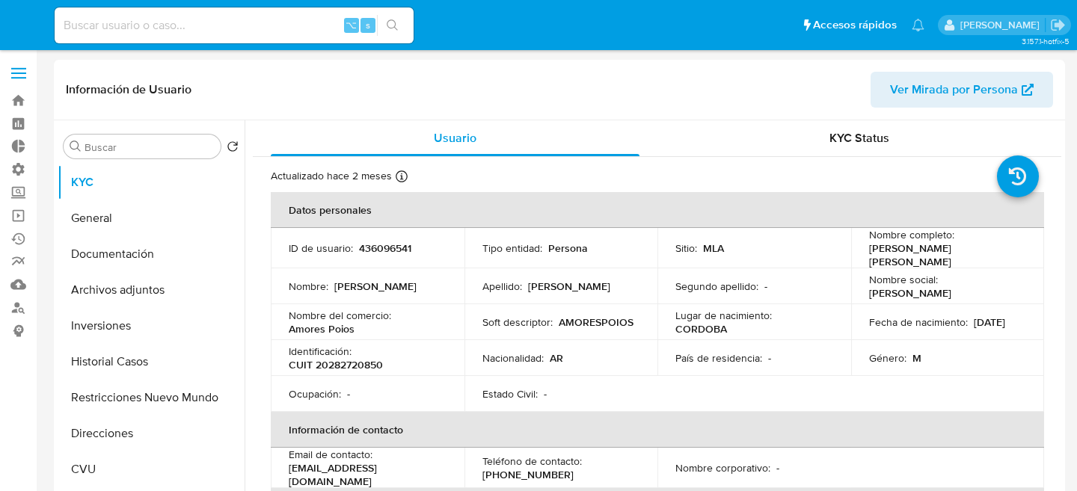
select select "10"
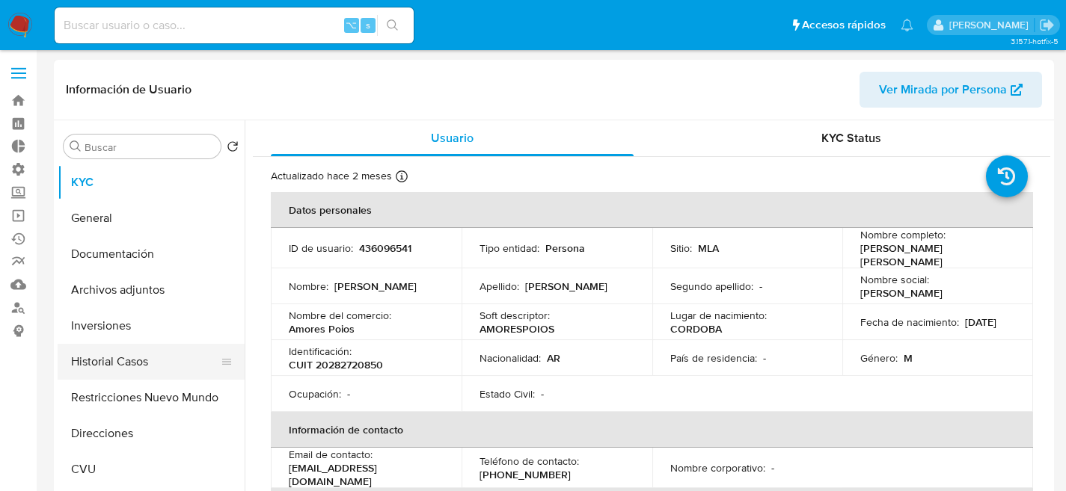
click at [106, 363] on button "Historial Casos" at bounding box center [145, 362] width 175 height 36
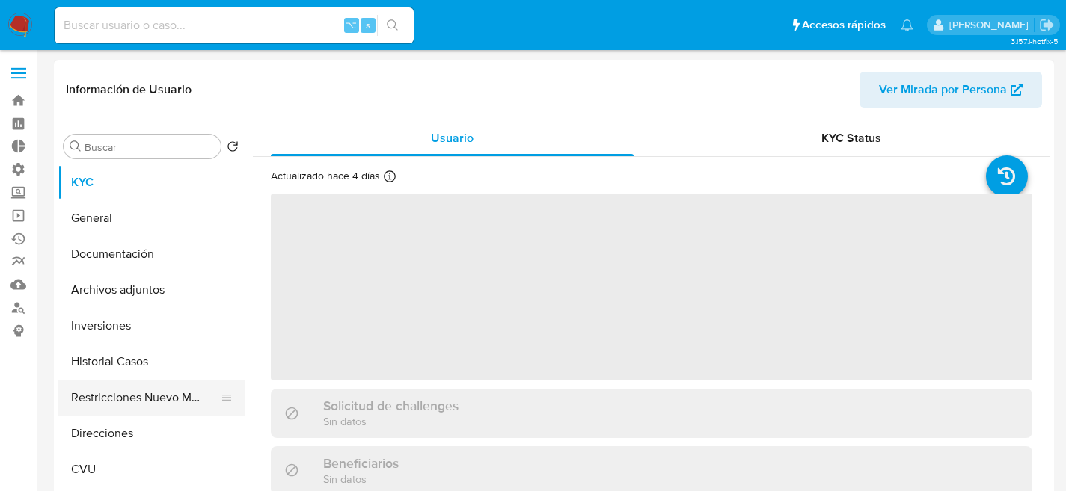
click at [137, 412] on button "Restricciones Nuevo Mundo" at bounding box center [145, 398] width 175 height 36
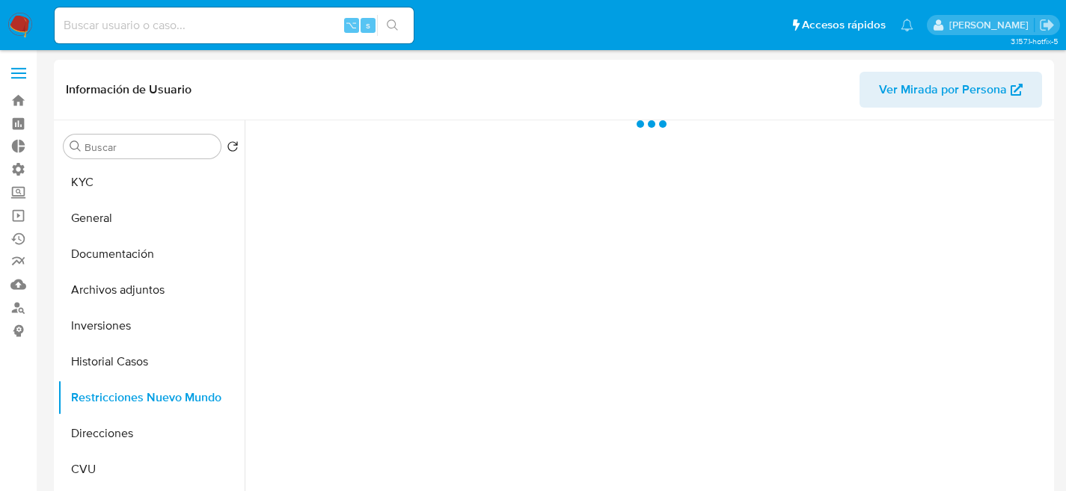
select select "10"
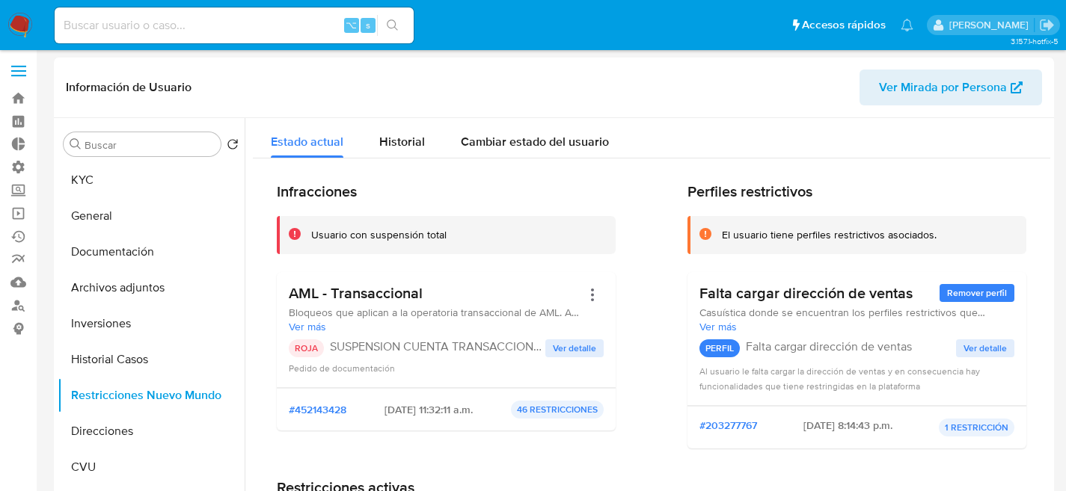
scroll to position [3, 0]
click at [75, 373] on button "Historial Casos" at bounding box center [145, 359] width 175 height 36
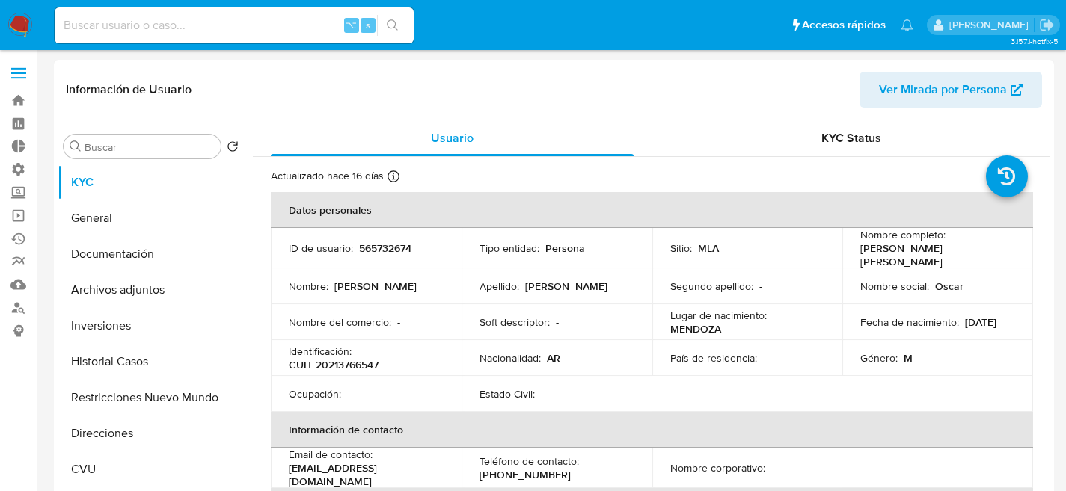
select select "10"
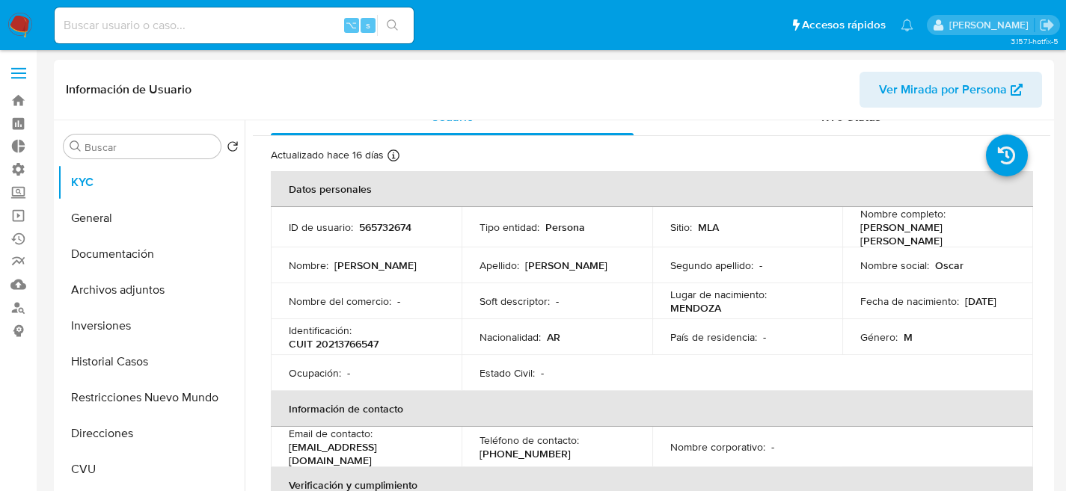
scroll to position [22, 0]
click at [117, 369] on button "Historial Casos" at bounding box center [145, 362] width 175 height 36
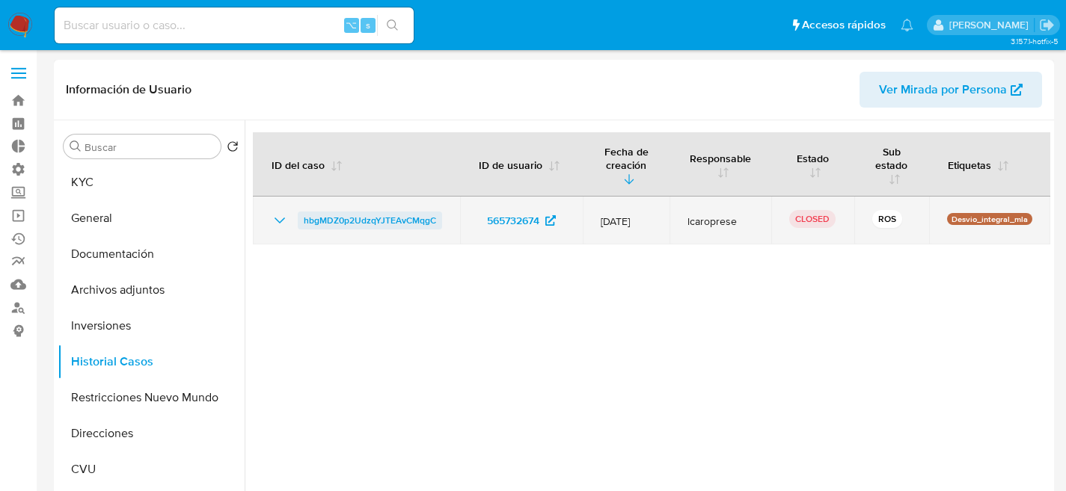
click at [371, 220] on span "hbgMDZ0p2UdzqYJTEAvCMqgC" at bounding box center [370, 221] width 132 height 18
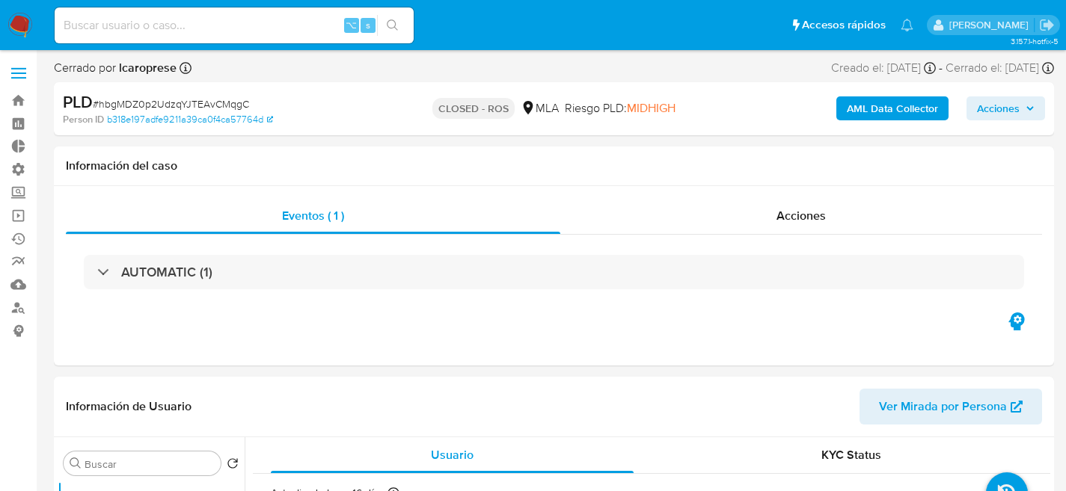
select select "10"
click at [820, 207] on span "Acciones" at bounding box center [800, 215] width 49 height 17
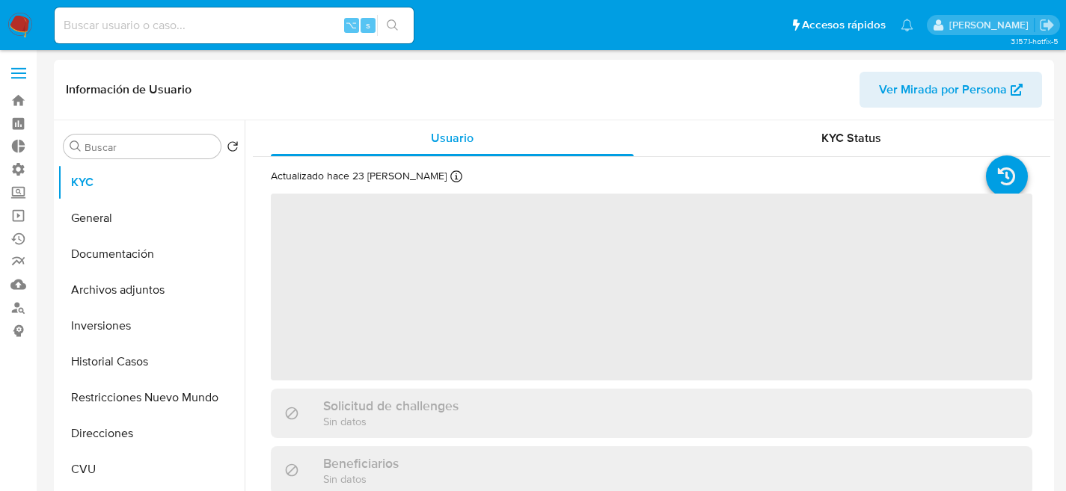
select select "10"
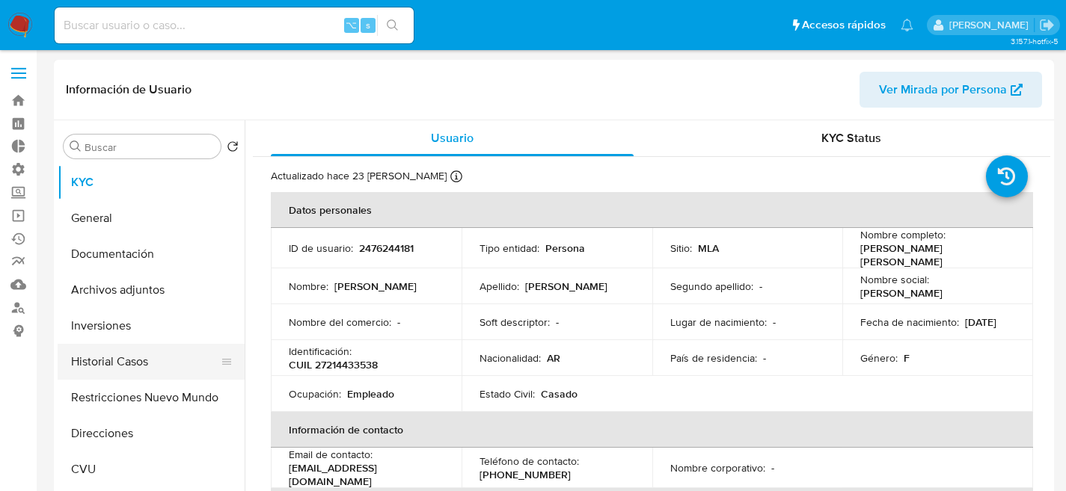
click at [110, 340] on button "Inversiones" at bounding box center [151, 326] width 187 height 36
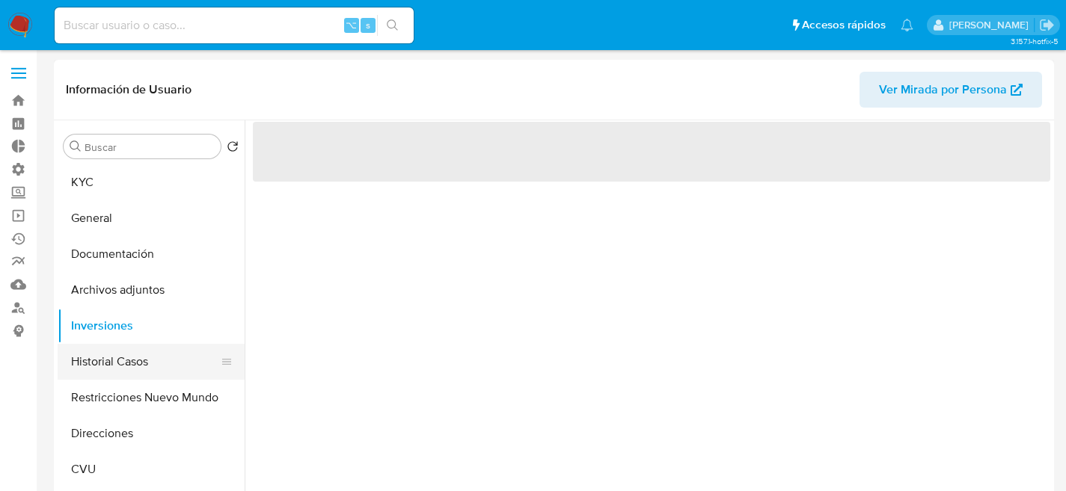
click at [117, 360] on button "Historial Casos" at bounding box center [145, 362] width 175 height 36
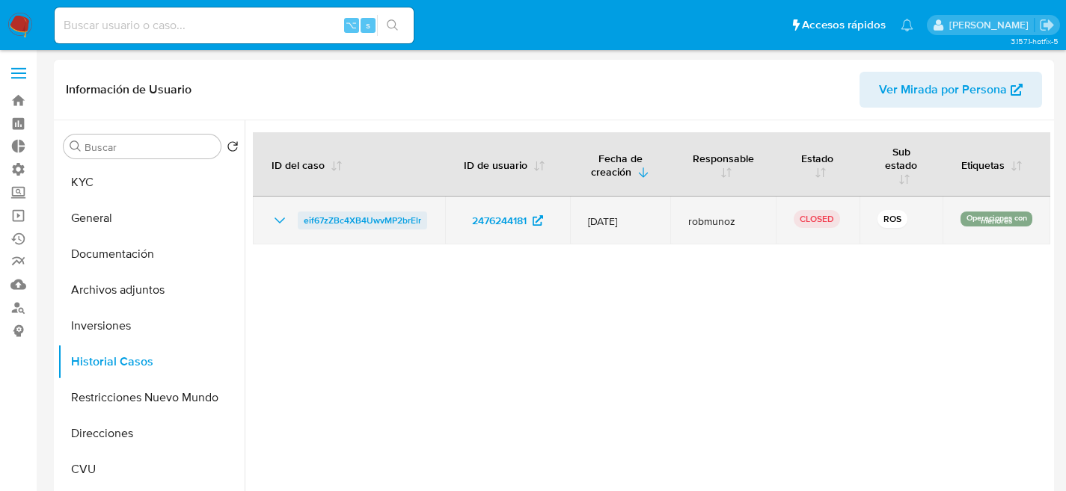
click at [332, 221] on span "eif67zZBc4XB4UwvMP2brElr" at bounding box center [362, 221] width 117 height 18
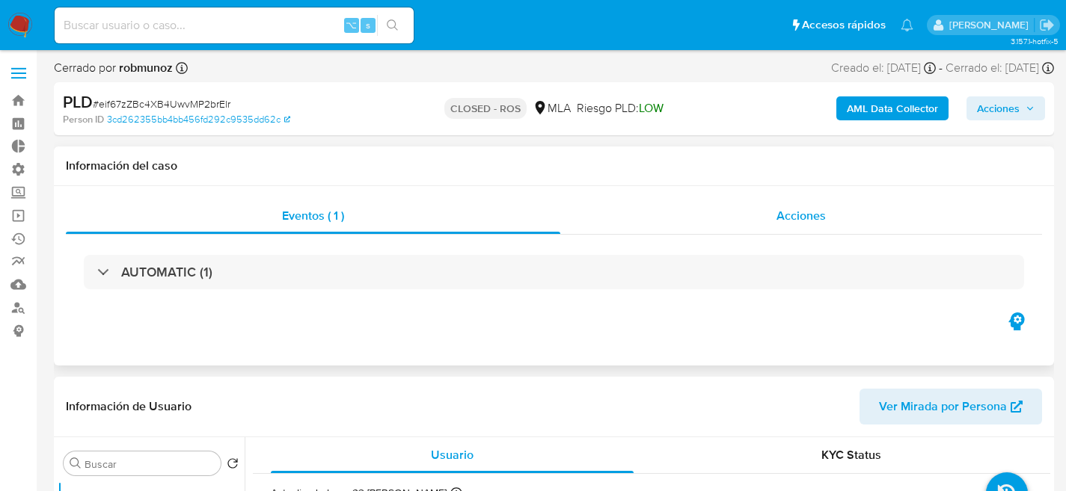
click at [759, 223] on div "Acciones" at bounding box center [801, 216] width 482 height 36
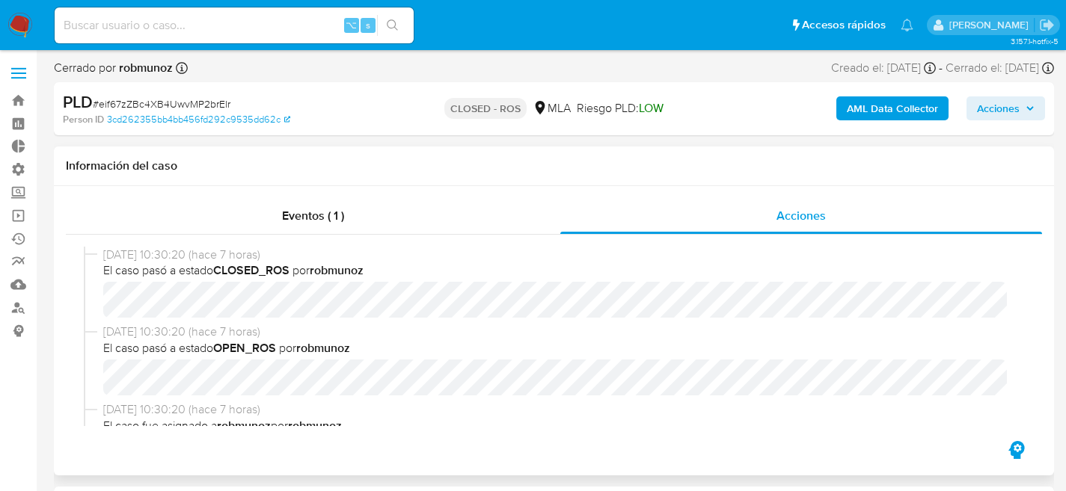
select select "10"
